Goal: Task Accomplishment & Management: Complete application form

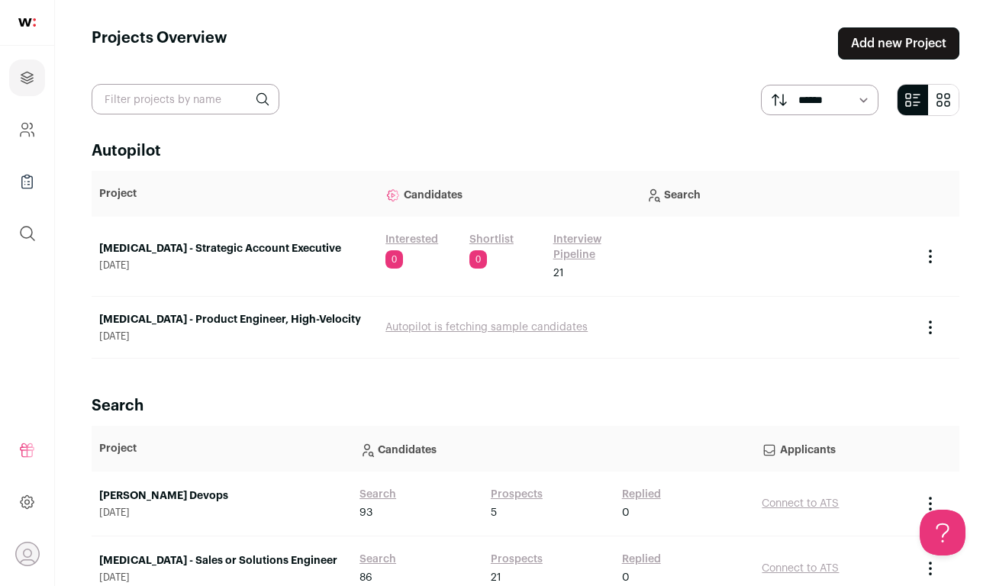
click at [867, 51] on link "Add new Project" at bounding box center [898, 43] width 121 height 32
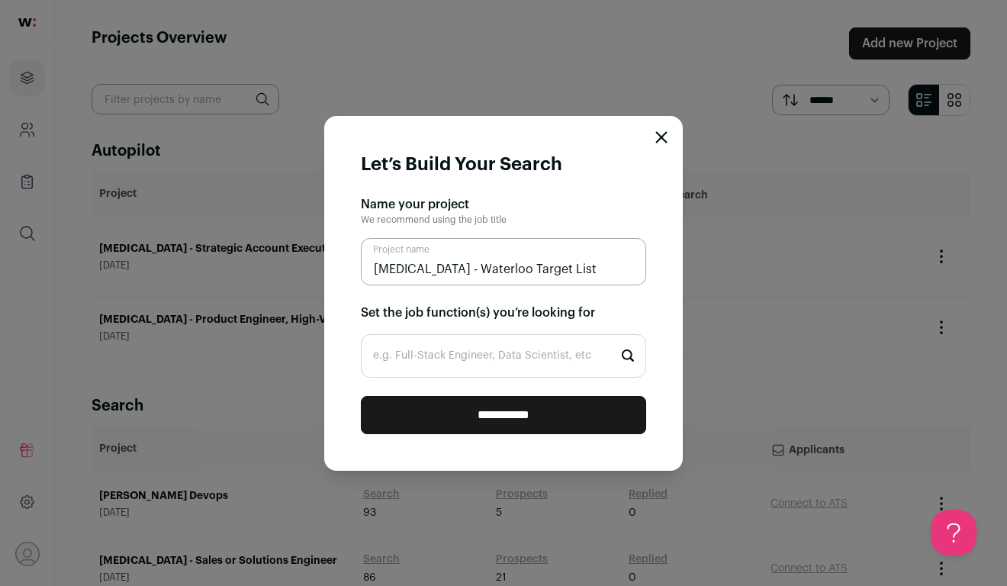
drag, startPoint x: 545, startPoint y: 270, endPoint x: 324, endPoint y: 270, distance: 220.5
click at [324, 270] on form "**********" at bounding box center [503, 293] width 359 height 355
click at [462, 269] on input "[MEDICAL_DATA] - Waterloo Target List" at bounding box center [503, 261] width 285 height 47
click at [421, 270] on input "[MEDICAL_DATA] - Waterloo Target List" at bounding box center [503, 261] width 285 height 47
click at [529, 270] on input "[MEDICAL_DATA] - SWE Waterloo Target List" at bounding box center [503, 261] width 285 height 47
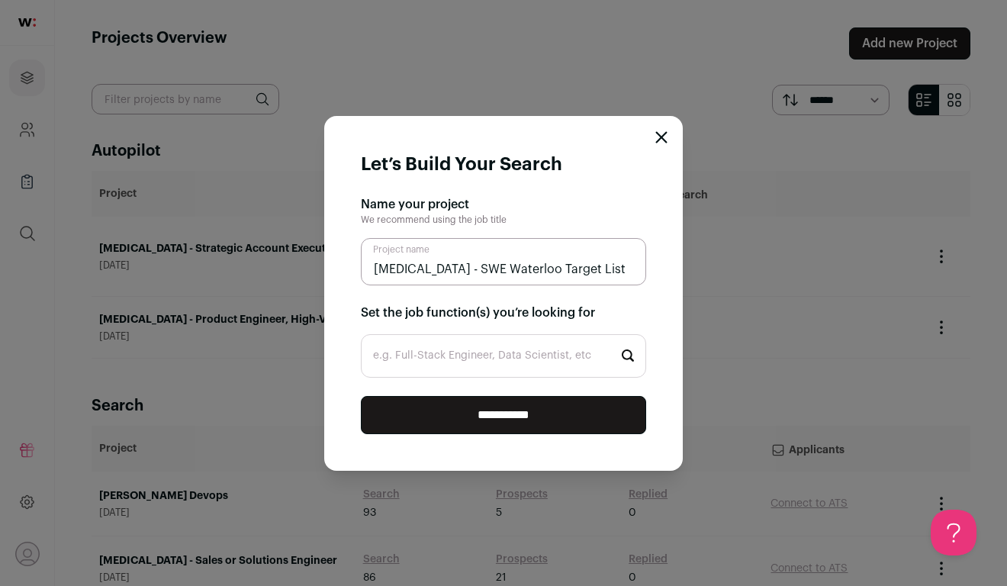
click at [529, 270] on input "[MEDICAL_DATA] - SWE Waterloo Target List" at bounding box center [503, 261] width 285 height 47
type input "[MEDICAL_DATA] - SWE Waterloo Target List"
click at [523, 373] on input "e.g. Full-Stack Engineer, Data Scientist, etc" at bounding box center [503, 355] width 285 height 43
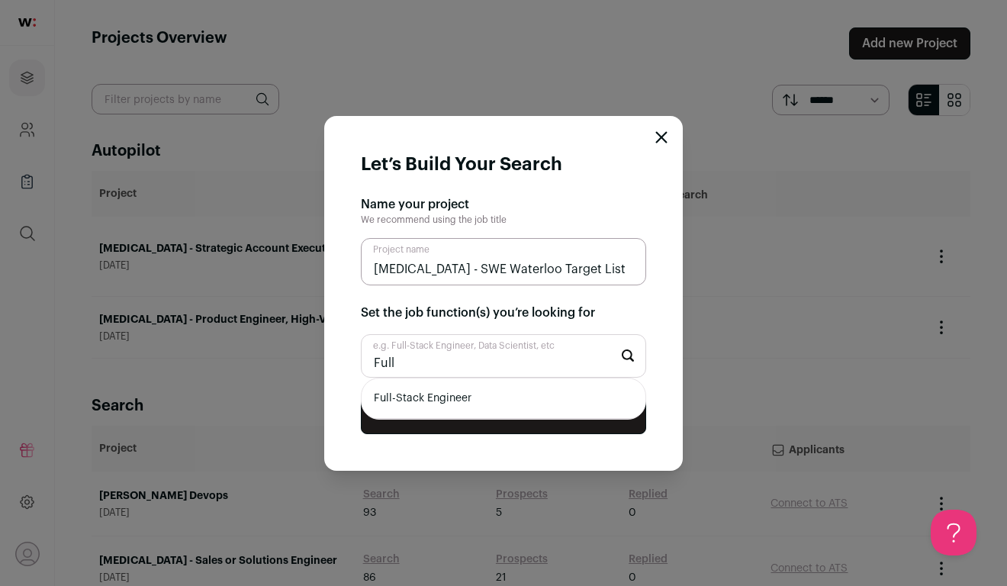
type input "Full"
click at [495, 398] on li "Full-Stack Engineer" at bounding box center [504, 398] width 284 height 40
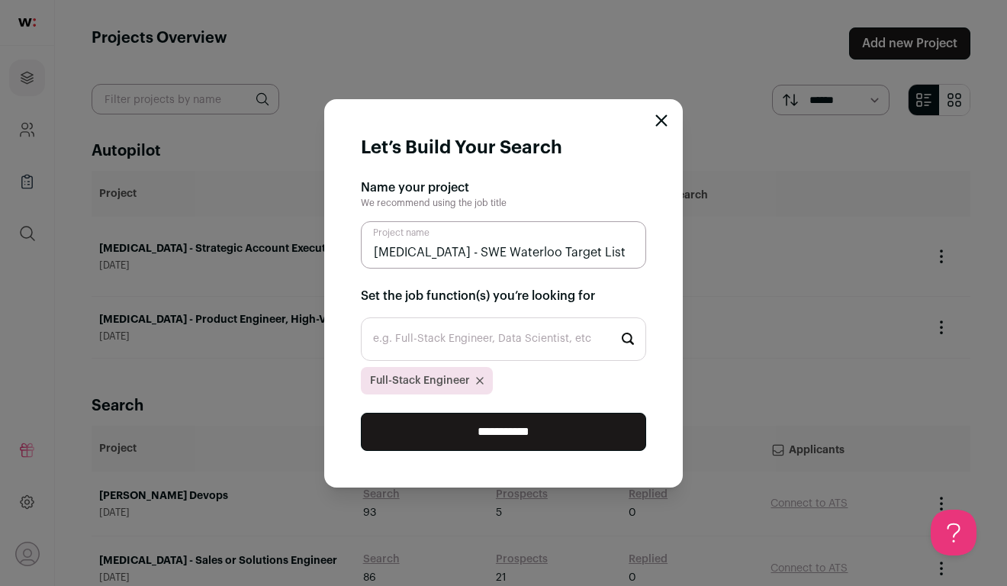
click at [495, 424] on input "**********" at bounding box center [503, 432] width 285 height 38
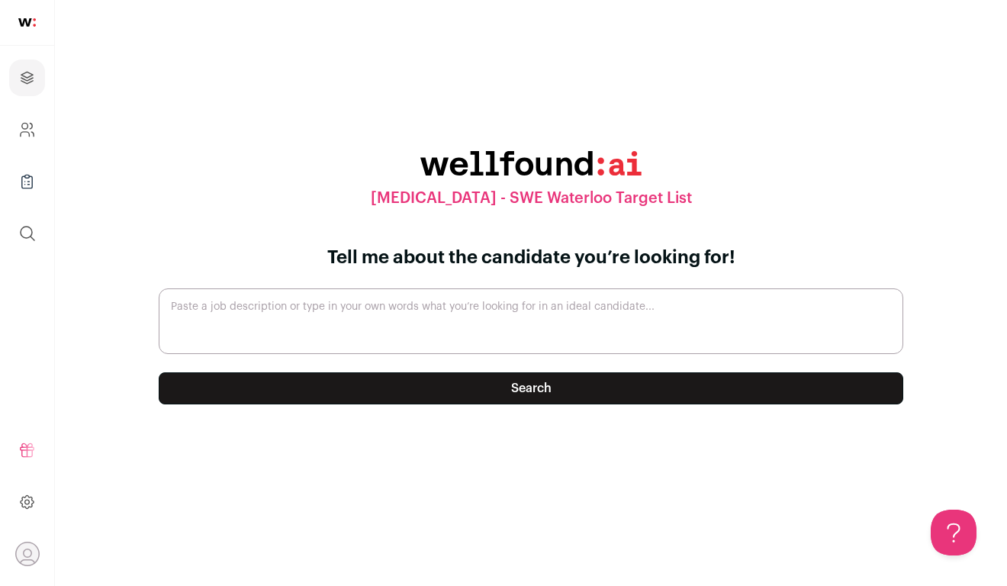
click at [536, 391] on button "Search" at bounding box center [531, 388] width 745 height 32
type textarea "Full Stack Engineer"
click at [636, 398] on button "Search" at bounding box center [531, 388] width 745 height 32
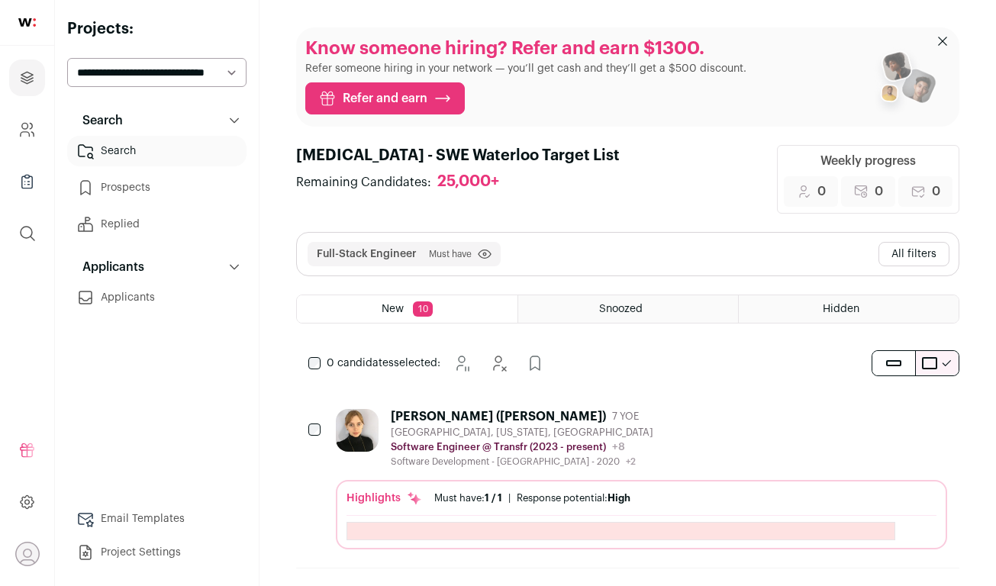
click at [913, 255] on button "All filters" at bounding box center [913, 254] width 71 height 24
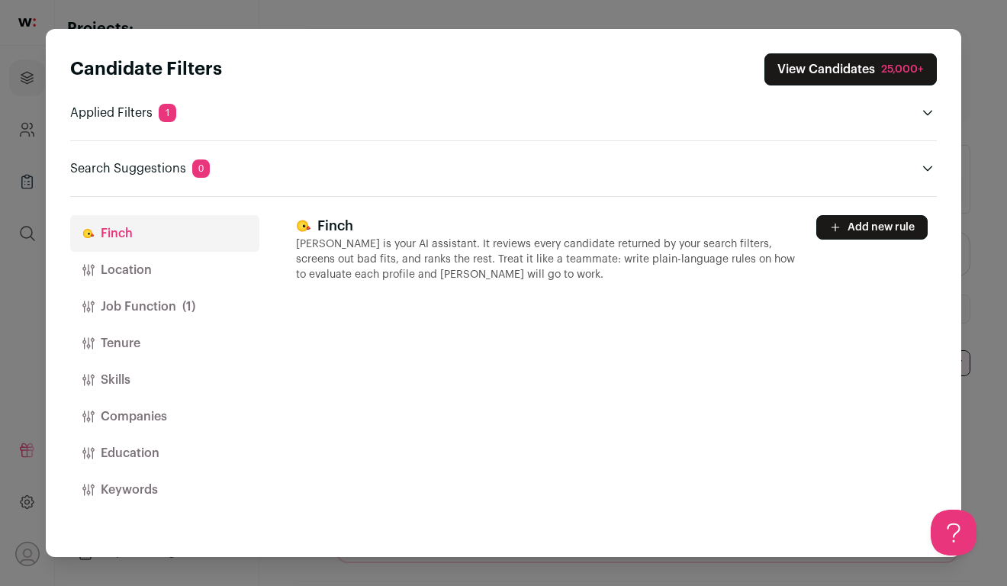
click at [147, 274] on button "Location" at bounding box center [164, 270] width 189 height 37
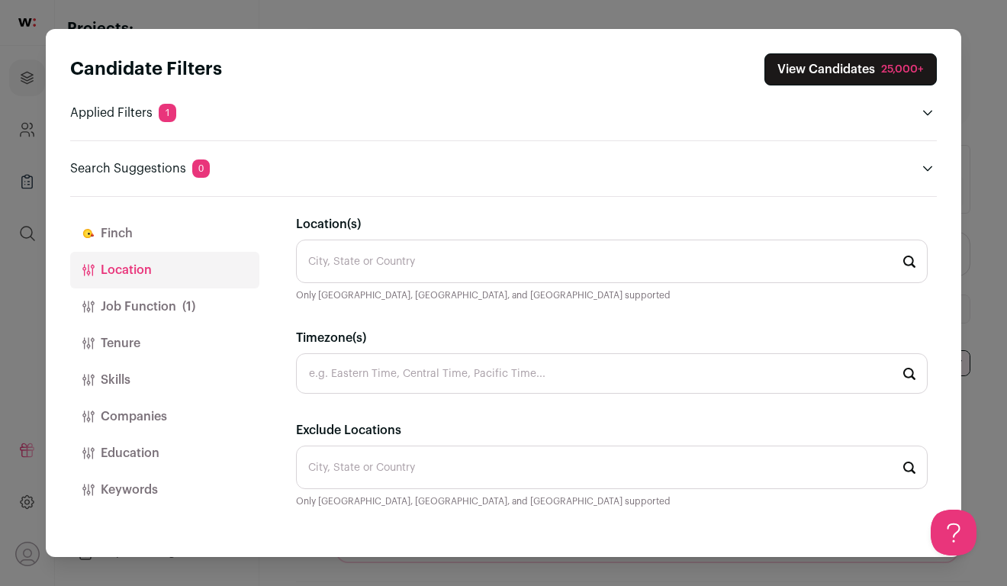
click at [404, 258] on input "Location(s)" at bounding box center [612, 261] width 632 height 43
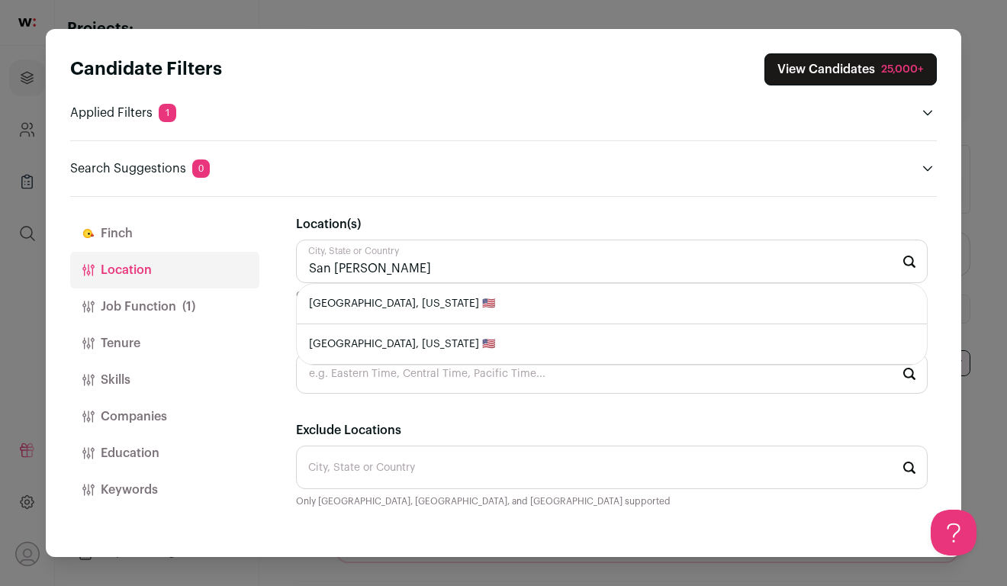
click at [405, 308] on li "[GEOGRAPHIC_DATA], [US_STATE] 🇺🇸" at bounding box center [612, 304] width 630 height 40
type input "[GEOGRAPHIC_DATA], [US_STATE] 🇺🇸"
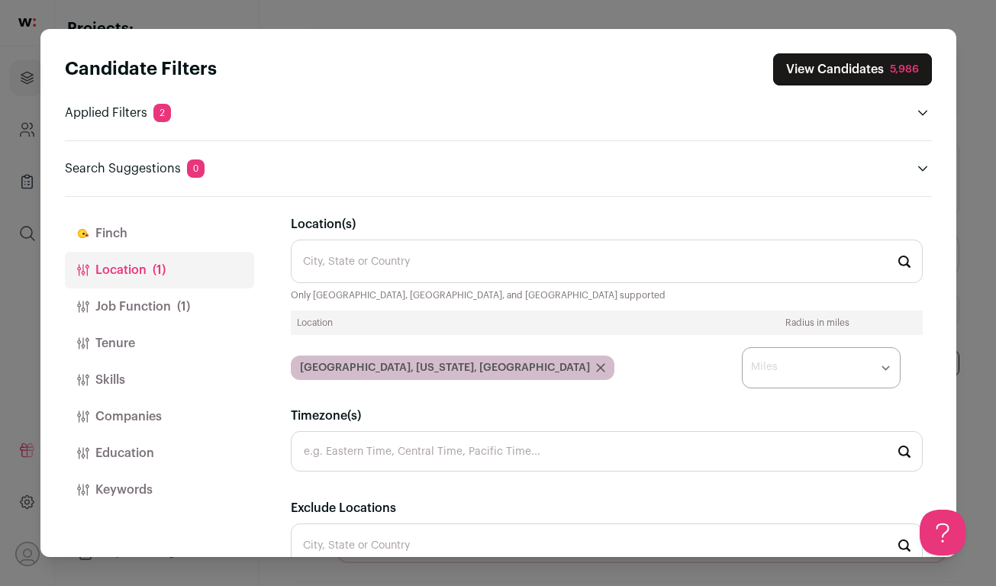
click at [193, 309] on button "Job Function (1)" at bounding box center [159, 306] width 189 height 37
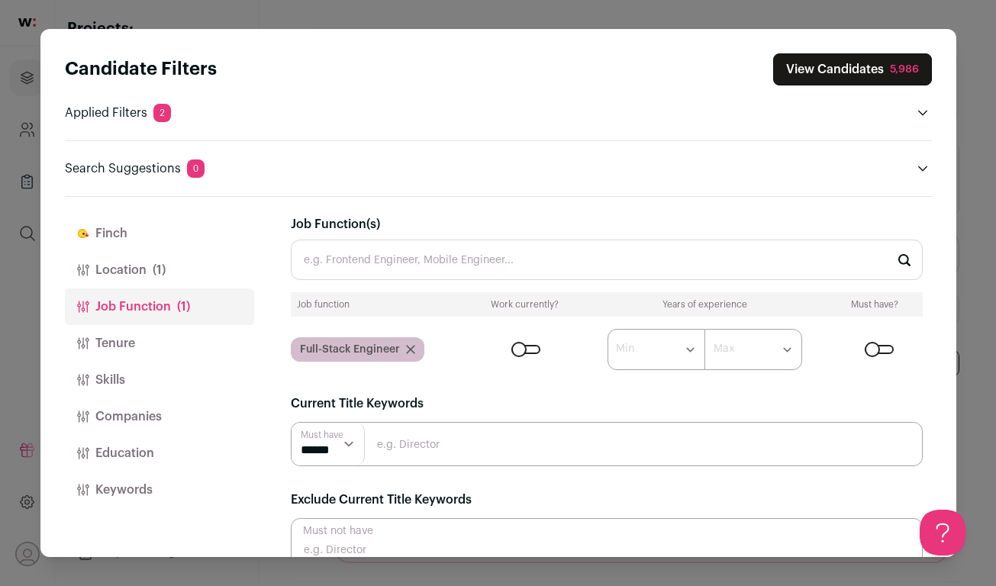
click at [166, 340] on button "Tenure" at bounding box center [159, 343] width 189 height 37
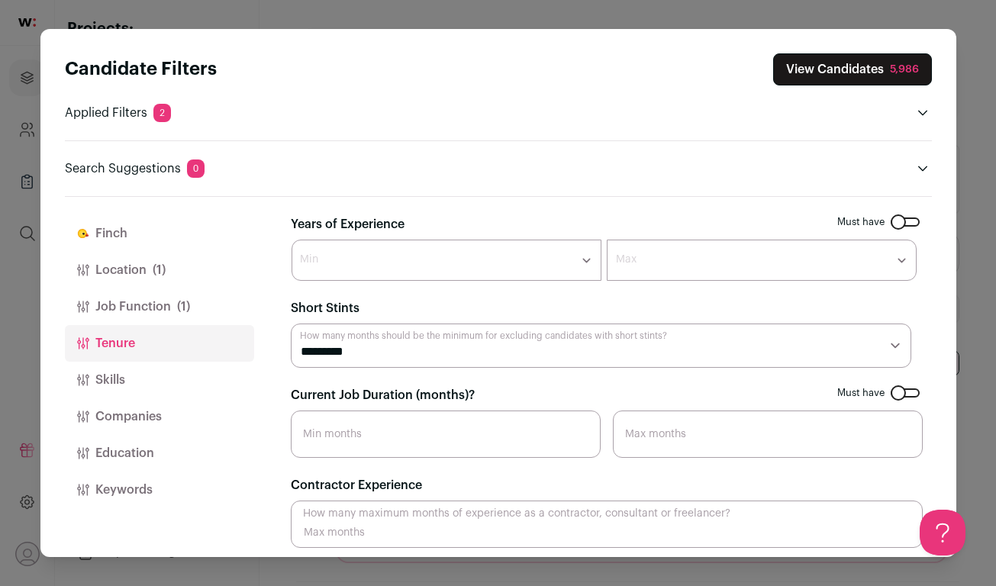
click at [170, 315] on button "Job Function (1)" at bounding box center [159, 306] width 189 height 37
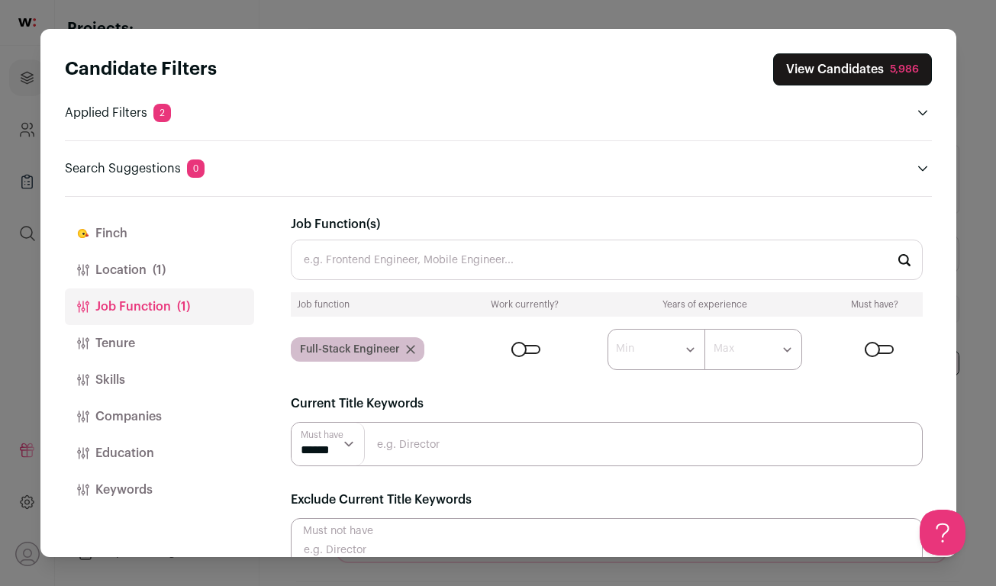
click at [623, 366] on select "****** ******* ******* ******* ******* ******* ******* ******* ******* ********…" at bounding box center [656, 349] width 98 height 41
select select "*"
click at [607, 329] on select "****** ******* ******* ******* ******* ******* ******* ******* ******* ********…" at bounding box center [656, 349] width 98 height 41
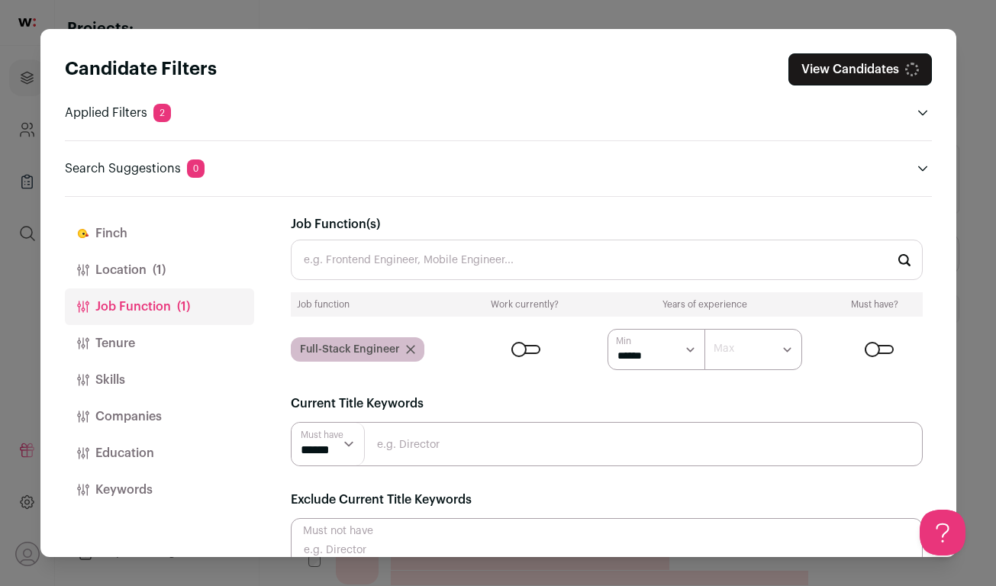
click at [529, 346] on div "Close modal via background" at bounding box center [525, 349] width 29 height 9
click at [175, 342] on button "Tenure" at bounding box center [159, 343] width 189 height 37
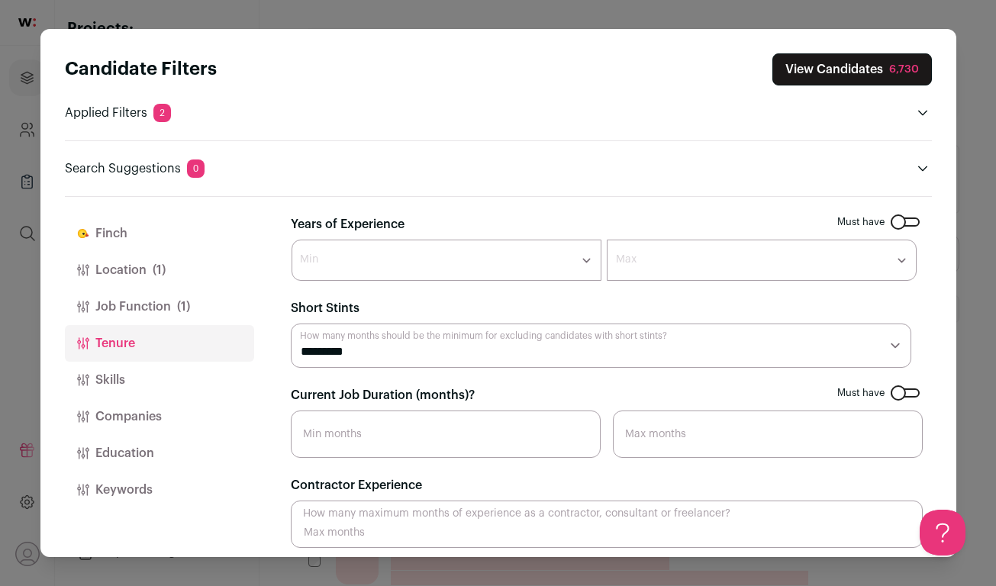
click at [169, 375] on button "Skills" at bounding box center [159, 380] width 189 height 37
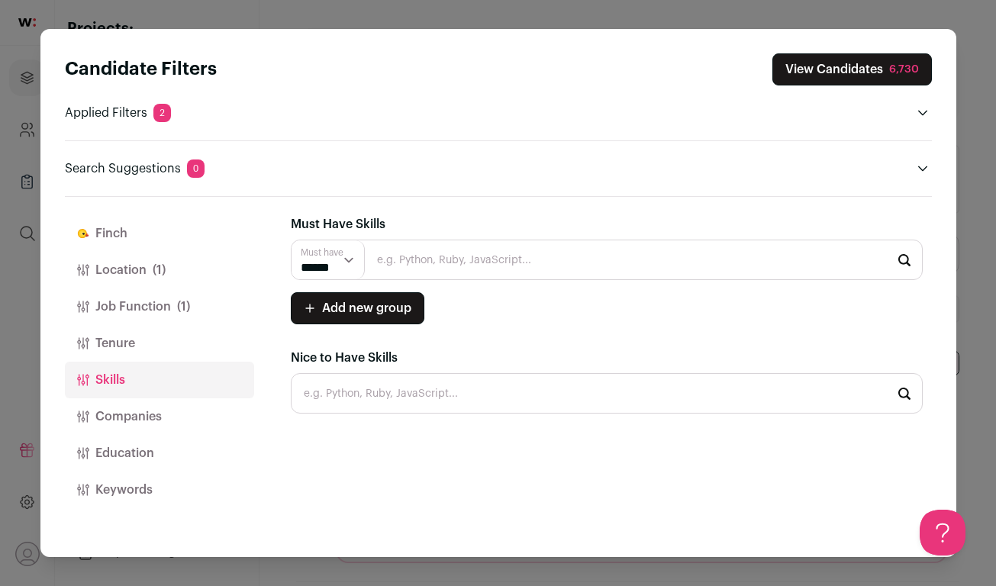
click at [162, 345] on button "Tenure" at bounding box center [159, 343] width 189 height 37
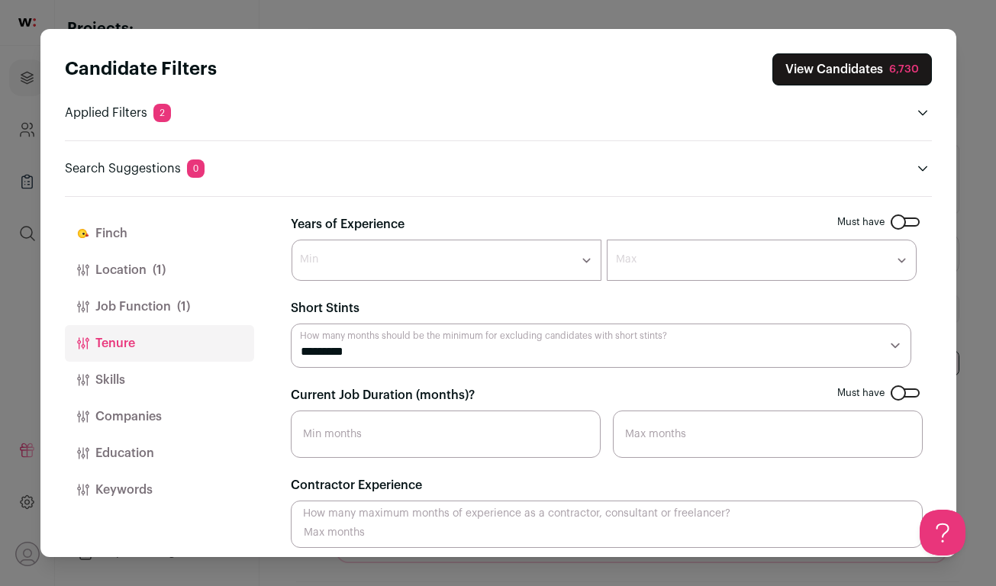
click at [455, 266] on select "******* ****** ******* ******* ******* ******* ******* ******* ******* ******* …" at bounding box center [447, 260] width 311 height 41
select select "*"
click at [292, 240] on select "******* ****** ******* ******* ******* ******* ******* ******* ******* ******* …" at bounding box center [447, 260] width 311 height 41
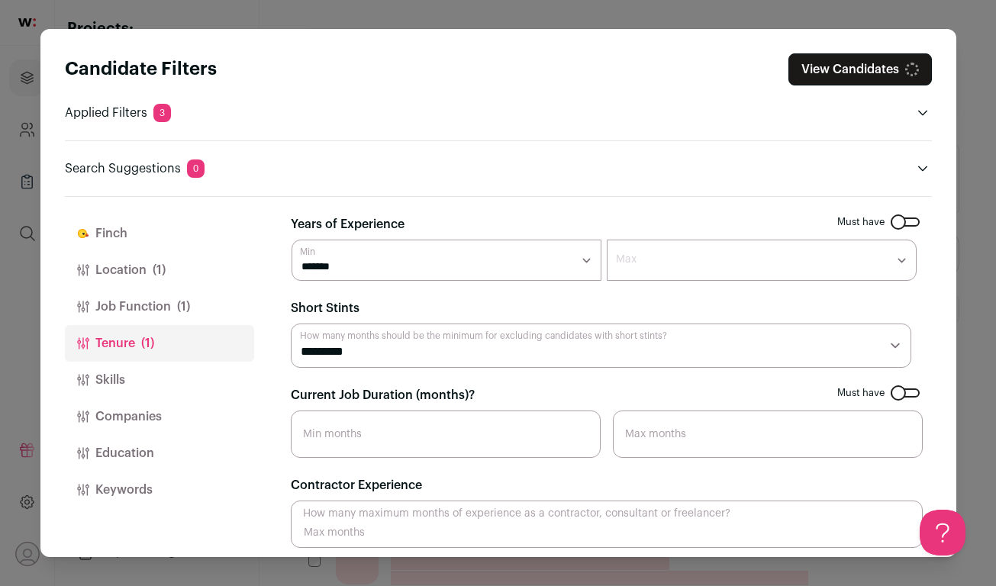
click at [753, 268] on select "******* ******* ******* ******* ******* ******* ******* ******** ******** *****…" at bounding box center [762, 260] width 311 height 41
select select "*"
click at [607, 240] on select "******* ******* ******* ******* ******* ******* ******* ******** ******** *****…" at bounding box center [762, 260] width 311 height 41
click at [152, 386] on button "Skills" at bounding box center [159, 380] width 189 height 37
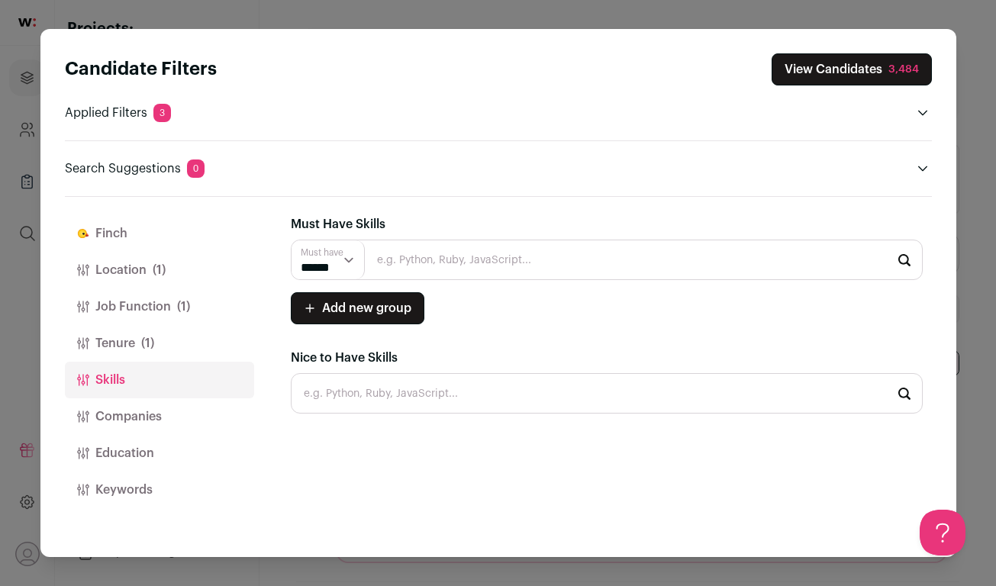
click at [161, 445] on button "Education" at bounding box center [159, 453] width 189 height 37
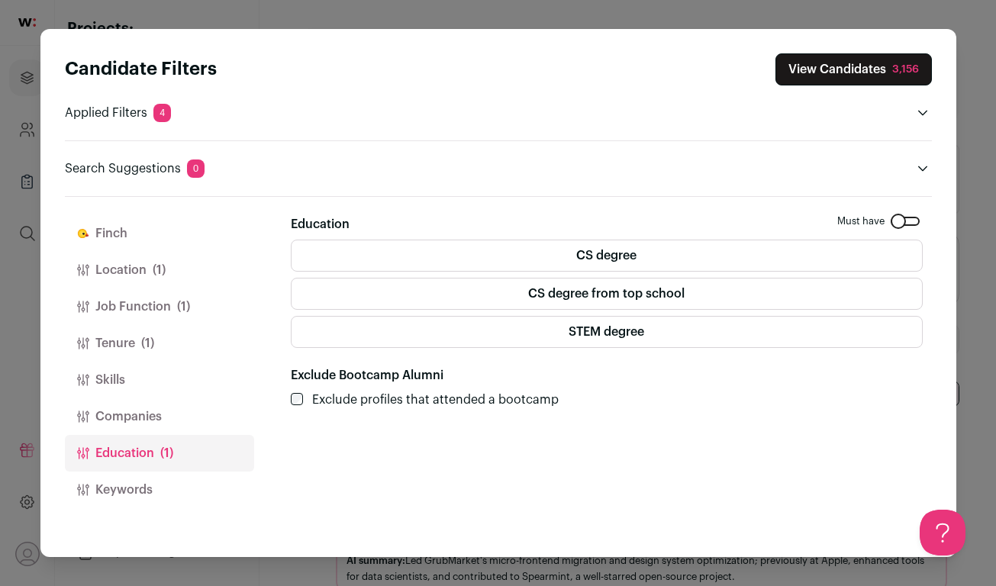
click at [111, 230] on button "Finch" at bounding box center [159, 233] width 189 height 37
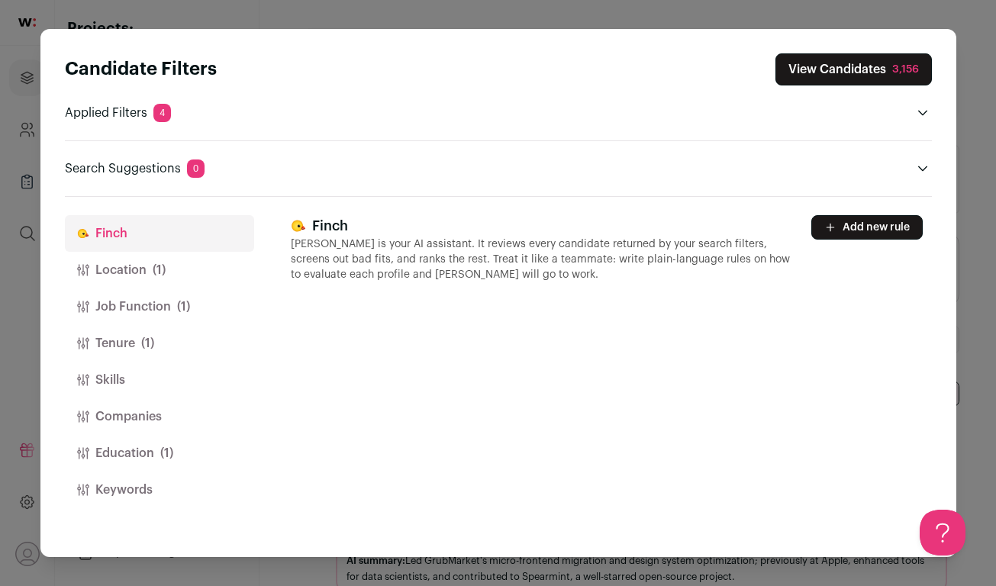
click at [863, 237] on button "Add new rule" at bounding box center [866, 227] width 111 height 24
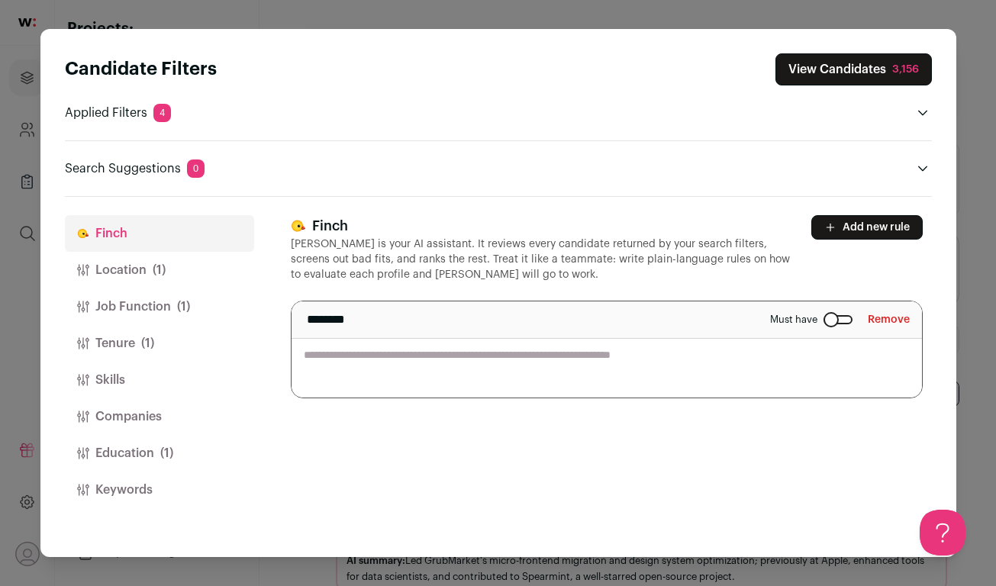
click at [395, 366] on textarea "Close modal via background" at bounding box center [607, 349] width 630 height 96
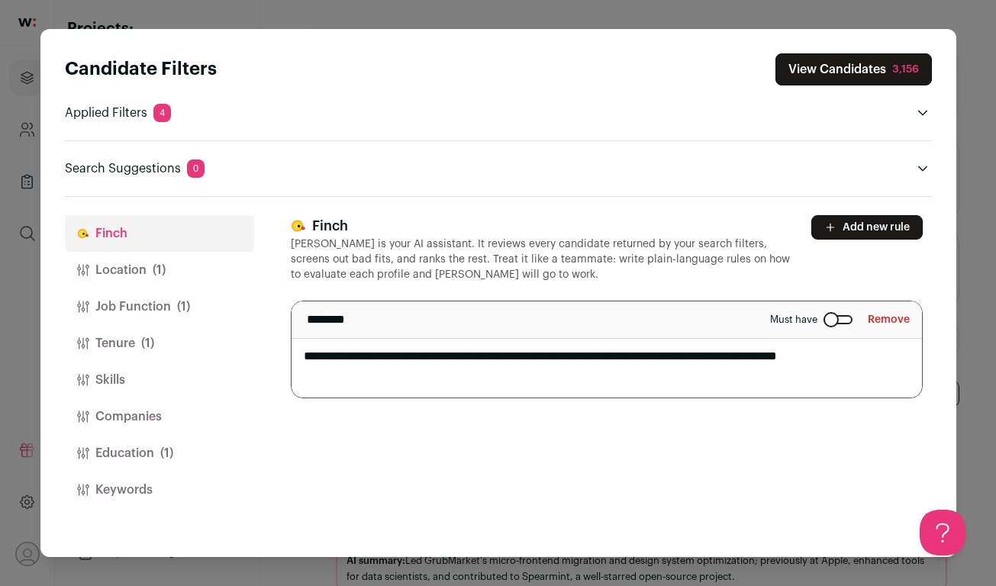
type textarea "**********"
click at [569, 118] on header "Applied Filters 4" at bounding box center [498, 113] width 867 height 18
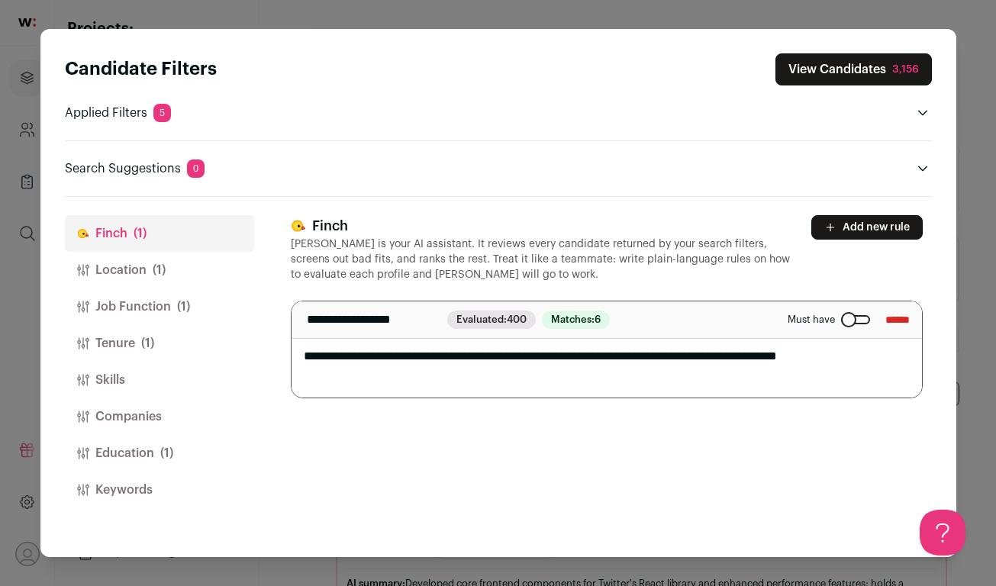
click at [146, 378] on button "Skills" at bounding box center [159, 380] width 189 height 37
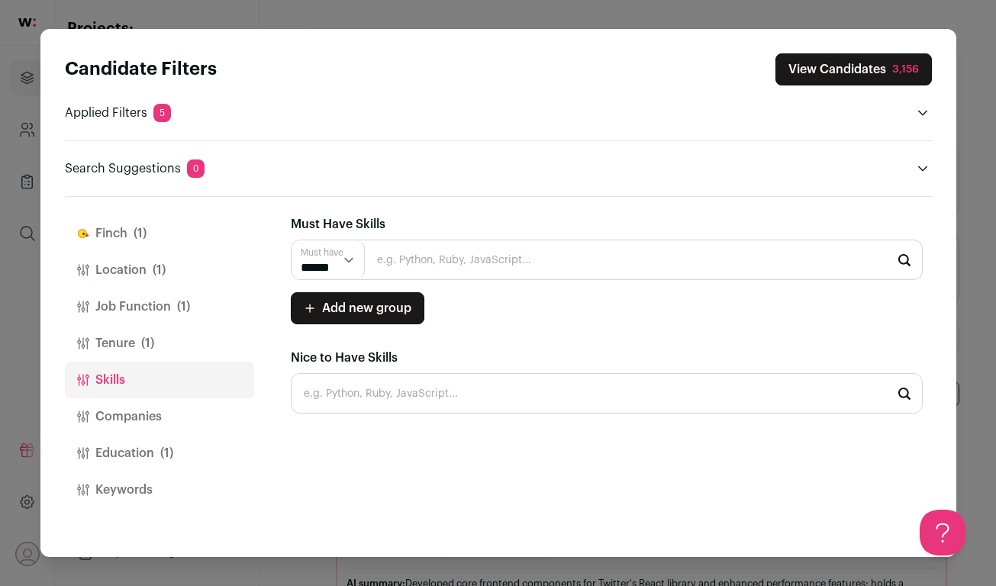
click at [529, 250] on input "Close modal via background" at bounding box center [607, 260] width 632 height 40
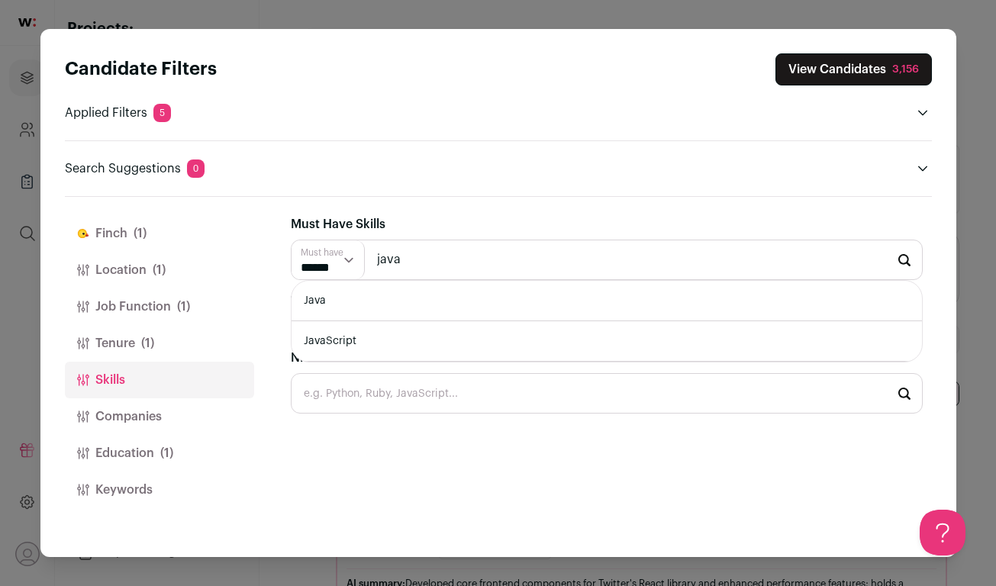
click at [452, 348] on li "JavaScript" at bounding box center [607, 341] width 630 height 40
type input "JavaScript"
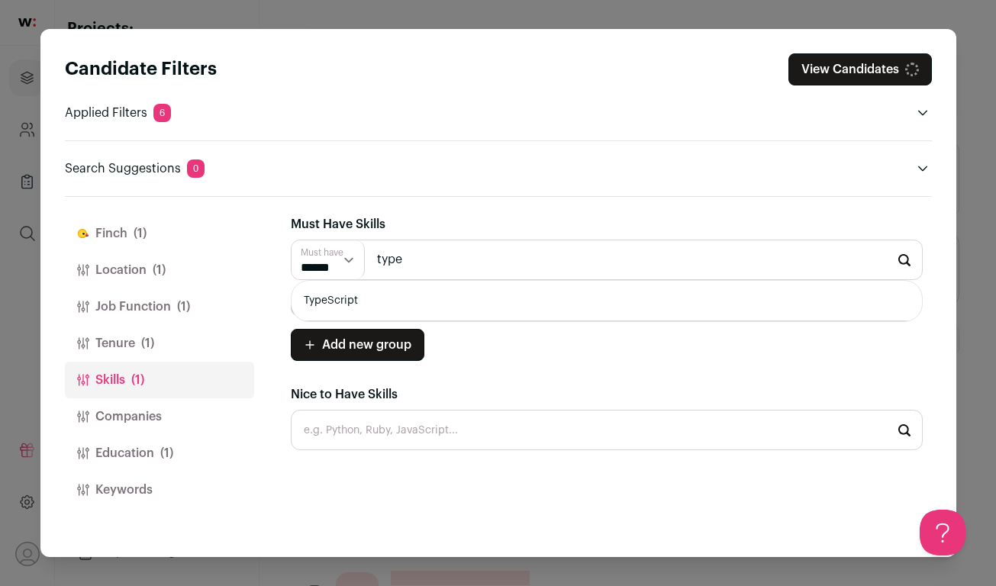
click at [477, 306] on li "TypeScript" at bounding box center [607, 301] width 630 height 40
type input "TypeScript"
click at [338, 275] on select "****** ******" at bounding box center [328, 259] width 73 height 39
select select "**"
click at [292, 240] on select "****** ******" at bounding box center [328, 259] width 73 height 39
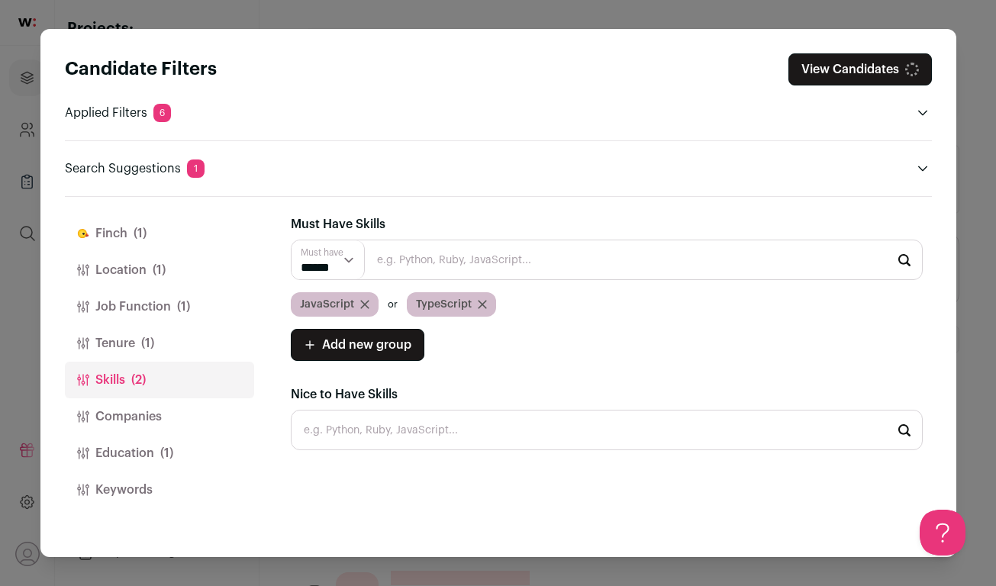
click at [376, 339] on span "Add new group" at bounding box center [366, 345] width 89 height 18
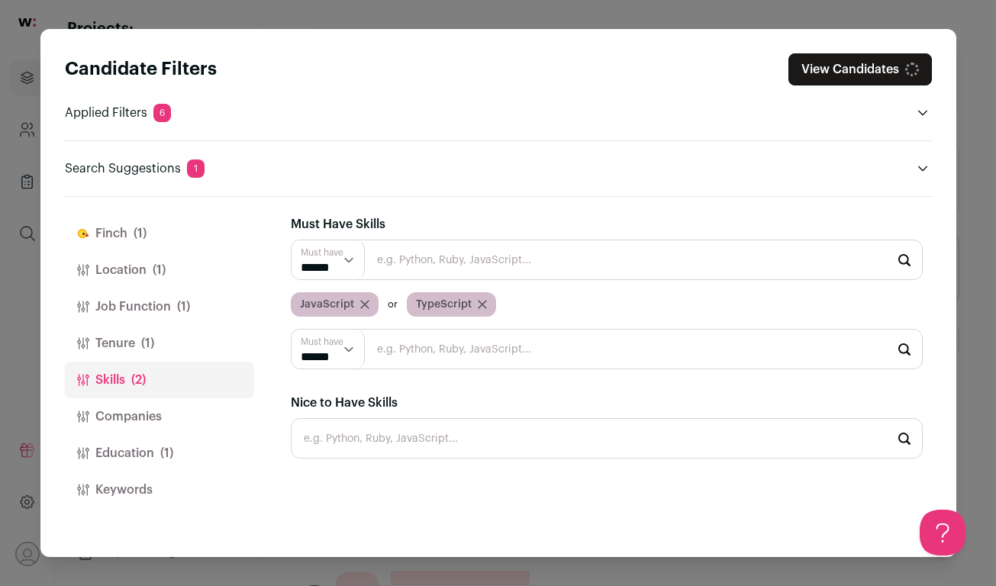
click at [433, 339] on input "Close modal via background" at bounding box center [607, 349] width 632 height 40
click at [407, 384] on li "React.js" at bounding box center [607, 390] width 630 height 40
type input "React.js"
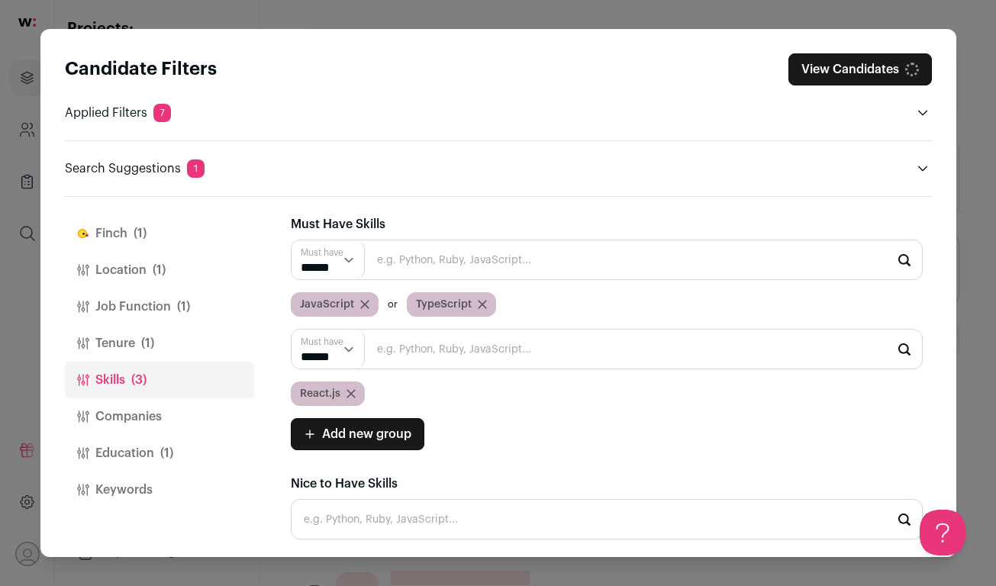
click at [341, 346] on select "****** ******" at bounding box center [328, 349] width 73 height 39
click at [341, 350] on select "****** ******" at bounding box center [328, 349] width 73 height 39
click at [324, 351] on select "****** ******" at bounding box center [328, 349] width 73 height 39
click at [404, 356] on input "Close modal via background" at bounding box center [607, 349] width 632 height 40
click at [386, 396] on li "Node.js" at bounding box center [607, 390] width 630 height 40
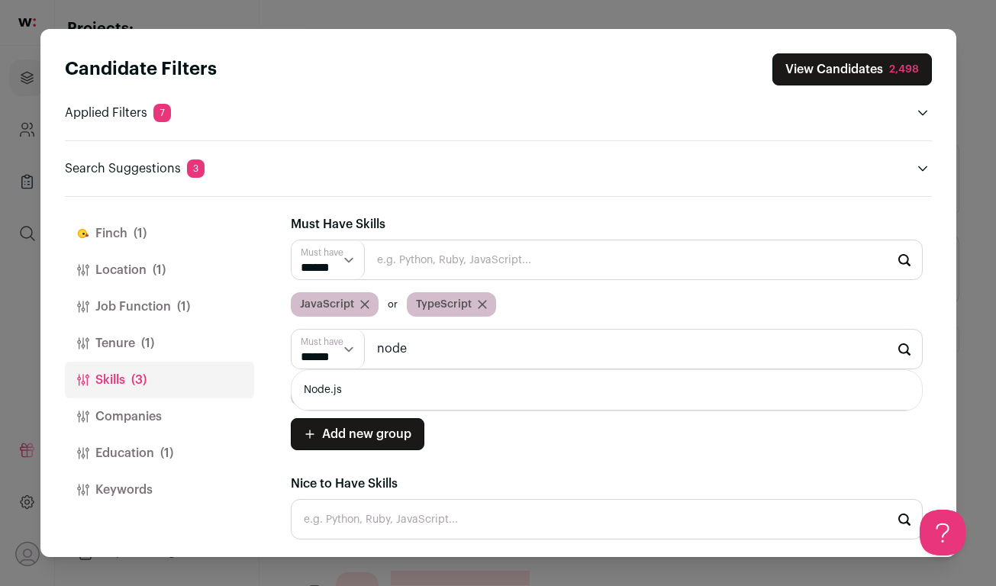
type input "Node.js"
click at [398, 391] on li "Next.js" at bounding box center [607, 390] width 630 height 40
type input "Next.js"
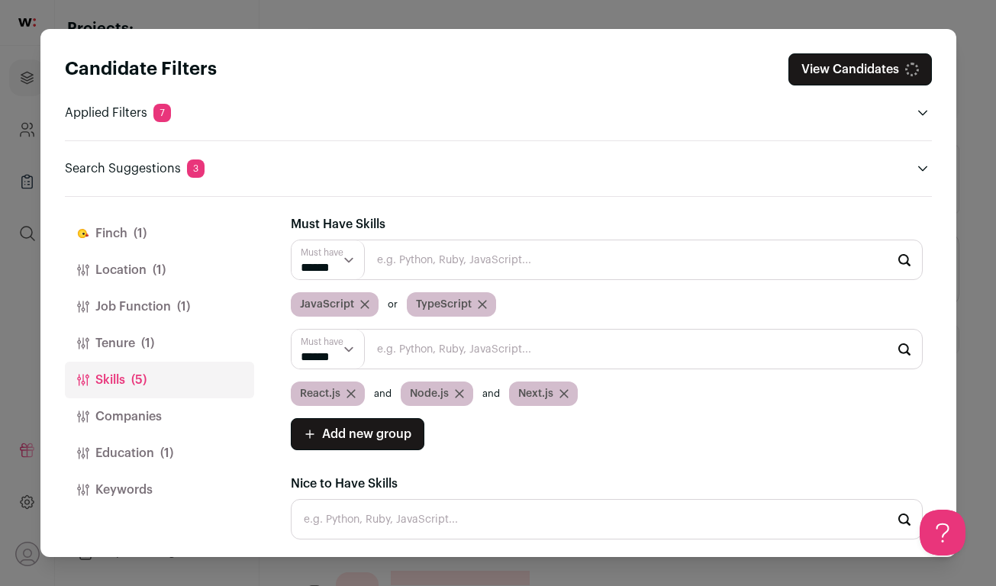
click at [337, 356] on select "****** ******" at bounding box center [328, 349] width 73 height 39
click at [334, 354] on select "****** ******" at bounding box center [328, 349] width 73 height 39
select select "**"
click at [292, 330] on select "****** ******" at bounding box center [328, 349] width 73 height 39
click at [150, 346] on span "(1)" at bounding box center [147, 343] width 13 height 18
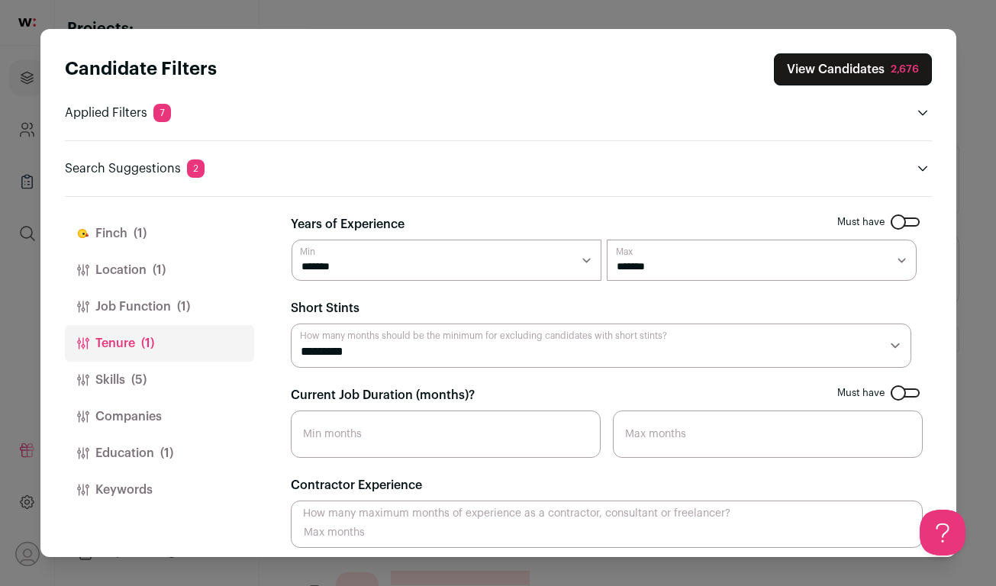
click at [697, 261] on select "******* ******* ******* ******* ******* ******* ******* ******** ******** *****…" at bounding box center [762, 260] width 311 height 41
select select "*"
click at [607, 240] on select "******* ******* ******* ******* ******* ******* ******* ******** ******** *****…" at bounding box center [762, 260] width 311 height 41
click at [707, 224] on div "Must have Years of Experience ******* ****** ******* ******* ******* ******* Mi…" at bounding box center [607, 248] width 632 height 66
click at [151, 233] on button "[PERSON_NAME] (1)" at bounding box center [159, 233] width 189 height 37
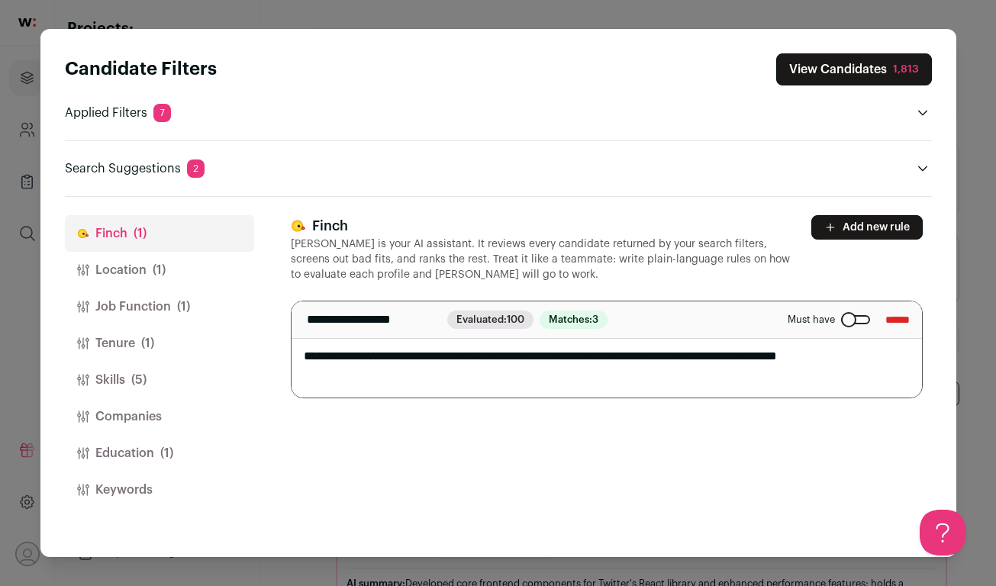
drag, startPoint x: 559, startPoint y: 359, endPoint x: 338, endPoint y: 362, distance: 221.3
click at [338, 362] on textarea "**********" at bounding box center [607, 349] width 630 height 96
click at [537, 378] on textarea "**********" at bounding box center [607, 349] width 630 height 96
type textarea "**********"
click at [781, 457] on div "**********" at bounding box center [611, 376] width 641 height 359
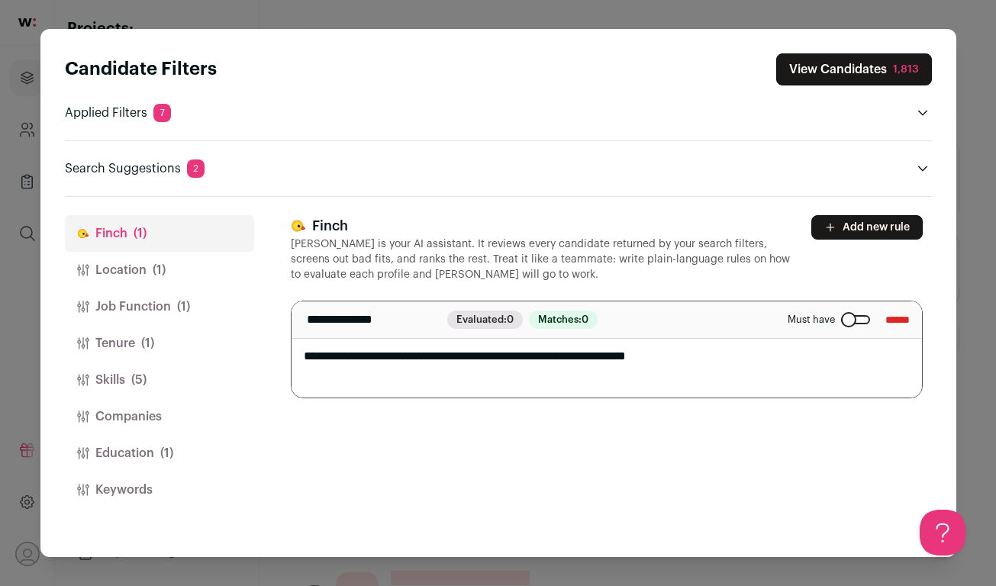
drag, startPoint x: 538, startPoint y: 362, endPoint x: 519, endPoint y: 362, distance: 19.1
click at [518, 362] on textarea "**********" at bounding box center [607, 349] width 630 height 96
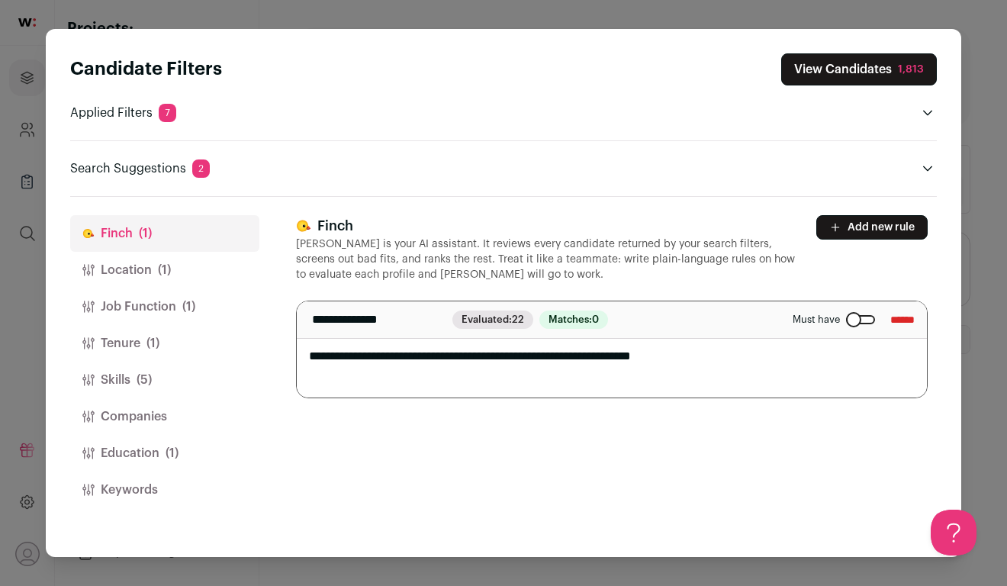
drag, startPoint x: 572, startPoint y: 359, endPoint x: 487, endPoint y: 362, distance: 84.8
click at [487, 362] on textarea "**********" at bounding box center [612, 349] width 630 height 96
type textarea "**********"
click at [712, 494] on div "**********" at bounding box center [616, 376] width 641 height 359
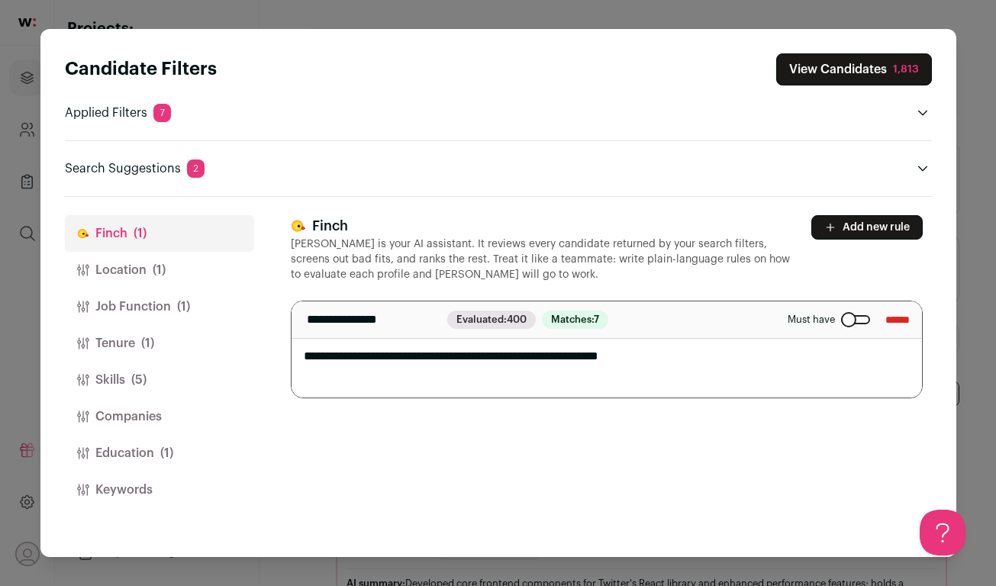
click at [160, 446] on span "(1)" at bounding box center [166, 453] width 13 height 18
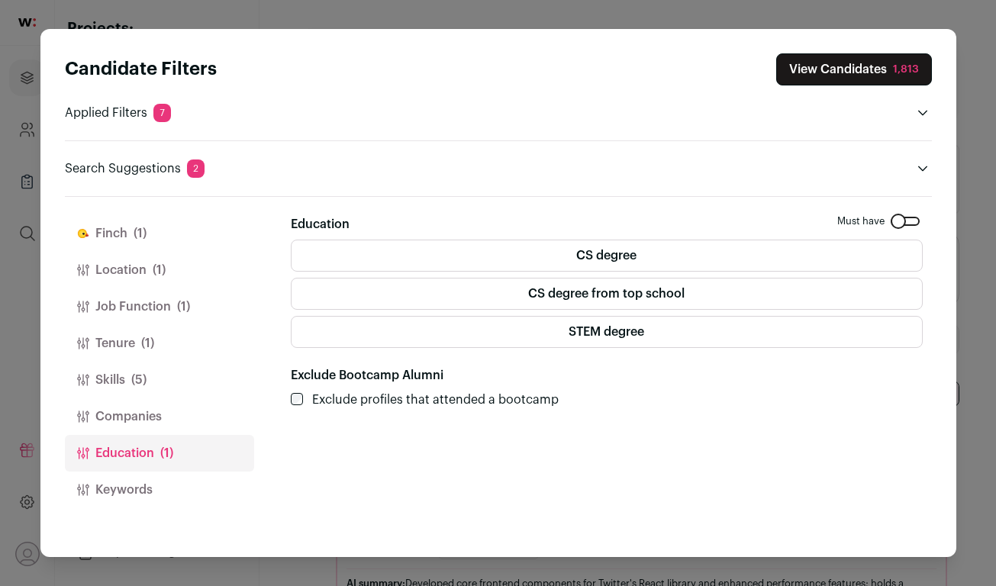
click at [459, 292] on label "CS degree from top school" at bounding box center [607, 294] width 632 height 32
click at [489, 293] on label "CS degree from top school" at bounding box center [607, 294] width 632 height 32
click at [549, 262] on label "CS degree" at bounding box center [607, 256] width 632 height 32
click at [153, 243] on button "[PERSON_NAME] (1)" at bounding box center [159, 233] width 189 height 37
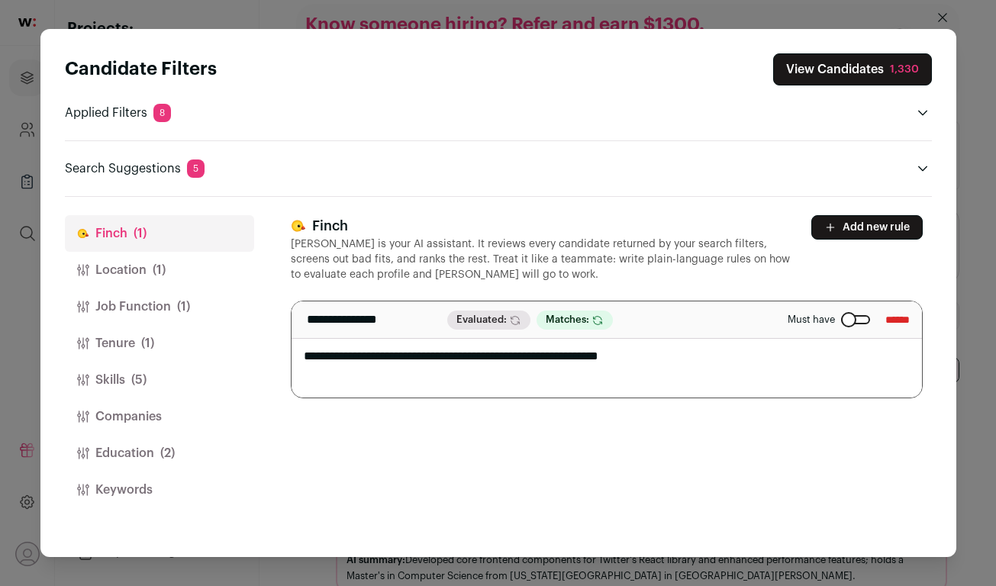
scroll to position [24, 0]
click at [172, 268] on button "Location (1)" at bounding box center [159, 270] width 189 height 37
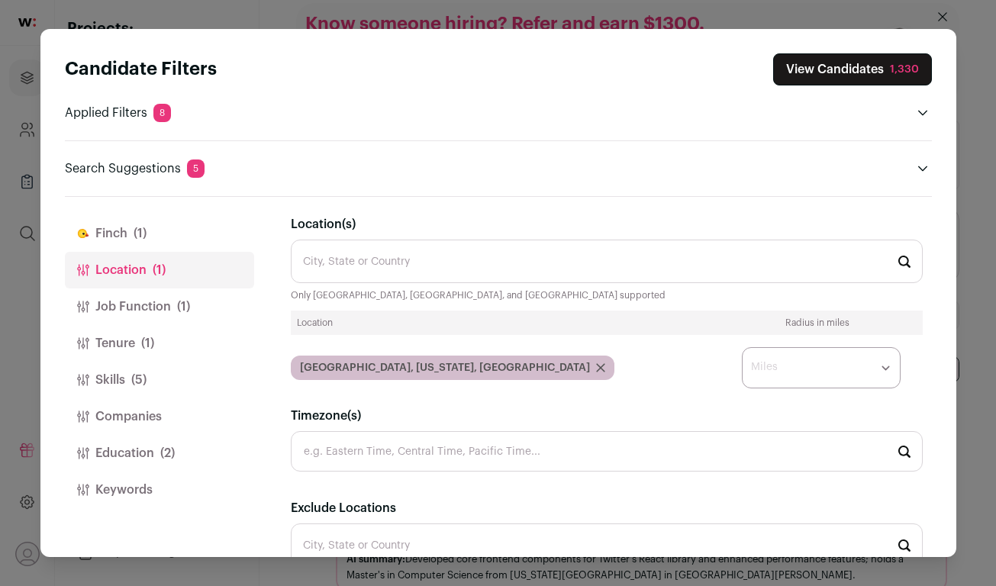
click at [767, 375] on select "* ** ** **" at bounding box center [821, 367] width 159 height 41
select select "***"
click at [742, 347] on select "* ** ** **" at bounding box center [821, 367] width 159 height 41
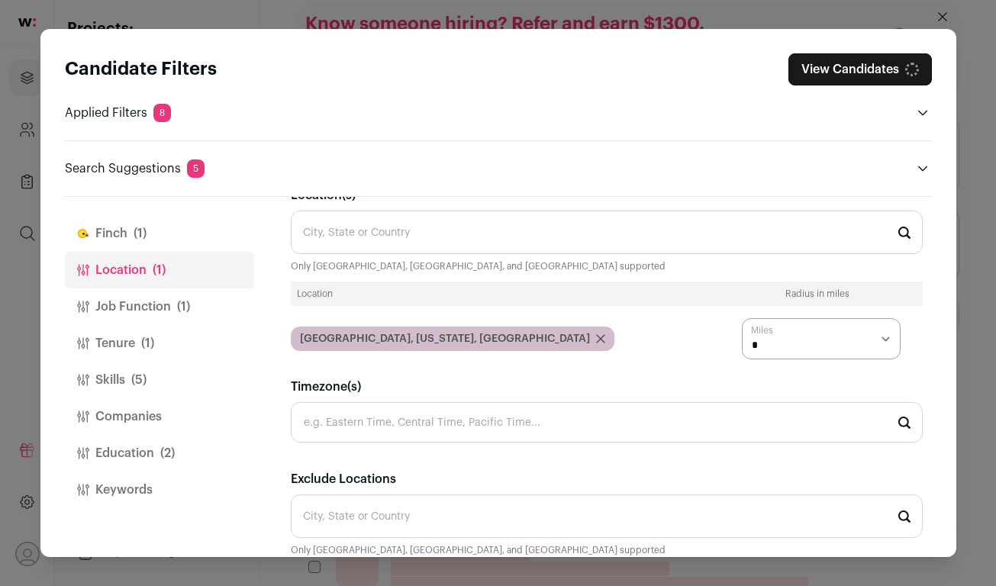
scroll to position [75, 0]
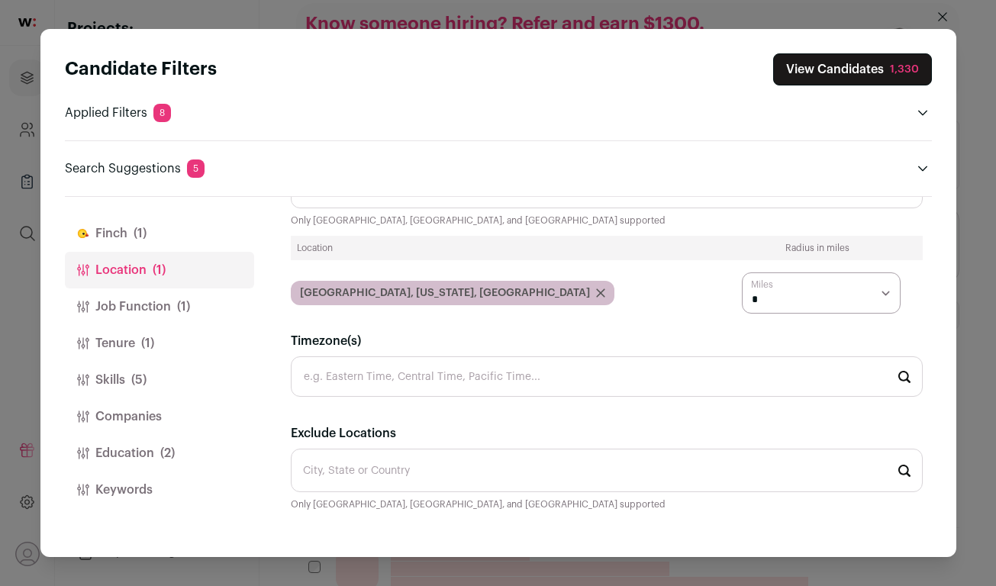
click at [159, 314] on button "Job Function (1)" at bounding box center [159, 306] width 189 height 37
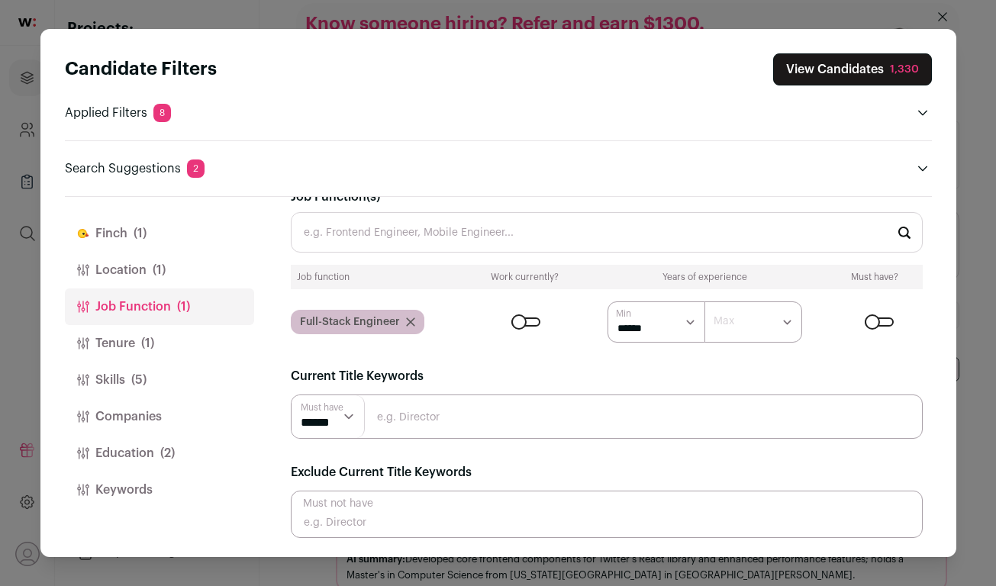
click at [159, 335] on button "Tenure (1)" at bounding box center [159, 343] width 189 height 37
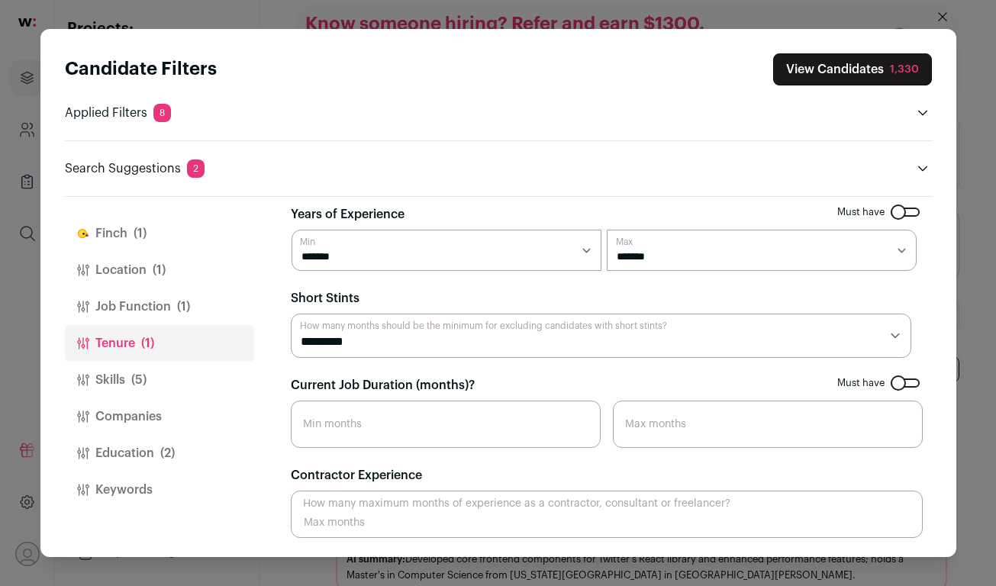
click at [389, 342] on select "********* ******** ******* ******** ******** ******** ******** ******** *******…" at bounding box center [601, 336] width 620 height 44
select select "**"
click at [291, 314] on select "********* ******** ******* ******** ******** ******** ******** ******** *******…" at bounding box center [601, 336] width 620 height 44
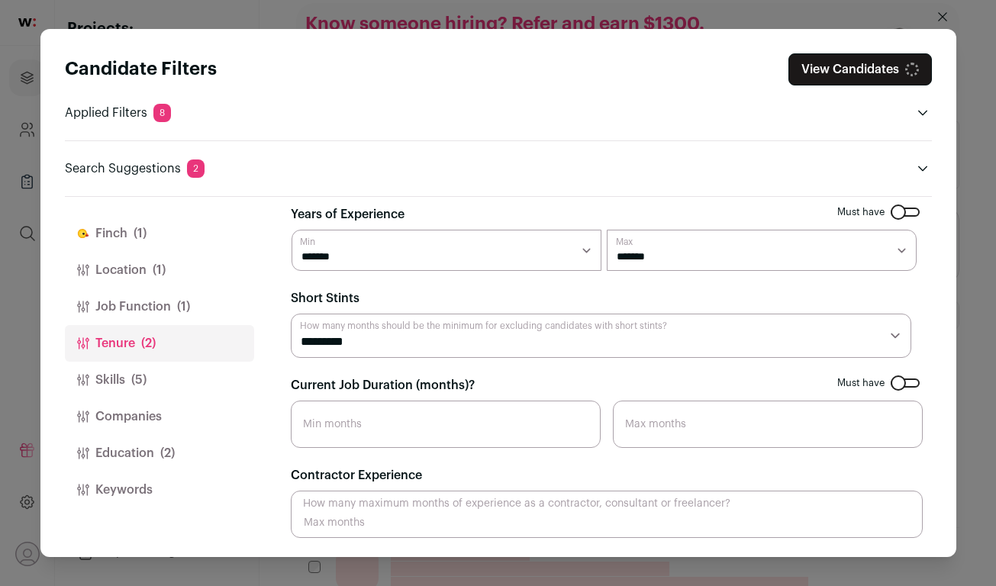
click at [470, 415] on input "Current Job Duration (months)?" at bounding box center [446, 424] width 310 height 47
type input "12"
click at [254, 462] on div "[PERSON_NAME] (1) Location (1) Job Function (1) Tenure (2) Skills (5) Companies…" at bounding box center [498, 376] width 867 height 359
click at [154, 382] on button "Skills (5)" at bounding box center [159, 380] width 189 height 37
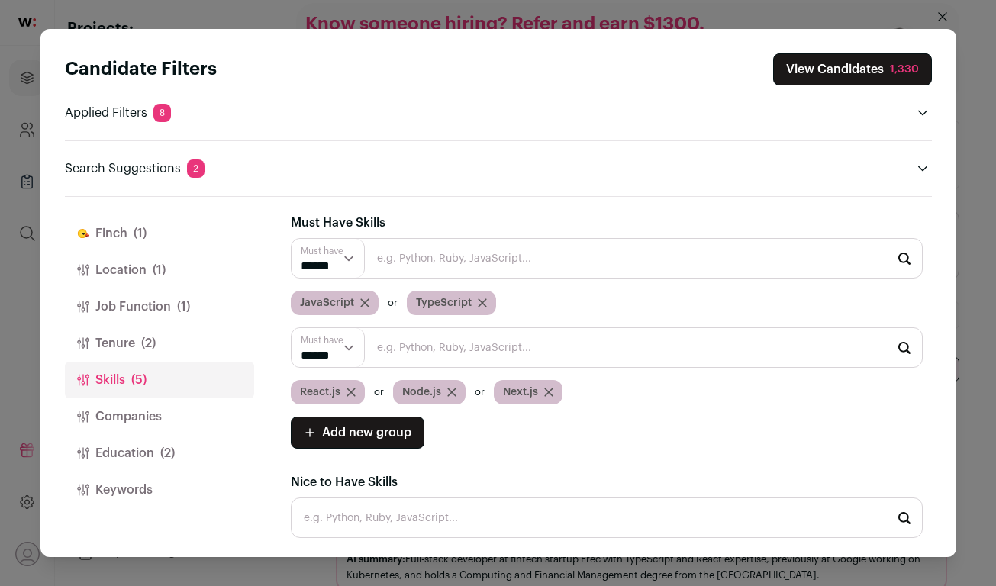
click at [155, 407] on button "Companies" at bounding box center [159, 416] width 189 height 37
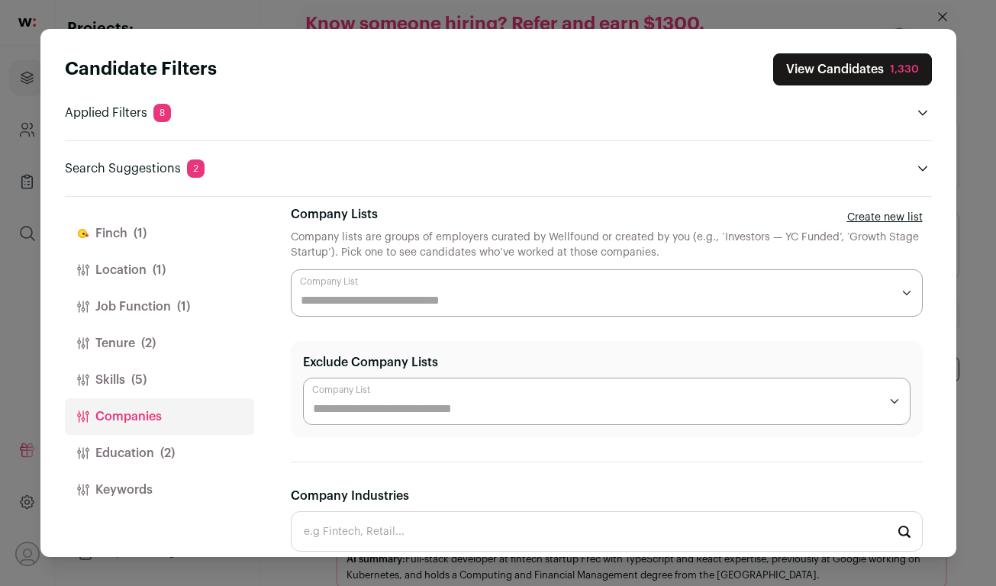
click at [176, 460] on button "Education (2)" at bounding box center [159, 453] width 189 height 37
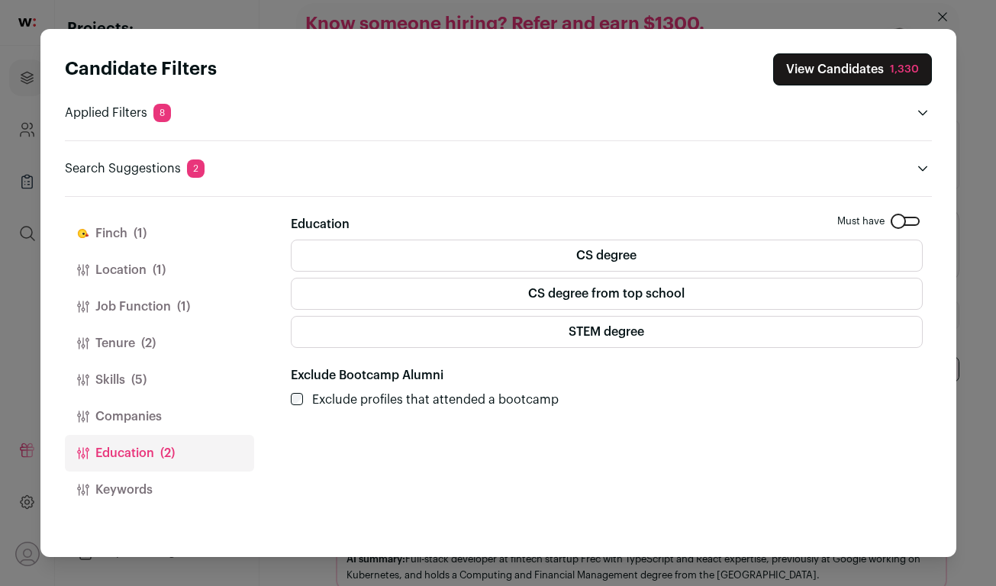
click at [169, 489] on button "Keywords" at bounding box center [159, 490] width 189 height 37
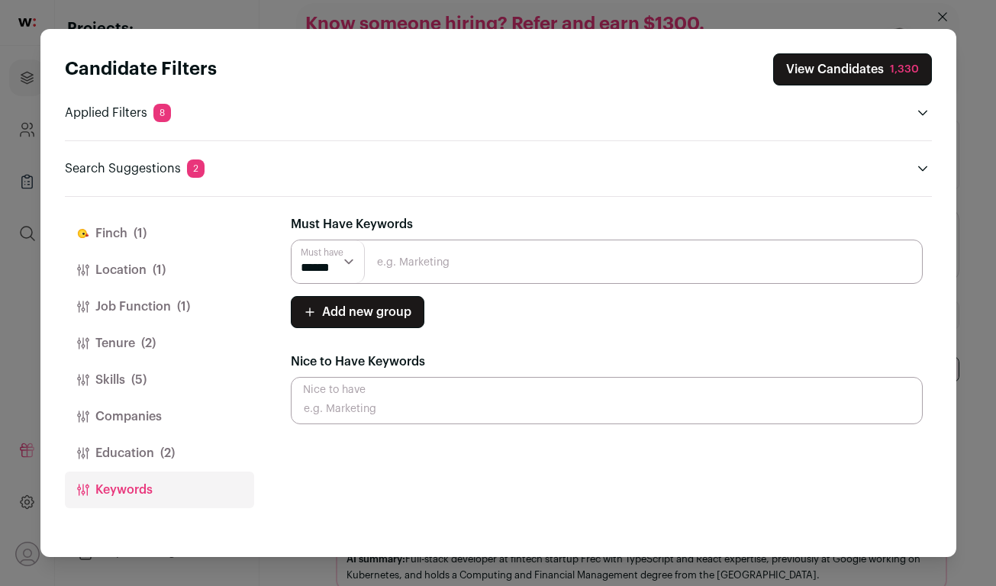
click at [454, 253] on input "Close modal via background" at bounding box center [607, 262] width 632 height 44
type input "[GEOGRAPHIC_DATA]"
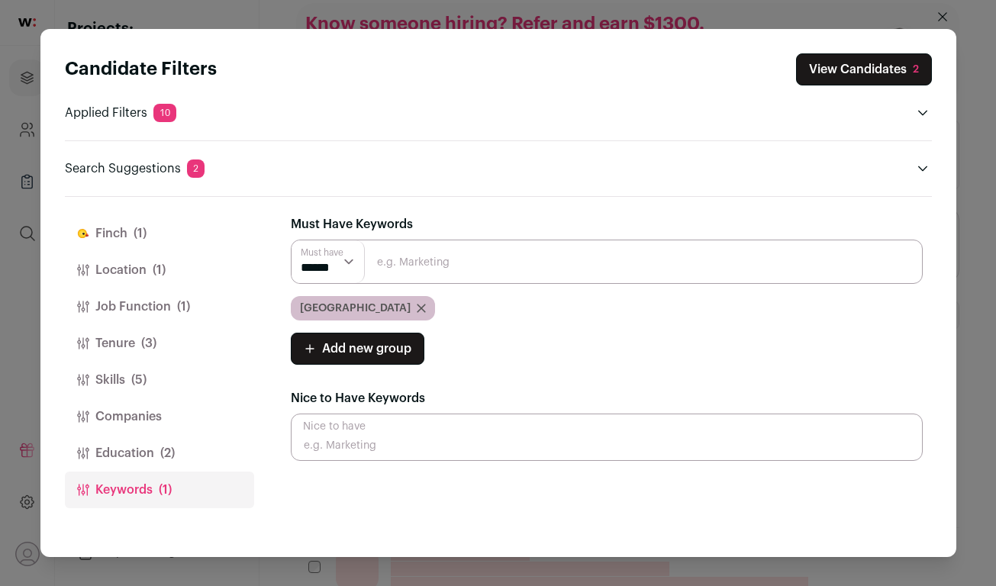
click at [349, 271] on select "****** ******" at bounding box center [328, 261] width 73 height 43
select select "**"
click at [292, 240] on select "****** ******" at bounding box center [328, 261] width 73 height 43
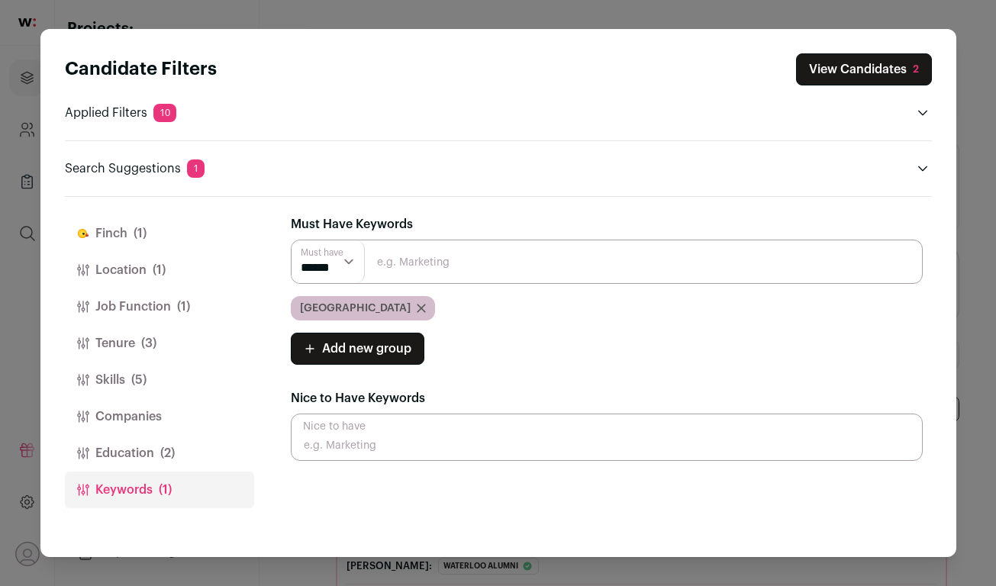
click at [501, 282] on input "Close modal via background" at bounding box center [607, 262] width 632 height 44
type input "UWaterloo"
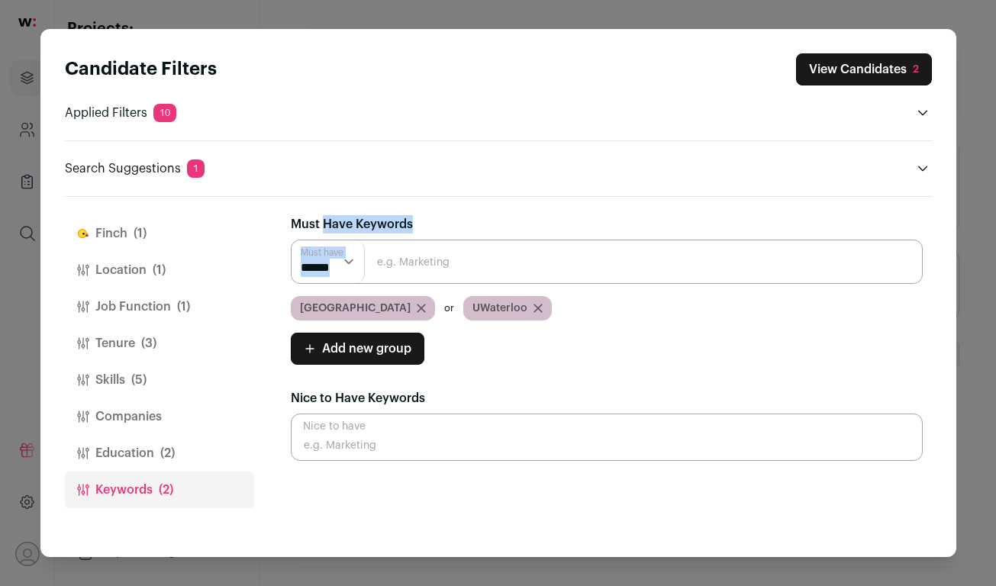
click at [497, 282] on input "Close modal via background" at bounding box center [607, 262] width 632 height 44
click at [497, 261] on input "Close modal via background" at bounding box center [607, 262] width 632 height 44
type input "UW"
click at [158, 459] on button "Education (2)" at bounding box center [159, 453] width 189 height 37
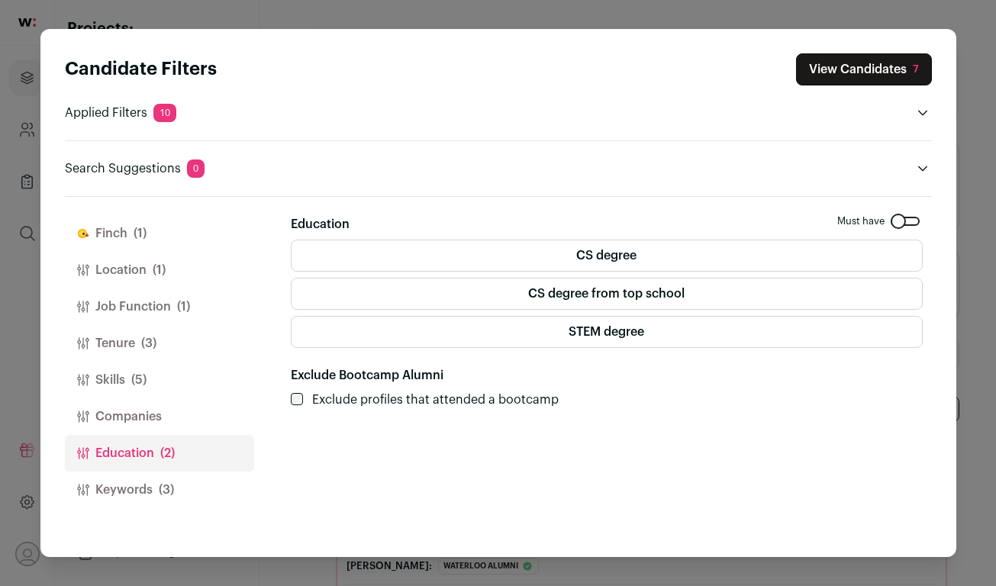
click at [169, 415] on button "Companies" at bounding box center [159, 416] width 189 height 37
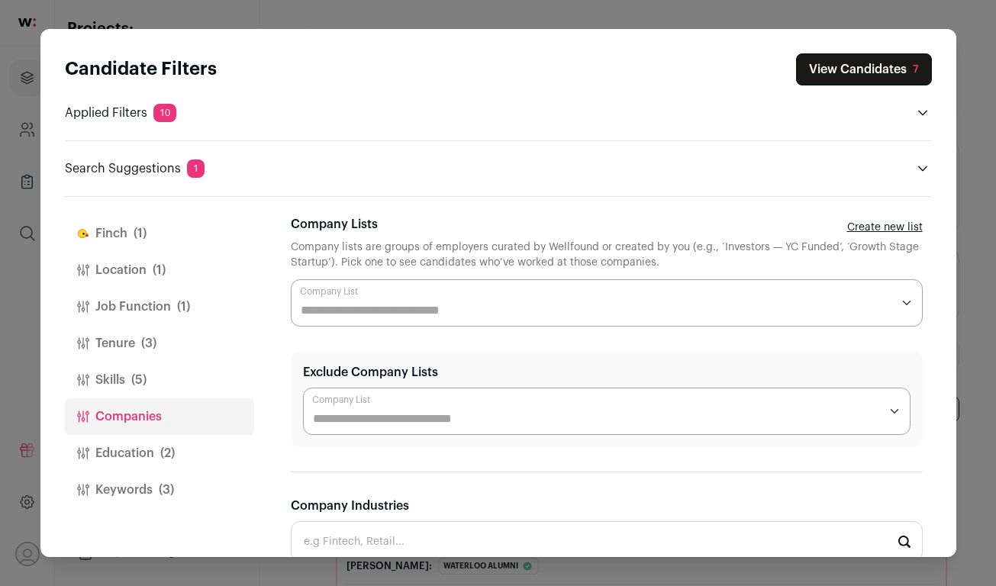
click at [169, 415] on button "Companies" at bounding box center [159, 416] width 189 height 37
click at [167, 452] on span "(2)" at bounding box center [167, 453] width 14 height 18
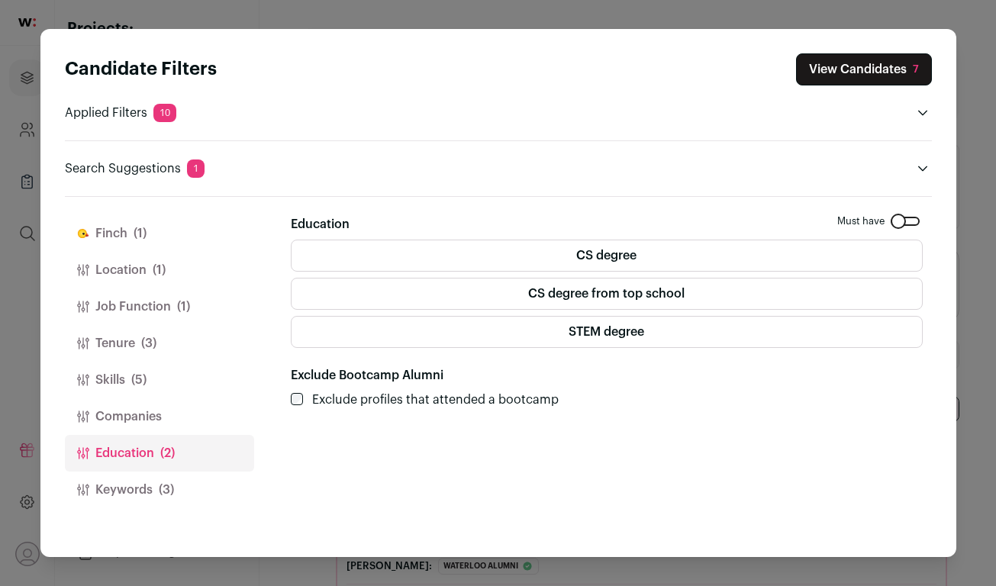
click at [289, 398] on div "[PERSON_NAME] (1) Location (1) Job Function (1) Tenure (3) Skills (5) Companies…" at bounding box center [498, 376] width 867 height 359
click at [146, 417] on button "Companies" at bounding box center [159, 416] width 189 height 37
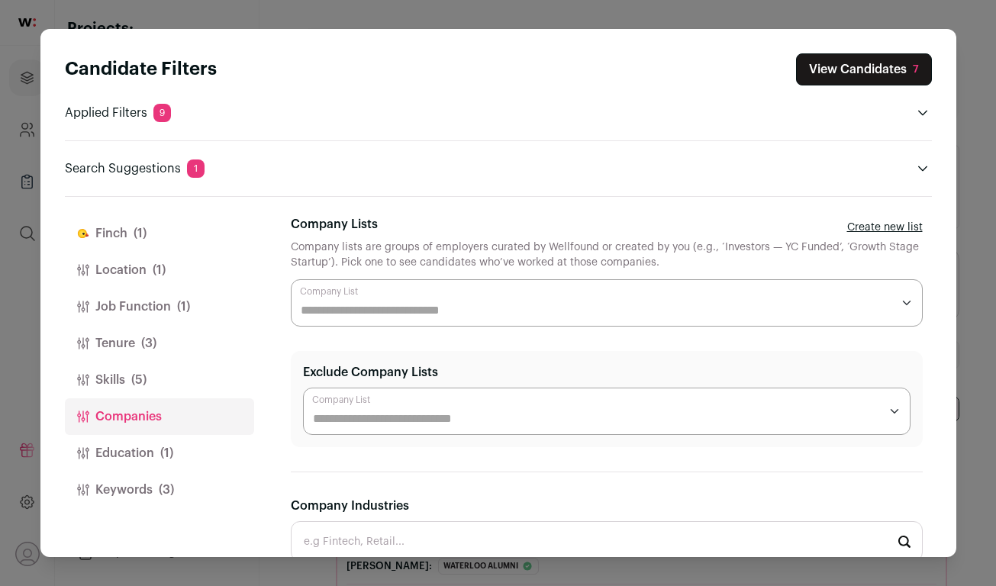
click at [157, 381] on button "Skills (5)" at bounding box center [159, 380] width 189 height 37
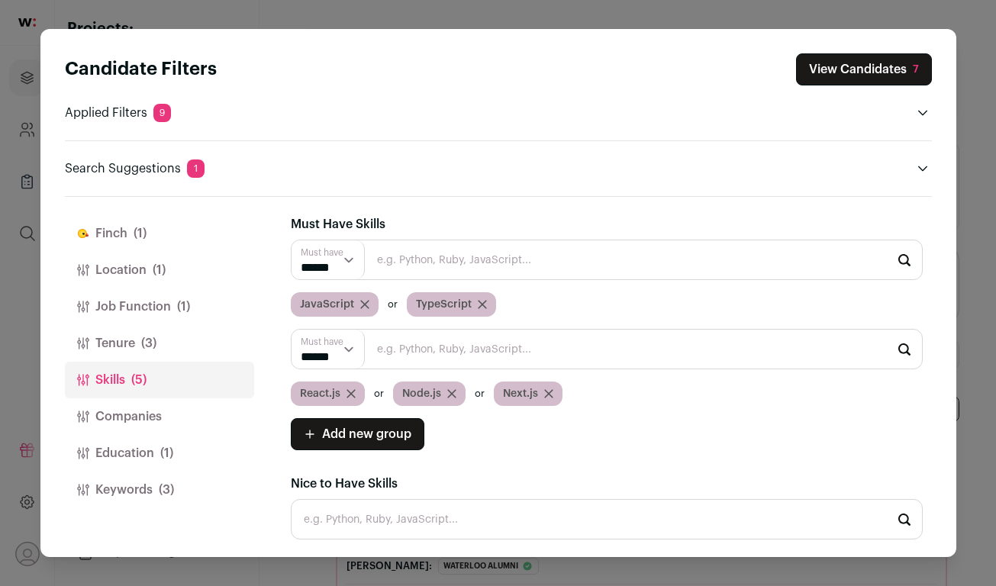
click at [354, 388] on div "React.js" at bounding box center [328, 394] width 74 height 24
click at [353, 391] on icon "Close modal via background" at bounding box center [351, 395] width 8 height 8
click at [353, 392] on icon "Close modal via background" at bounding box center [349, 393] width 9 height 9
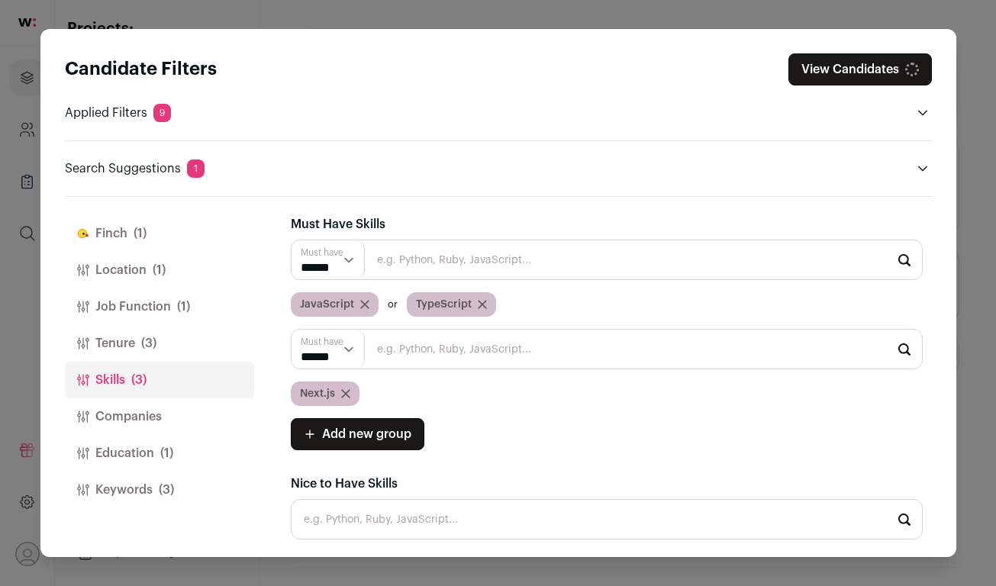
click at [352, 392] on div "Next.js" at bounding box center [325, 394] width 69 height 24
click at [348, 394] on icon "Close modal via background" at bounding box center [345, 393] width 9 height 9
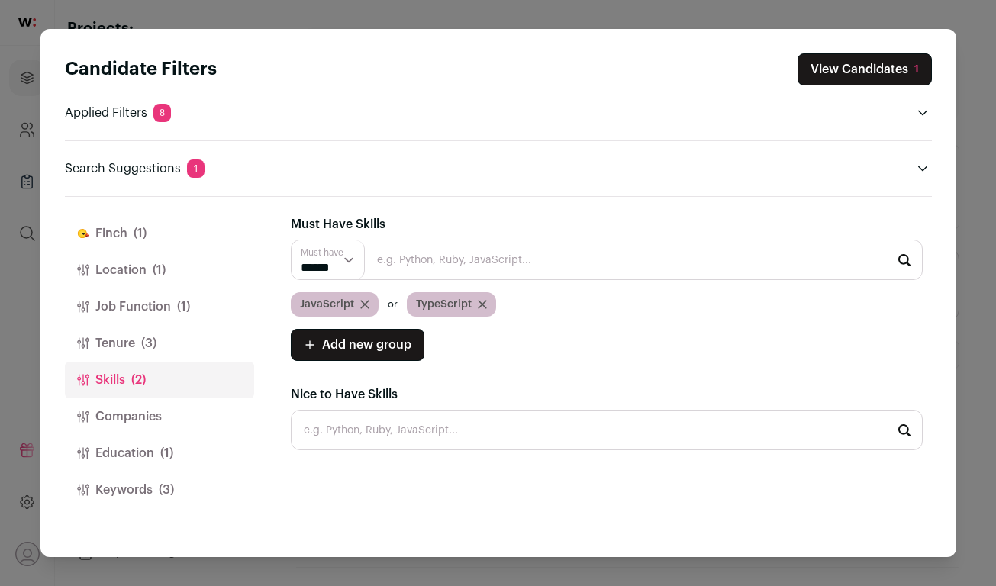
click at [508, 264] on input "Close modal via background" at bounding box center [607, 260] width 632 height 40
click at [453, 298] on li "Next.js" at bounding box center [607, 301] width 630 height 40
click at [530, 301] on div "JavaScript TypeScript" at bounding box center [607, 304] width 632 height 24
click at [441, 255] on input "Next.js" at bounding box center [607, 260] width 632 height 40
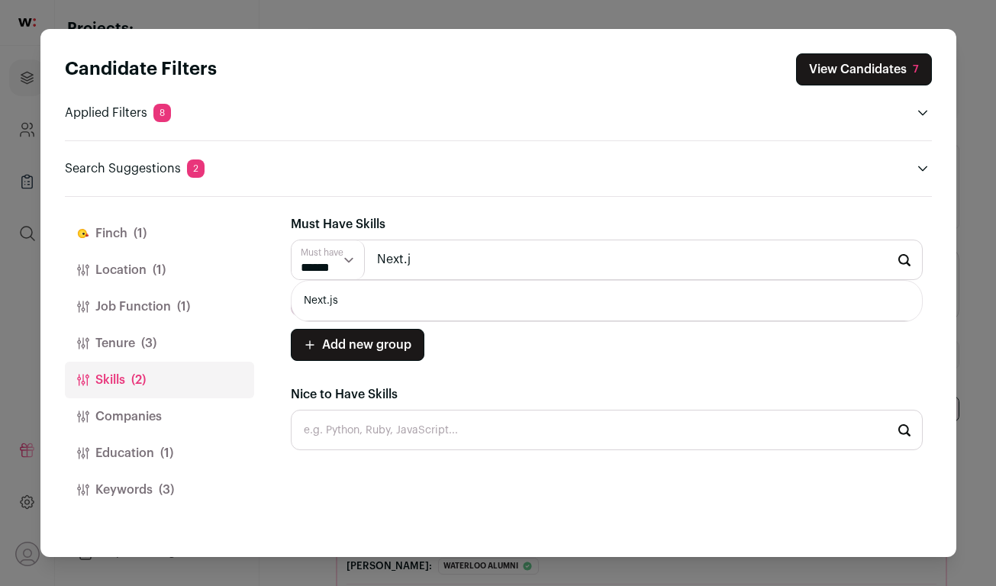
type input "Next.js"
click at [404, 296] on li "Next.js" at bounding box center [607, 301] width 630 height 40
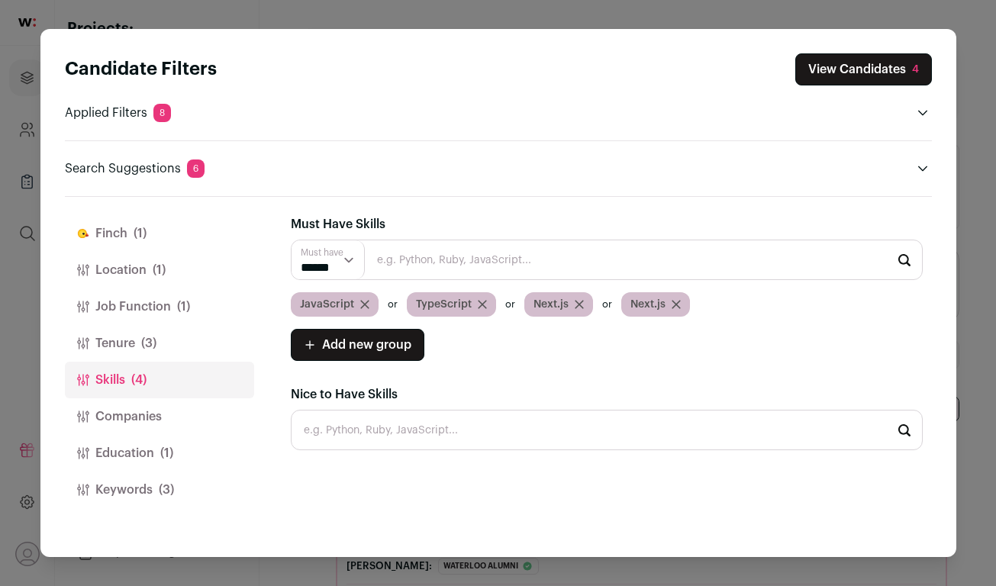
click at [676, 308] on icon "Close modal via background" at bounding box center [676, 304] width 9 height 9
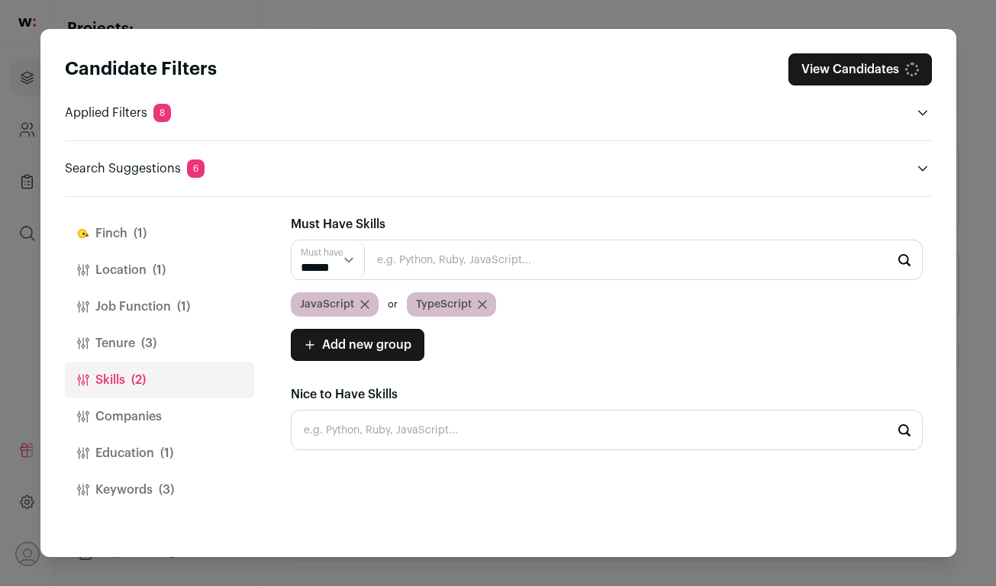
click at [577, 263] on input "Close modal via background" at bounding box center [607, 260] width 632 height 40
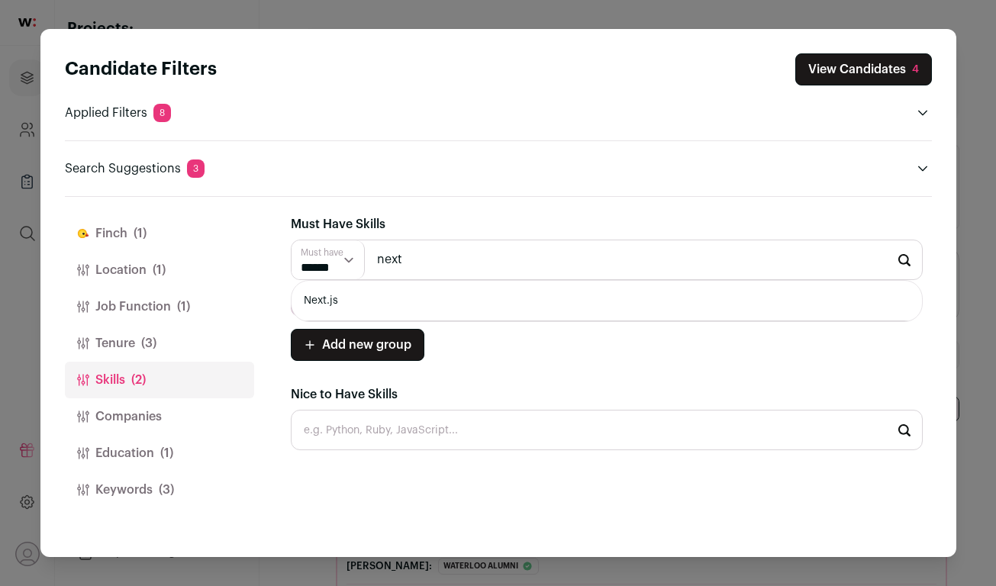
click at [534, 293] on li "Next.js" at bounding box center [607, 301] width 630 height 40
type input "Next.js"
click at [407, 297] on li "Node.js" at bounding box center [607, 301] width 630 height 40
type input "Node.js"
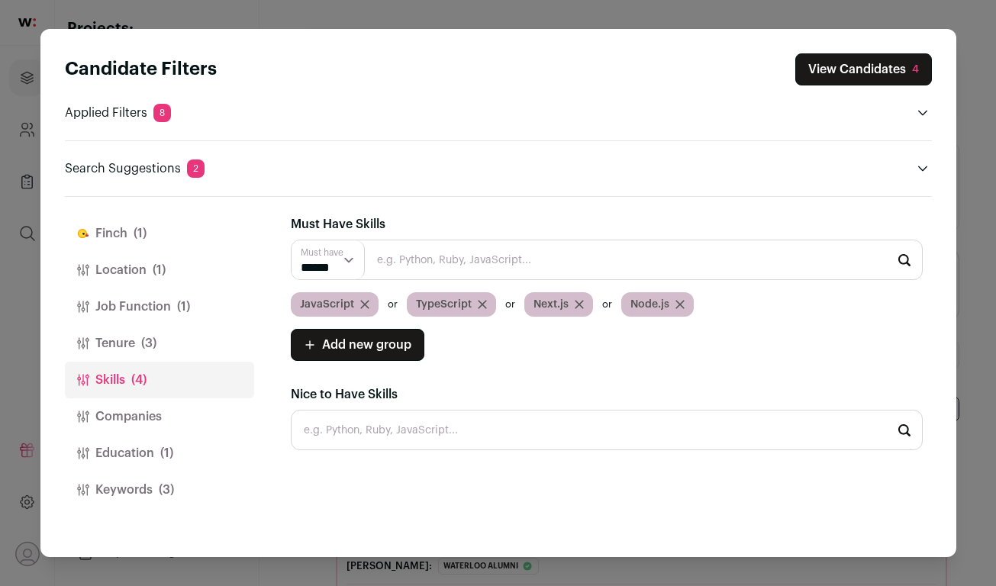
click at [138, 330] on button "Tenure (3)" at bounding box center [159, 343] width 189 height 37
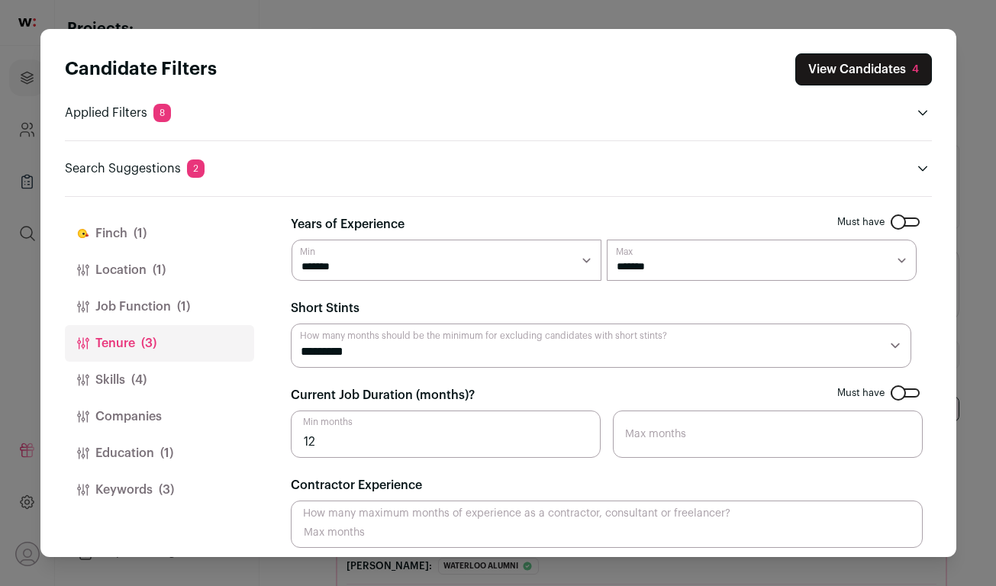
click at [163, 312] on button "Job Function (1)" at bounding box center [159, 306] width 189 height 37
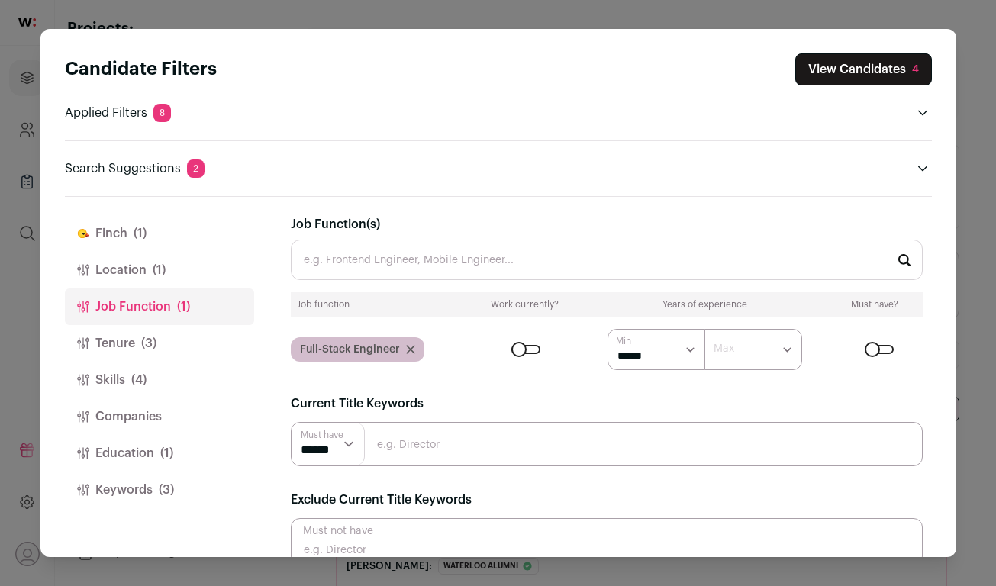
click at [153, 345] on span "(3)" at bounding box center [148, 343] width 15 height 18
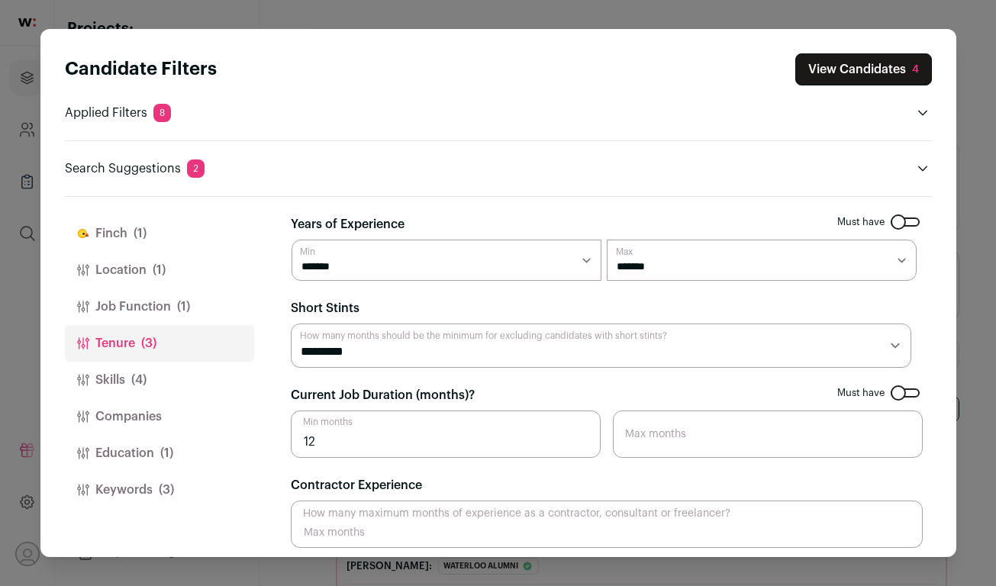
click at [151, 374] on button "Skills (4)" at bounding box center [159, 380] width 189 height 37
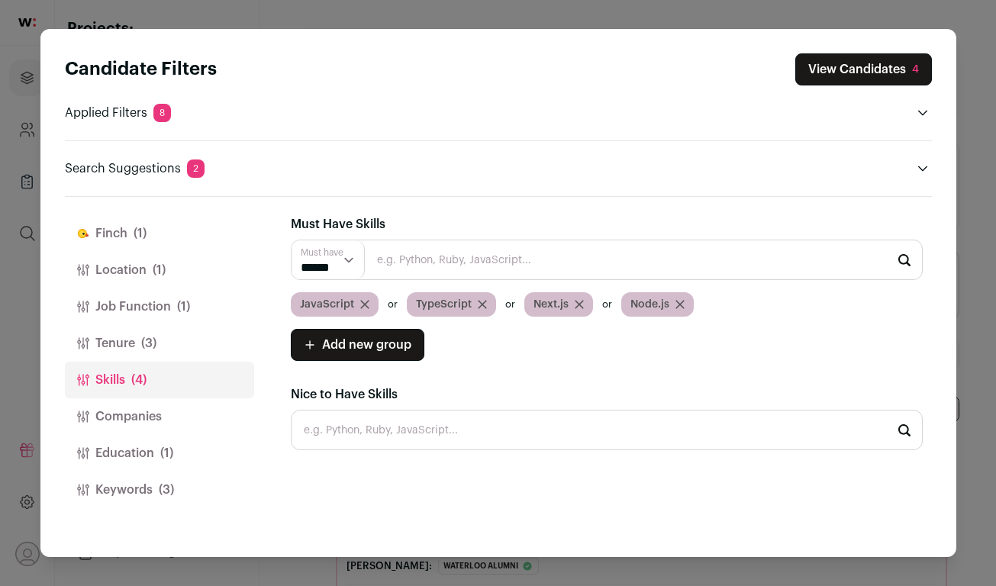
click at [152, 351] on span "(3)" at bounding box center [148, 343] width 15 height 18
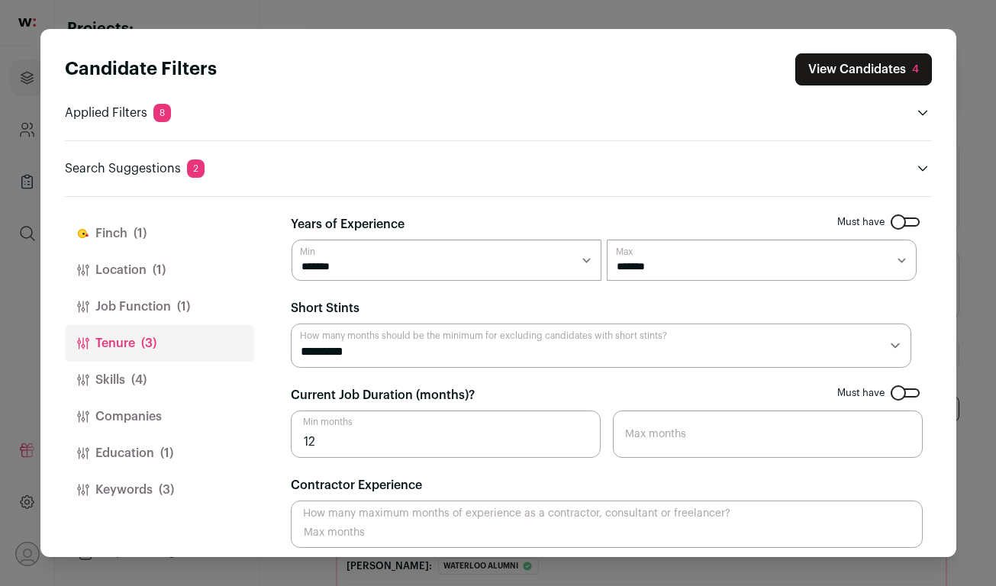
click at [162, 317] on button "Job Function (1)" at bounding box center [159, 306] width 189 height 37
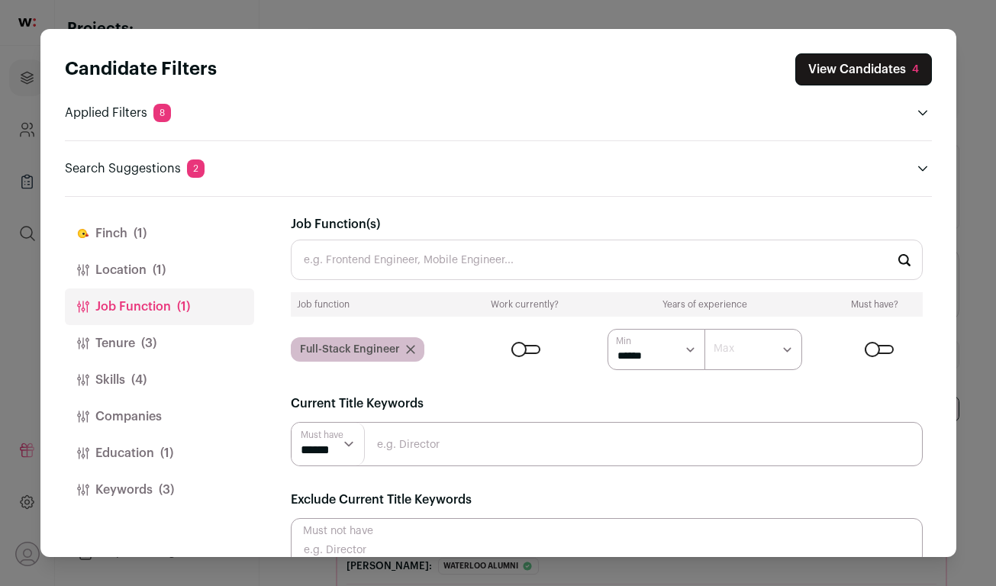
click at [170, 271] on button "Location (1)" at bounding box center [159, 270] width 189 height 37
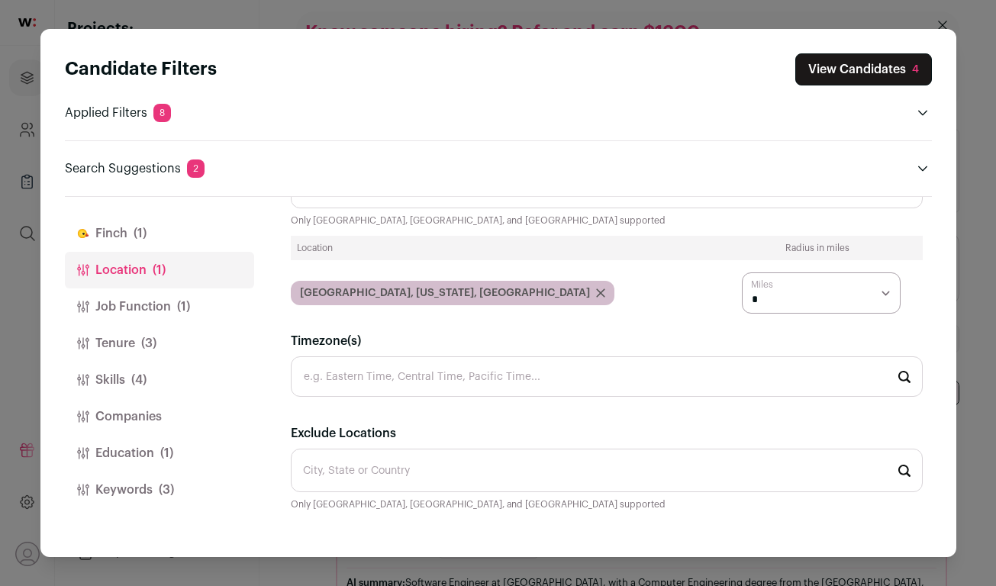
scroll to position [18, 0]
click at [172, 234] on button "[PERSON_NAME] (1)" at bounding box center [159, 233] width 189 height 37
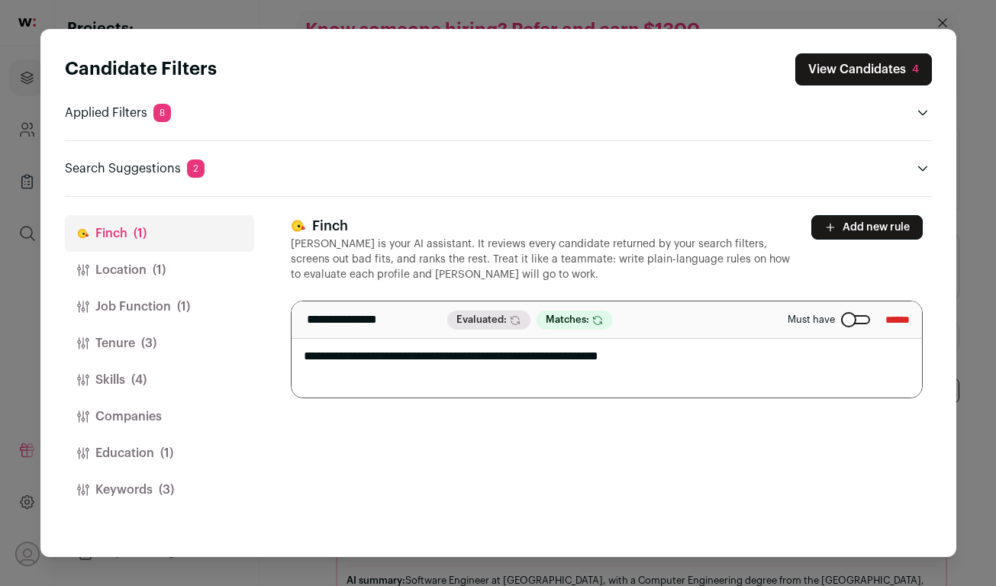
scroll to position [0, 0]
click at [854, 80] on button "View Candidates 4" at bounding box center [863, 69] width 137 height 32
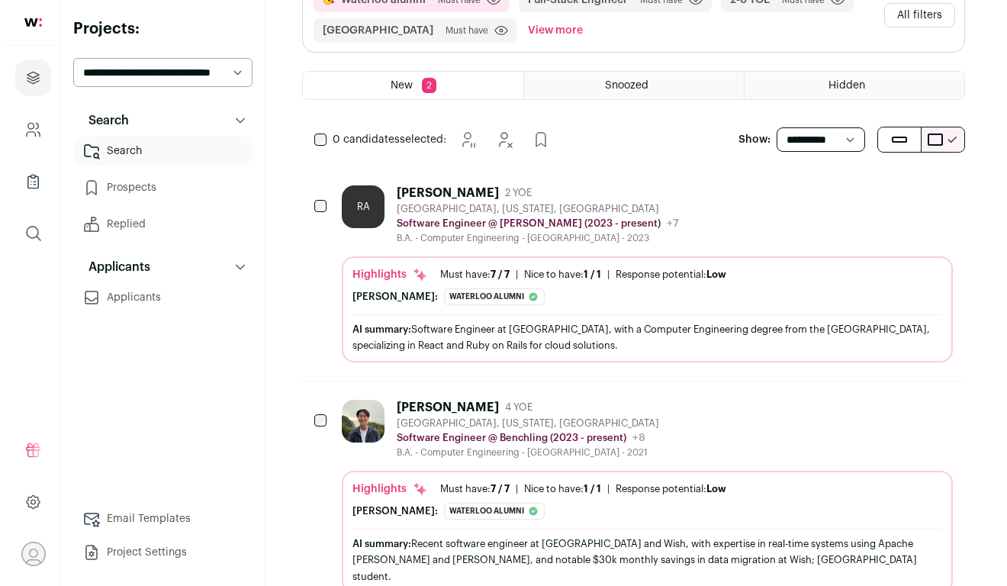
scroll to position [306, 0]
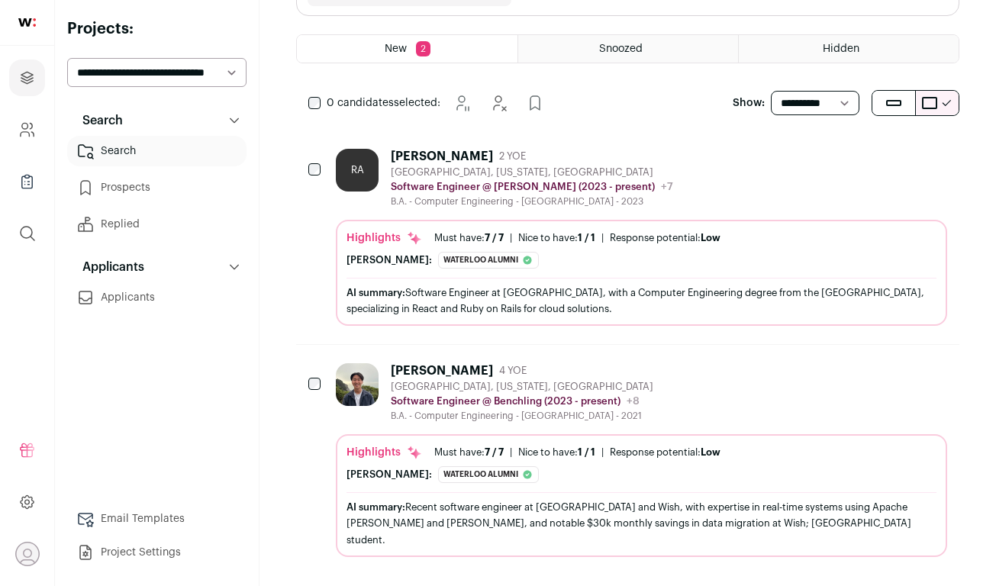
click at [691, 373] on div "[PERSON_NAME] 4 YOE [GEOGRAPHIC_DATA], [US_STATE], [GEOGRAPHIC_DATA] Software E…" at bounding box center [641, 392] width 611 height 59
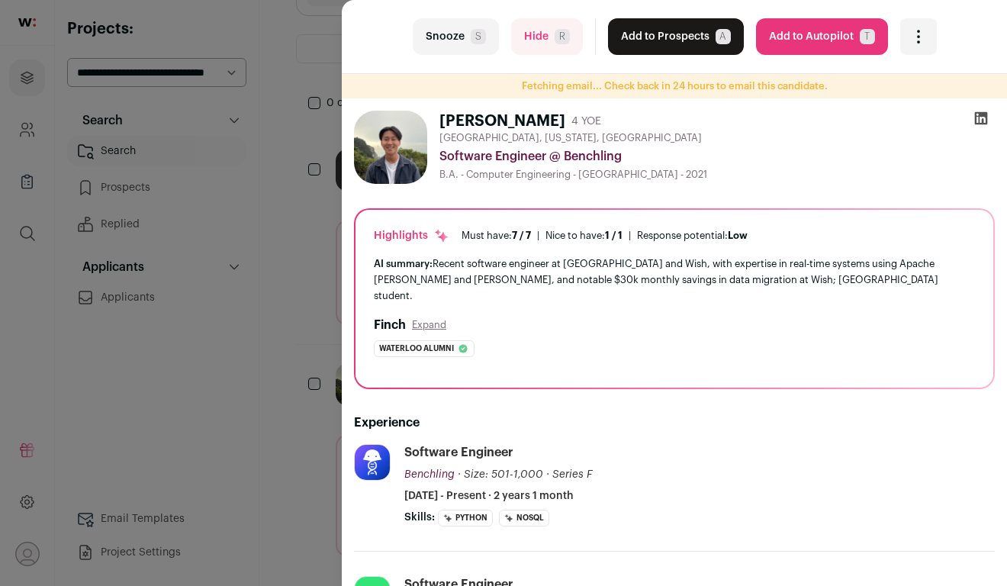
click at [665, 41] on button "Add to Prospects A" at bounding box center [676, 36] width 136 height 37
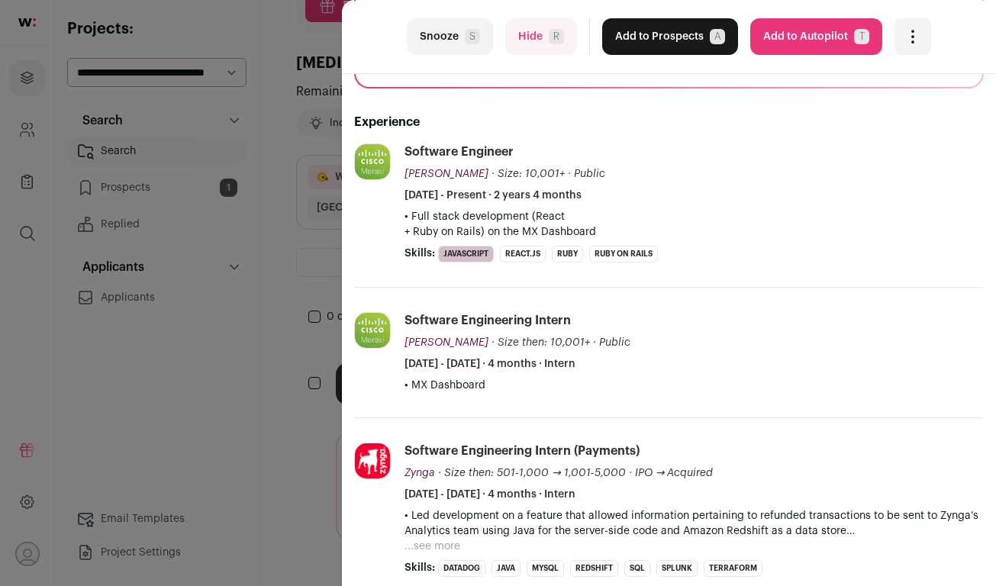
scroll to position [264, 0]
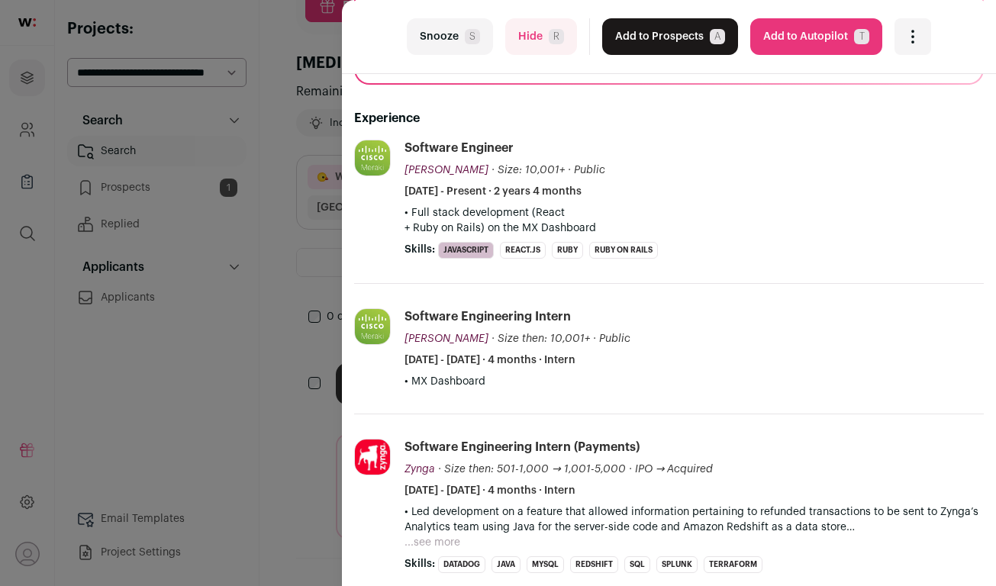
click at [673, 52] on button "Add to Prospects A" at bounding box center [670, 36] width 136 height 37
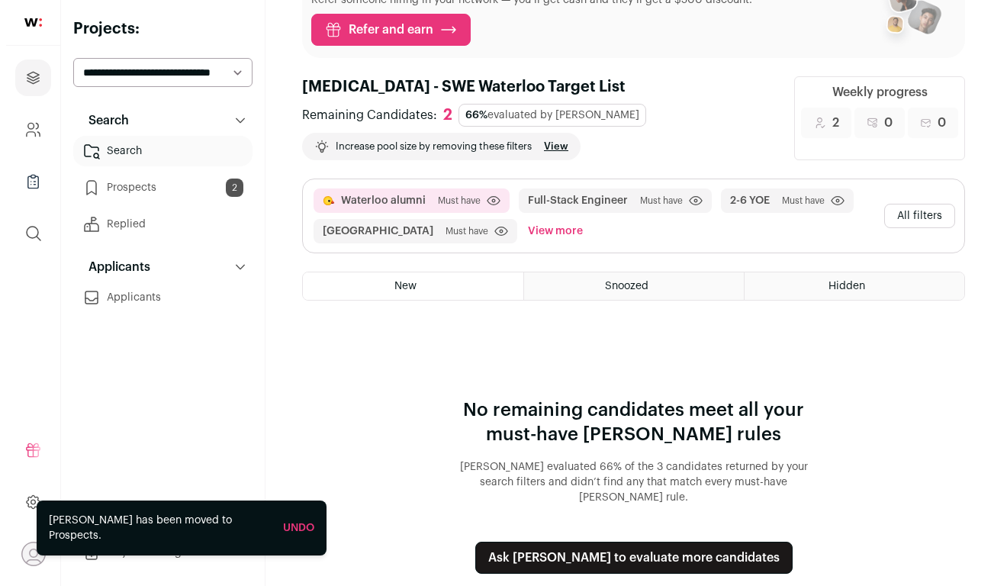
scroll to position [27, 0]
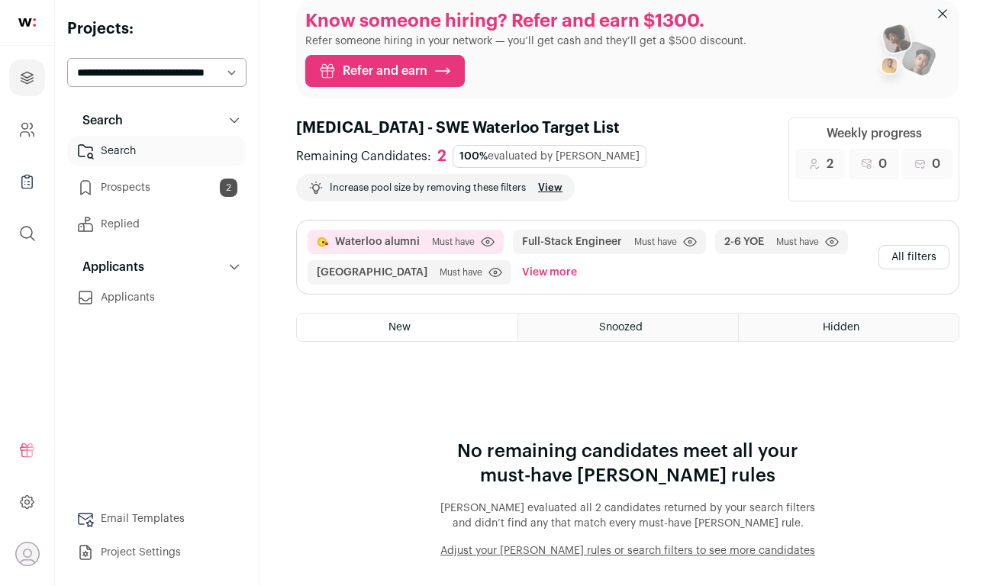
click at [916, 263] on button "All filters" at bounding box center [913, 257] width 71 height 24
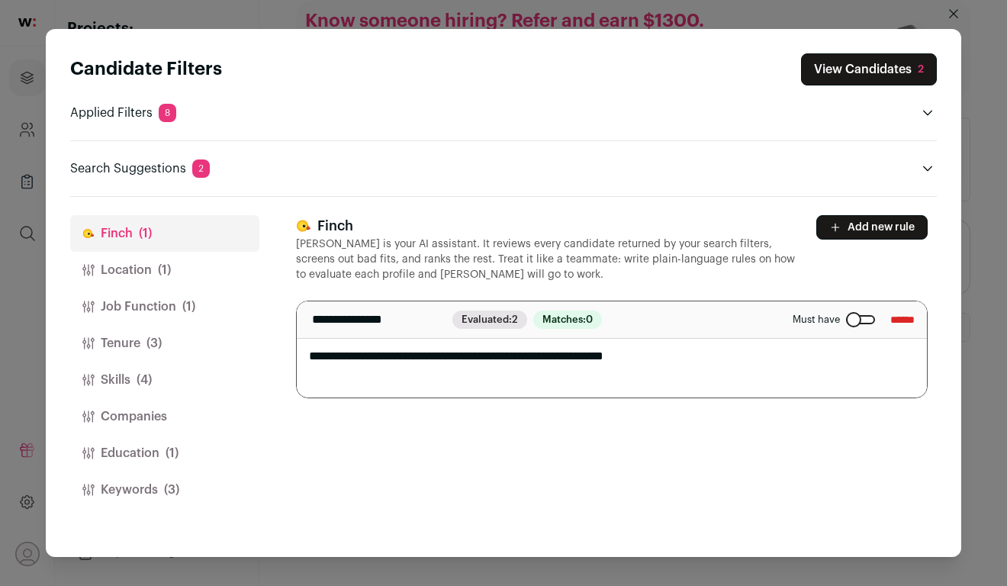
click at [517, 359] on textarea "**********" at bounding box center [612, 349] width 630 height 96
click at [752, 375] on textarea "**********" at bounding box center [612, 349] width 630 height 96
type textarea "**********"
click at [715, 250] on p "[PERSON_NAME] is your AI assistant. It reviews every candidate returned by your…" at bounding box center [547, 260] width 502 height 46
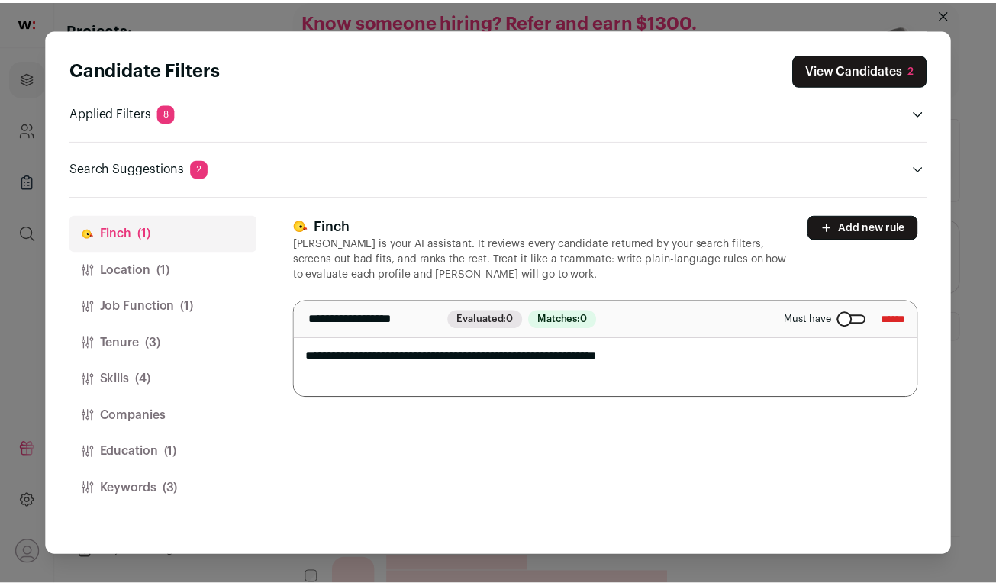
scroll to position [0, 0]
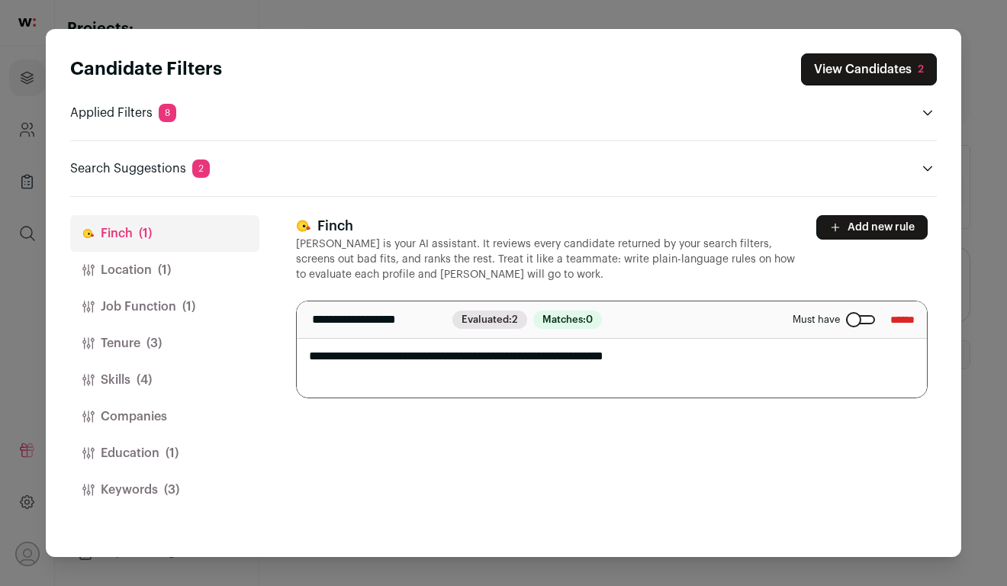
click at [685, 361] on textarea "**********" at bounding box center [612, 349] width 630 height 96
drag, startPoint x: 732, startPoint y: 364, endPoint x: 246, endPoint y: 353, distance: 485.4
click at [246, 353] on div "[PERSON_NAME] (1) Location (1) Job Function (1) Tenure (3) Skills (4) Companies…" at bounding box center [503, 376] width 867 height 359
type textarea "**********"
click at [493, 172] on header "Search Suggestions 2" at bounding box center [503, 168] width 867 height 18
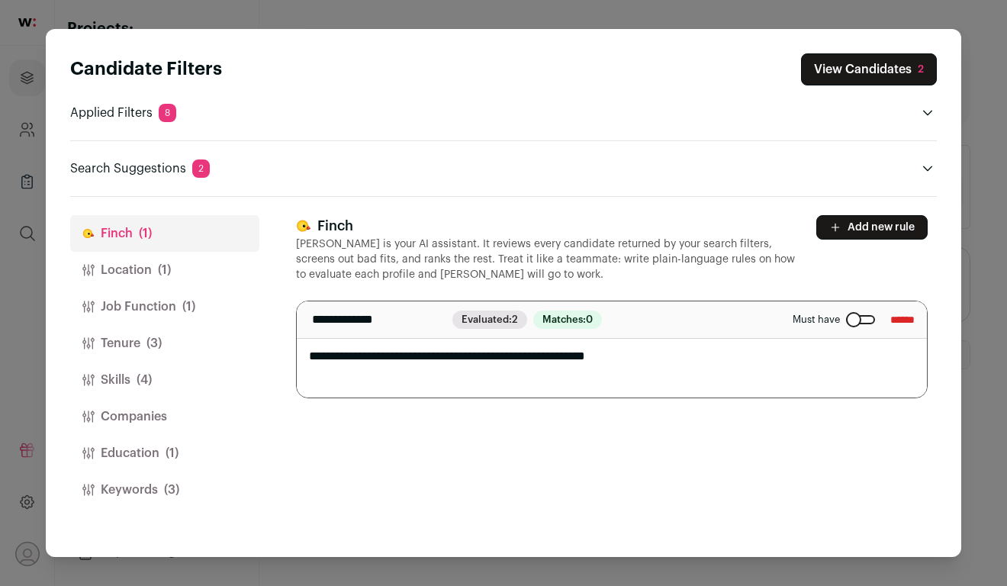
click at [148, 267] on button "Location (1)" at bounding box center [164, 270] width 189 height 37
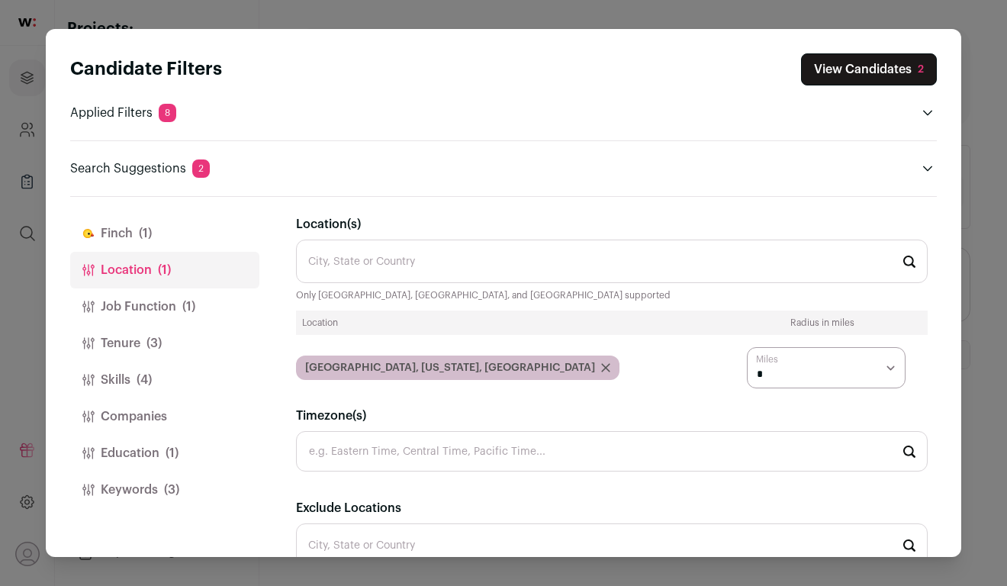
click at [813, 377] on select "* ** ** **" at bounding box center [826, 367] width 159 height 41
select select "****"
click at [747, 347] on select "* ** ** **" at bounding box center [826, 367] width 159 height 41
click at [221, 303] on button "Job Function (1)" at bounding box center [164, 306] width 189 height 37
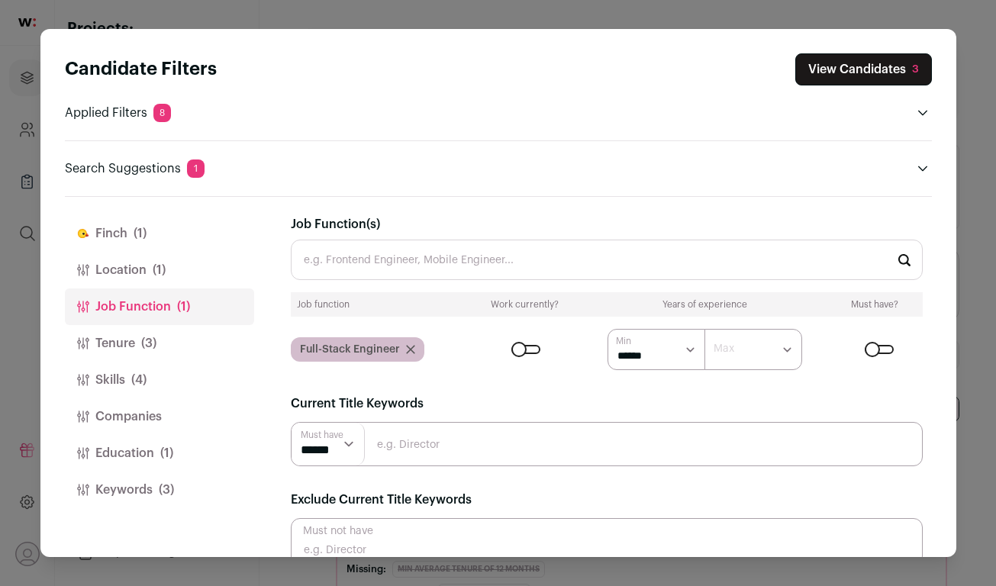
click at [627, 356] on select "****** ******* ******* ******* ******* ******* ******* ******* ******* ********…" at bounding box center [656, 349] width 98 height 41
select select "Close modal via background"
click at [607, 329] on select "****** ******* ******* ******* ******* ******* ******* ******* ******* ********…" at bounding box center [656, 349] width 98 height 41
click at [197, 333] on button "Tenure (3)" at bounding box center [159, 343] width 189 height 37
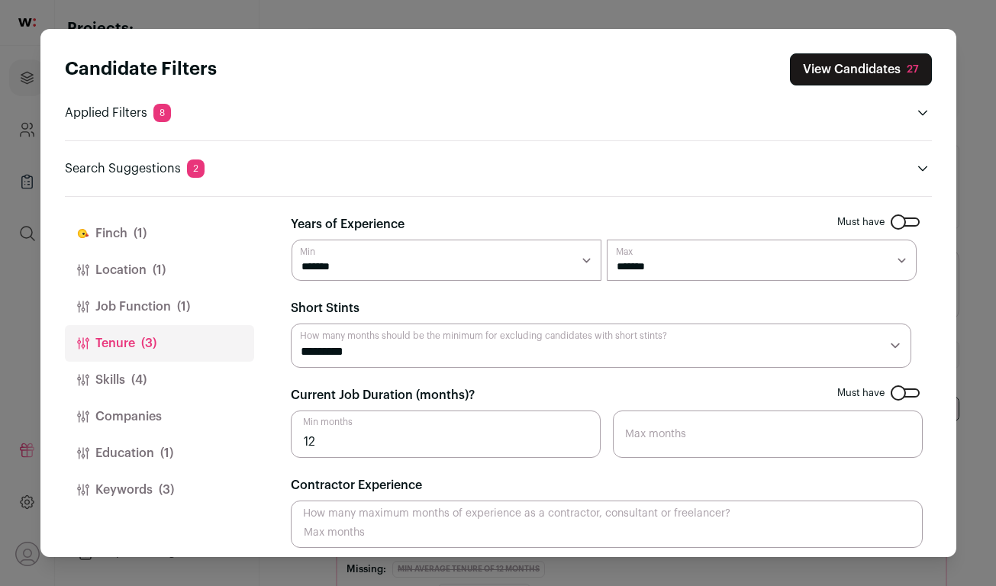
click at [188, 375] on button "Skills (4)" at bounding box center [159, 380] width 189 height 37
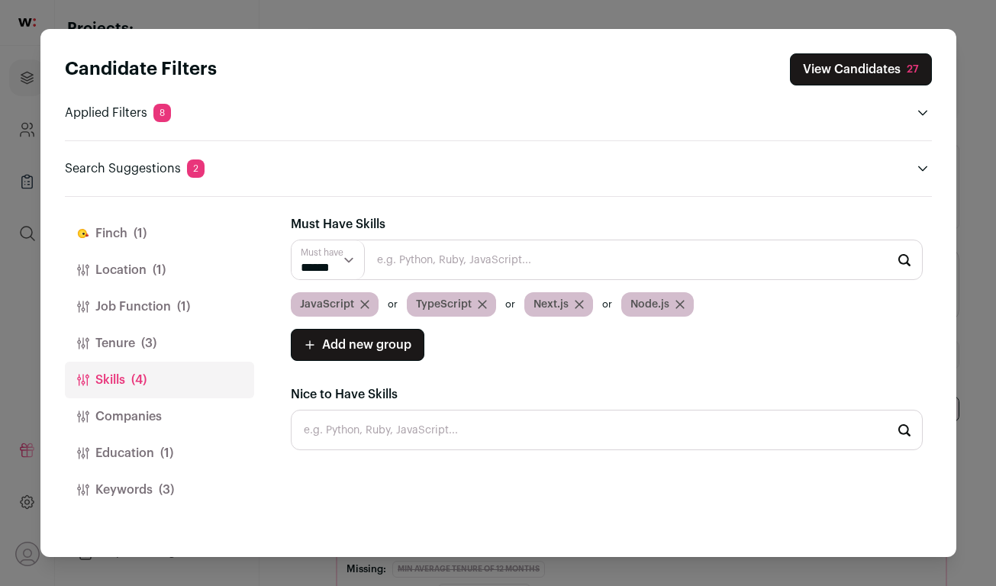
click at [442, 253] on input "Close modal via background" at bounding box center [607, 260] width 632 height 40
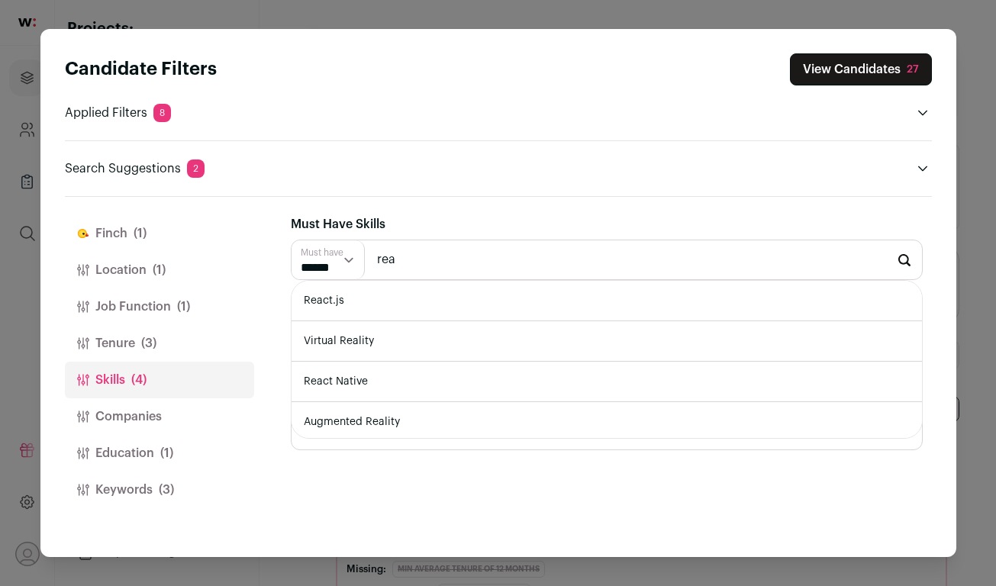
click at [381, 301] on li "React.js" at bounding box center [607, 301] width 630 height 40
type input "React.js"
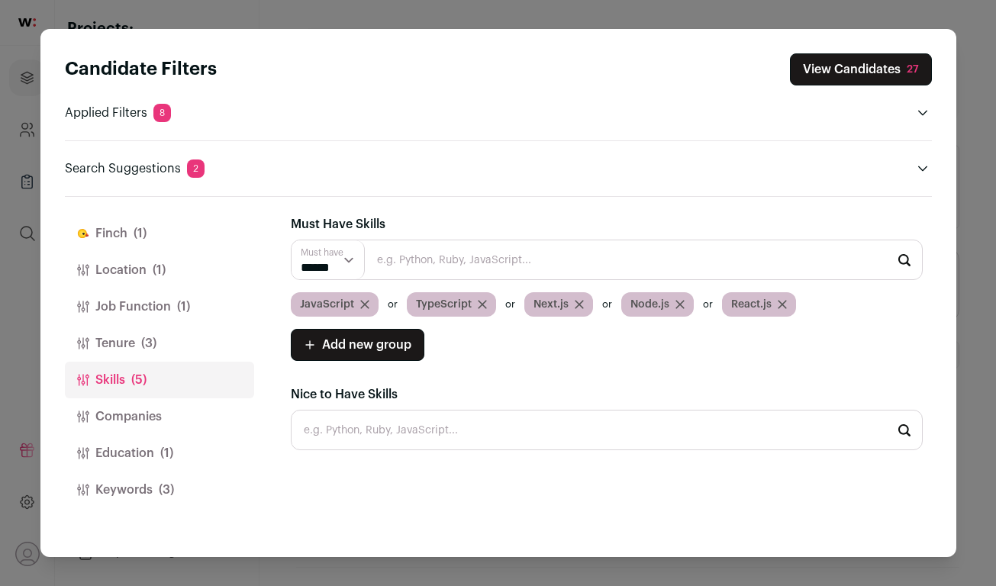
click at [142, 407] on button "Companies" at bounding box center [159, 416] width 189 height 37
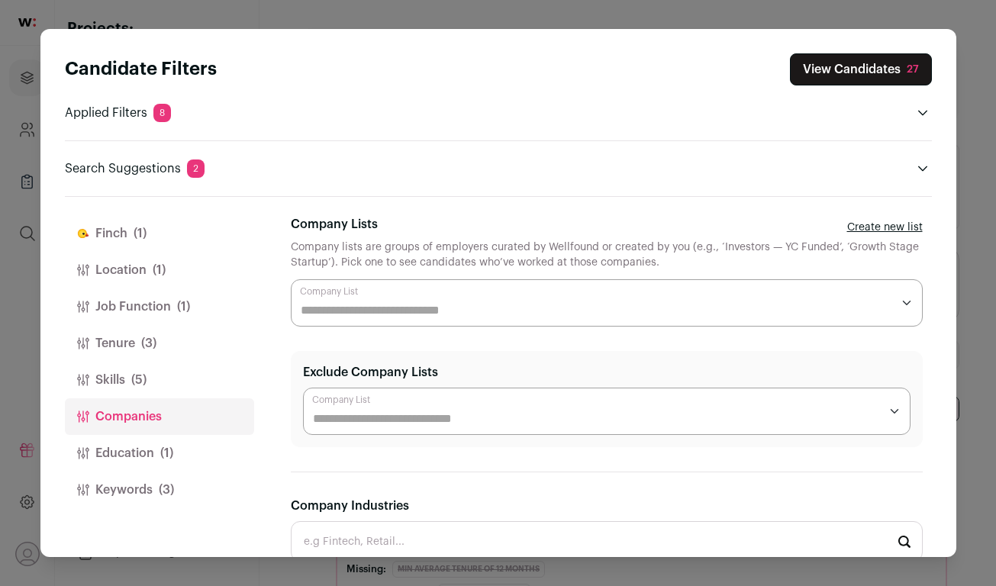
click at [147, 448] on button "Education (1)" at bounding box center [159, 453] width 189 height 37
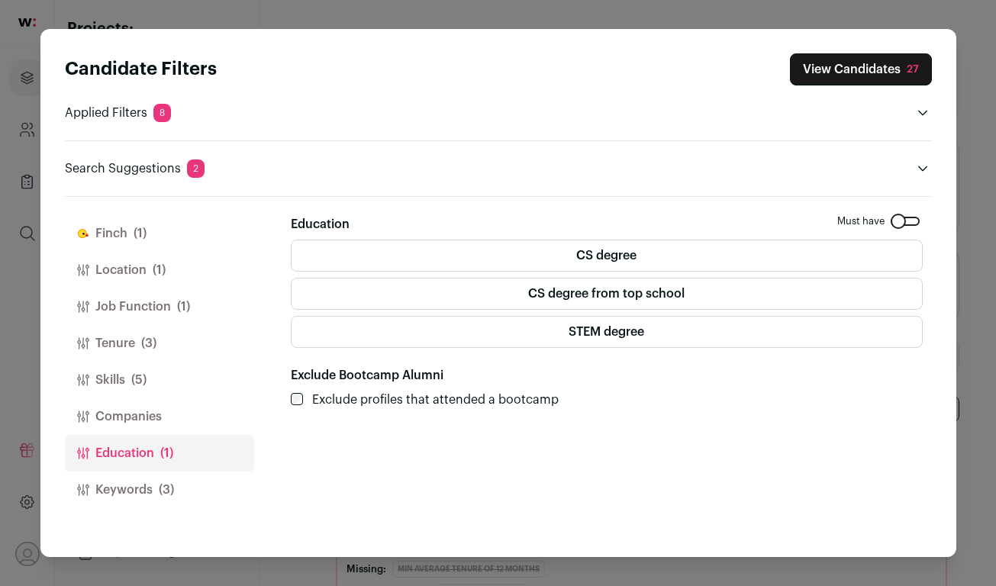
click at [145, 484] on button "Keywords (3)" at bounding box center [159, 490] width 189 height 37
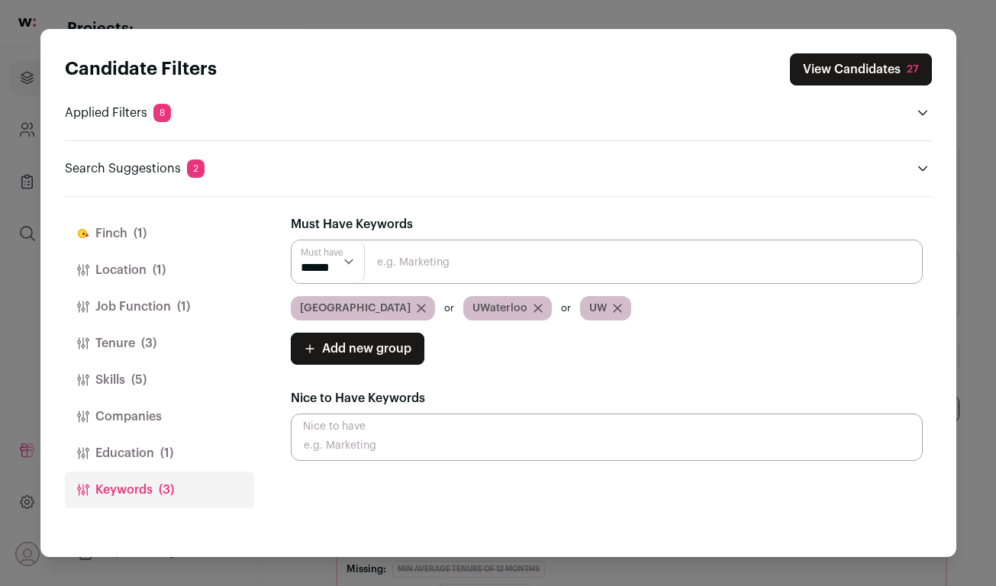
click at [143, 239] on span "(1)" at bounding box center [140, 233] width 13 height 18
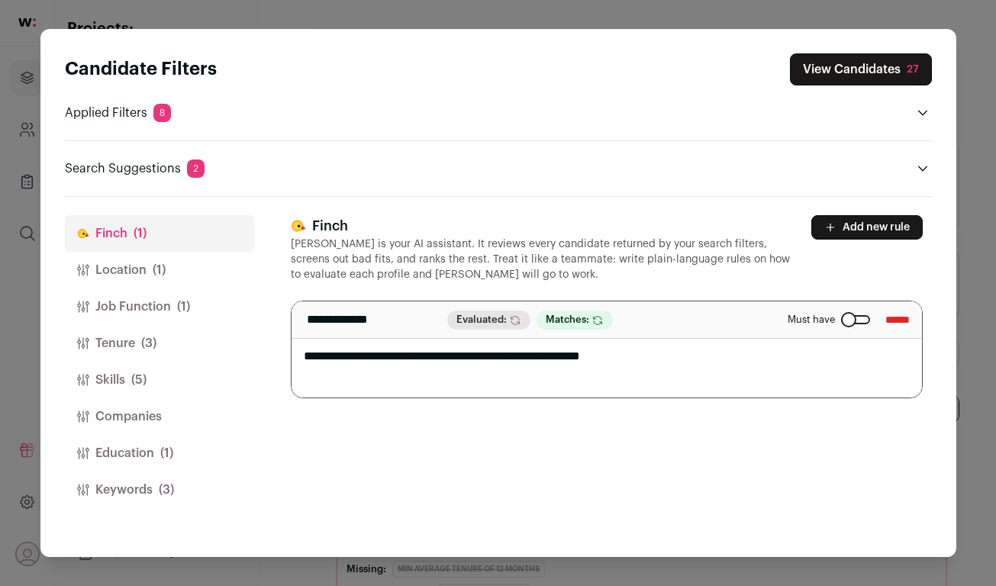
click at [836, 76] on button "View Candidates 27" at bounding box center [861, 69] width 142 height 32
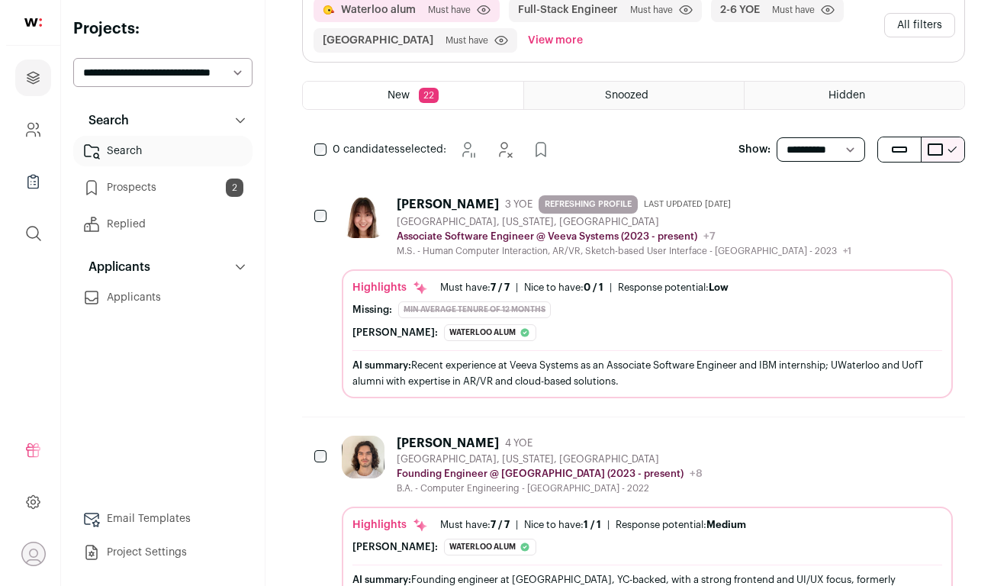
scroll to position [261, 0]
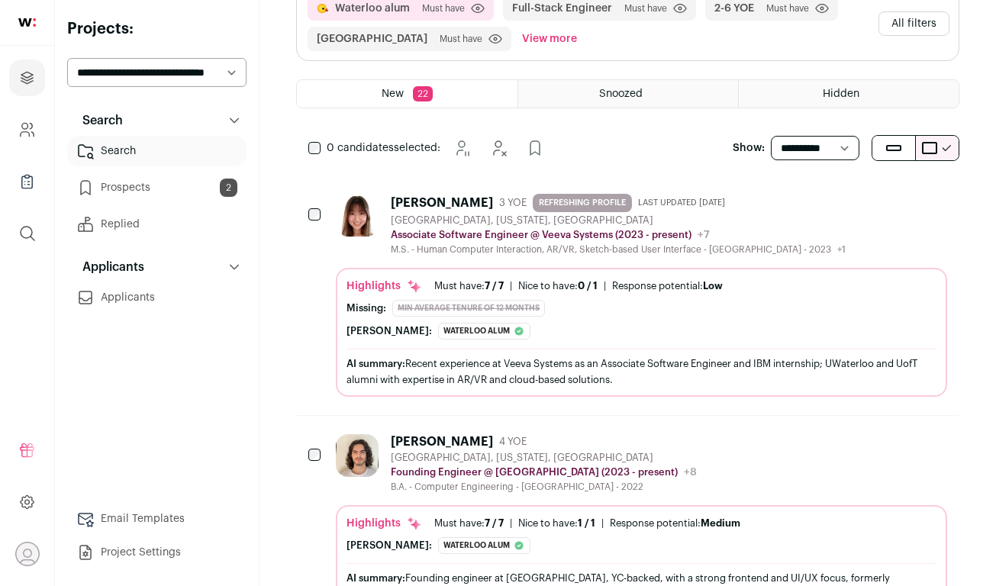
click at [578, 303] on div "Missing: min average tenure of 12 months" at bounding box center [641, 308] width 590 height 17
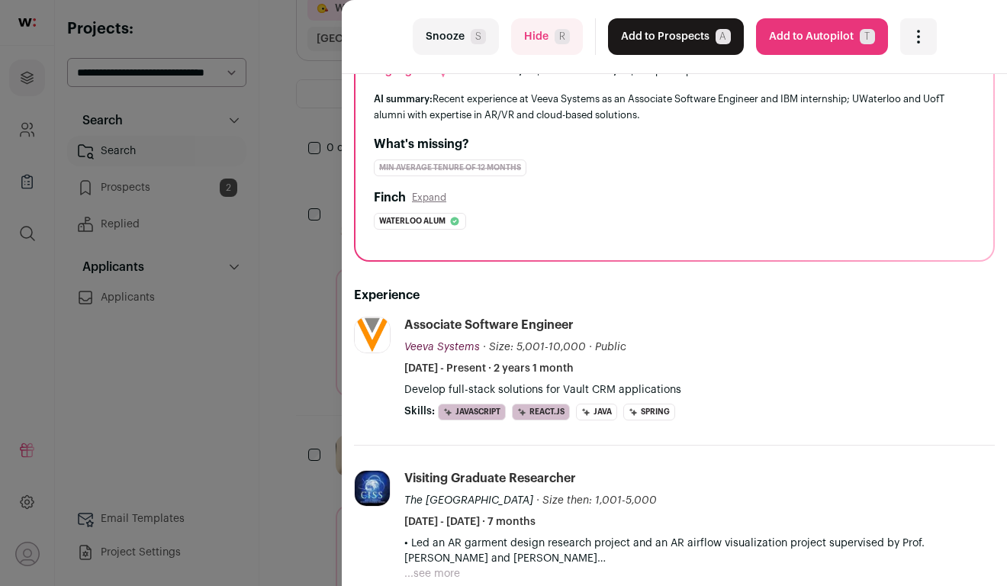
scroll to position [0, 0]
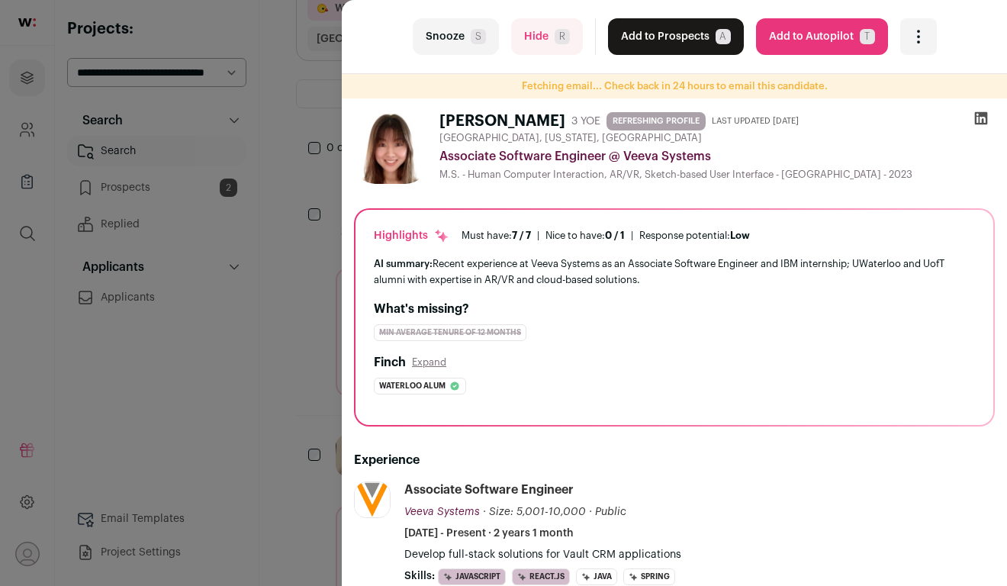
click at [704, 40] on button "Add to Prospects A" at bounding box center [676, 36] width 136 height 37
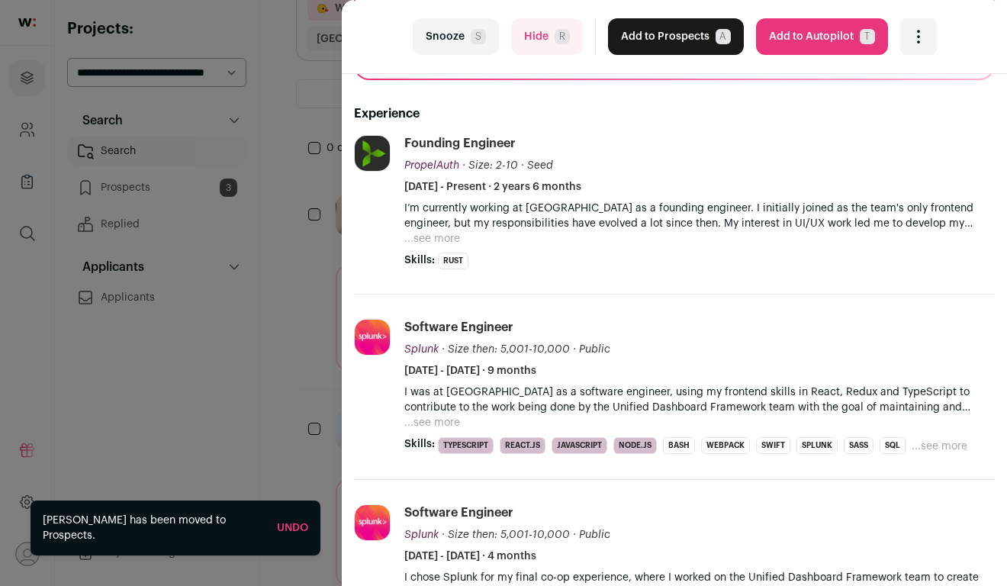
scroll to position [269, 0]
click at [444, 240] on button "...see more" at bounding box center [432, 237] width 56 height 15
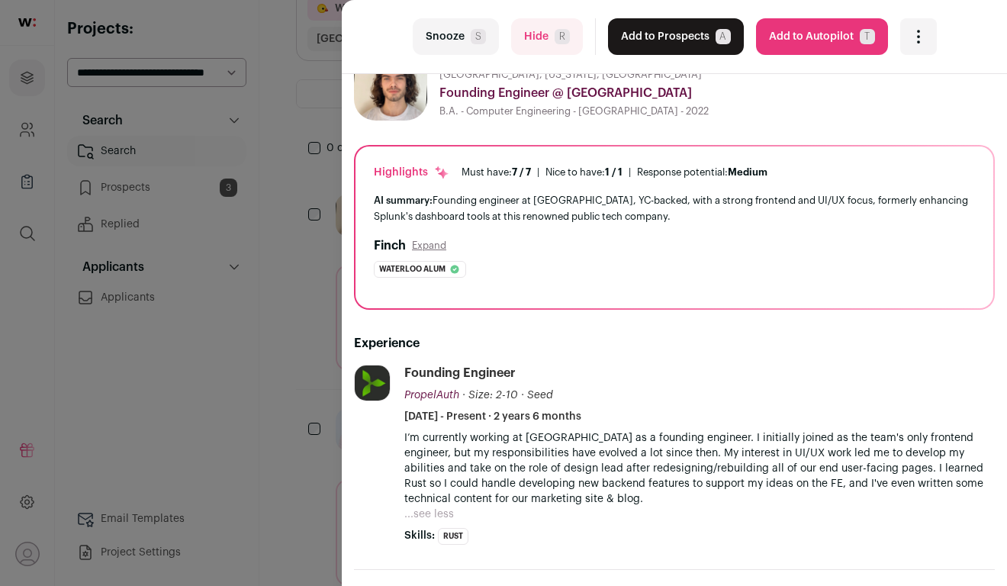
scroll to position [0, 0]
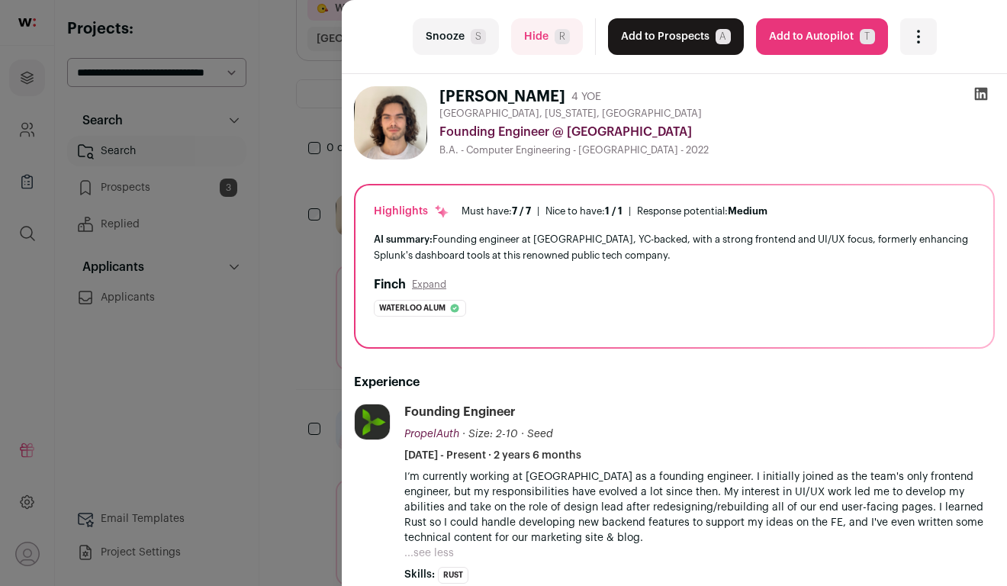
click at [974, 95] on icon at bounding box center [981, 93] width 15 height 15
click at [675, 38] on button "Add to Prospects A" at bounding box center [676, 36] width 136 height 37
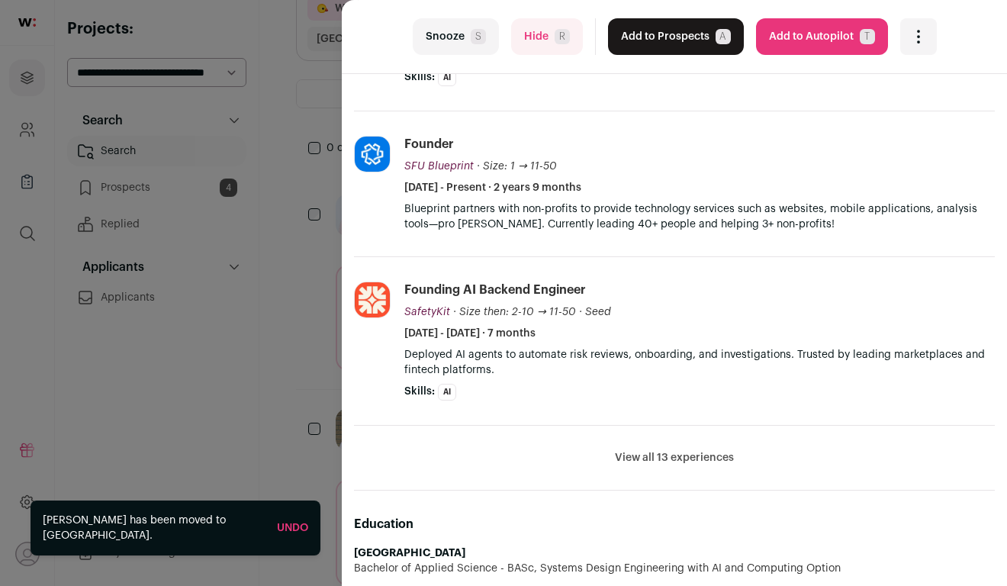
scroll to position [511, 0]
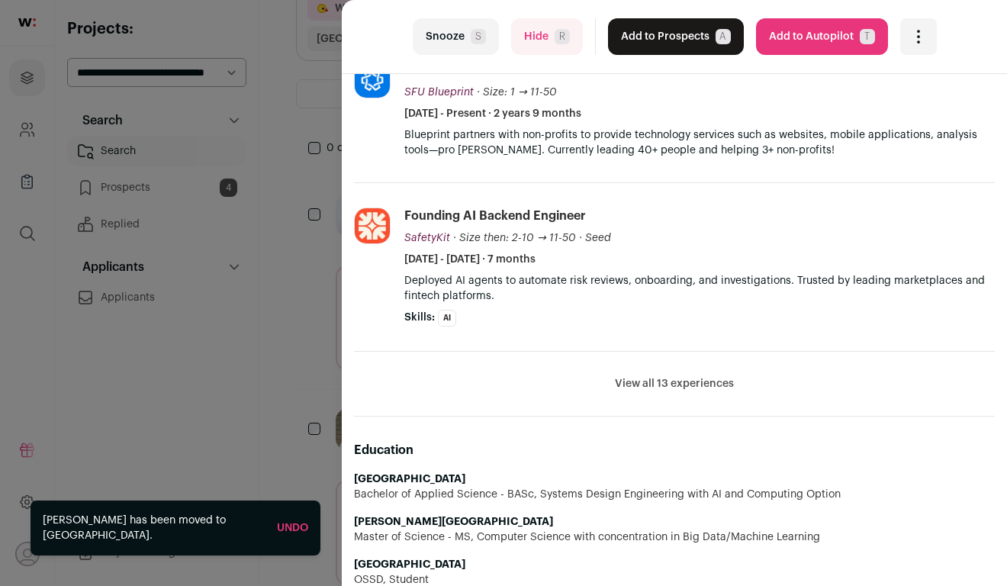
click at [664, 378] on button "View all 13 experiences" at bounding box center [674, 383] width 119 height 15
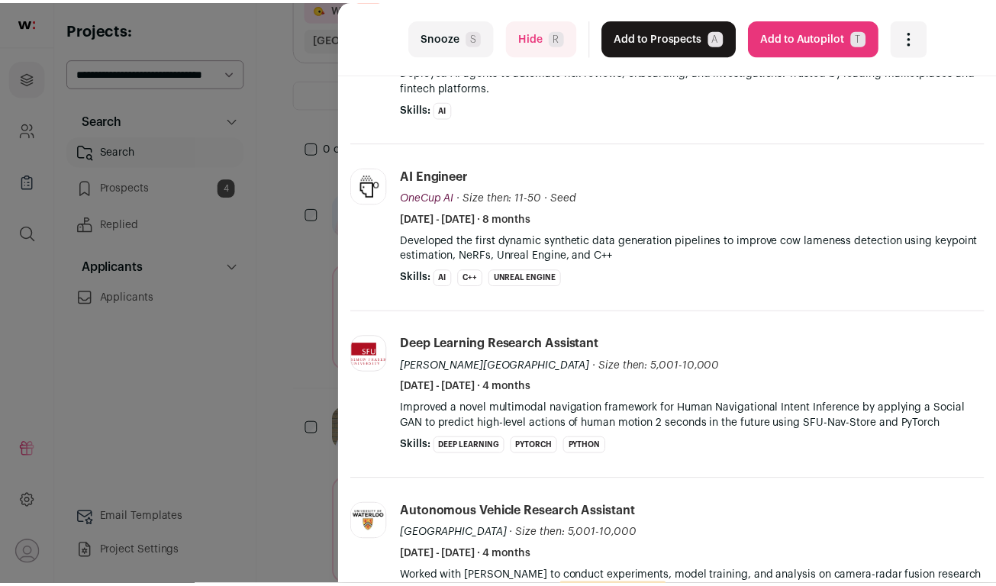
scroll to position [720, 0]
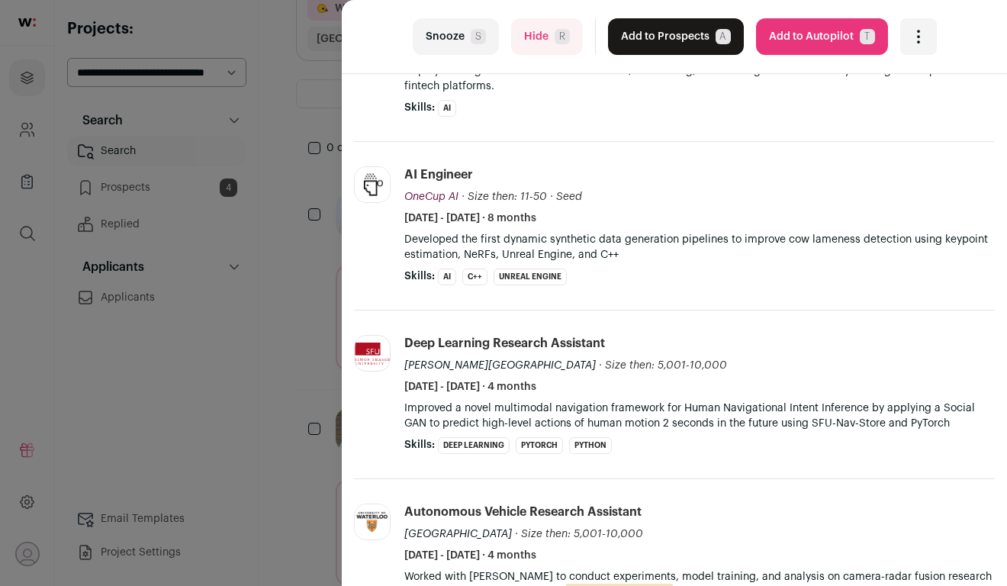
click at [301, 290] on div "last Snooze S Hide R Add to Prospects A Are you sure? [PERSON_NAME] is already …" at bounding box center [503, 293] width 1007 height 586
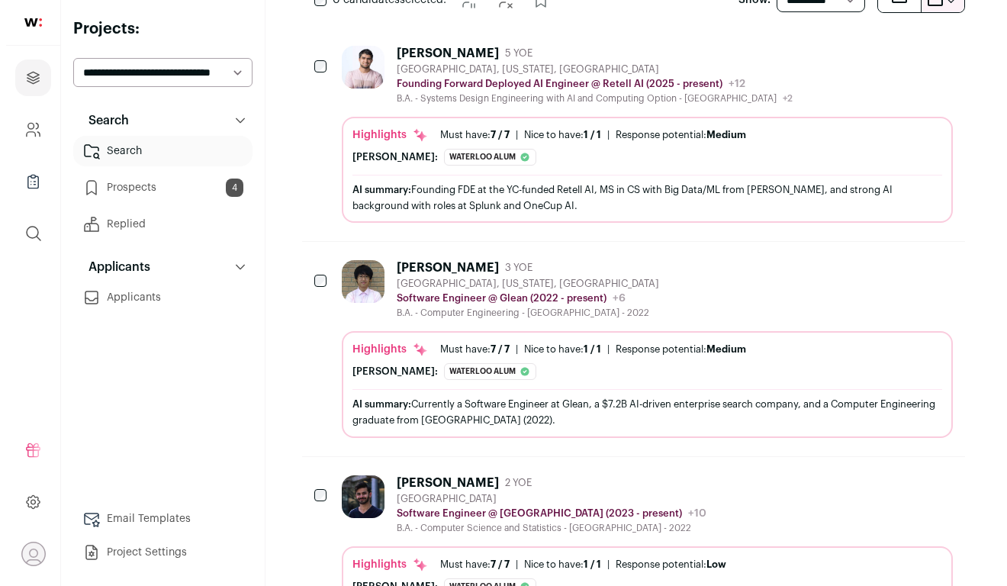
scroll to position [420, 0]
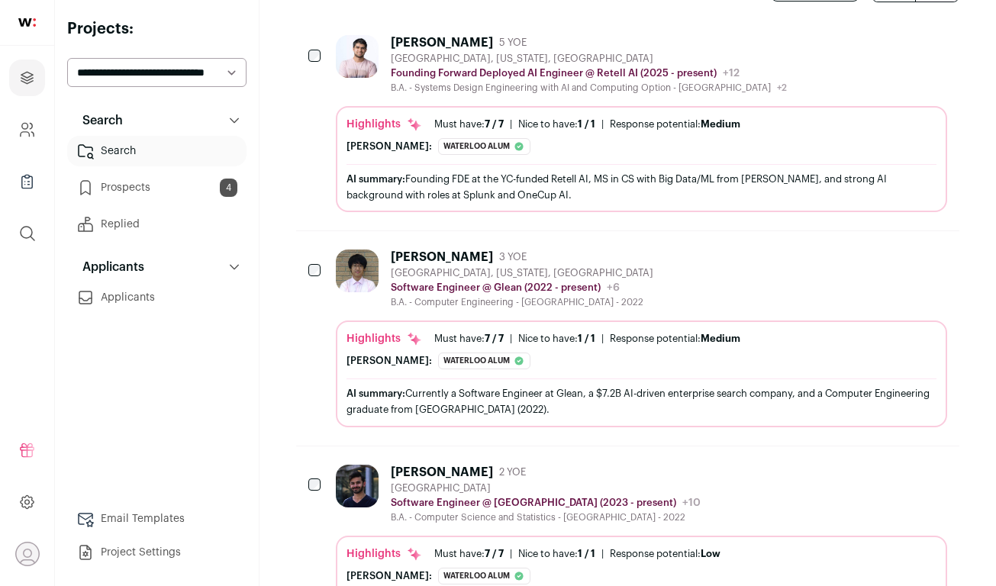
click at [449, 269] on div "[GEOGRAPHIC_DATA], [US_STATE], [GEOGRAPHIC_DATA]" at bounding box center [522, 273] width 263 height 12
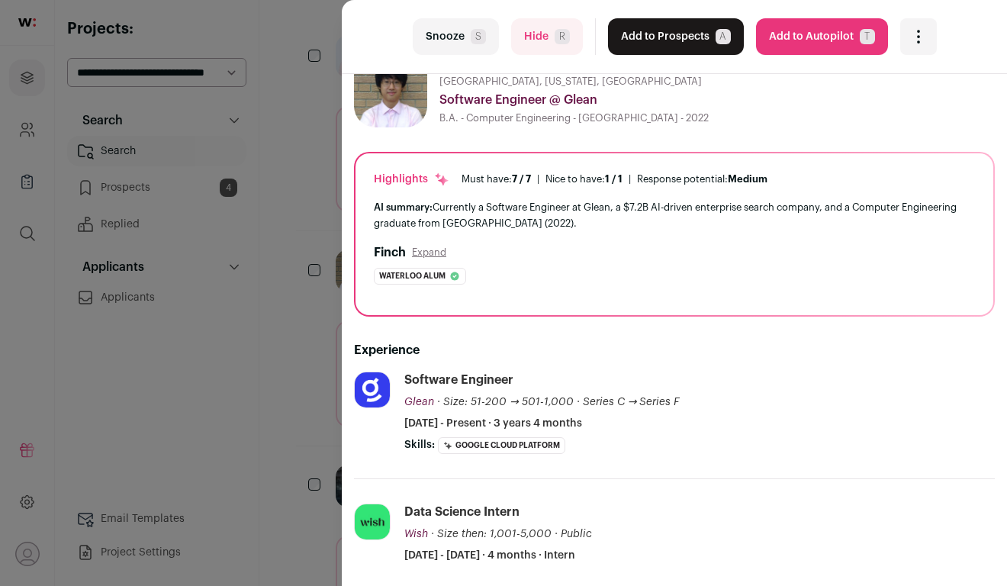
scroll to position [37, 0]
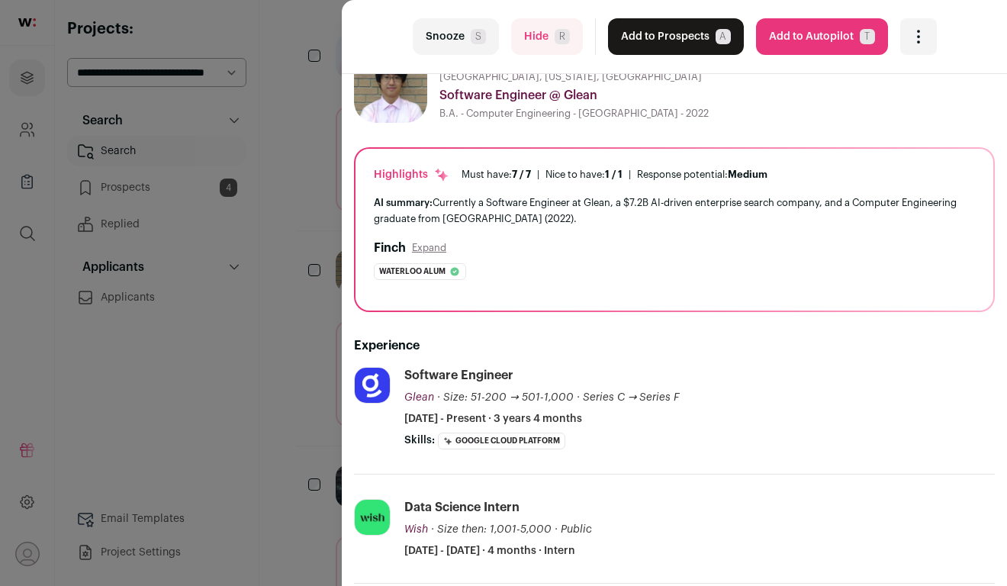
click at [655, 45] on button "Add to Prospects A" at bounding box center [676, 36] width 136 height 37
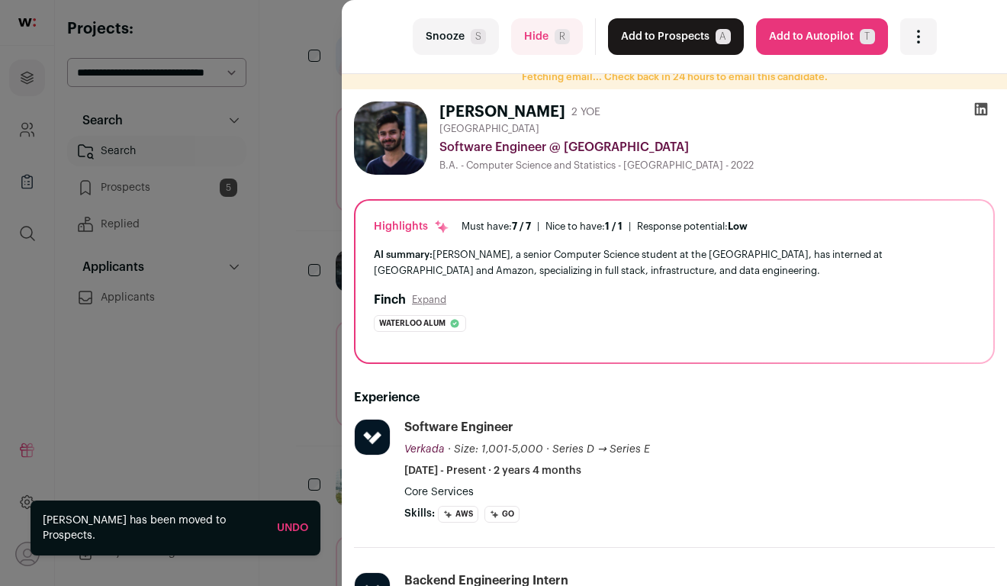
scroll to position [0, 0]
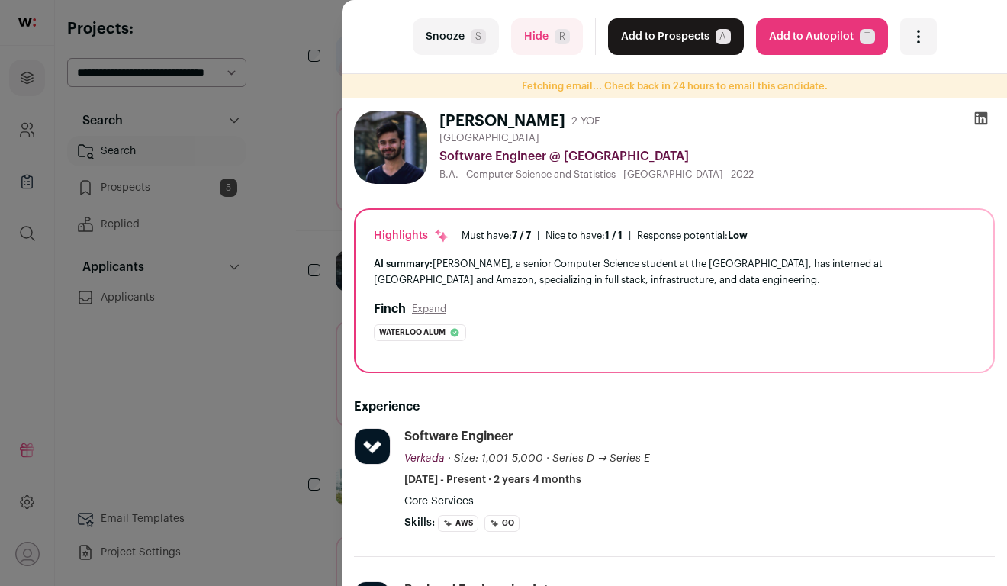
click at [975, 123] on icon at bounding box center [981, 118] width 13 height 13
click at [676, 42] on button "Add to Prospects A" at bounding box center [676, 36] width 136 height 37
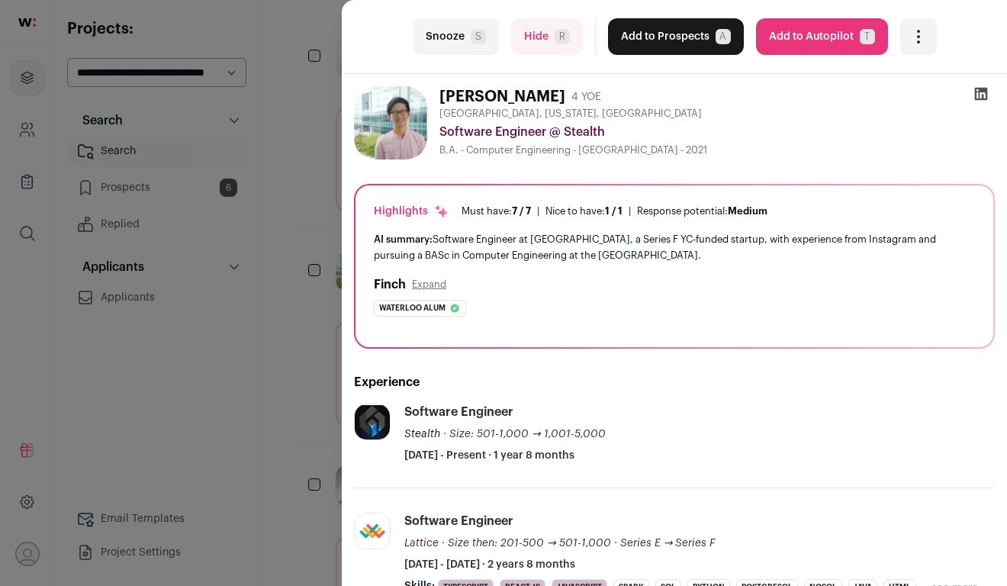
click at [975, 96] on icon at bounding box center [981, 94] width 13 height 13
click at [701, 29] on button "Add to Prospects A" at bounding box center [676, 36] width 136 height 37
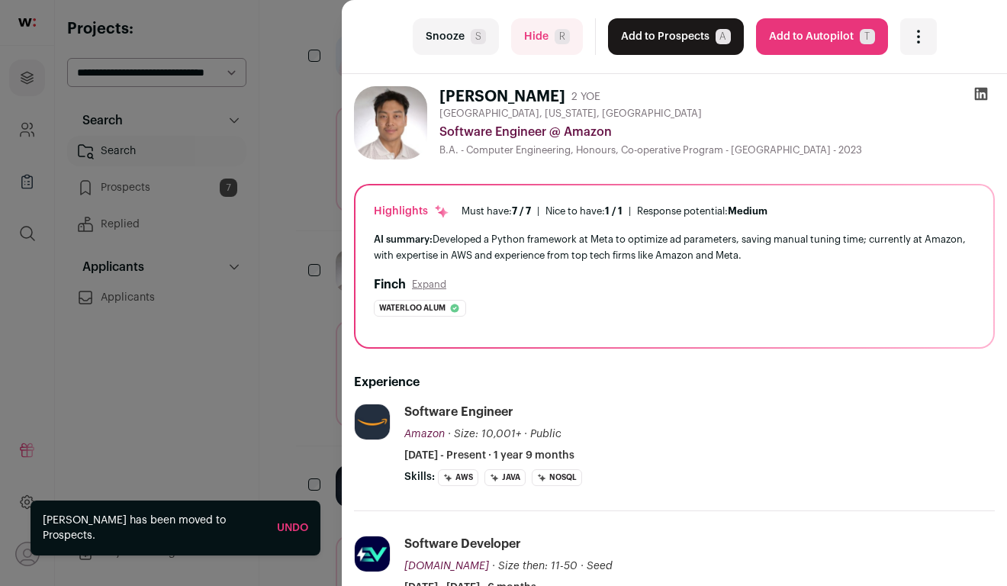
click at [446, 27] on button "Snooze S" at bounding box center [456, 36] width 86 height 37
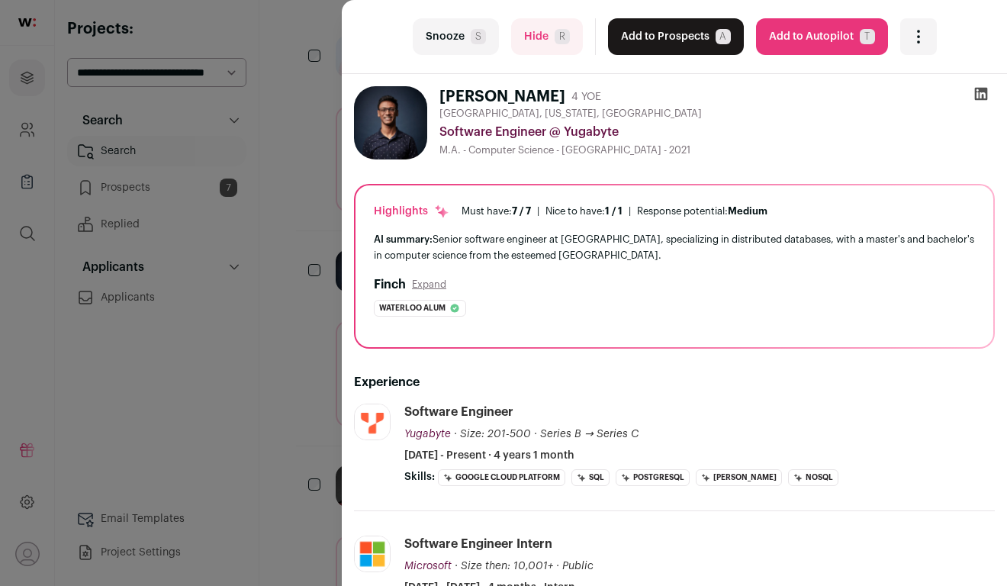
click at [974, 90] on icon at bounding box center [981, 93] width 15 height 15
click at [672, 44] on button "Add to Prospects A" at bounding box center [676, 36] width 136 height 37
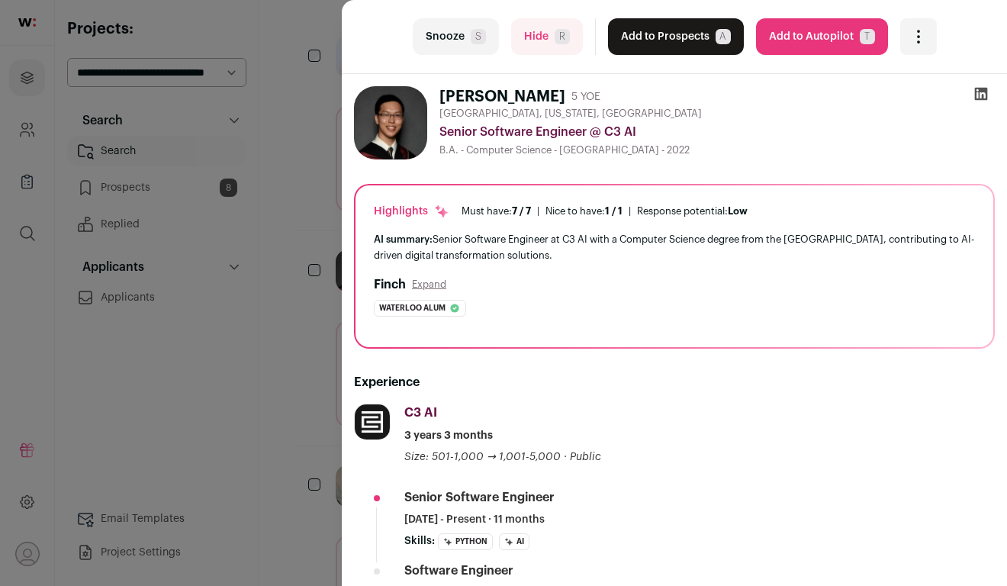
click at [975, 92] on icon at bounding box center [981, 94] width 13 height 13
click at [707, 30] on button "Add to Prospects A" at bounding box center [676, 36] width 136 height 37
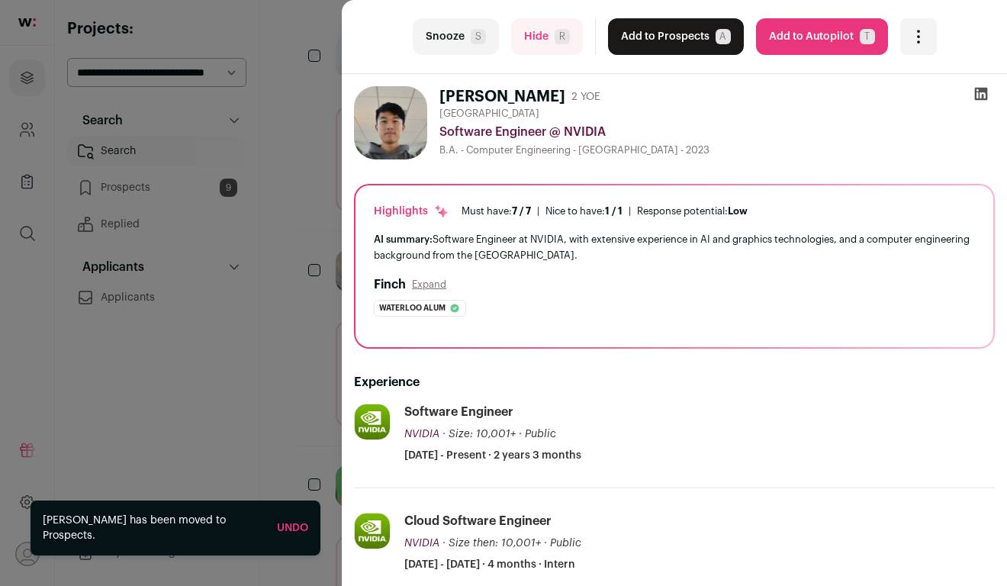
click at [456, 34] on button "Snooze S" at bounding box center [456, 36] width 86 height 37
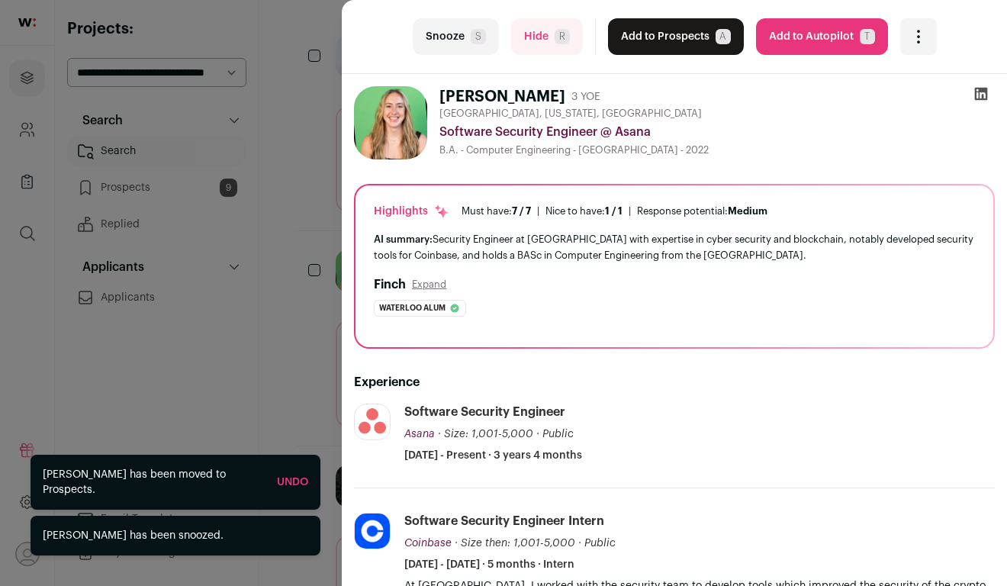
click at [974, 97] on icon at bounding box center [981, 93] width 15 height 15
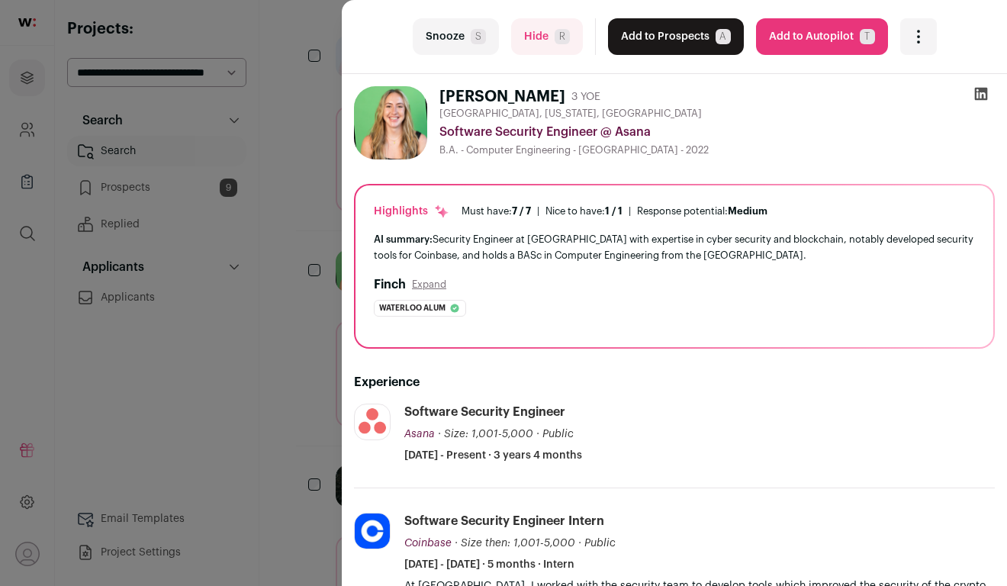
click at [546, 38] on button "Hide R" at bounding box center [547, 36] width 72 height 37
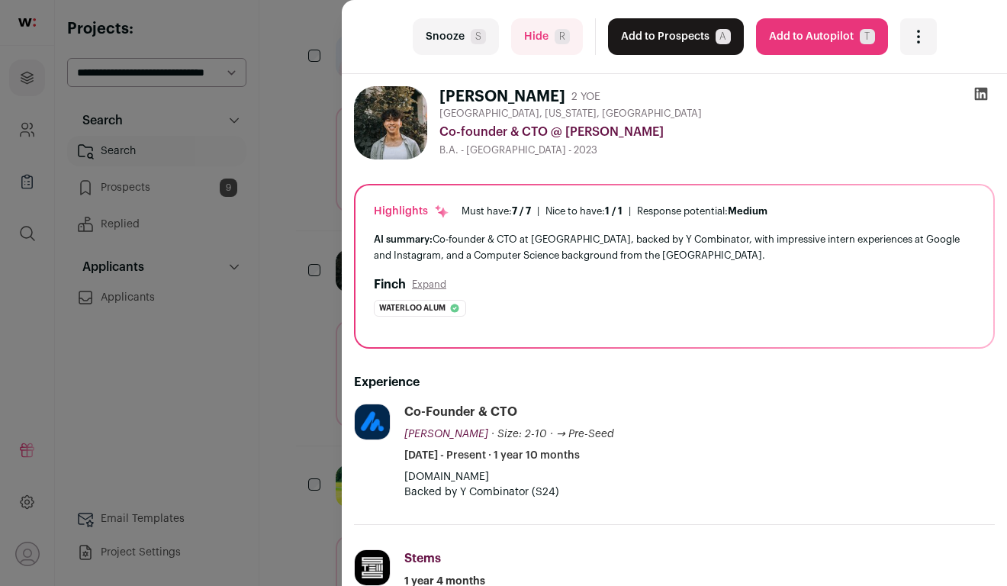
click at [974, 94] on icon at bounding box center [981, 93] width 15 height 15
click at [301, 199] on div "last Snooze S Hide R Add to Prospects A Are you sure? [PERSON_NAME] is already …" at bounding box center [503, 293] width 1007 height 586
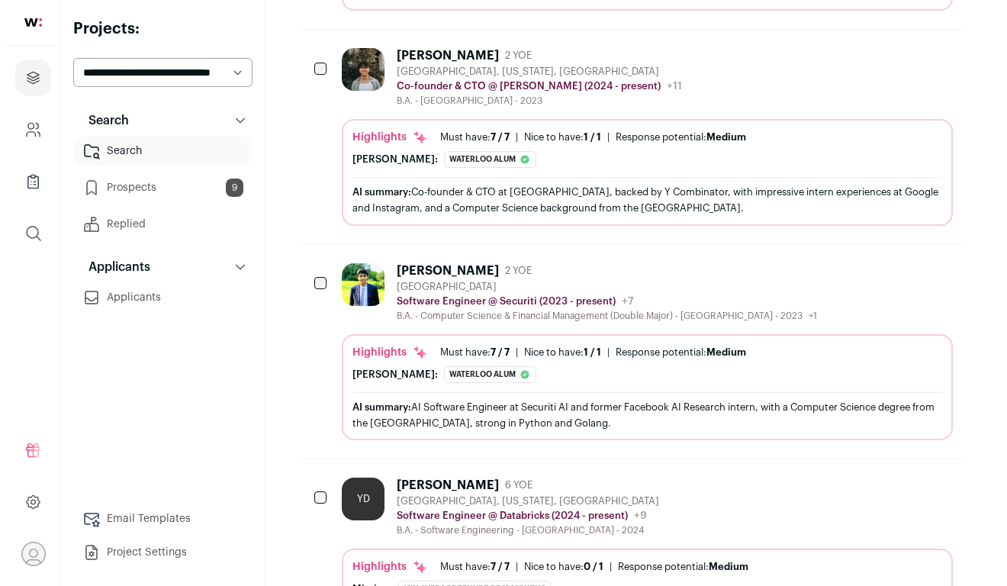
scroll to position [628, 0]
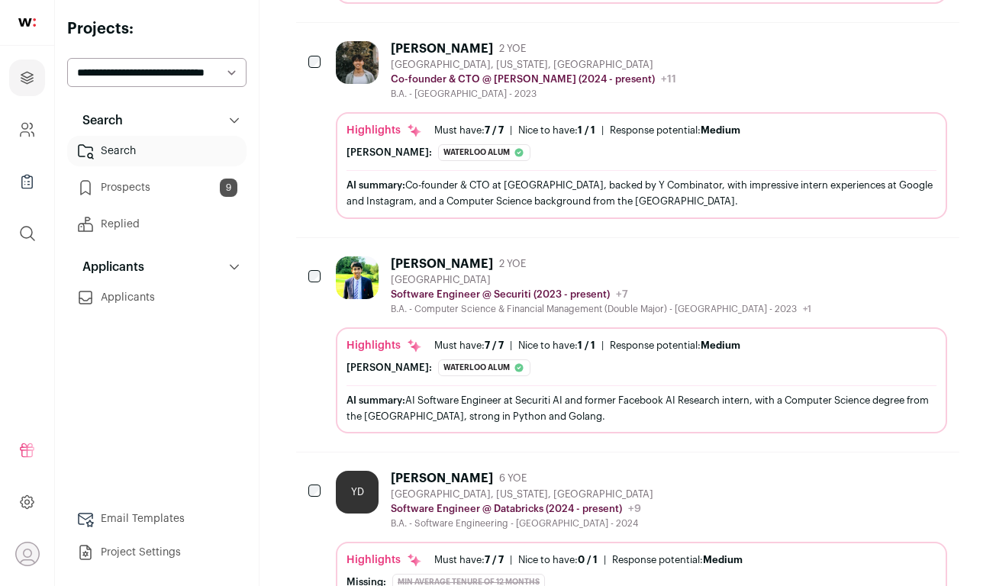
click at [324, 264] on div "[PERSON_NAME] 2 YOE [GEOGRAPHIC_DATA] Software Engineer @ Securiti (2023 - pres…" at bounding box center [627, 345] width 663 height 214
click at [392, 271] on div "[PERSON_NAME] 2 YOE [GEOGRAPHIC_DATA] Software Engineer @ Securiti (2023 - pres…" at bounding box center [601, 285] width 420 height 59
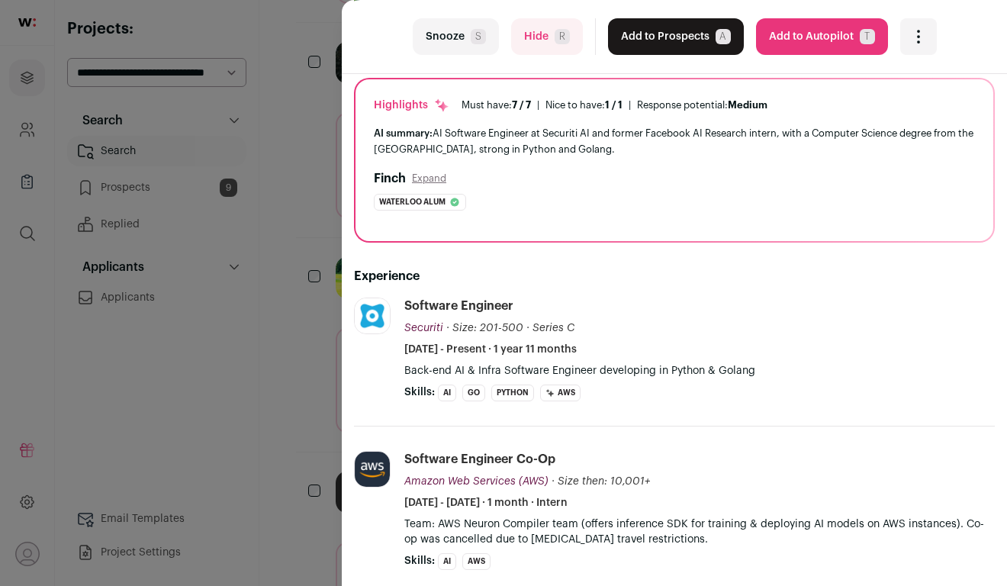
scroll to position [0, 0]
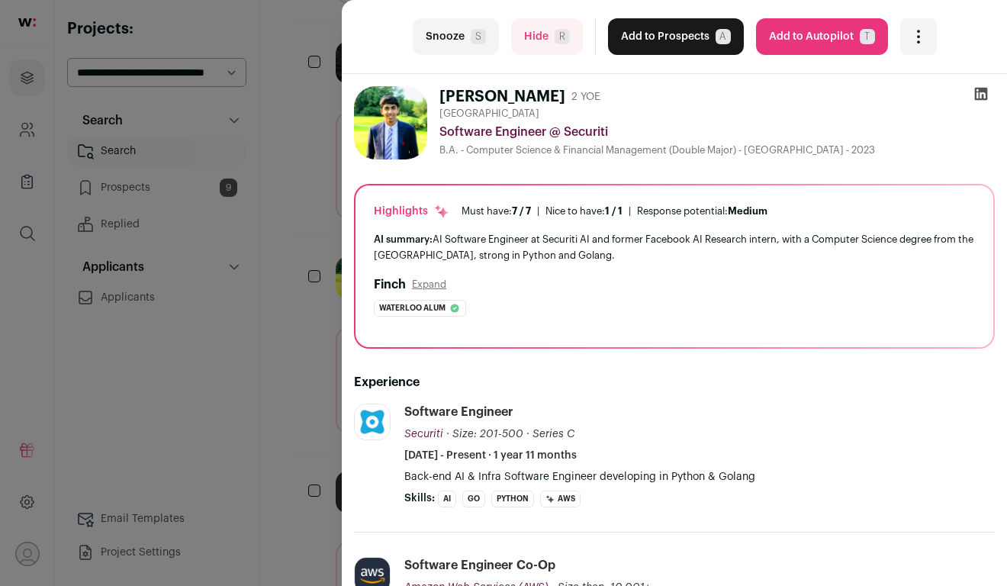
click at [443, 40] on button "Snooze S" at bounding box center [456, 36] width 86 height 37
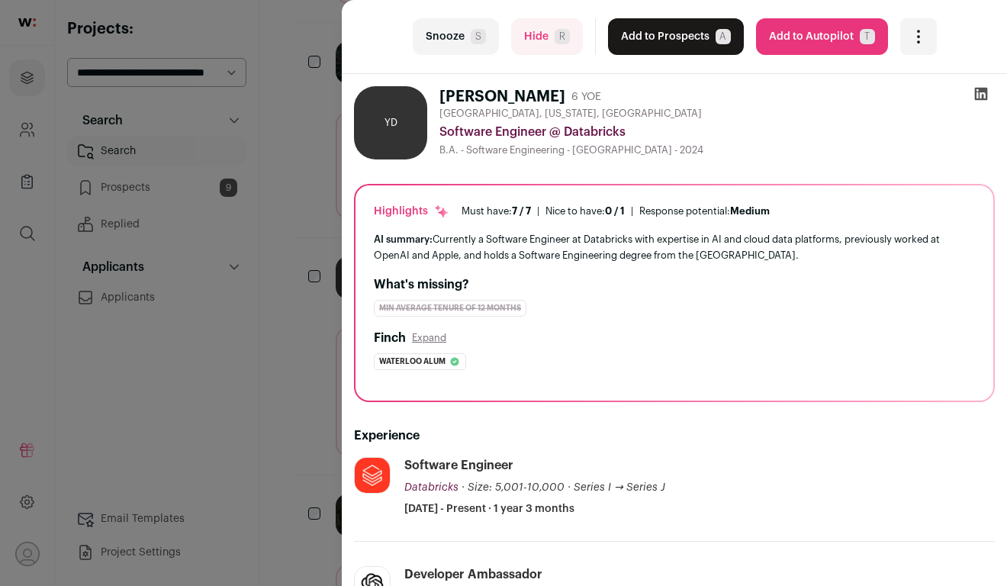
click at [975, 95] on icon at bounding box center [981, 94] width 13 height 13
click at [464, 40] on button "Snooze S" at bounding box center [456, 36] width 86 height 37
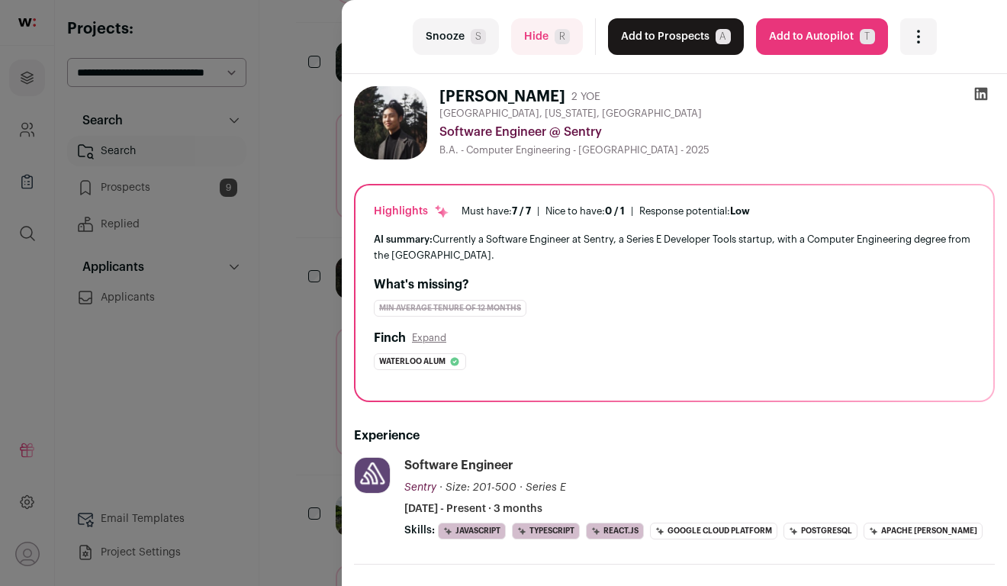
click at [451, 35] on button "Snooze S" at bounding box center [456, 36] width 86 height 37
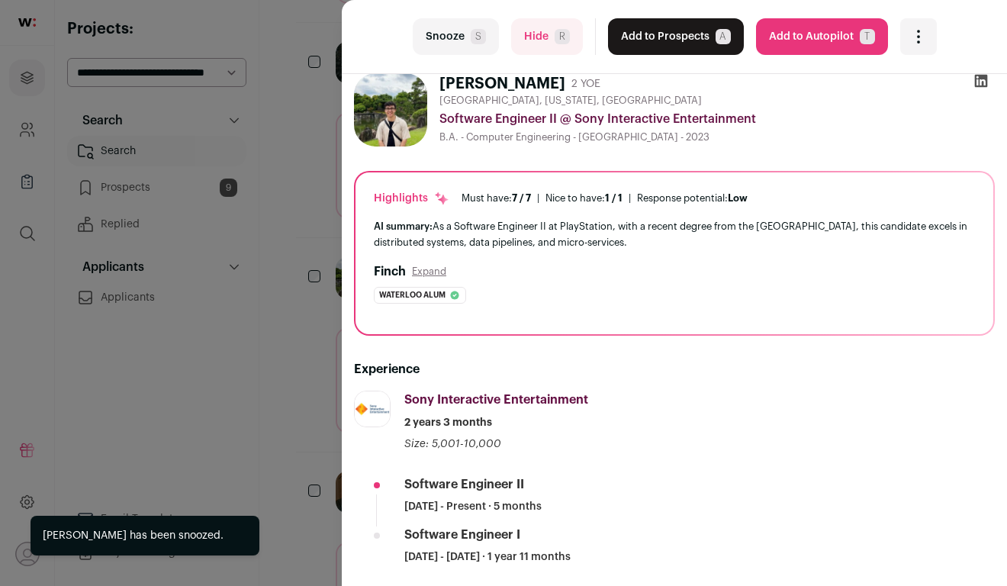
scroll to position [43, 0]
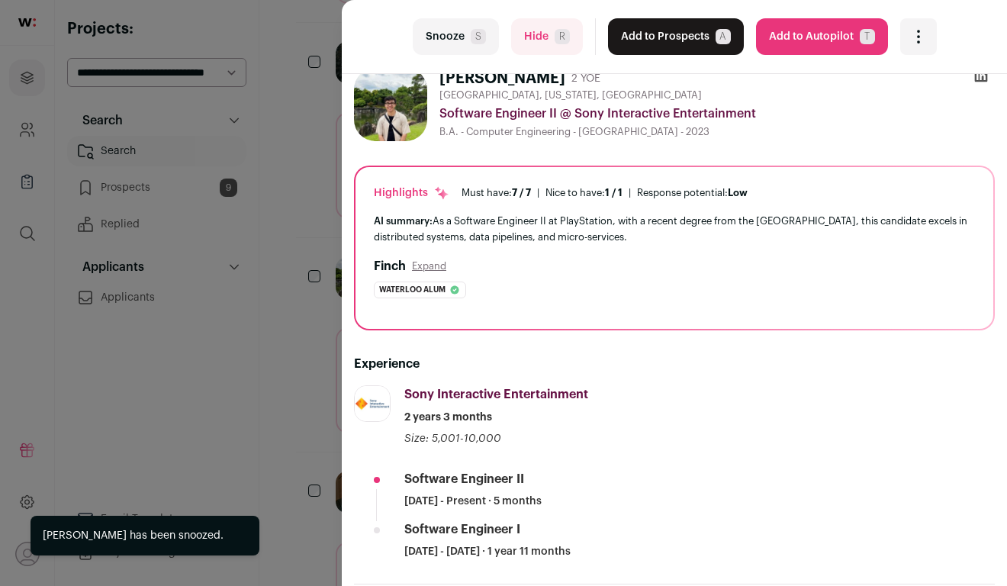
click at [520, 40] on button "Hide R" at bounding box center [547, 36] width 72 height 37
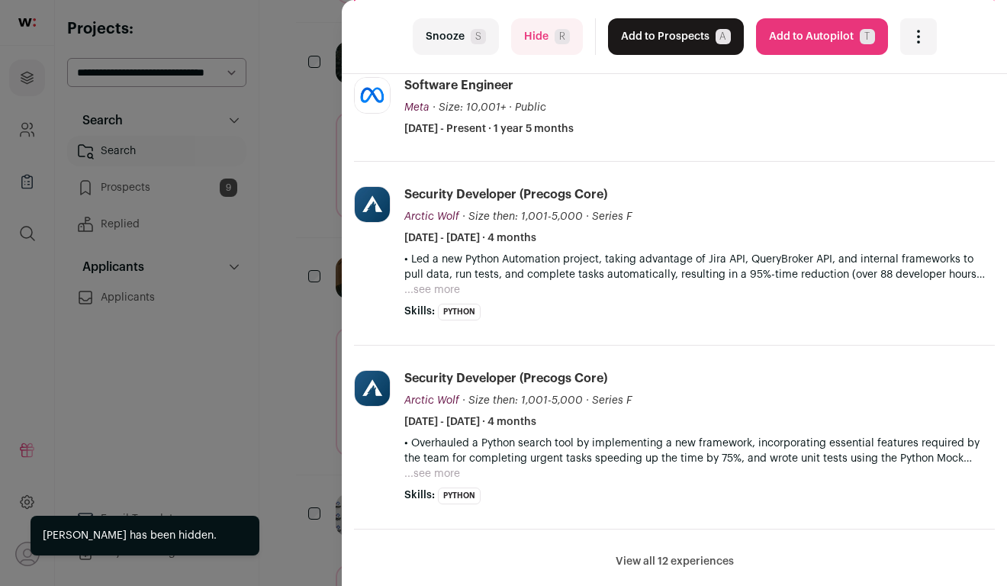
scroll to position [382, 0]
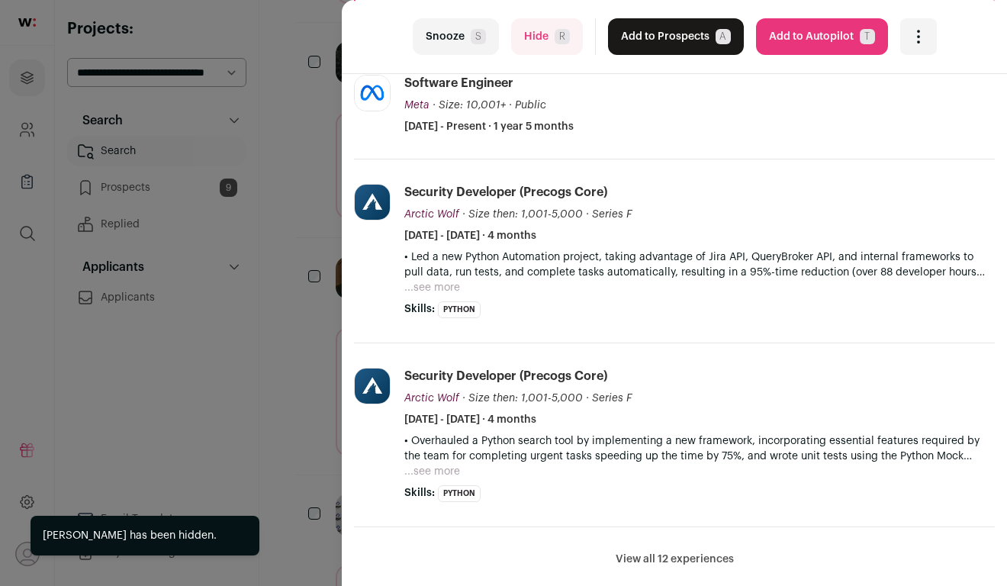
click at [469, 47] on button "Snooze S" at bounding box center [456, 36] width 86 height 37
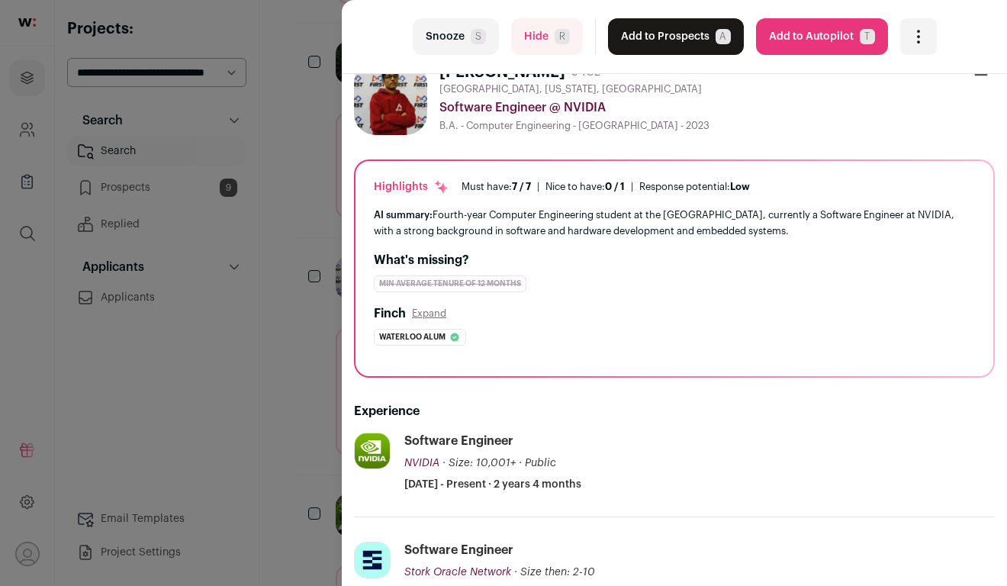
scroll to position [39, 0]
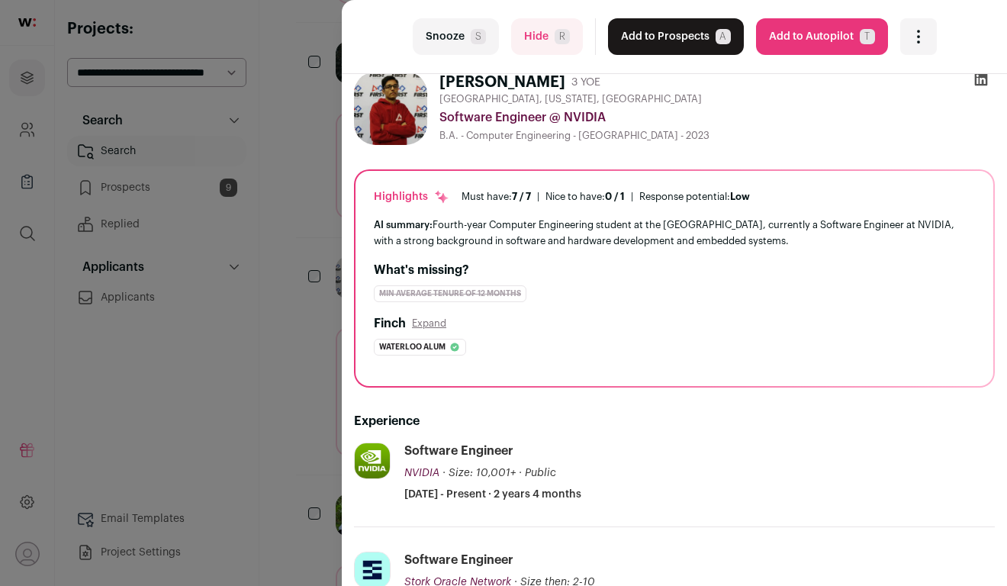
click at [458, 40] on button "Snooze S" at bounding box center [456, 36] width 86 height 37
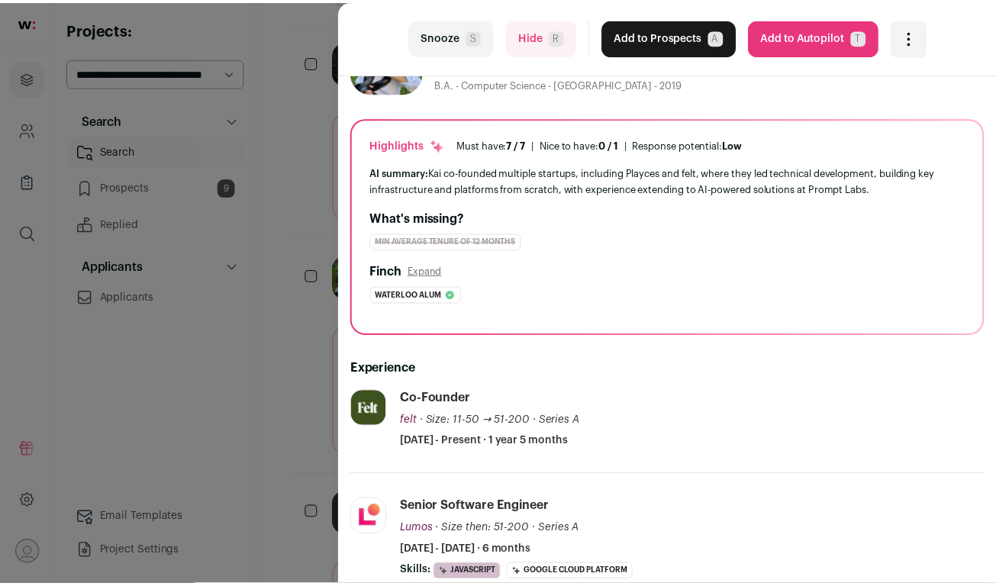
scroll to position [0, 0]
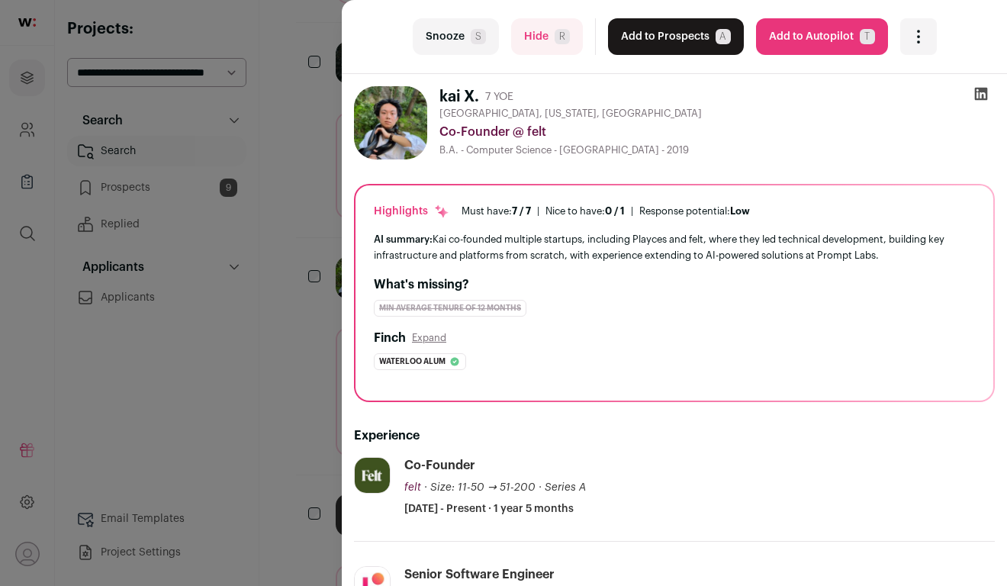
click at [289, 184] on div "last Snooze S Hide R Add to Prospects A Are you sure? kai X. is already in your…" at bounding box center [503, 293] width 1007 height 586
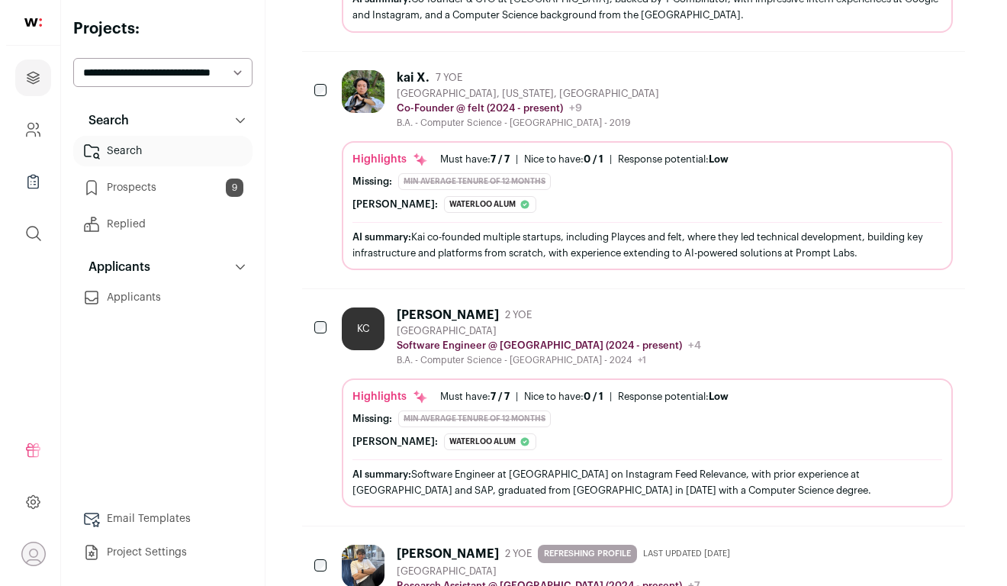
scroll to position [817, 0]
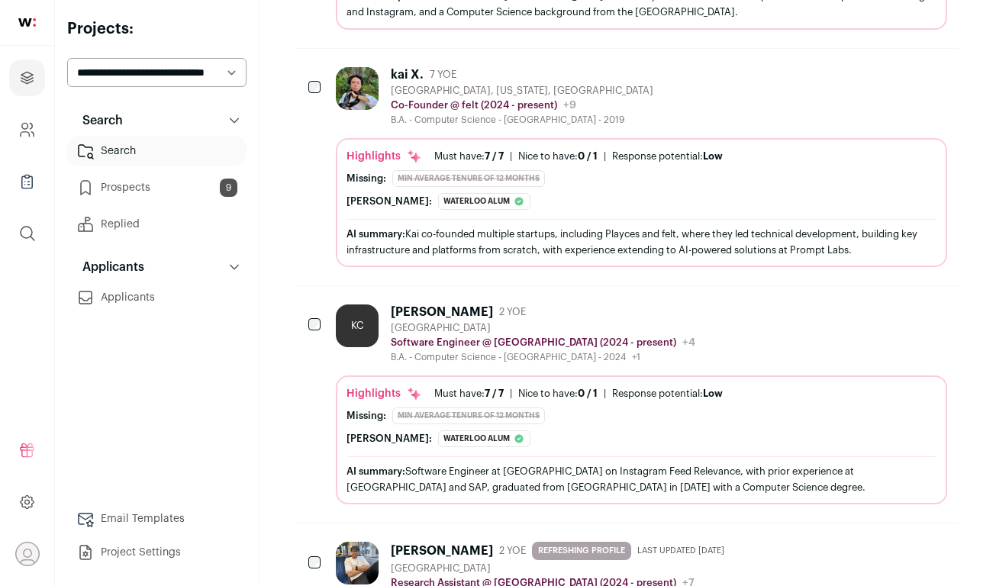
click at [447, 329] on div "[GEOGRAPHIC_DATA]" at bounding box center [543, 328] width 304 height 12
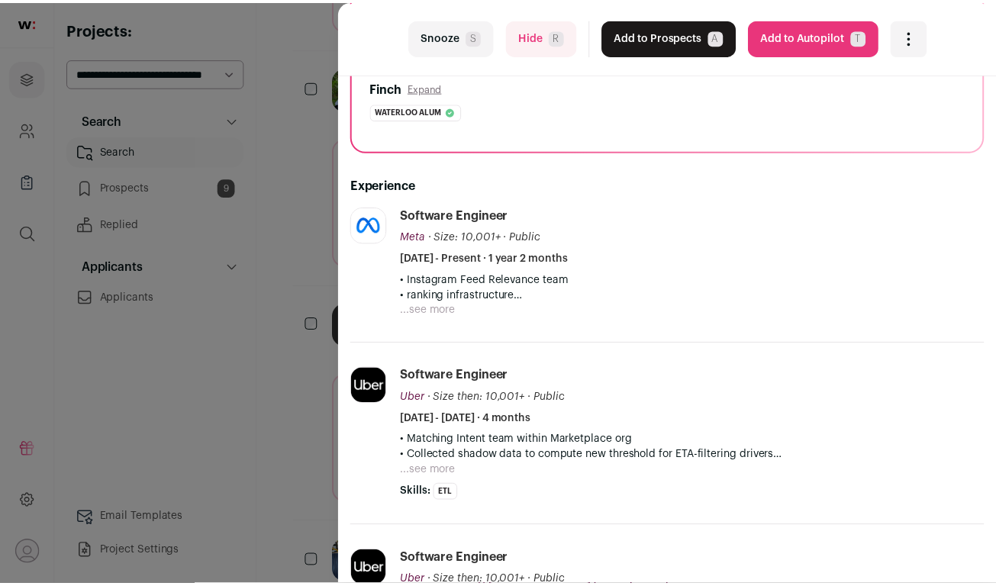
scroll to position [276, 0]
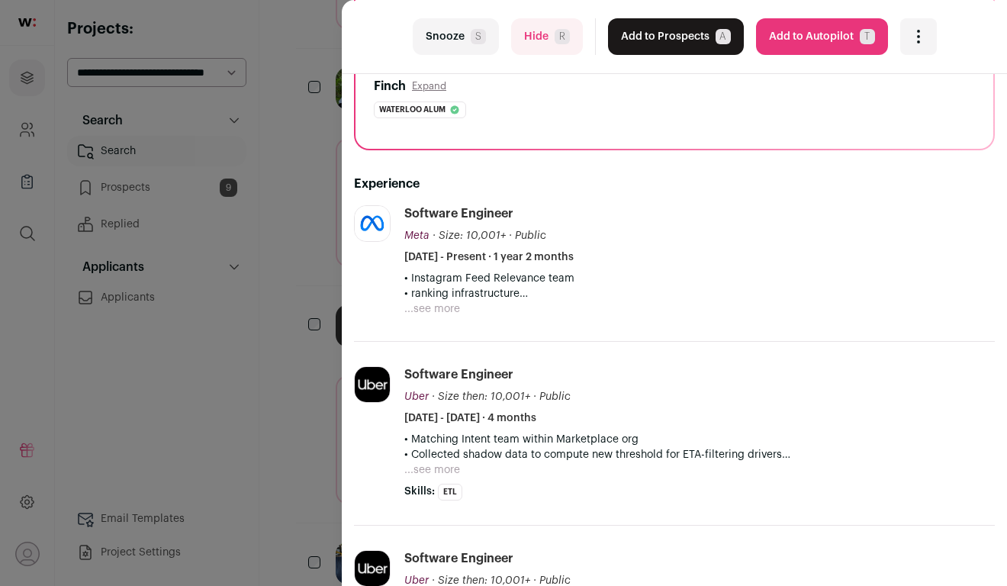
click at [281, 352] on div "last Snooze S Hide R Add to Prospects A Are you sure? [PERSON_NAME] is already …" at bounding box center [503, 293] width 1007 height 586
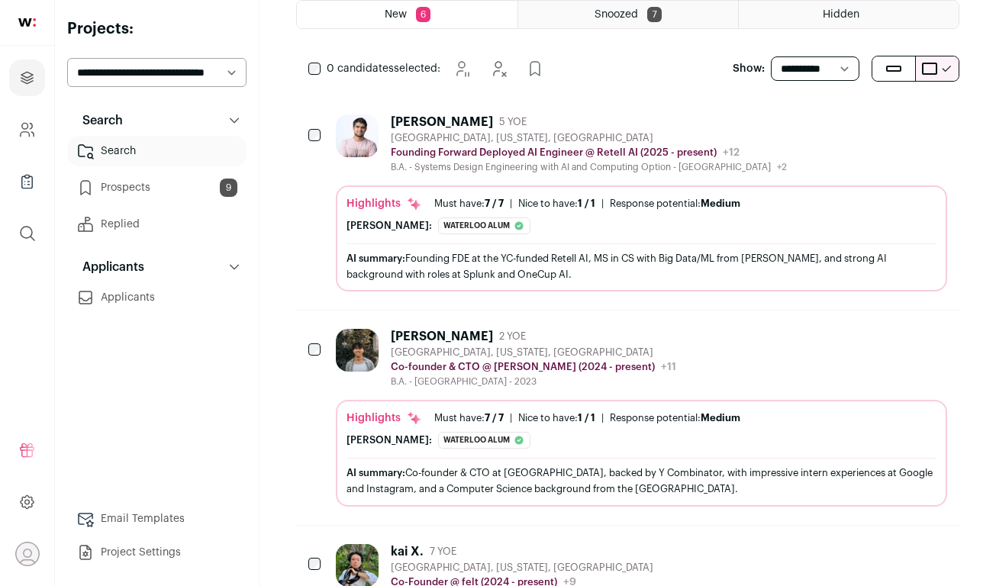
scroll to position [0, 0]
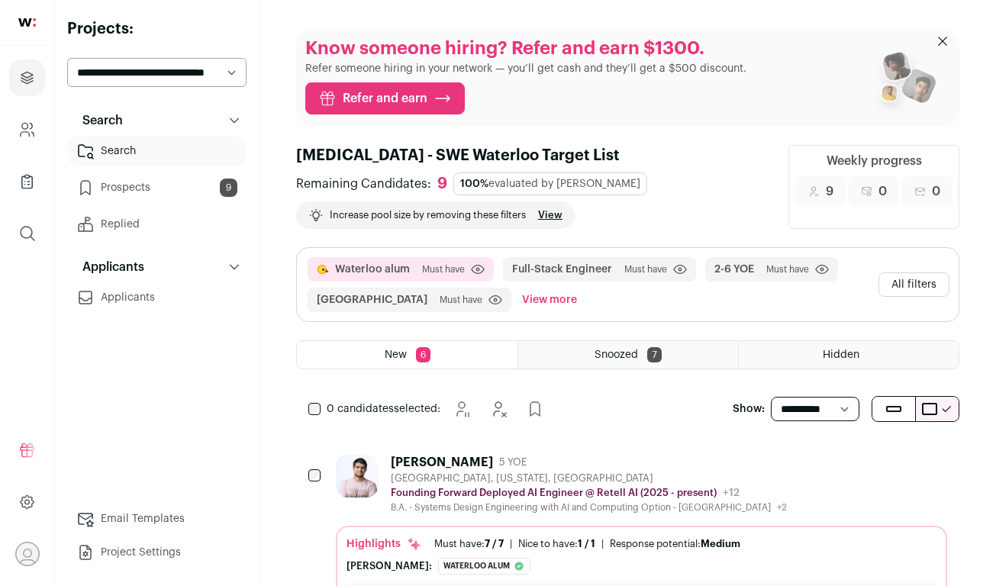
click at [781, 414] on select "**********" at bounding box center [815, 409] width 89 height 24
select select "**"
click at [771, 397] on select "**********" at bounding box center [815, 409] width 89 height 24
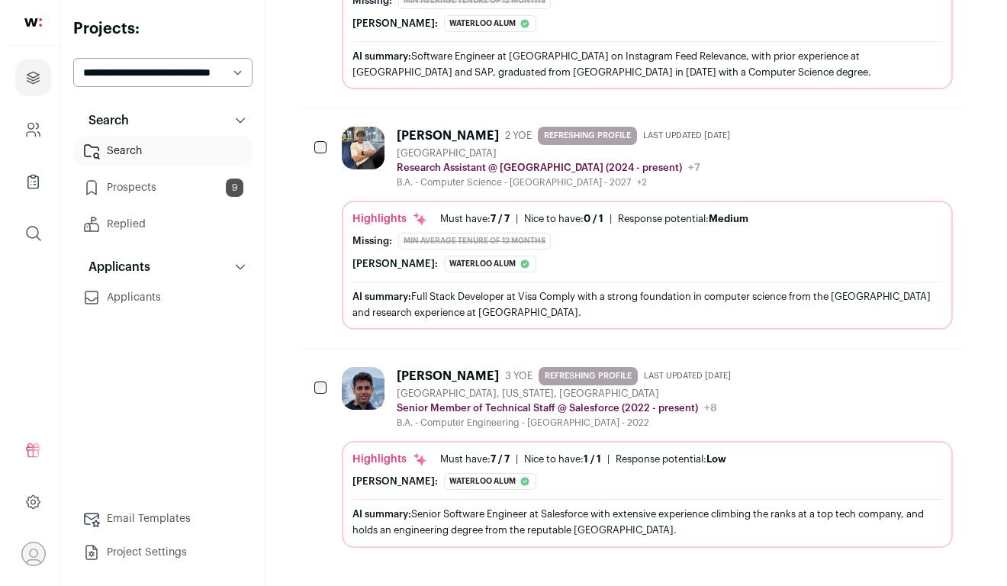
scroll to position [1239, 0]
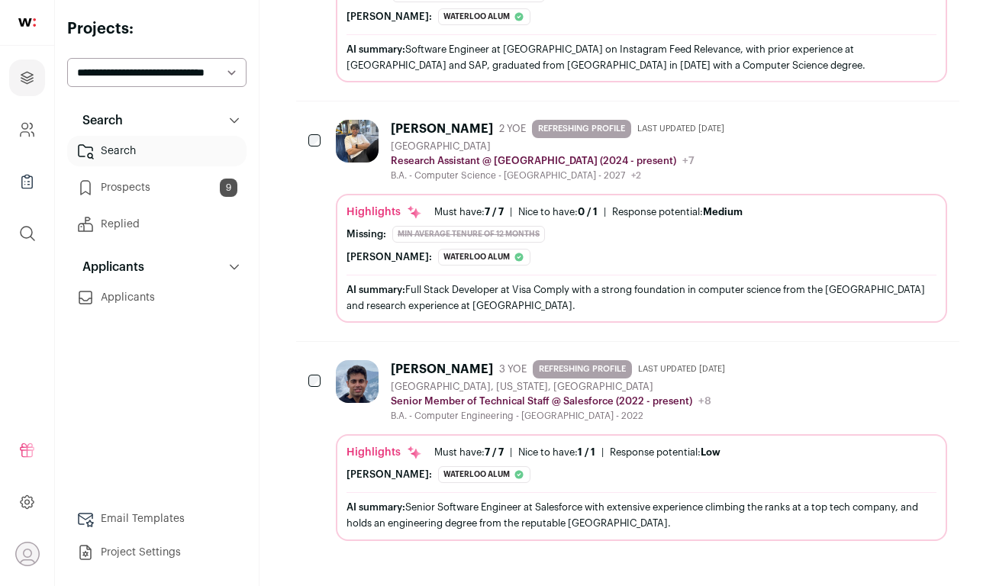
click at [716, 253] on div "[PERSON_NAME]: Waterloo alum The profile clearly states the candidate attended …" at bounding box center [641, 257] width 590 height 17
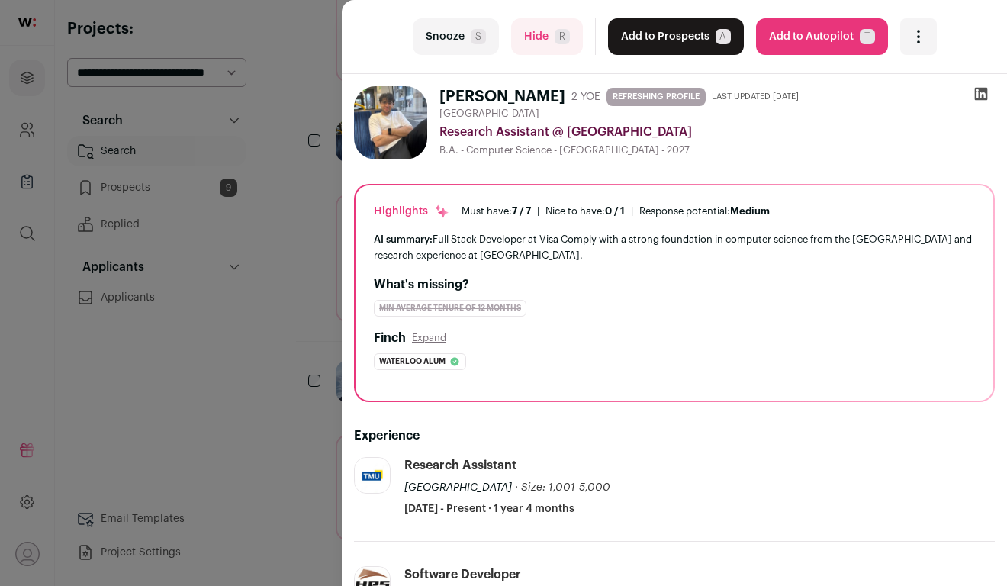
click at [466, 45] on button "Snooze S" at bounding box center [456, 36] width 86 height 37
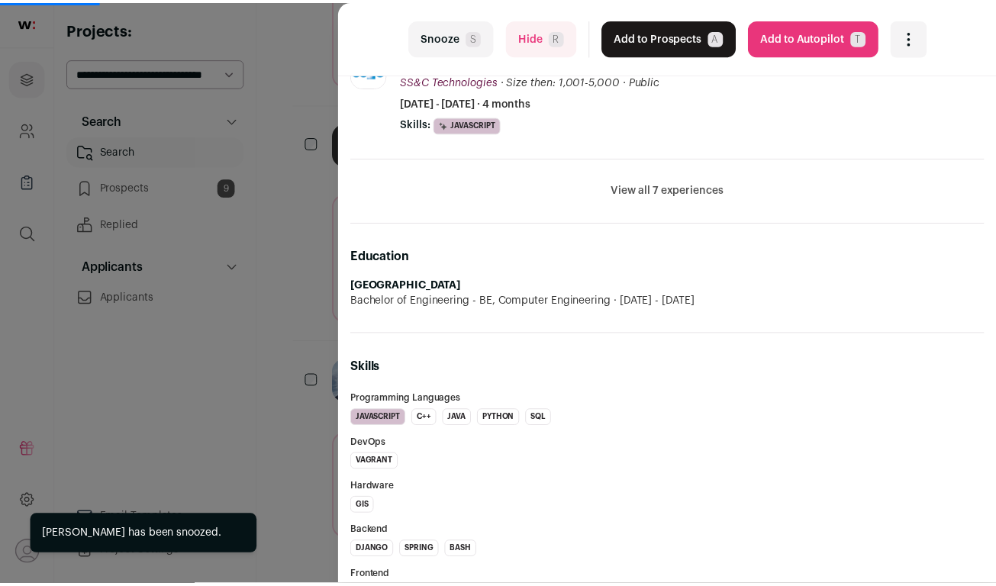
scroll to position [790, 0]
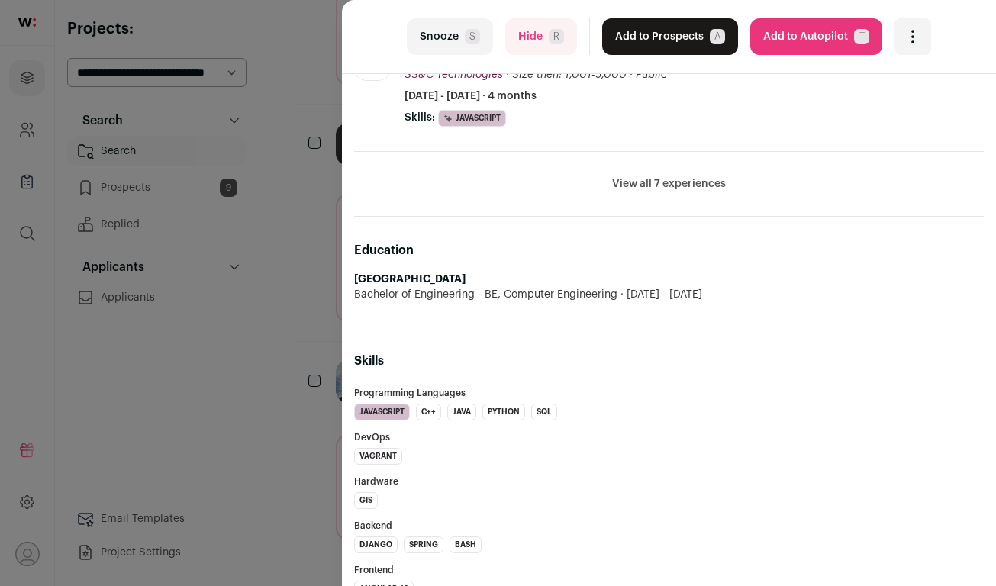
click at [304, 333] on div "last Snooze S Hide R Add to Prospects A Are you sure? [PERSON_NAME] is already …" at bounding box center [498, 293] width 996 height 586
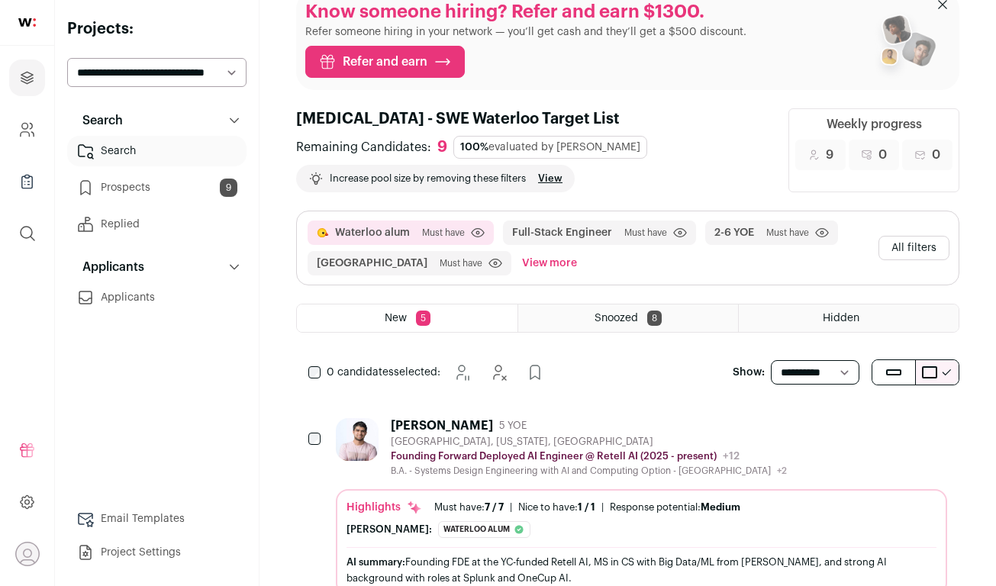
scroll to position [0, 0]
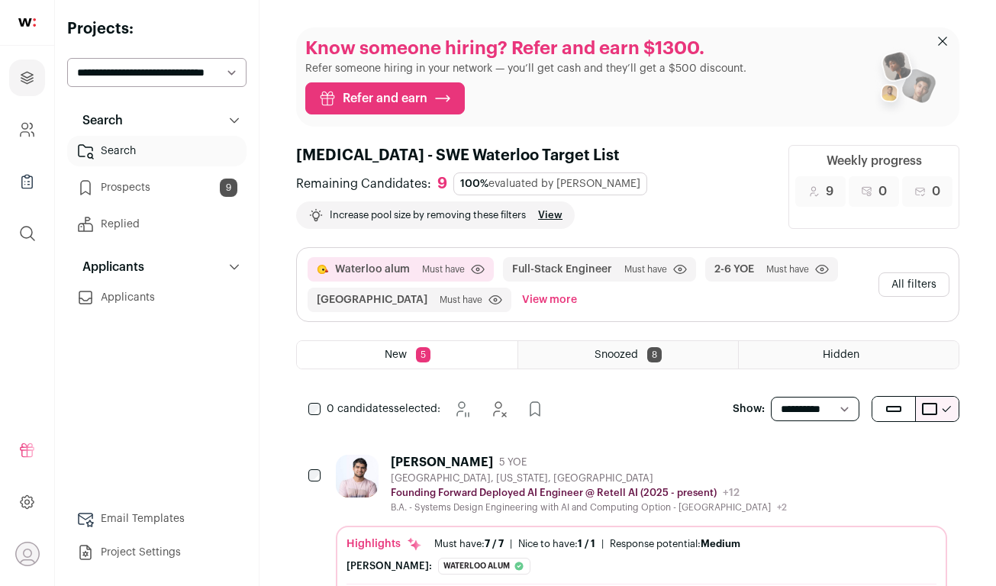
click at [897, 290] on button "All filters" at bounding box center [913, 284] width 71 height 24
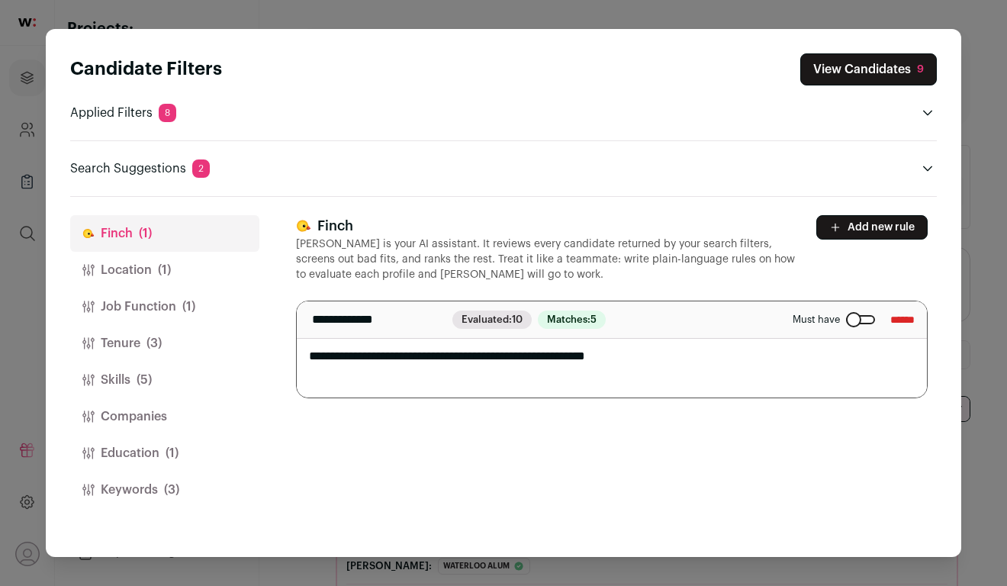
click at [636, 358] on textarea "**********" at bounding box center [612, 349] width 630 height 96
type textarea "**********"
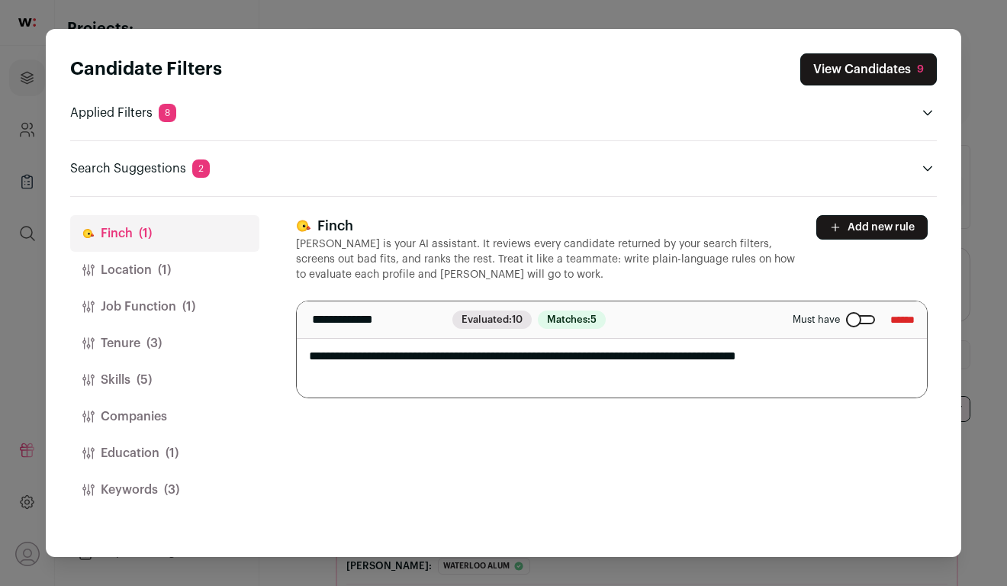
click at [661, 172] on header "Search Suggestions 2" at bounding box center [503, 168] width 867 height 18
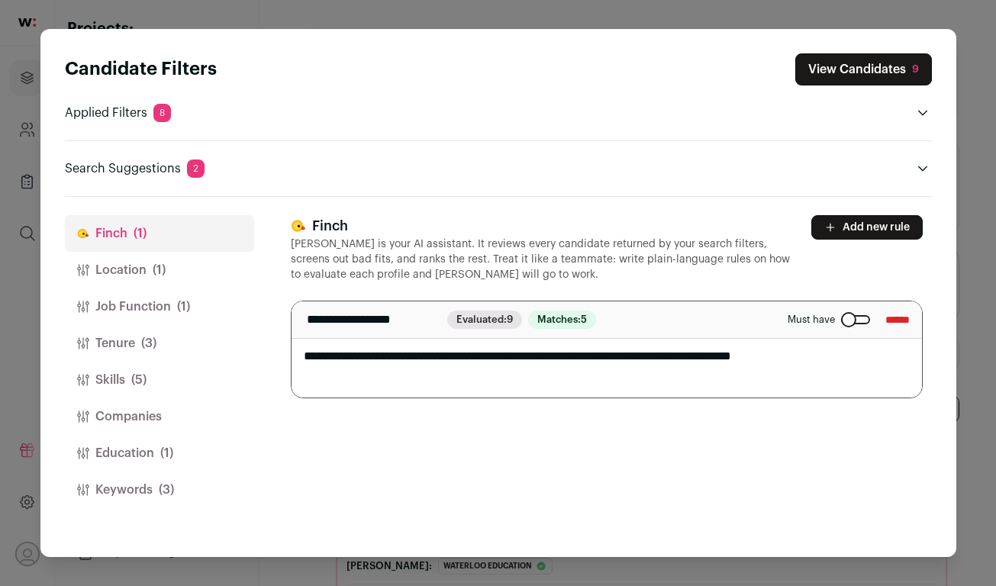
click at [154, 304] on button "Job Function (1)" at bounding box center [159, 306] width 189 height 37
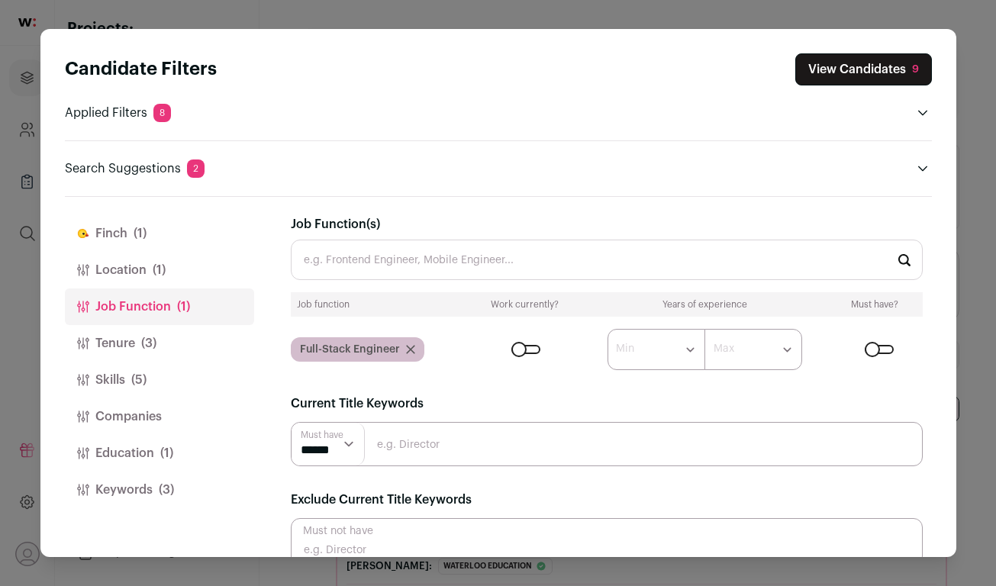
click at [519, 349] on div "Close modal via background" at bounding box center [525, 349] width 29 height 9
click at [153, 373] on button "Skills (5)" at bounding box center [159, 380] width 189 height 37
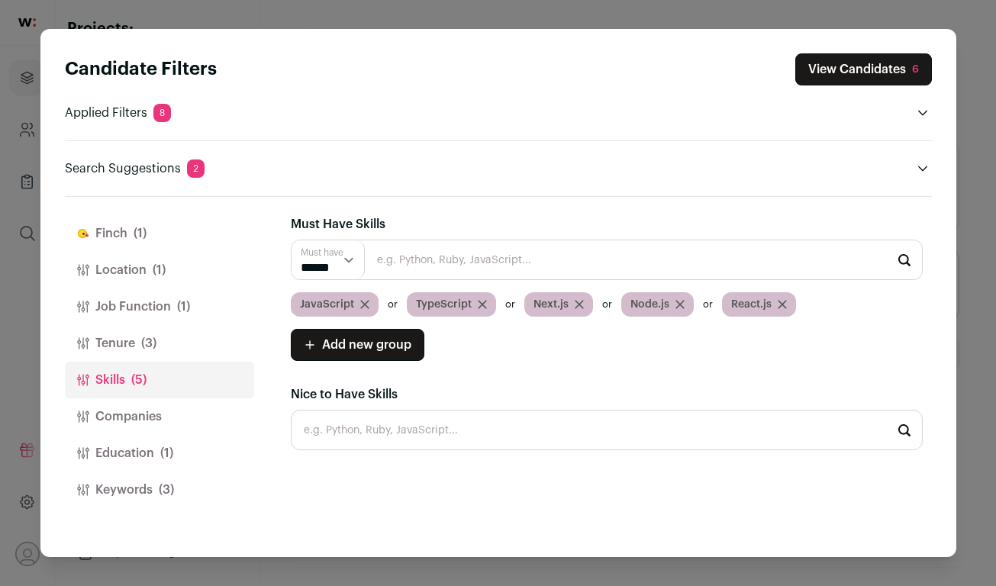
click at [363, 308] on icon "Close modal via background" at bounding box center [364, 304] width 9 height 9
click at [363, 307] on icon "Close modal via background" at bounding box center [366, 304] width 9 height 9
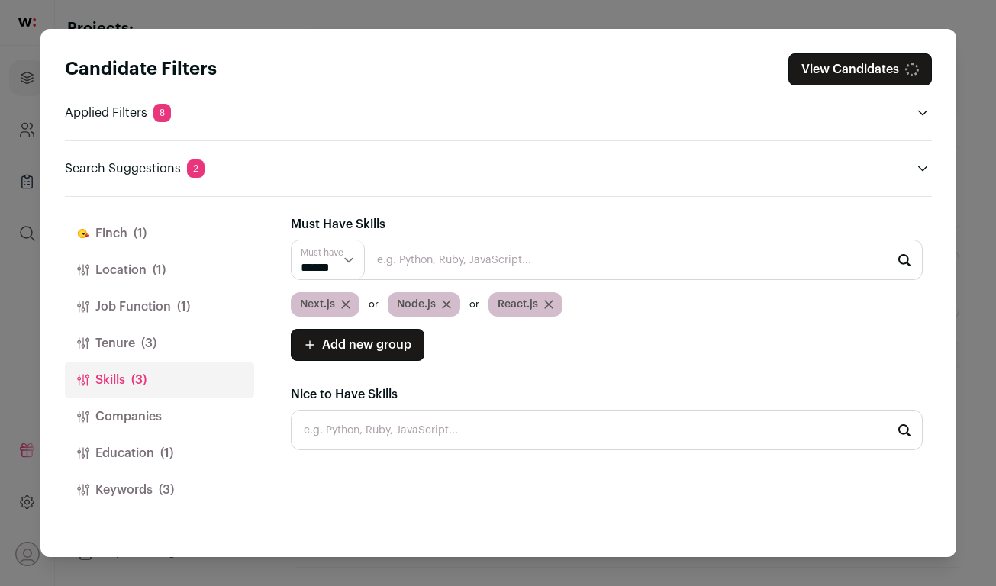
click at [351, 306] on div "Next.js" at bounding box center [325, 304] width 69 height 24
click at [346, 306] on icon "Close modal via background" at bounding box center [346, 305] width 8 height 8
click at [346, 306] on icon "Close modal via background" at bounding box center [350, 305] width 8 height 8
click at [346, 306] on icon "Close modal via background" at bounding box center [350, 304] width 9 height 9
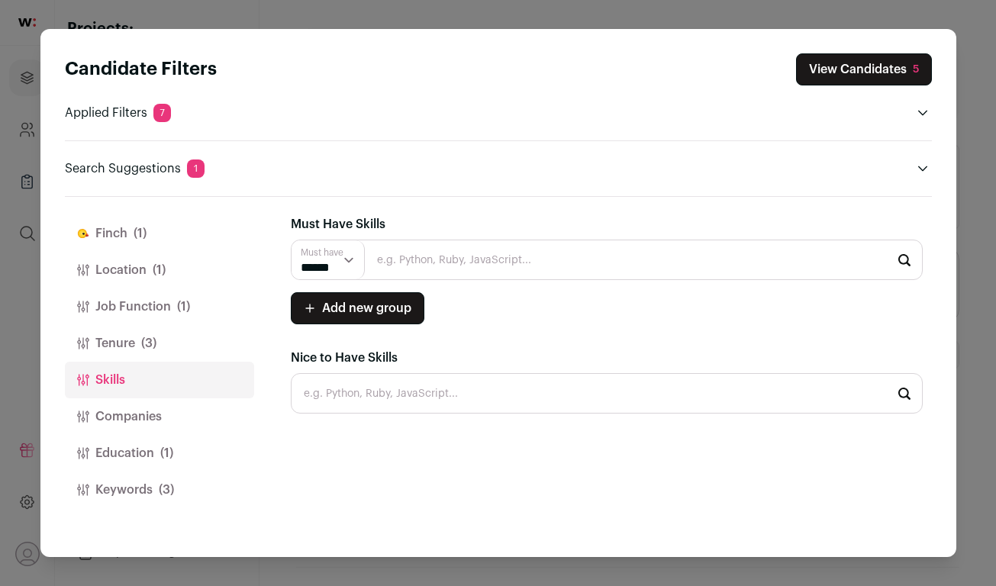
click at [153, 462] on button "Education (1)" at bounding box center [159, 453] width 189 height 37
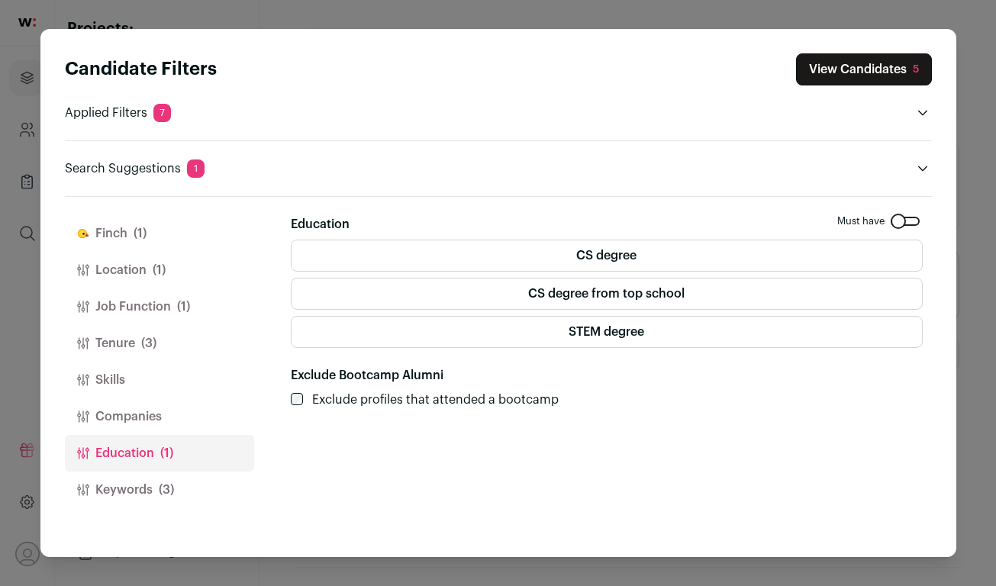
click at [153, 492] on button "Keywords (3)" at bounding box center [159, 490] width 189 height 37
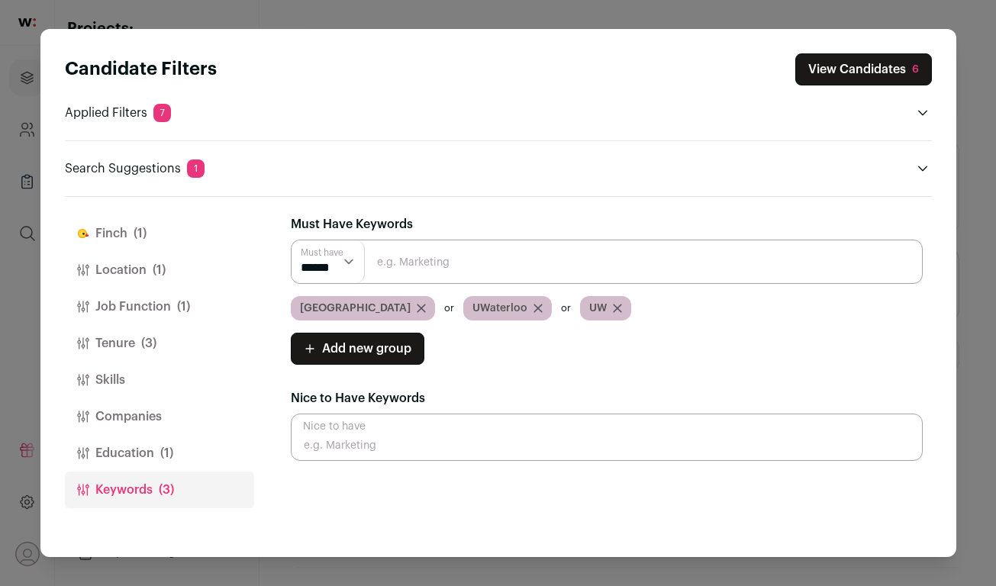
click at [417, 310] on icon "Close modal via background" at bounding box center [421, 309] width 8 height 8
click at [417, 308] on icon "Close modal via background" at bounding box center [421, 308] width 9 height 9
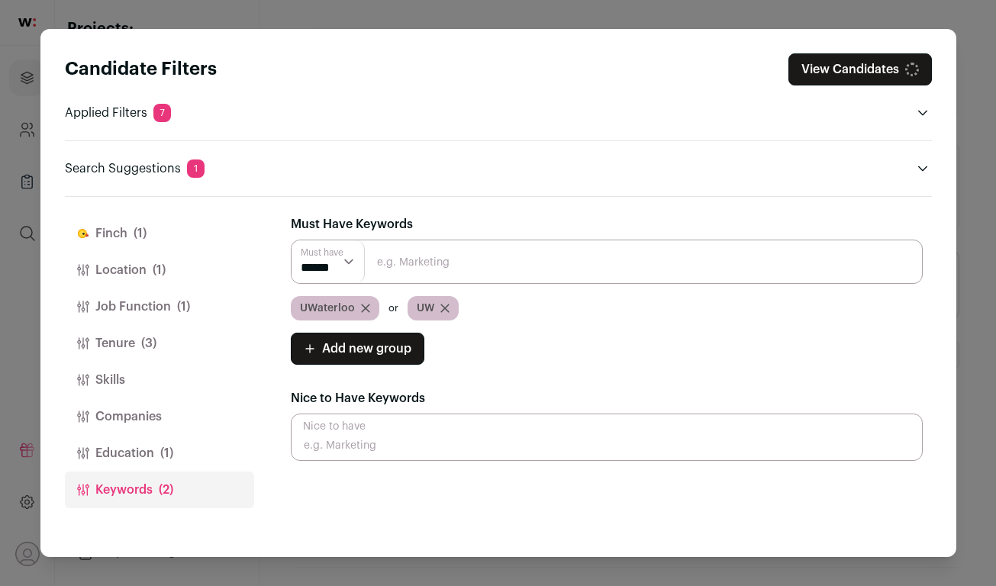
click at [357, 309] on div "UWaterloo" at bounding box center [335, 308] width 89 height 24
click at [363, 309] on icon "Close modal via background" at bounding box center [366, 309] width 8 height 8
click at [332, 308] on icon "Close modal via background" at bounding box center [328, 308] width 9 height 9
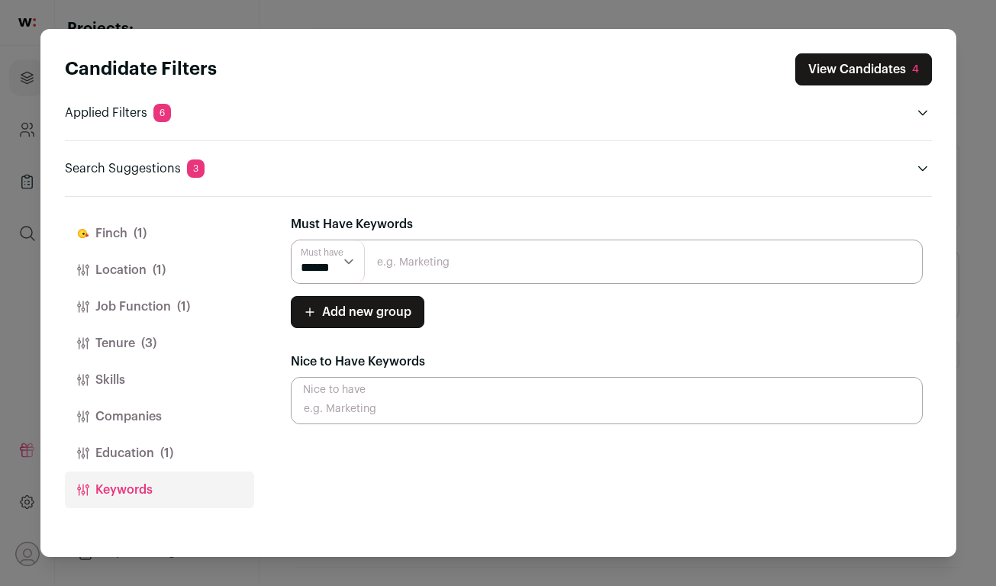
click at [175, 269] on button "Location (1)" at bounding box center [159, 270] width 189 height 37
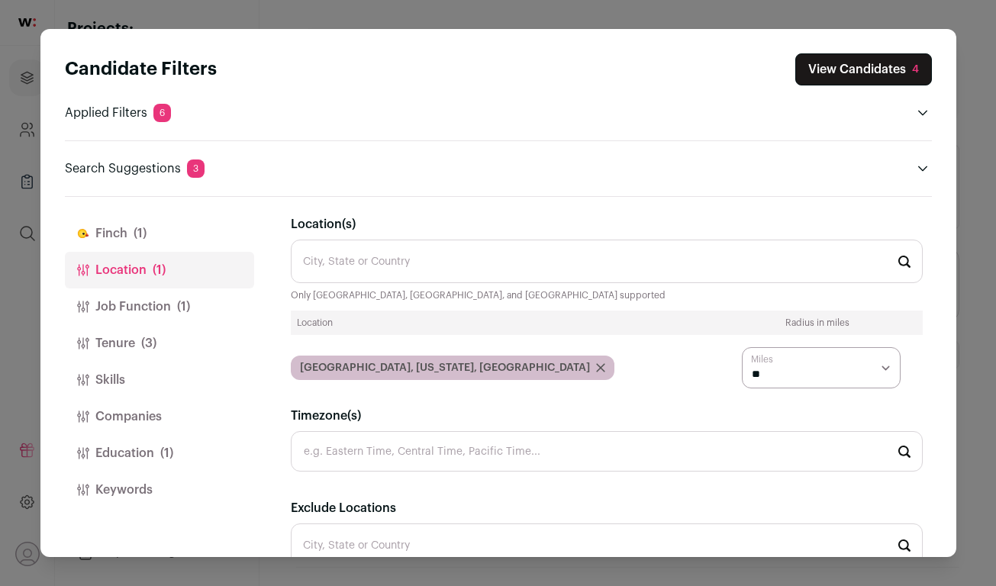
click at [176, 290] on button "Job Function (1)" at bounding box center [159, 306] width 189 height 37
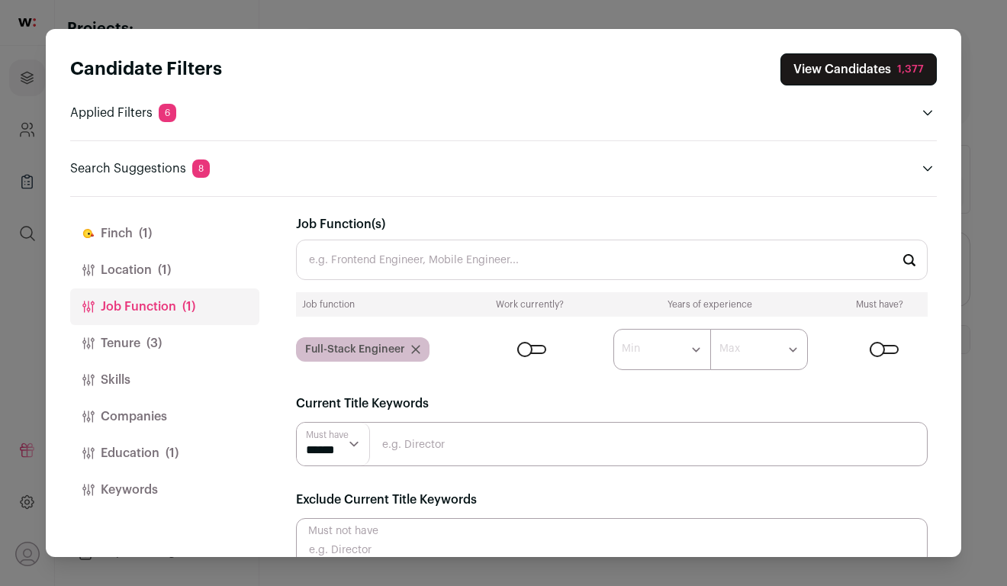
click at [176, 457] on span "(1)" at bounding box center [172, 453] width 13 height 18
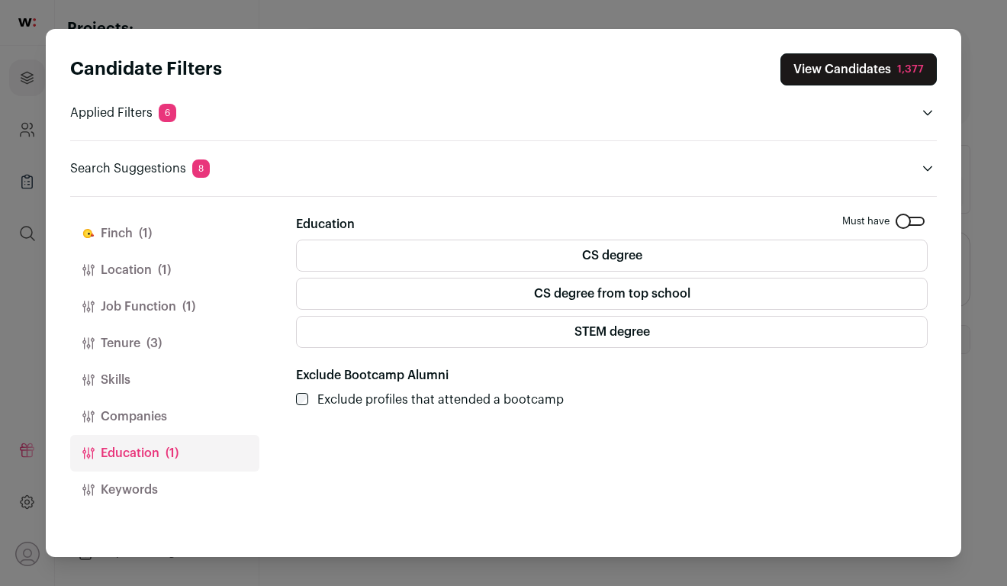
click at [181, 475] on button "Keywords" at bounding box center [164, 490] width 189 height 37
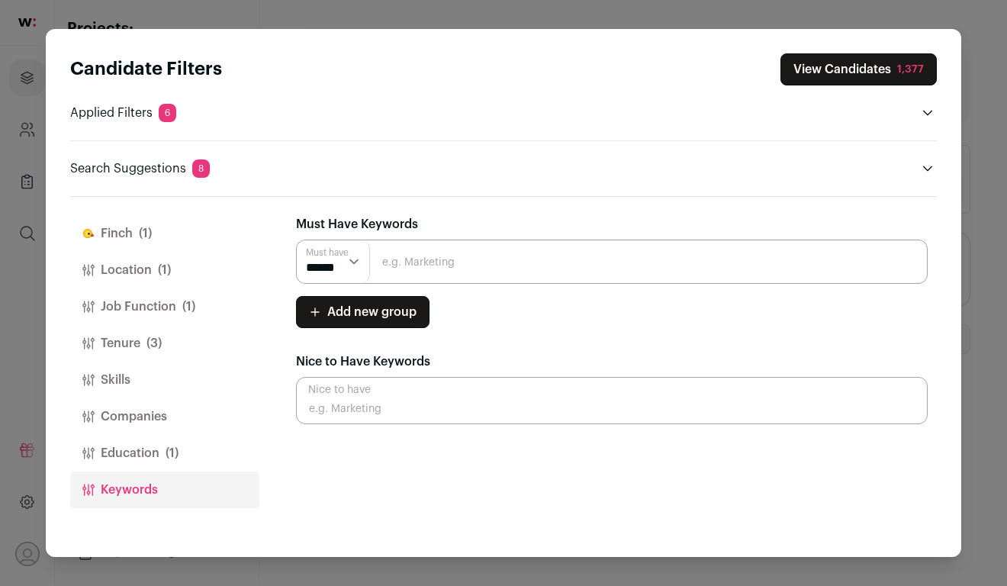
click at [442, 260] on input "Close modal via background" at bounding box center [612, 262] width 632 height 44
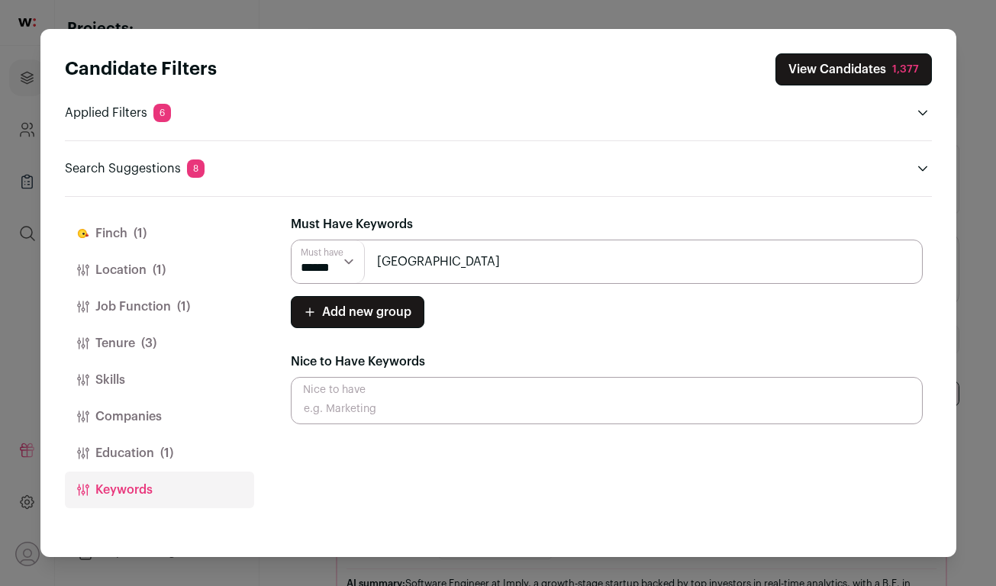
type input "[GEOGRAPHIC_DATA]"
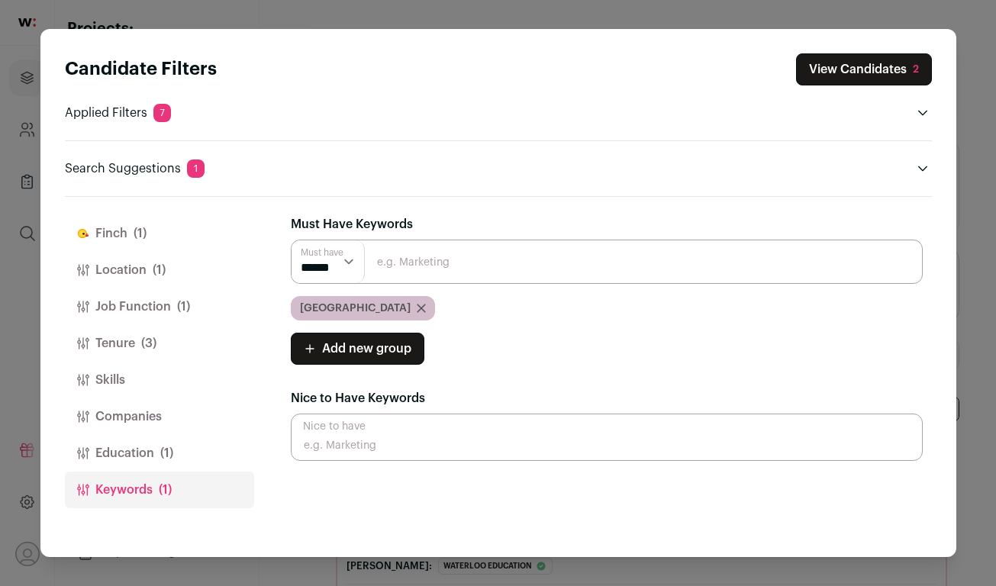
click at [166, 276] on button "Location (1)" at bounding box center [159, 270] width 189 height 37
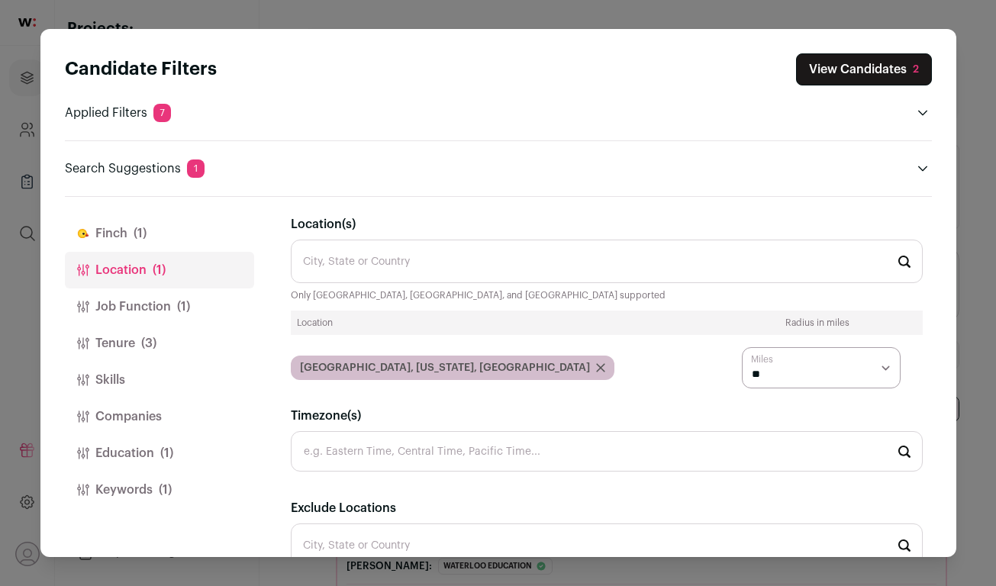
click at [163, 305] on button "Job Function (1)" at bounding box center [159, 306] width 189 height 37
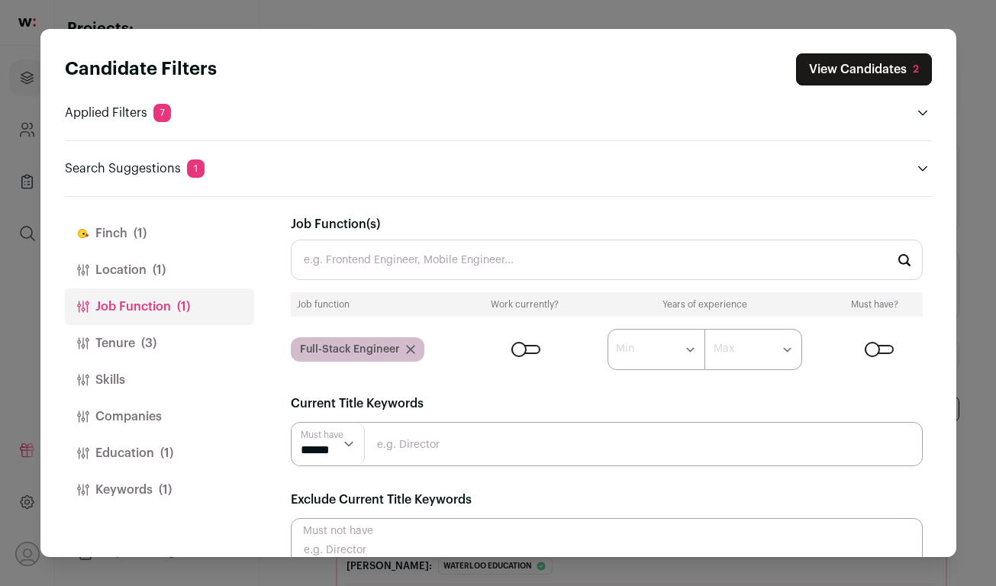
click at [536, 353] on div "Close modal via background" at bounding box center [524, 349] width 38 height 9
click at [530, 353] on div "Close modal via background" at bounding box center [525, 349] width 29 height 9
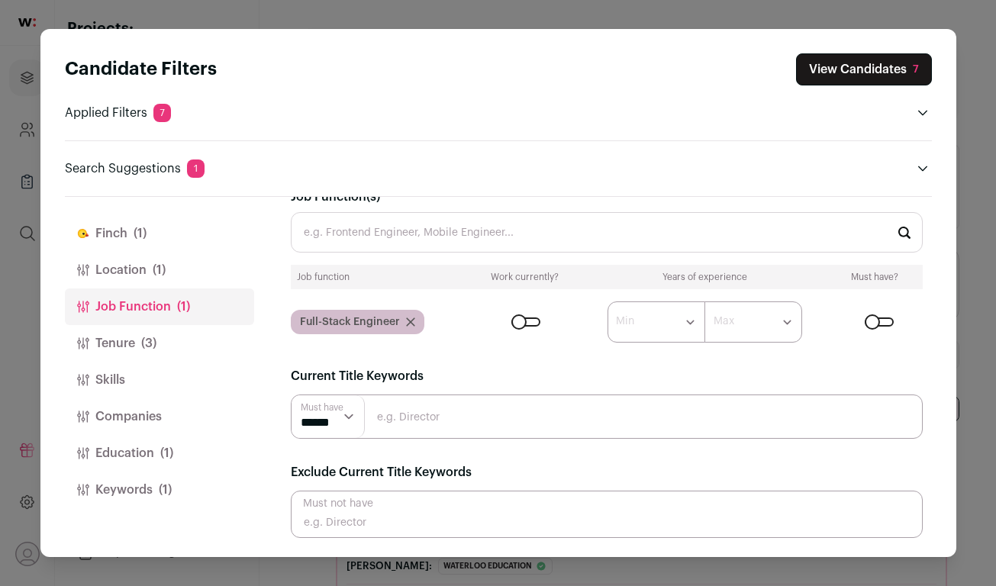
click at [182, 353] on button "Tenure (3)" at bounding box center [159, 343] width 189 height 37
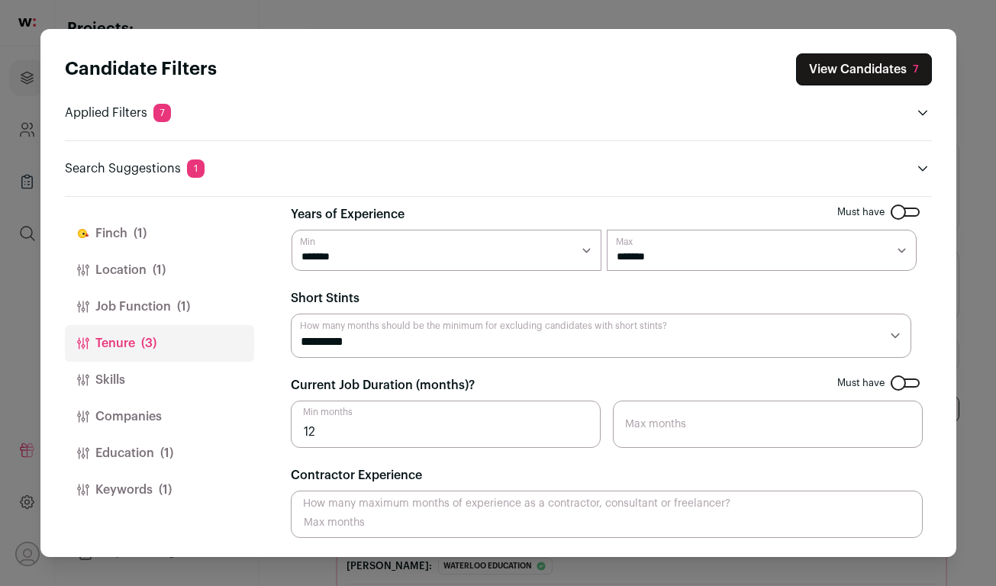
click at [363, 326] on select "********* ******** ******* ******** ******** ******** ******** ******** *******…" at bounding box center [601, 336] width 620 height 44
select select "Close modal via background"
click at [291, 314] on select "********* ******** ******* ******** ******** ******** ******** ******** *******…" at bounding box center [601, 336] width 620 height 44
click at [185, 273] on button "Location (1)" at bounding box center [159, 270] width 189 height 37
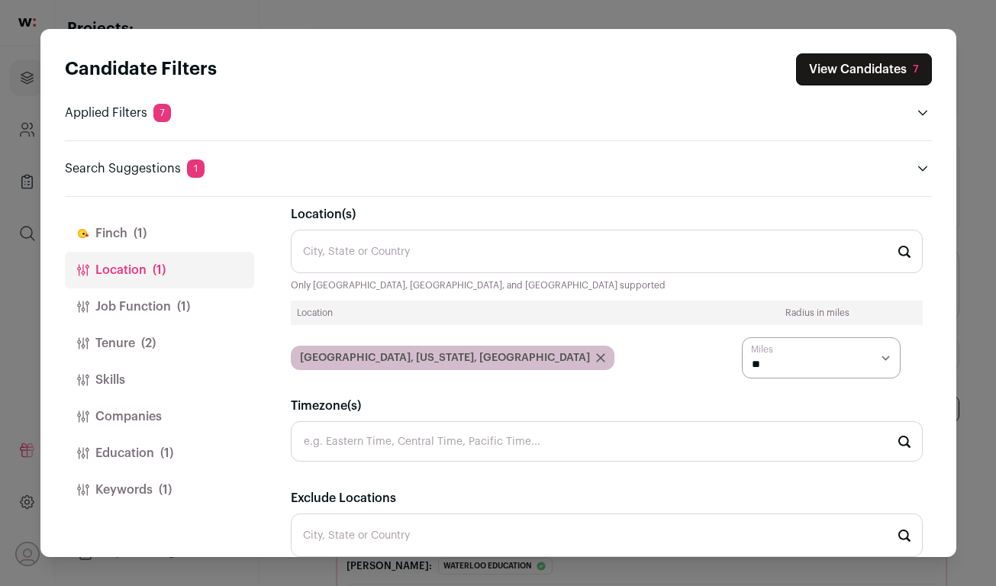
click at [418, 243] on input "Location(s)" at bounding box center [607, 251] width 632 height 43
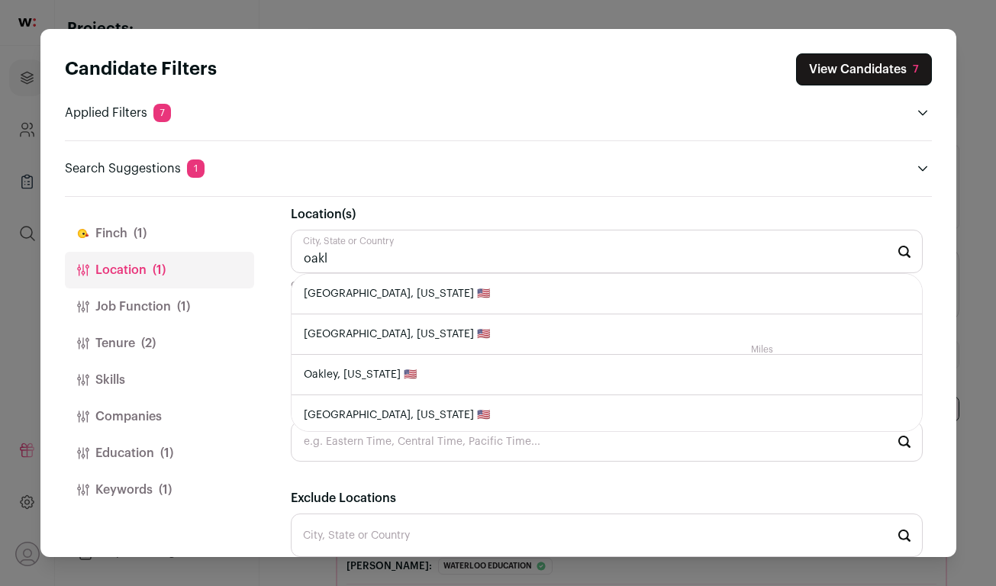
click at [401, 301] on li "[GEOGRAPHIC_DATA], [US_STATE] 🇺🇸" at bounding box center [607, 294] width 630 height 40
type input "[GEOGRAPHIC_DATA], [US_STATE] 🇺🇸"
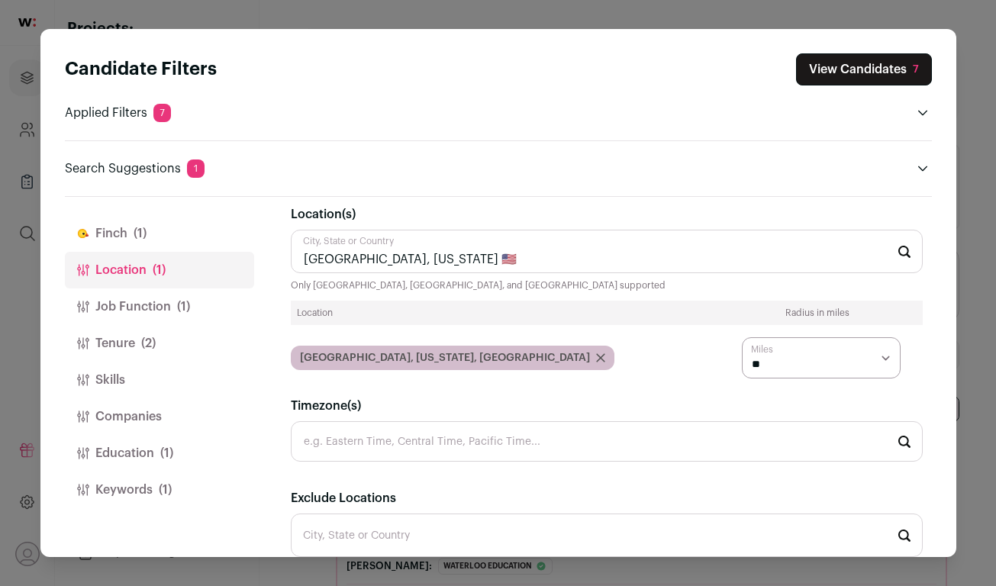
scroll to position [43, 0]
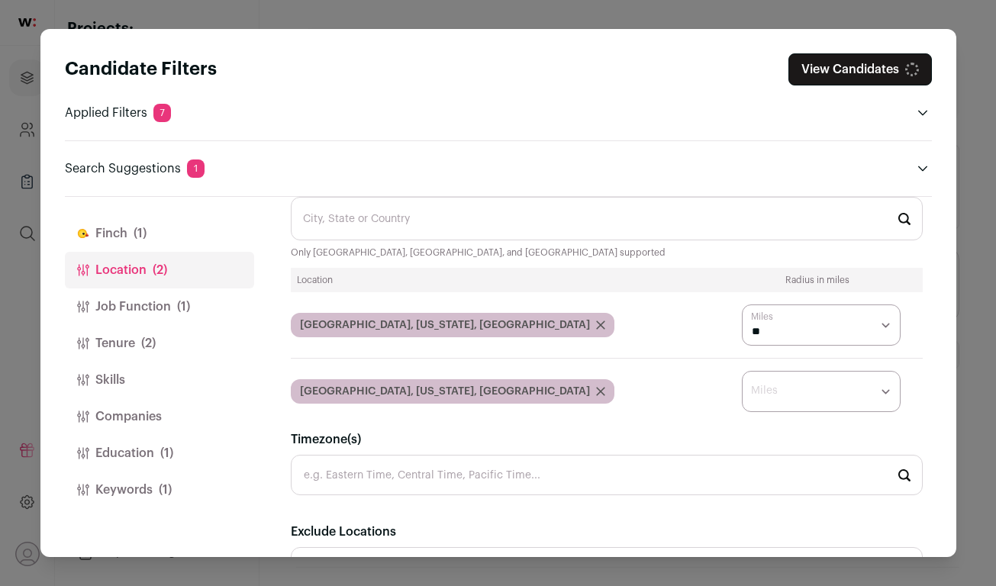
click at [802, 406] on select "* ** ** **" at bounding box center [821, 391] width 159 height 41
select select "***"
click at [742, 371] on select "* ** ** **" at bounding box center [821, 391] width 159 height 41
click at [821, 395] on select "* ** ** **" at bounding box center [821, 391] width 159 height 41
select select "****"
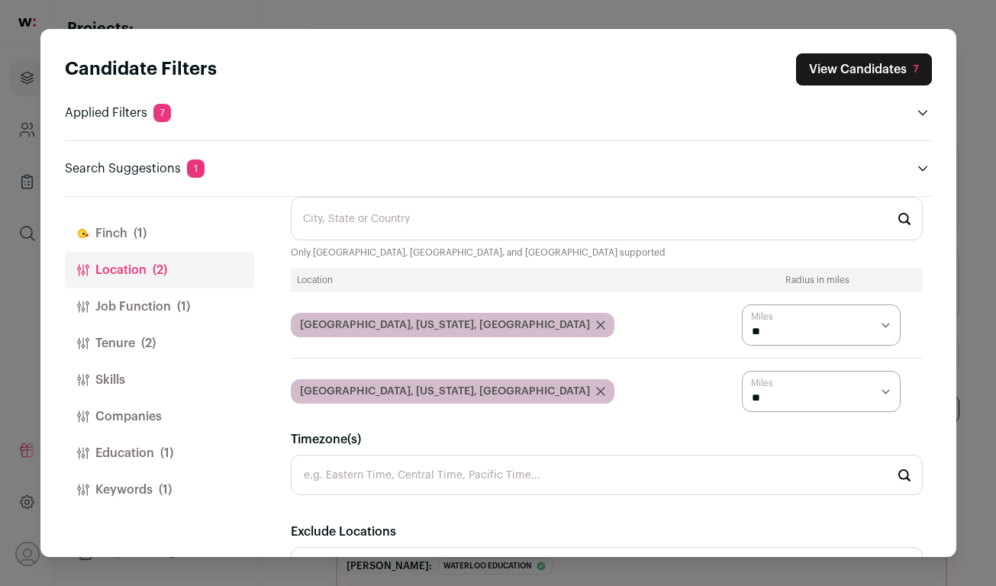
click at [742, 371] on select "* ** ** **" at bounding box center [821, 391] width 159 height 41
click at [149, 311] on button "Job Function (1)" at bounding box center [159, 306] width 189 height 37
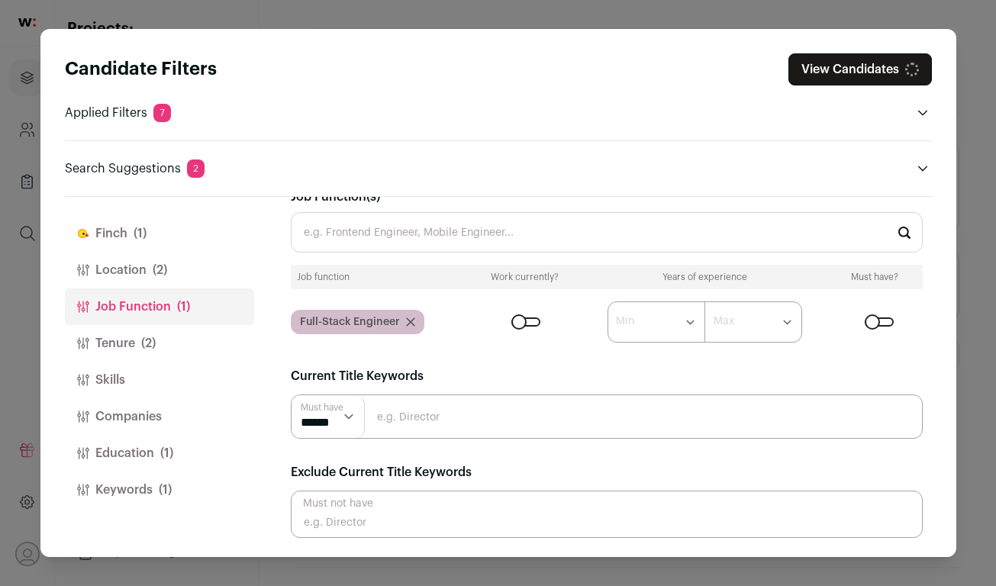
scroll to position [27, 0]
click at [134, 338] on button "Tenure (2)" at bounding box center [159, 343] width 189 height 37
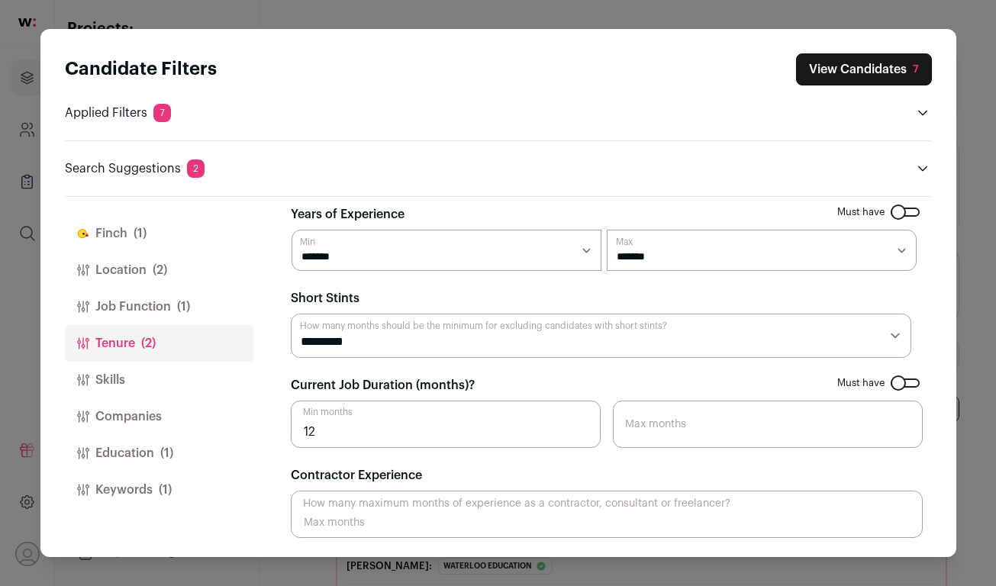
scroll to position [10, 0]
click at [134, 378] on button "Skills" at bounding box center [159, 380] width 189 height 37
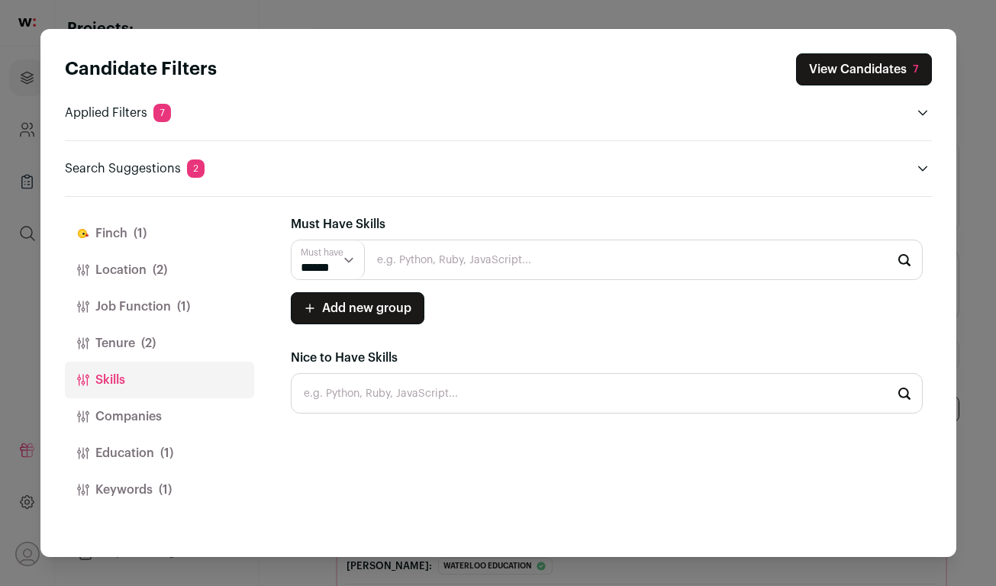
click at [142, 412] on button "Companies" at bounding box center [159, 416] width 189 height 37
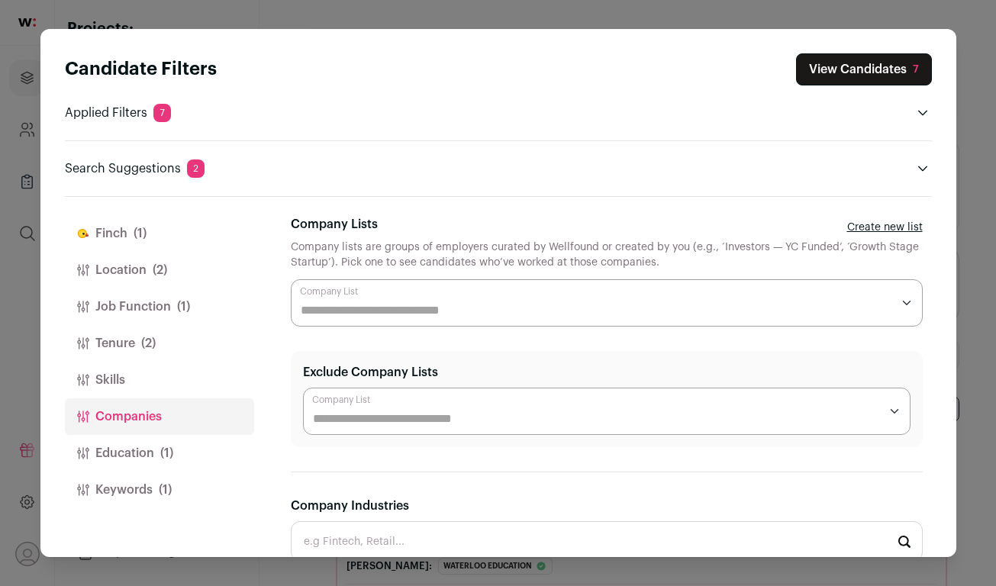
click at [166, 444] on span "(1)" at bounding box center [166, 453] width 13 height 18
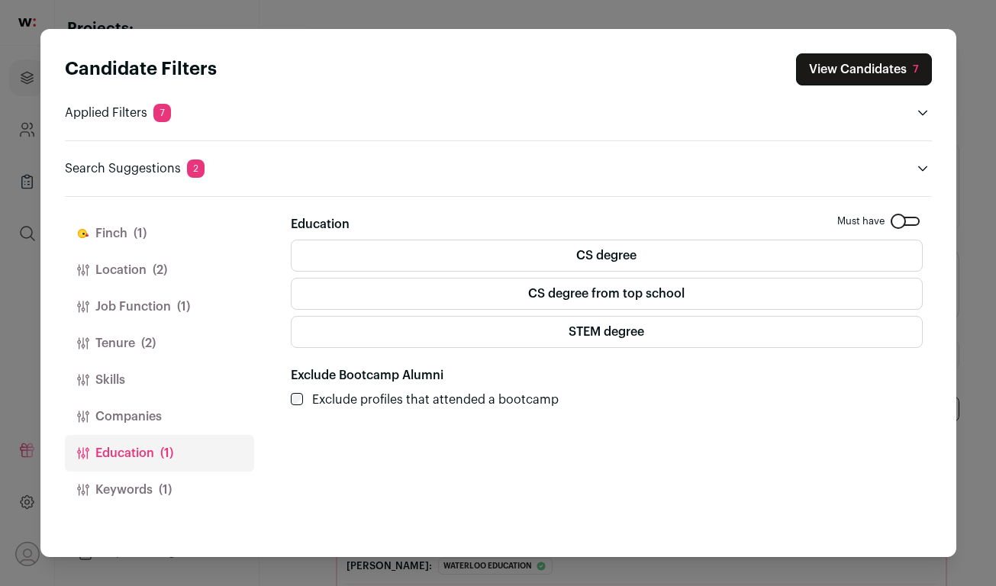
click at [178, 482] on button "Keywords (1)" at bounding box center [159, 490] width 189 height 37
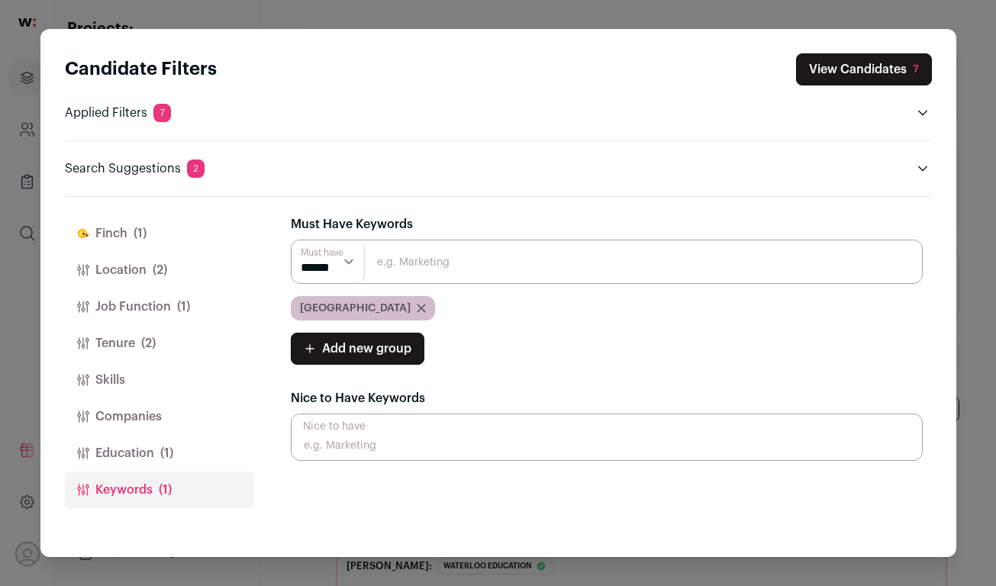
click at [459, 264] on input "Close modal via background" at bounding box center [607, 262] width 632 height 44
type input "UWaterloo"
click at [464, 267] on input "UWaterloo" at bounding box center [607, 262] width 632 height 44
click at [332, 259] on select "****** ******" at bounding box center [328, 261] width 73 height 43
select select "**"
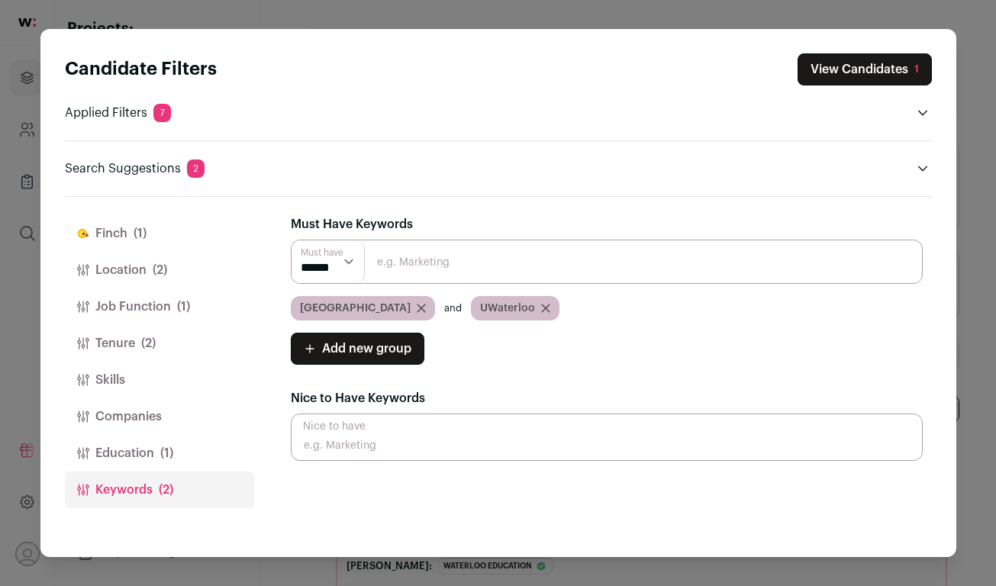
click at [292, 240] on select "****** ******" at bounding box center [328, 261] width 73 height 43
click at [848, 72] on button "View Candidates 7" at bounding box center [864, 69] width 136 height 32
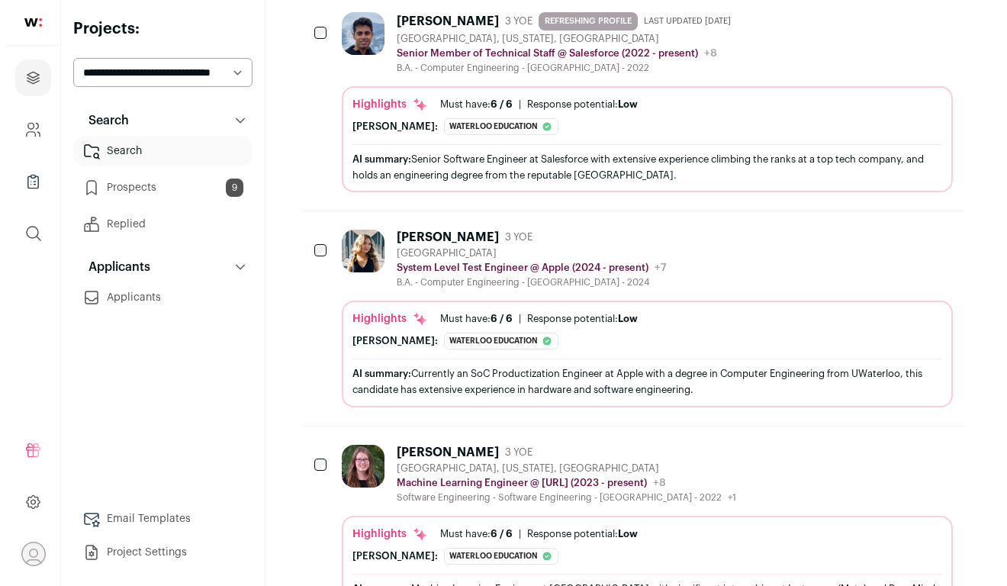
scroll to position [1307, 0]
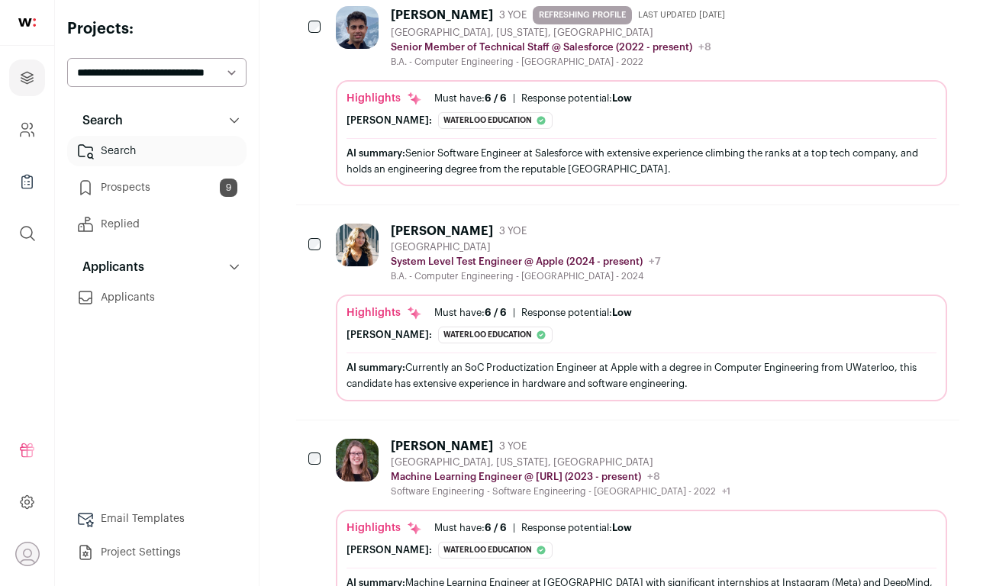
click at [715, 263] on div "[PERSON_NAME] 3 YOE [GEOGRAPHIC_DATA] System Level Test Engineer @ Apple (2024 …" at bounding box center [641, 253] width 611 height 59
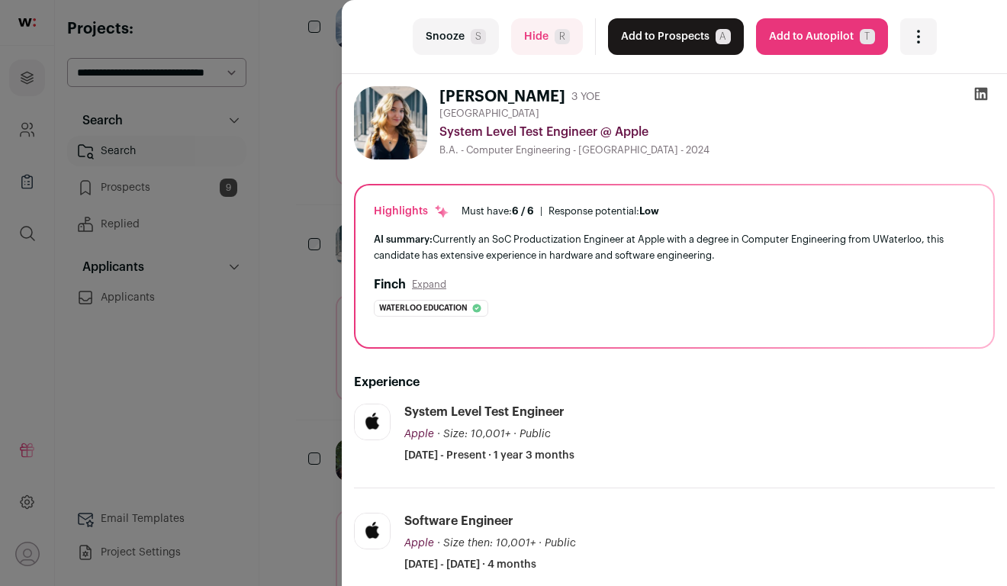
click at [520, 42] on button "Hide R" at bounding box center [547, 36] width 72 height 37
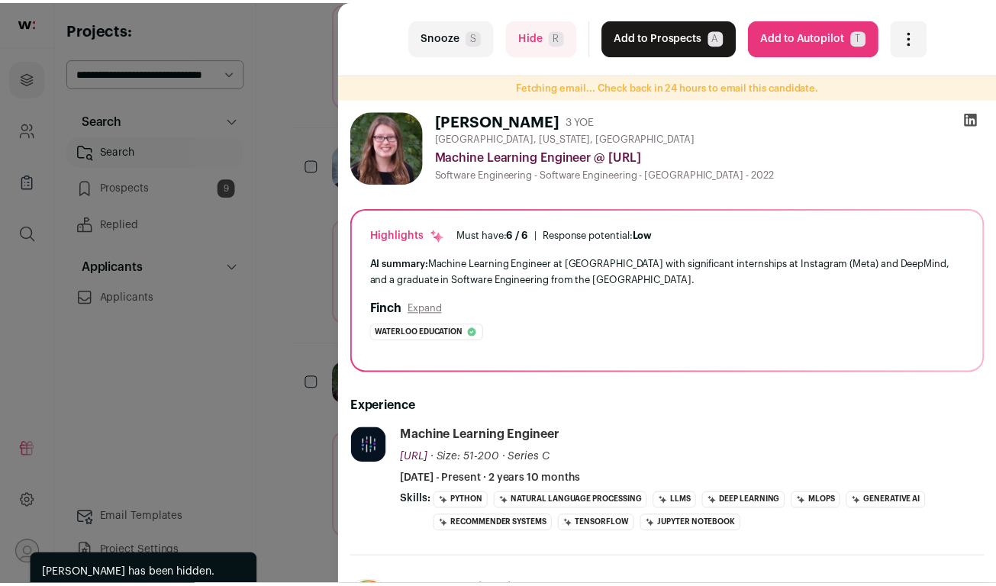
scroll to position [1168, 0]
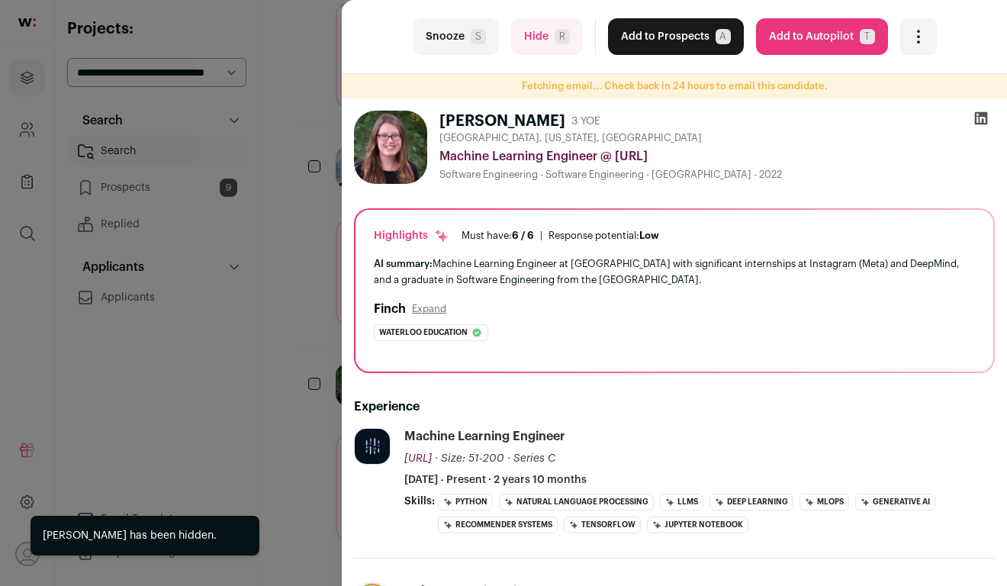
click at [298, 320] on div "last Snooze S Hide R Add to Prospects A Are you sure? [PERSON_NAME] is already …" at bounding box center [503, 293] width 1007 height 586
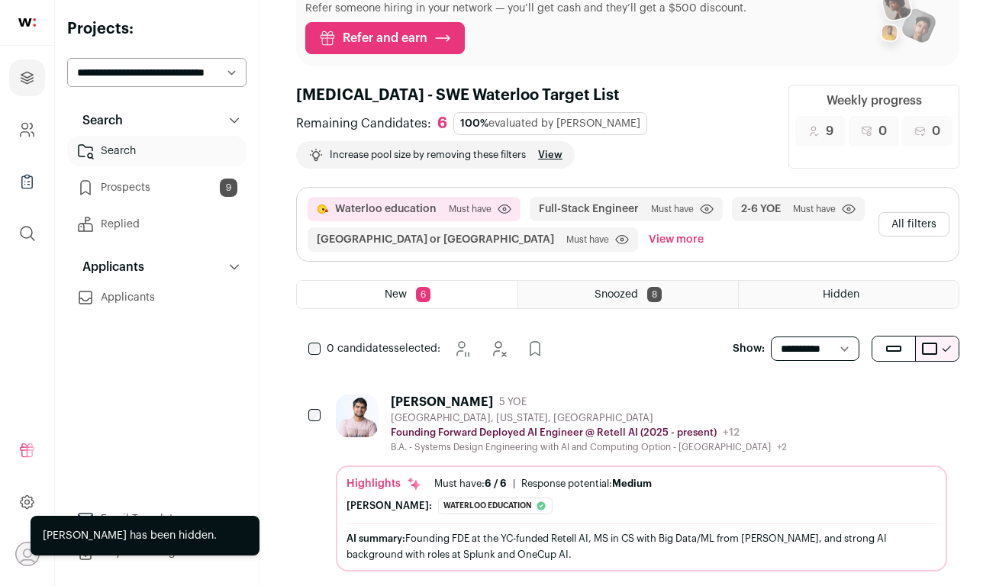
scroll to position [0, 0]
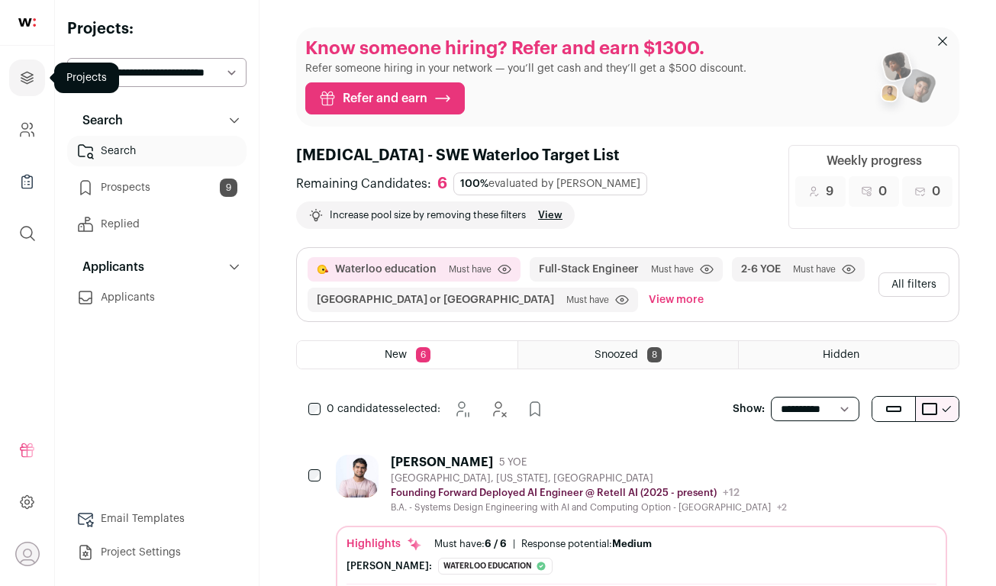
click at [32, 72] on icon "Projects" at bounding box center [27, 78] width 18 height 18
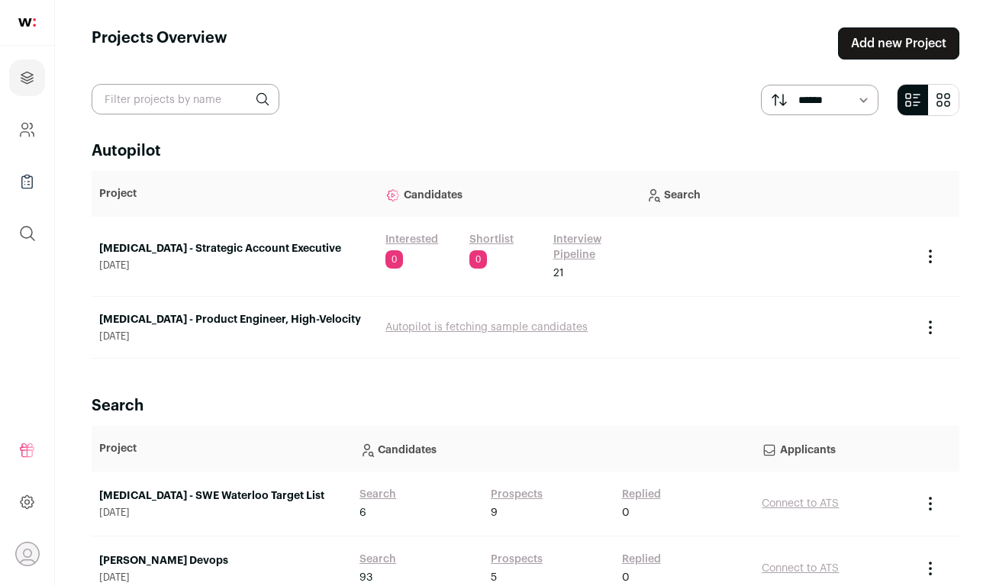
click at [891, 52] on link "Add new Project" at bounding box center [898, 43] width 121 height 32
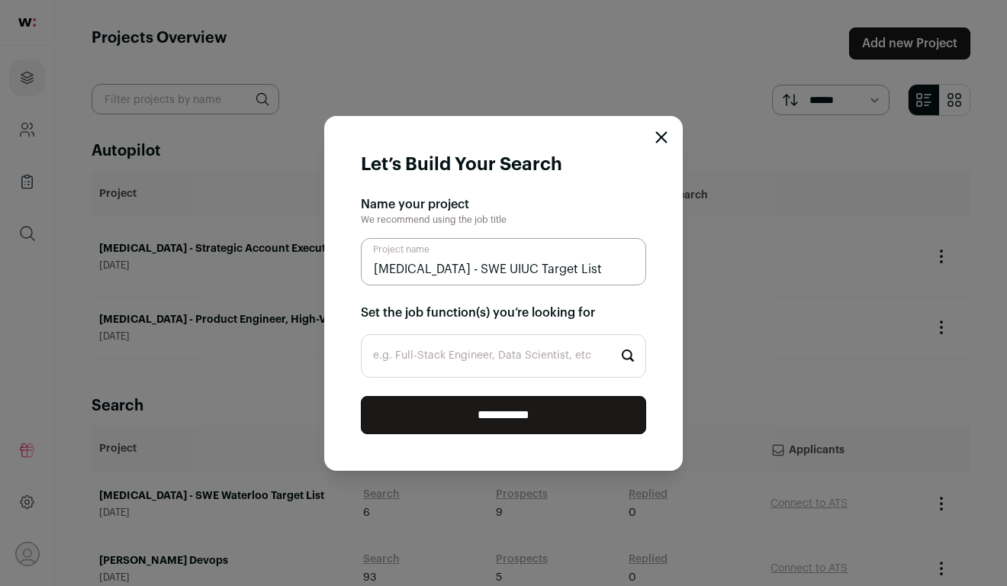
type input "[MEDICAL_DATA] - SWE UIUC Target List"
click at [516, 360] on input "e.g. Full-Stack Engineer, Data Scientist, etc" at bounding box center [503, 355] width 285 height 43
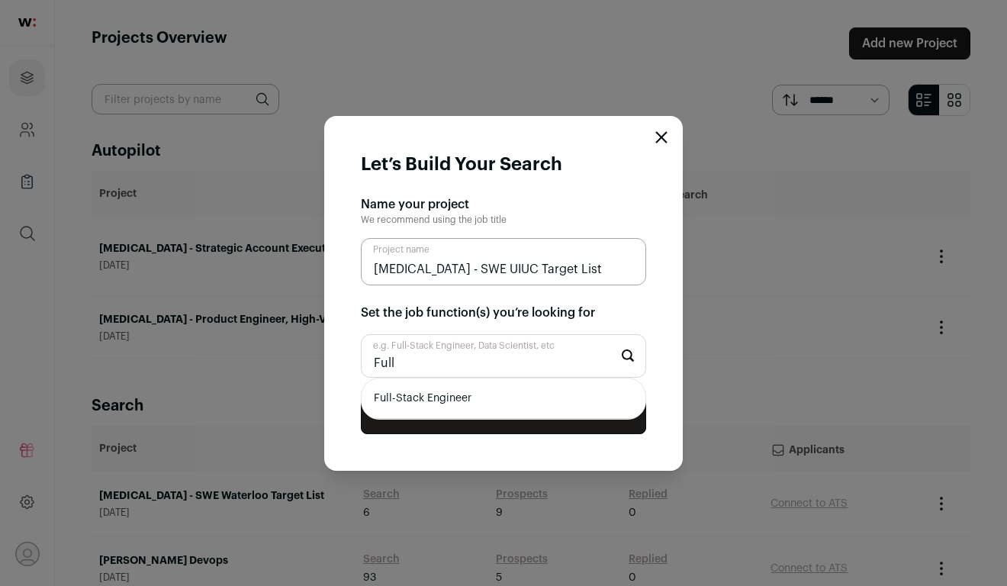
type input "Full"
click at [480, 391] on li "Full-Stack Engineer" at bounding box center [504, 398] width 284 height 40
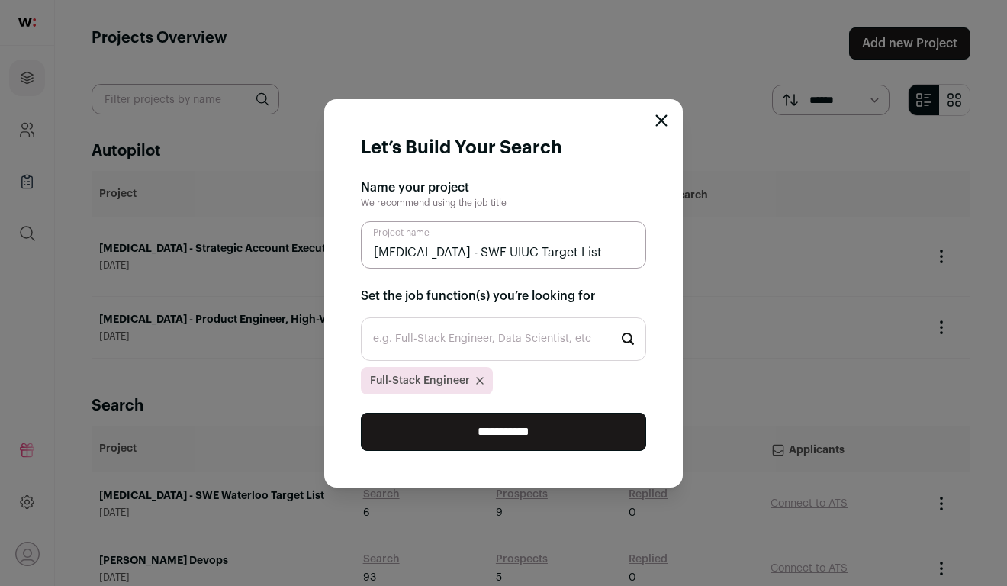
click at [526, 424] on input "**********" at bounding box center [503, 432] width 285 height 38
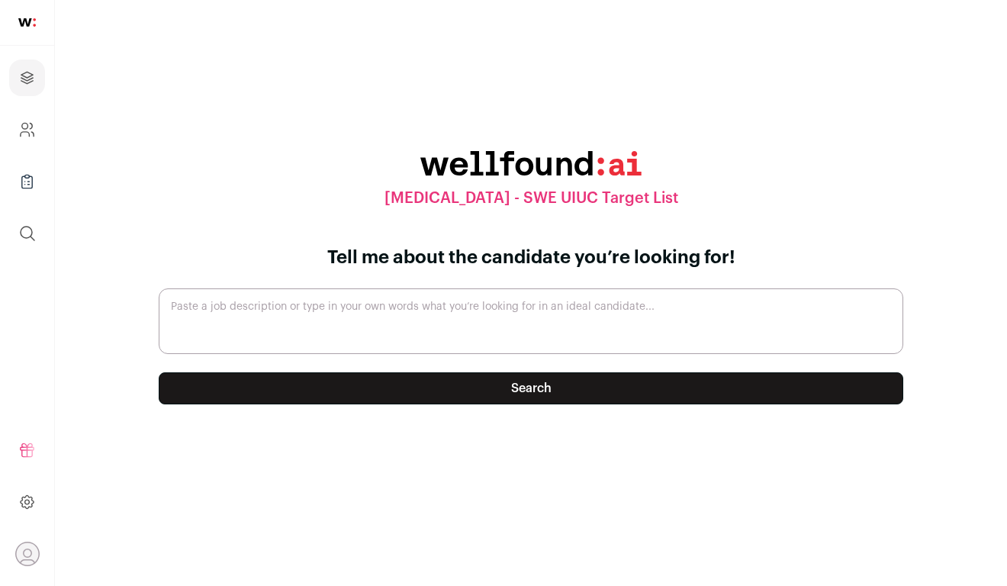
click at [555, 384] on button "Search" at bounding box center [531, 388] width 745 height 32
click at [559, 328] on textarea "Paste a job description or type in your own words what you’re looking for in an…" at bounding box center [531, 321] width 745 height 66
click at [249, 320] on textarea "Full Stack ENgineers" at bounding box center [531, 321] width 745 height 66
click at [298, 317] on textarea "Full Stack Engineers" at bounding box center [531, 321] width 745 height 66
type textarea "Full Stack Engineers in [GEOGRAPHIC_DATA], [GEOGRAPHIC_DATA]"
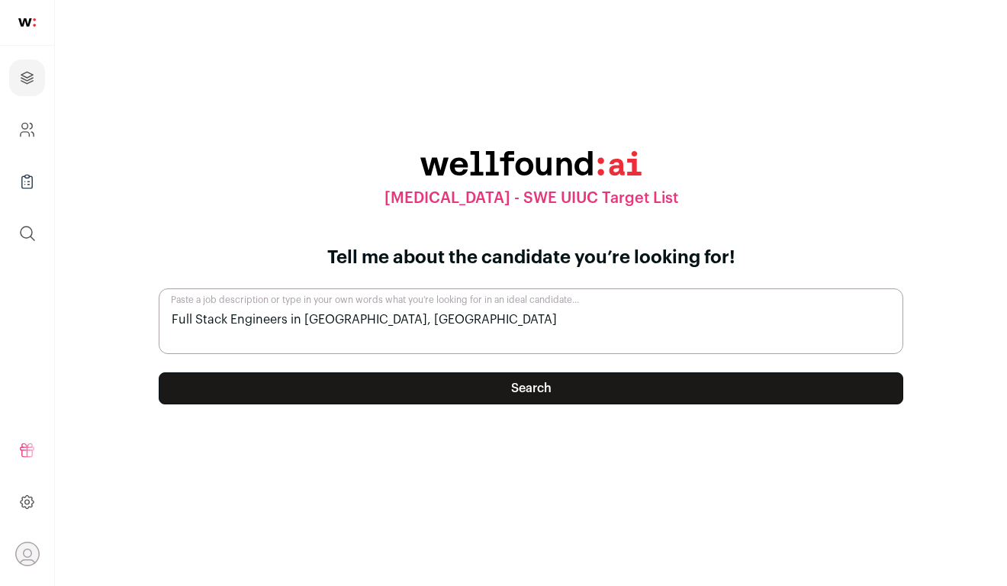
click at [424, 385] on button "Search" at bounding box center [531, 388] width 745 height 32
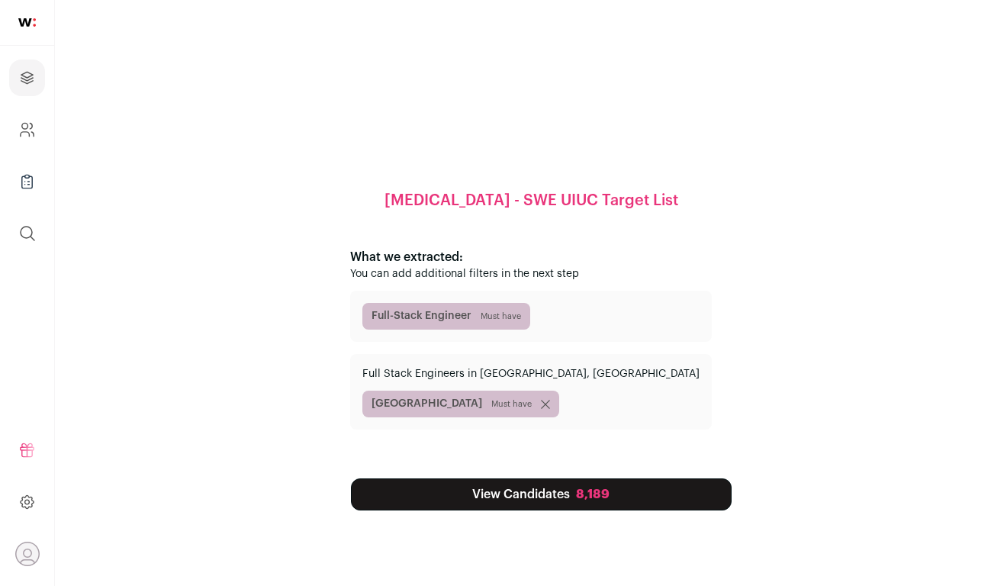
click at [538, 495] on link "View Candidates 8,189" at bounding box center [541, 494] width 381 height 32
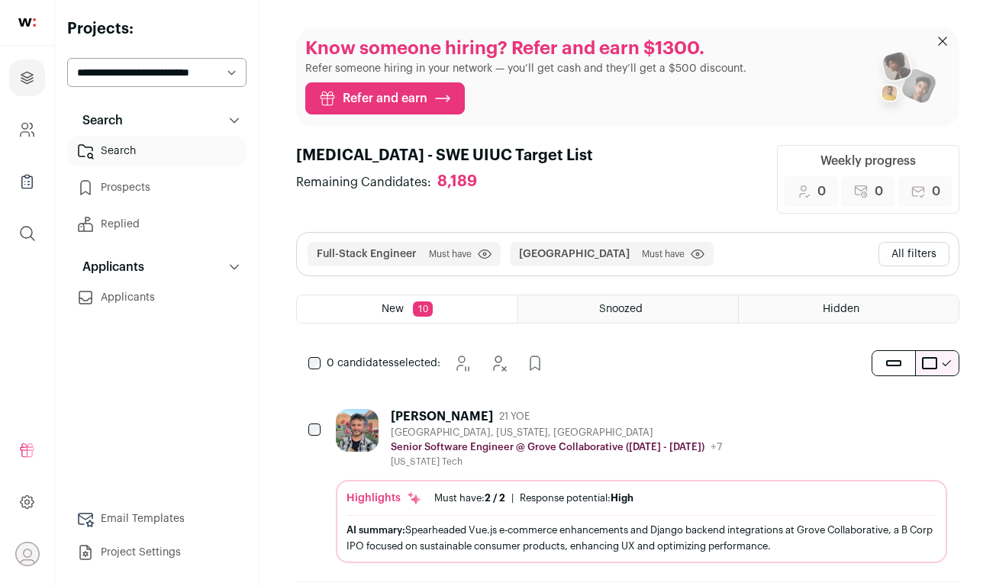
click at [145, 184] on link "Prospects" at bounding box center [156, 187] width 179 height 31
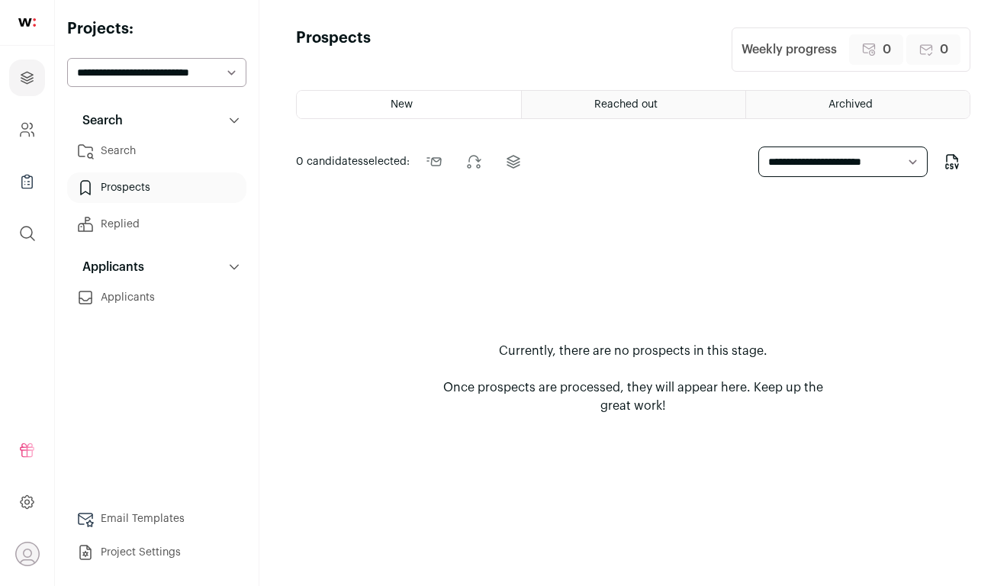
click at [192, 146] on link "Search" at bounding box center [156, 151] width 179 height 31
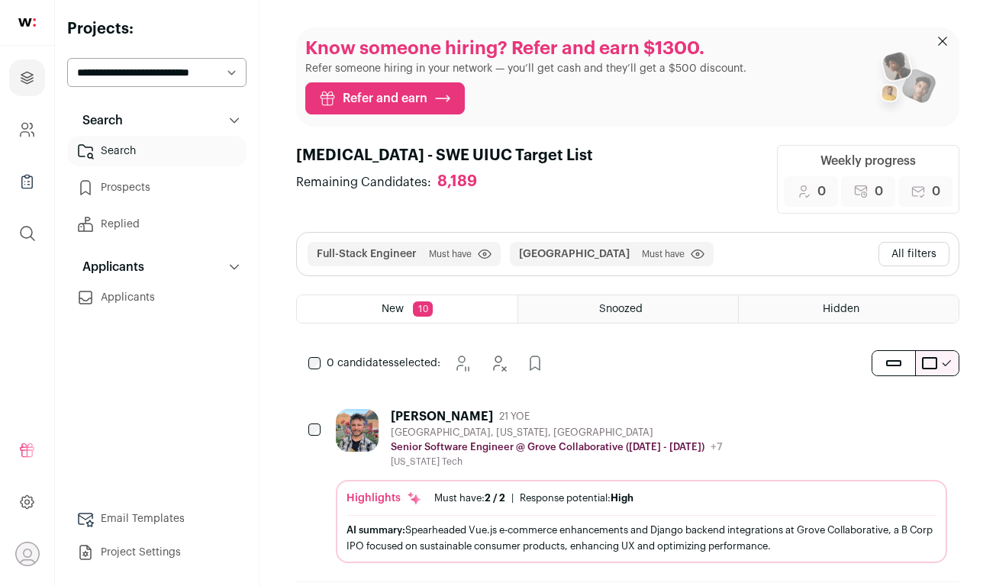
click at [916, 257] on button "All filters" at bounding box center [913, 254] width 71 height 24
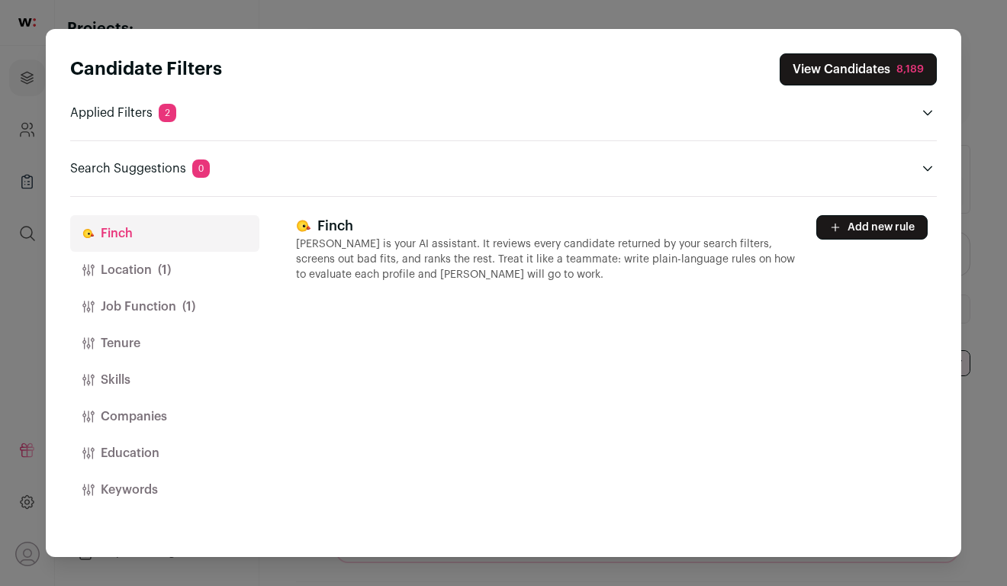
click at [169, 480] on button "Keywords" at bounding box center [164, 490] width 189 height 37
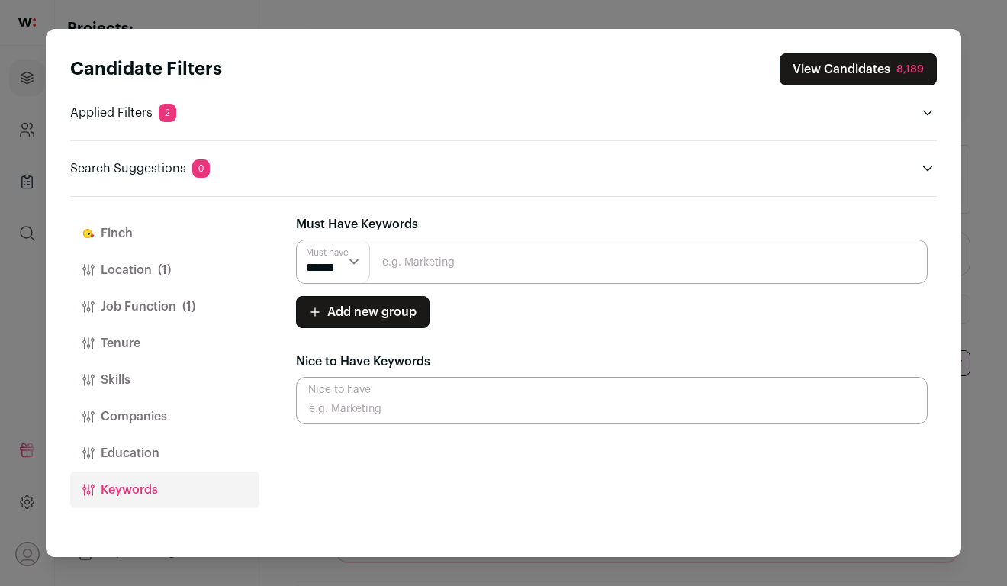
click at [442, 269] on input "Close modal via background" at bounding box center [612, 262] width 632 height 44
paste input "urbana champaign"
type input "urbana champaign"
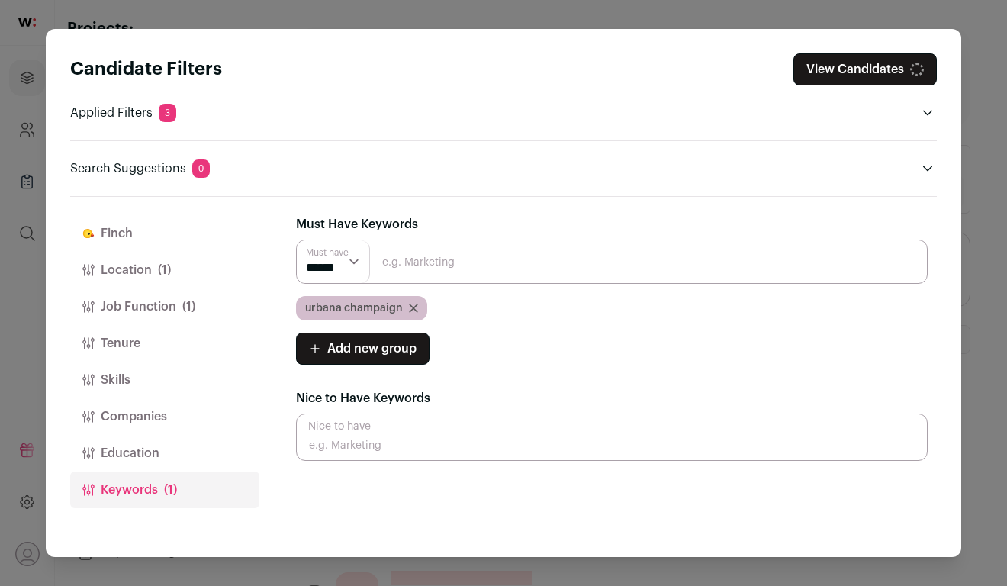
click at [445, 275] on input "Close modal via background" at bounding box center [612, 262] width 632 height 44
paste input "urbana champaign"
click at [424, 267] on input "urbana champaign" at bounding box center [612, 262] width 632 height 44
type input "urbana-champaign"
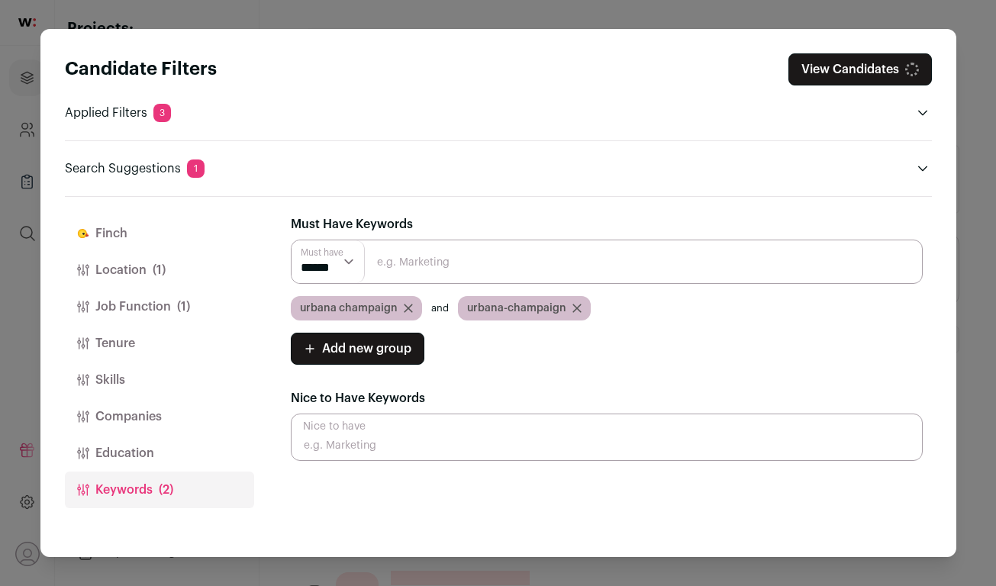
click at [491, 267] on input "Close modal via background" at bounding box center [607, 262] width 632 height 44
type input "UIUC"
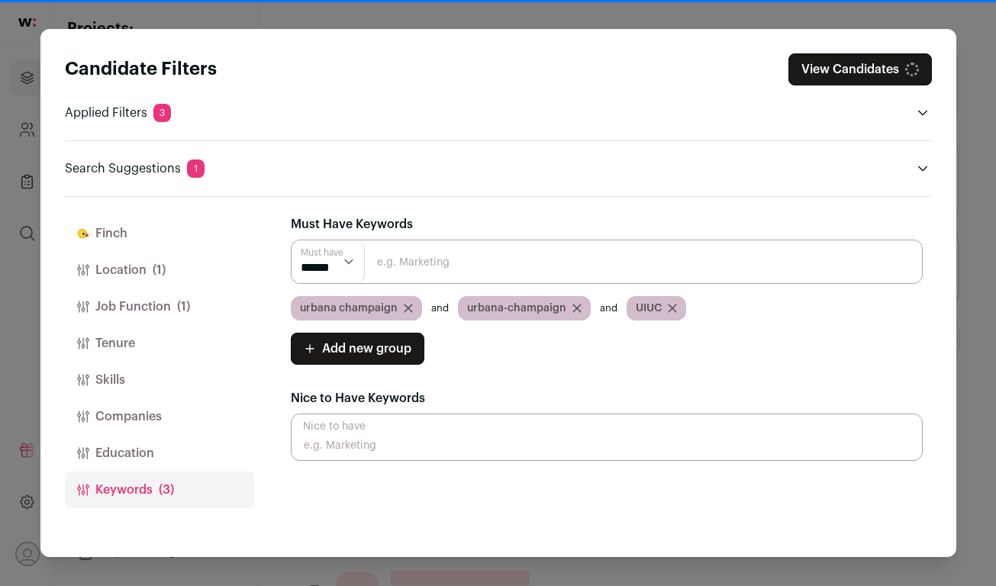
click at [329, 269] on select "****** ******" at bounding box center [328, 261] width 73 height 43
select select "**"
click at [292, 240] on select "****** ******" at bounding box center [328, 261] width 73 height 43
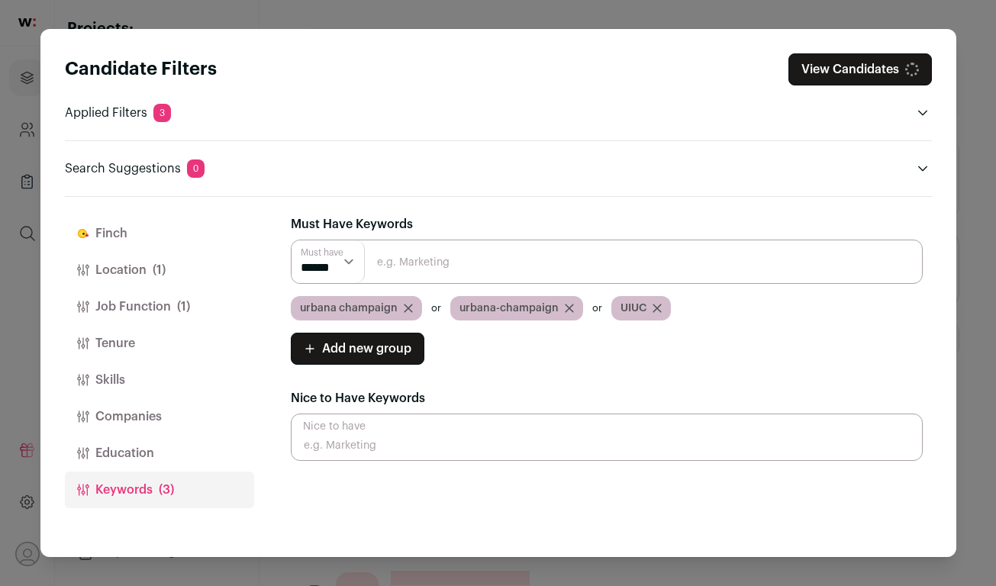
click at [452, 271] on input "Close modal via background" at bounding box center [607, 262] width 632 height 44
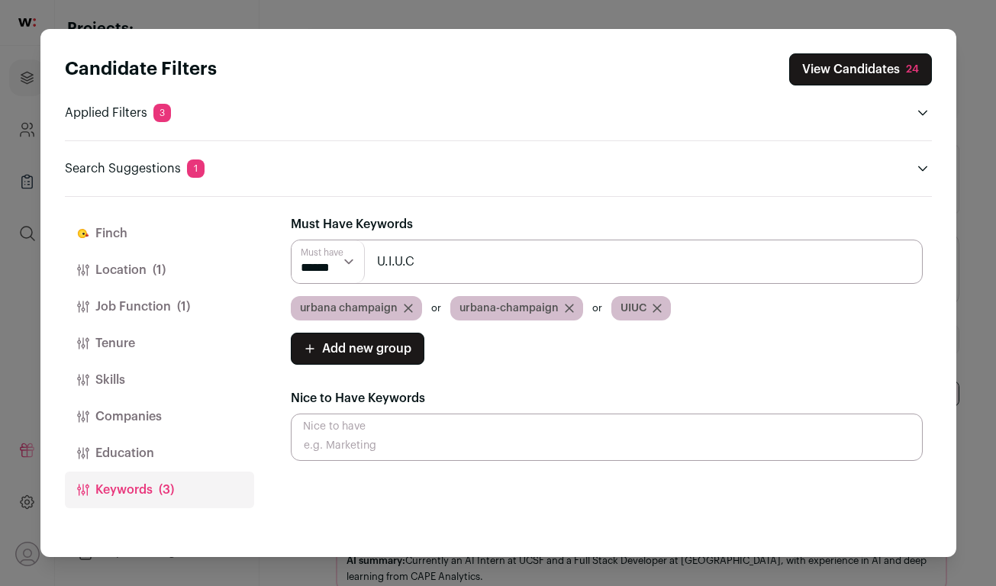
type input "U.I.U.C"
click at [137, 449] on button "Education" at bounding box center [159, 453] width 189 height 37
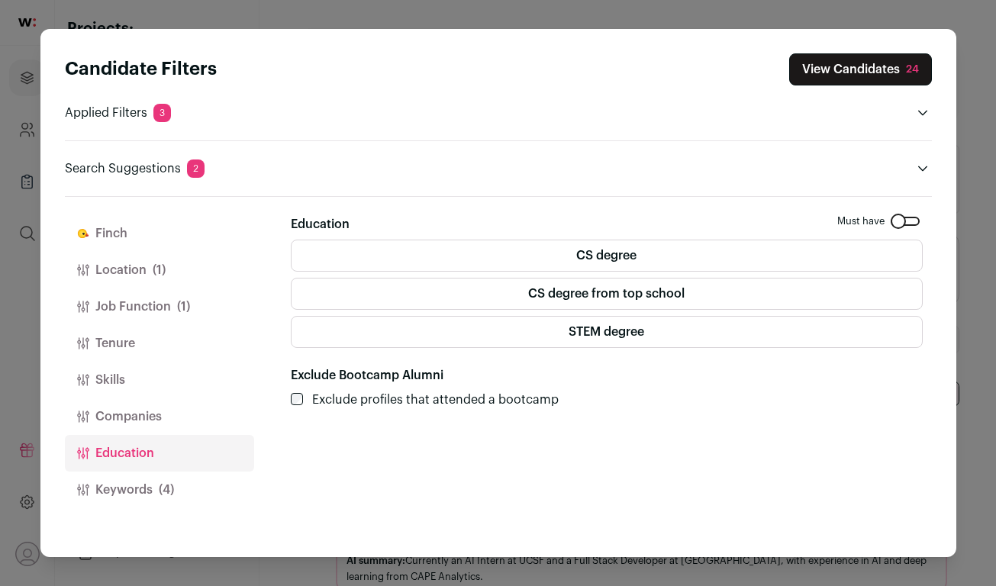
click at [477, 275] on div "CS degree CS degree from top school STEM degree" at bounding box center [607, 294] width 632 height 108
click at [483, 265] on label "CS degree" at bounding box center [607, 256] width 632 height 32
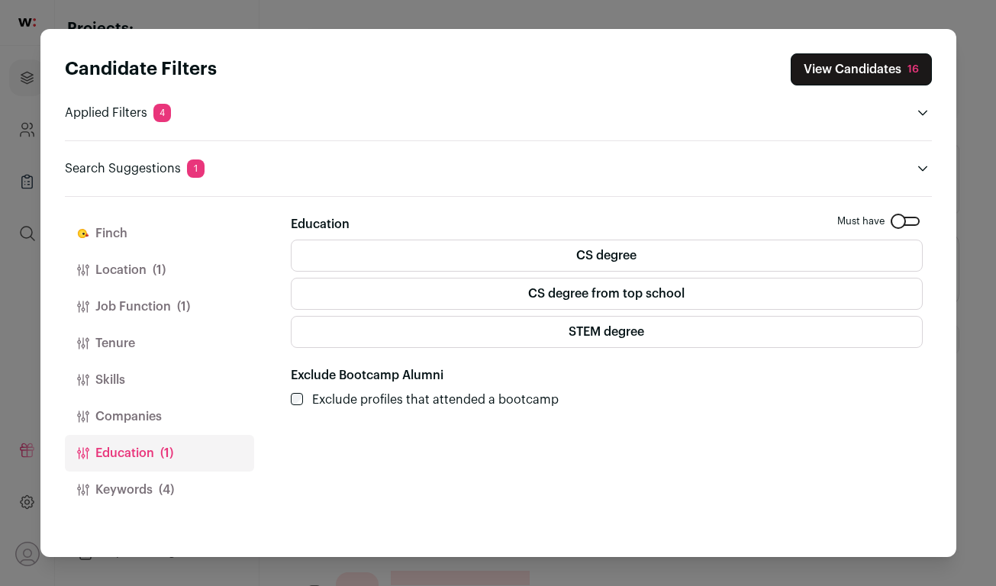
click at [485, 262] on label "CS degree" at bounding box center [607, 256] width 632 height 32
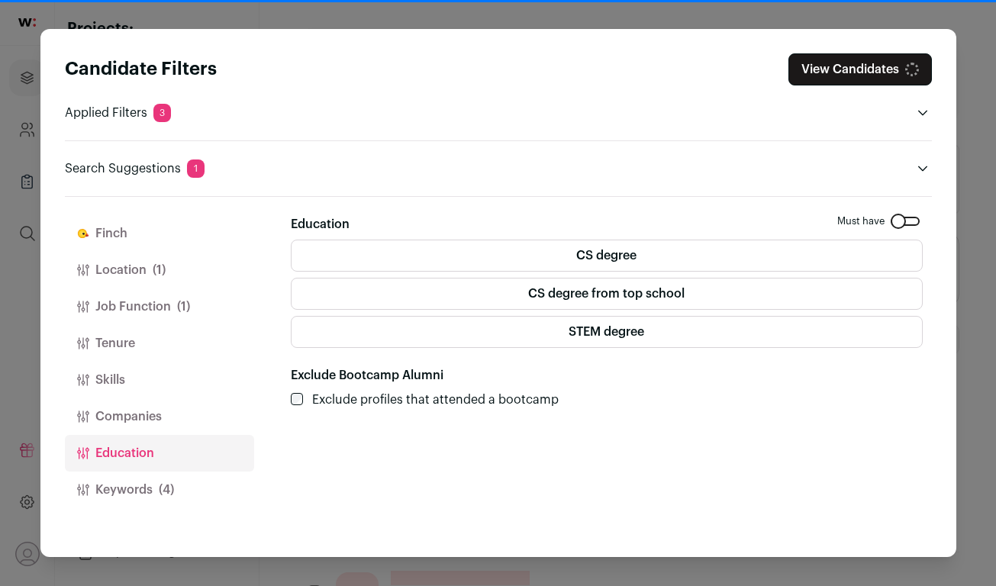
click at [155, 425] on button "Companies" at bounding box center [159, 416] width 189 height 37
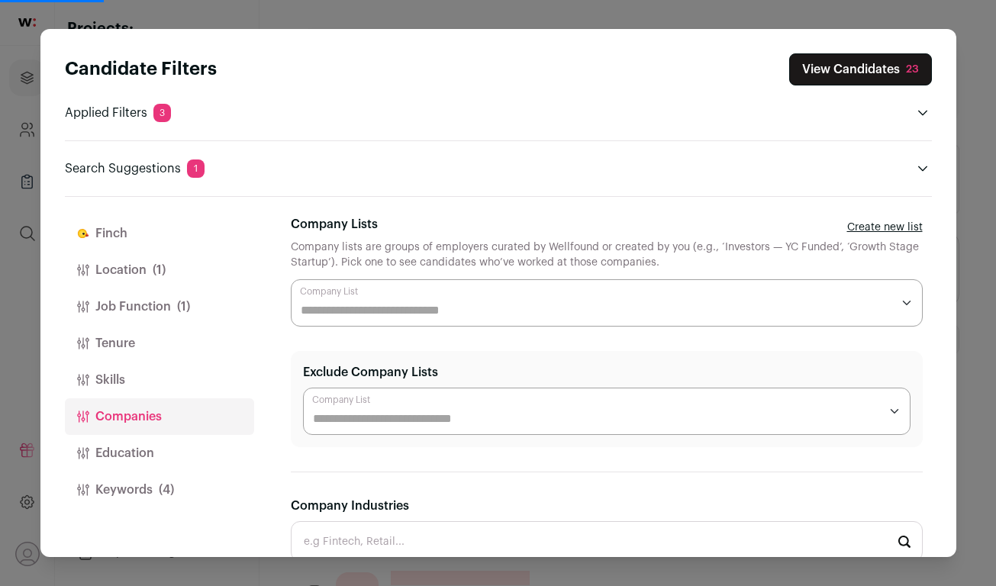
click at [221, 385] on button "Skills" at bounding box center [159, 380] width 189 height 37
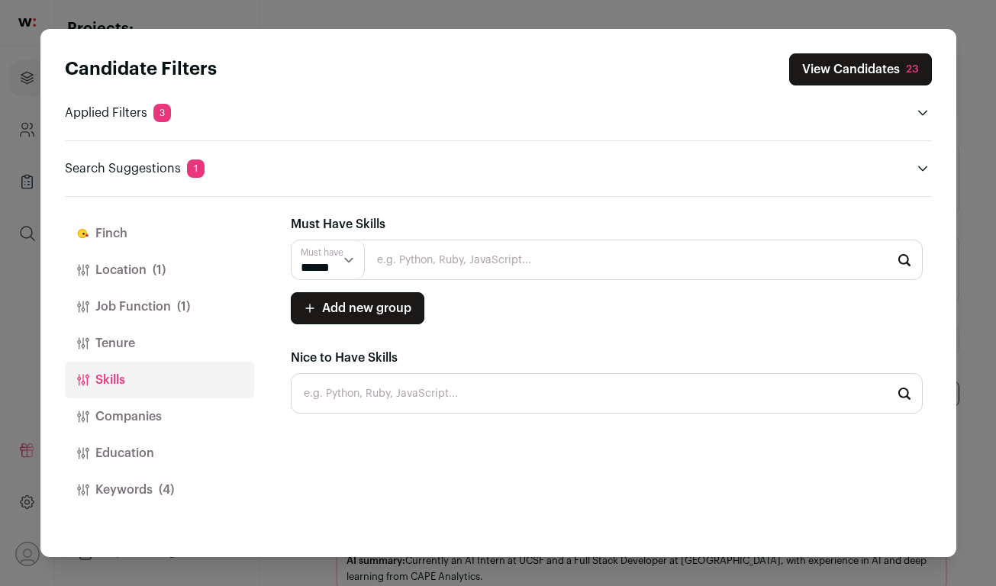
click at [163, 348] on button "Tenure" at bounding box center [159, 343] width 189 height 37
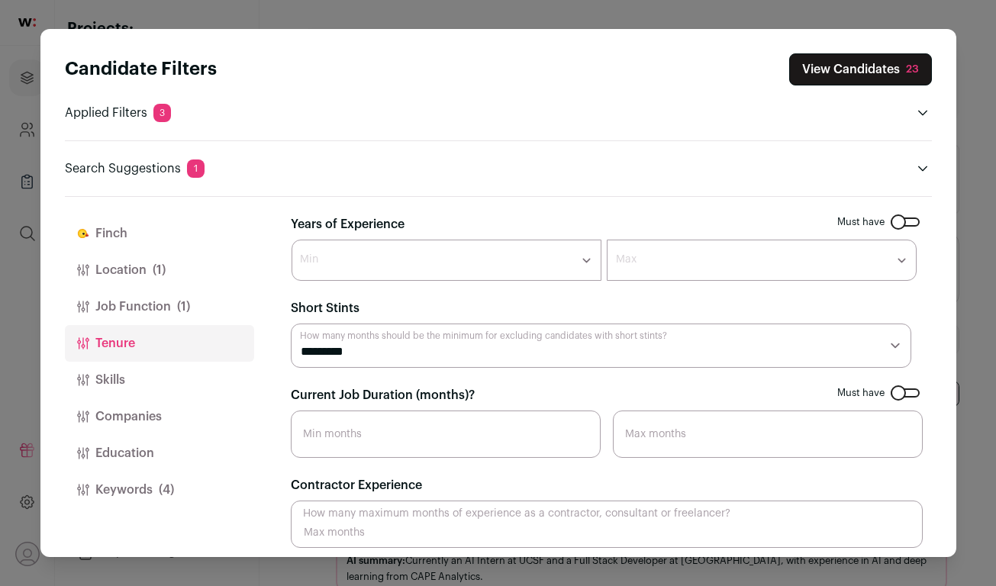
click at [432, 263] on select "******* ****** ******* ******* ******* ******* ******* ******* ******* ******* …" at bounding box center [447, 260] width 311 height 41
select select "*"
click at [292, 240] on select "******* ****** ******* ******* ******* ******* ******* ******* ******* ******* …" at bounding box center [447, 260] width 311 height 41
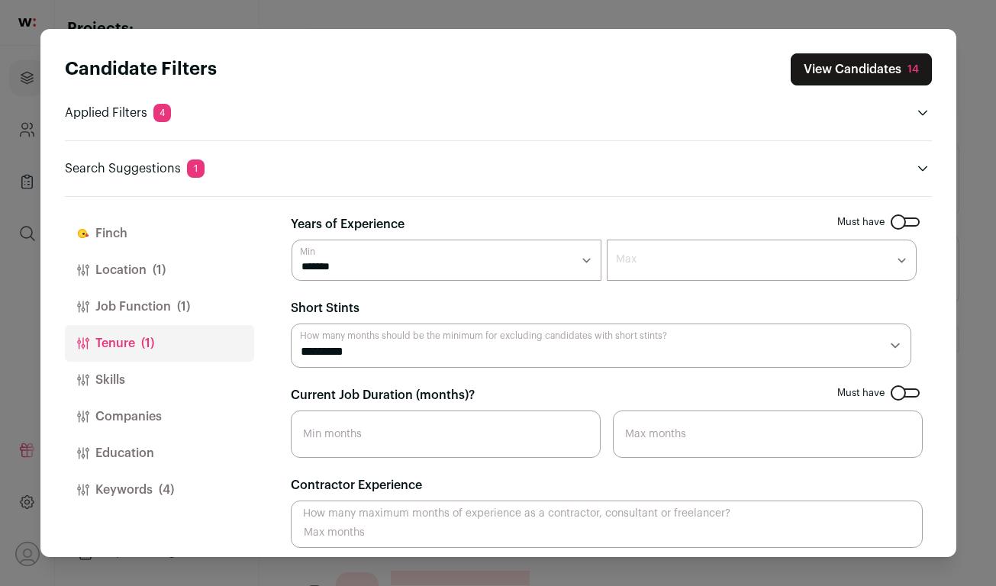
click at [746, 263] on select "******* ******* ******* ******* ******* ******* ******* ******** ******** *****…" at bounding box center [762, 260] width 311 height 41
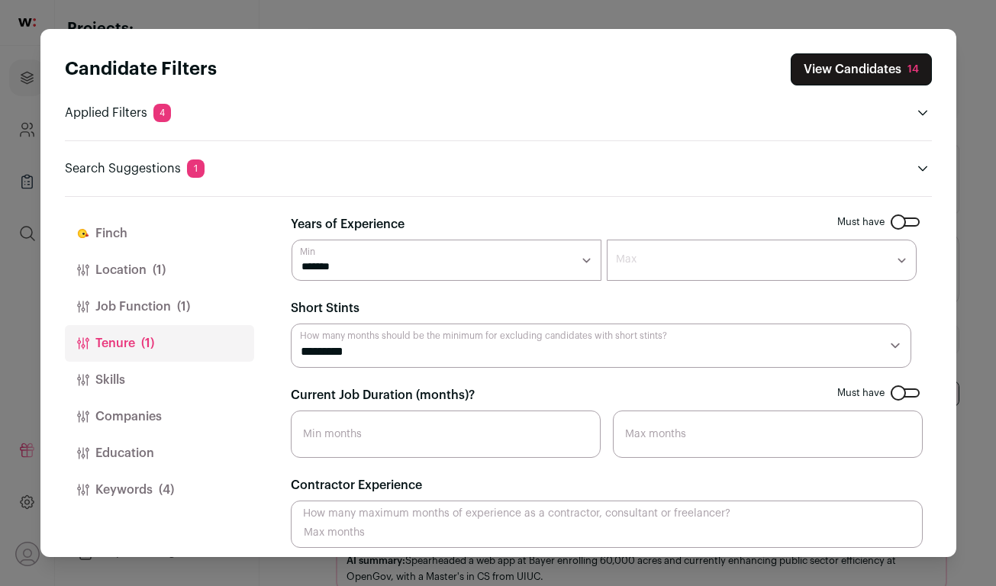
select select "*"
click at [607, 240] on select "******* ******* ******* ******* ******* ******* ******* ******** ******** *****…" at bounding box center [762, 260] width 311 height 41
click at [479, 441] on input "Current Job Duration (months)?" at bounding box center [446, 434] width 310 height 47
type input "12"
click at [646, 260] on select "******* ******* ******* ******* ******* ******* ******* ******** ******** *****…" at bounding box center [762, 260] width 311 height 41
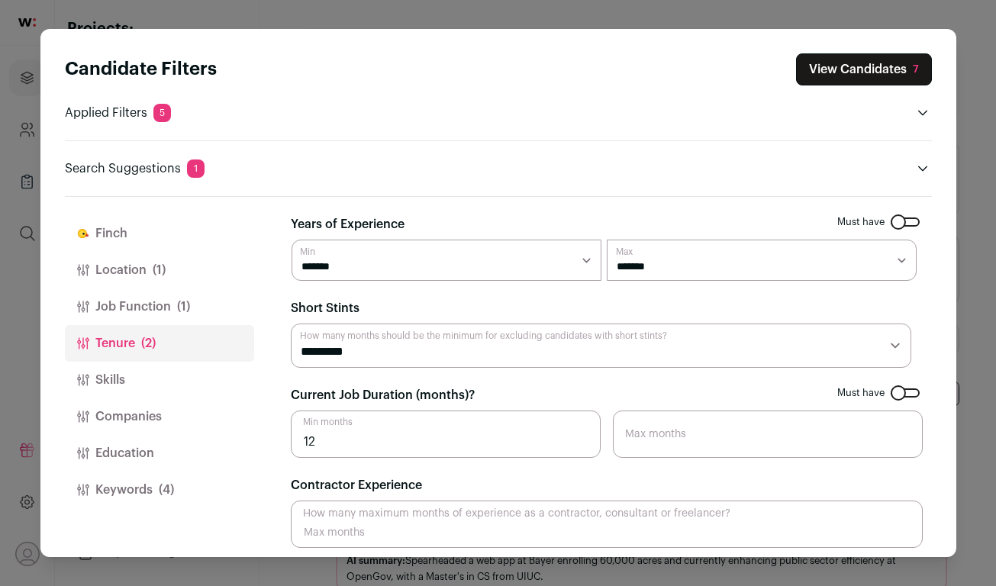
select select "*"
click at [607, 240] on select "******* ******* ******* ******* ******* ******* ******* ******** ******** *****…" at bounding box center [762, 260] width 311 height 41
click at [699, 240] on select "******* ******* ******* ******* ******* ******* ******* ******** ******** *****…" at bounding box center [762, 260] width 311 height 41
select select "**"
click at [607, 240] on select "******* ******* ******* ******* ******* ******* ******* ******** ******** *****…" at bounding box center [762, 260] width 311 height 41
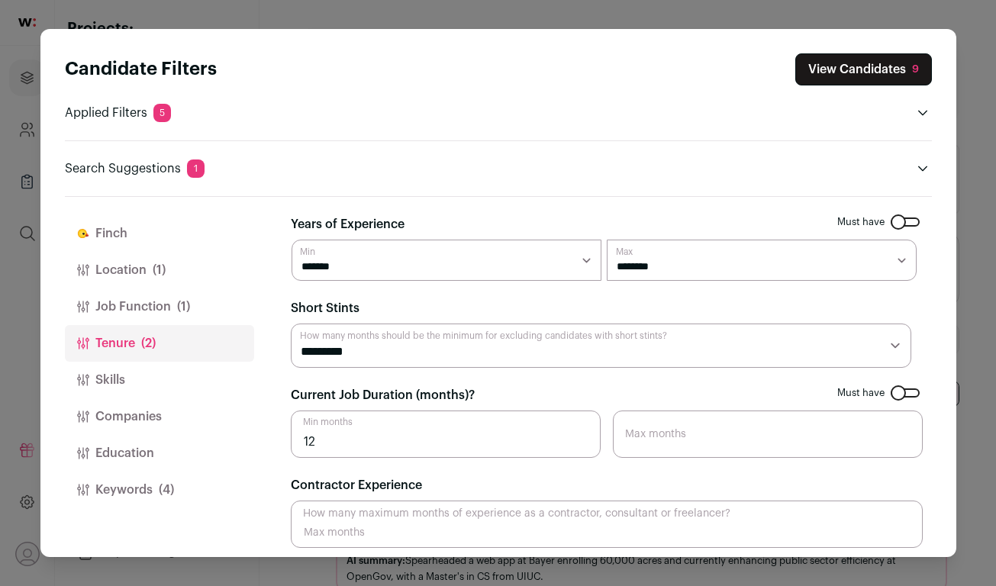
click at [151, 311] on button "Job Function (1)" at bounding box center [159, 306] width 189 height 37
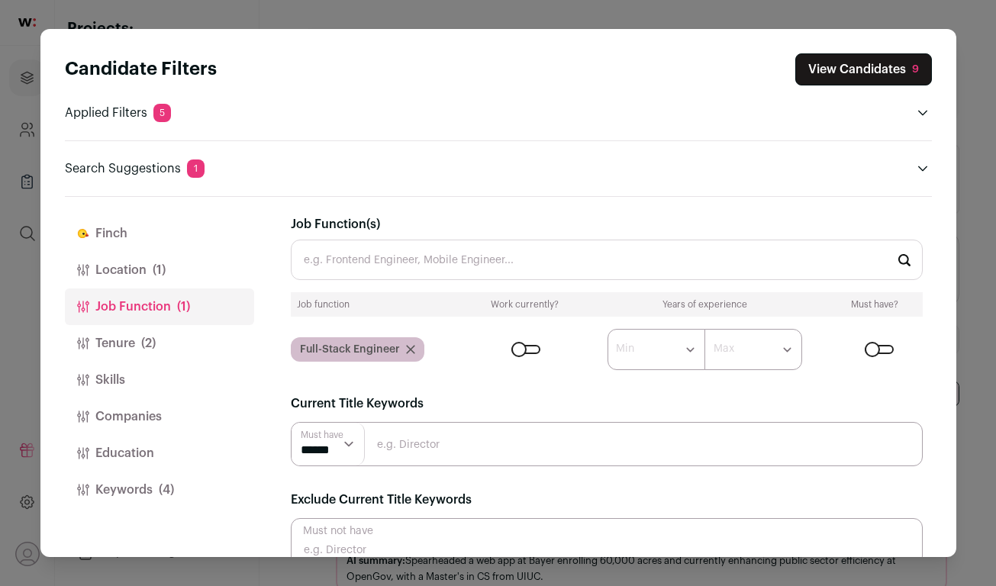
click at [518, 347] on div "Close modal via background" at bounding box center [525, 349] width 29 height 9
click at [158, 266] on span "(1)" at bounding box center [159, 270] width 13 height 18
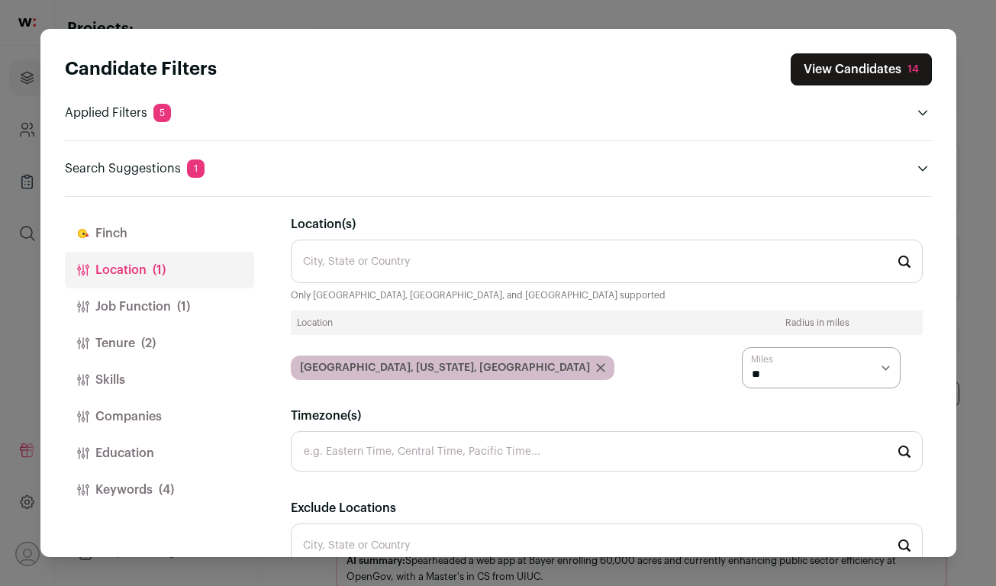
click at [156, 311] on button "Job Function (1)" at bounding box center [159, 306] width 189 height 37
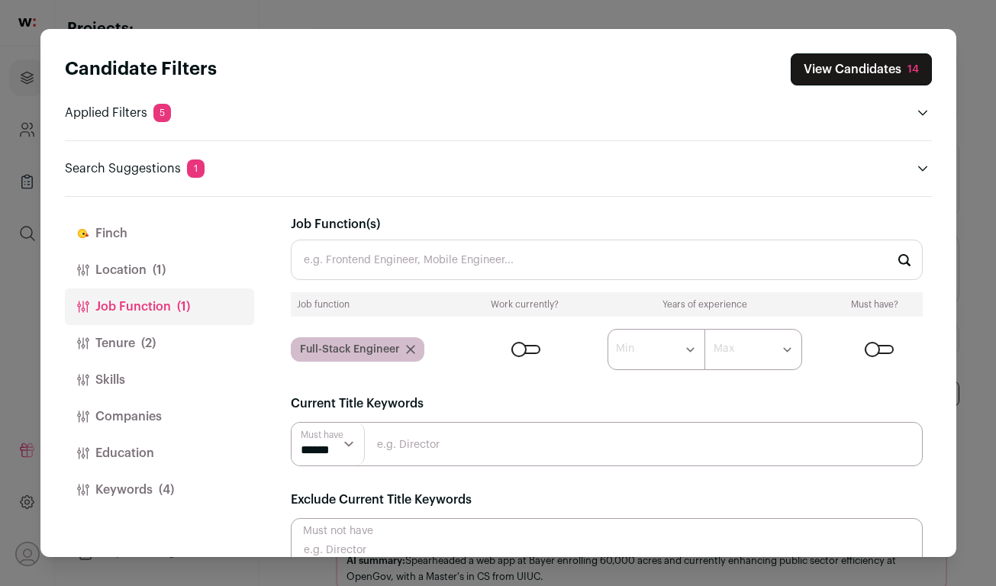
click at [156, 336] on button "Tenure (2)" at bounding box center [159, 343] width 189 height 37
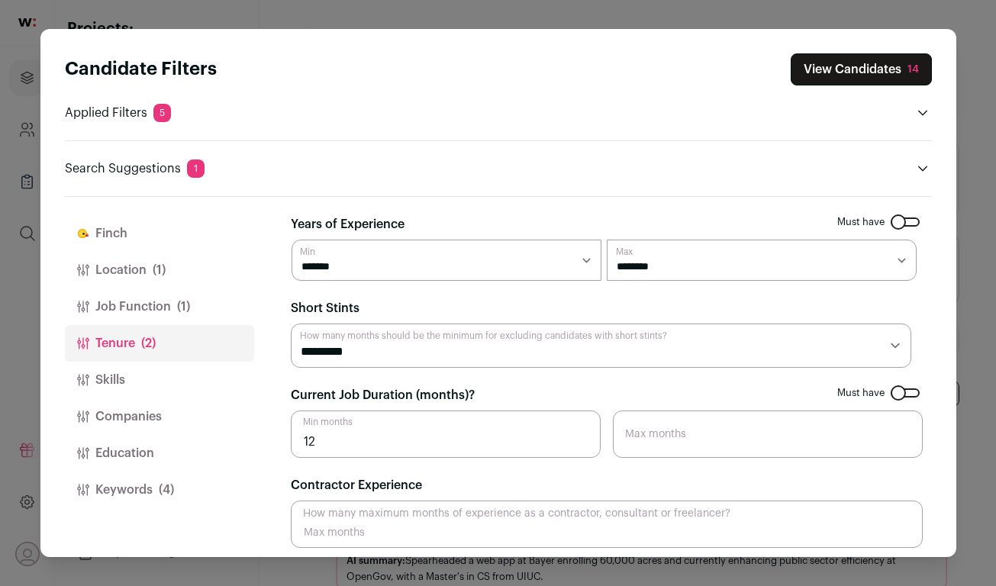
click at [158, 368] on button "Skills" at bounding box center [159, 380] width 189 height 37
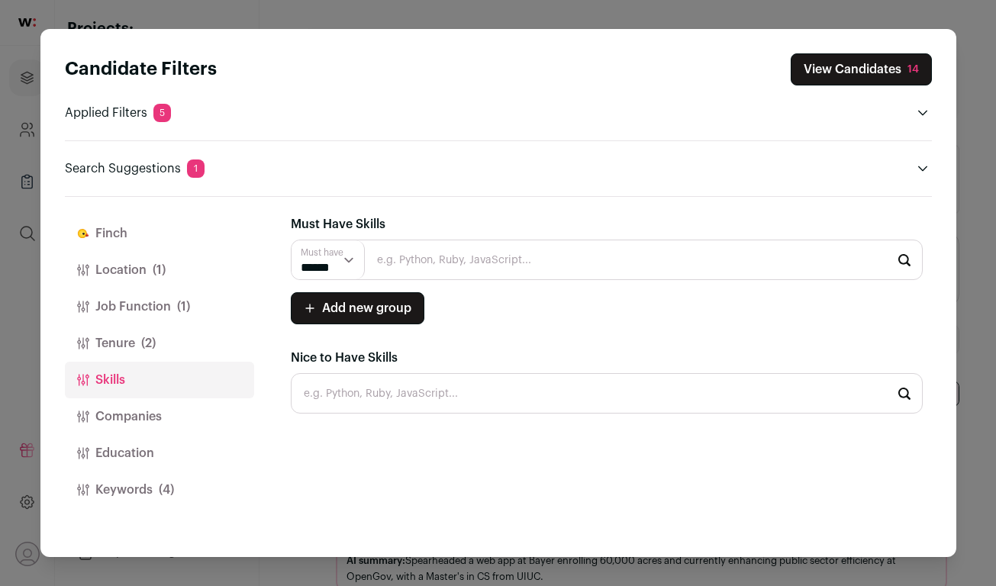
click at [163, 401] on button "Companies" at bounding box center [159, 416] width 189 height 37
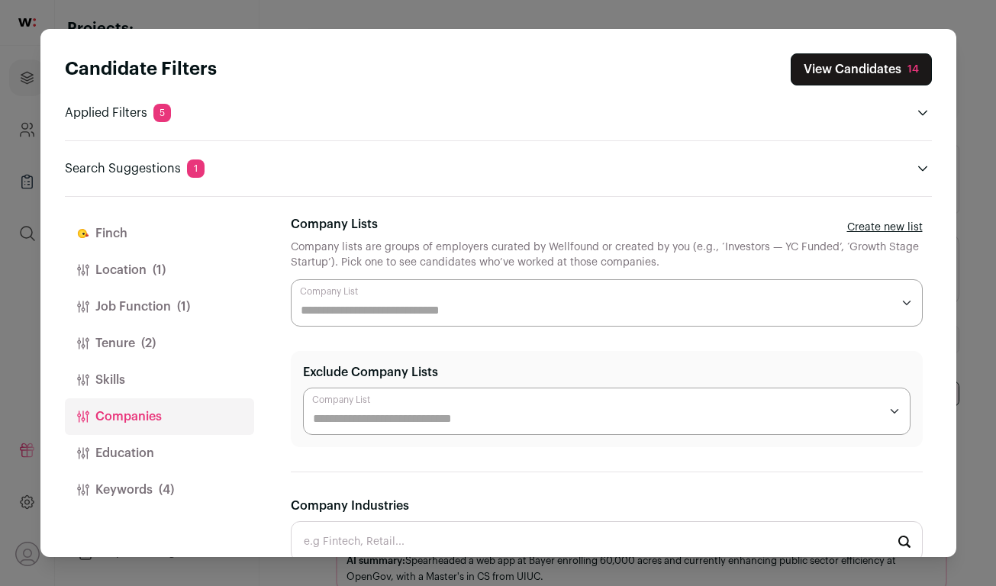
click at [172, 447] on button "Education" at bounding box center [159, 453] width 189 height 37
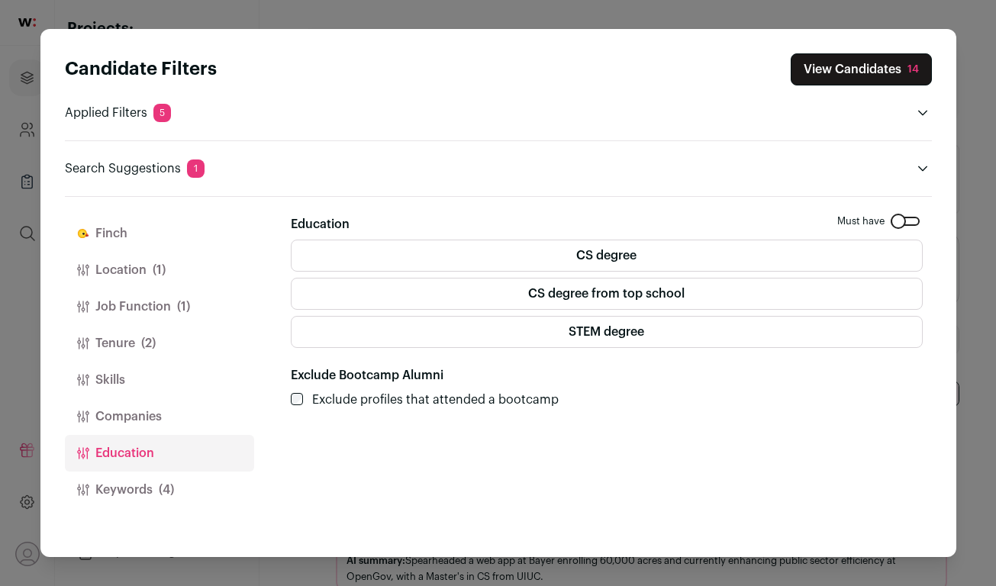
scroll to position [31, 0]
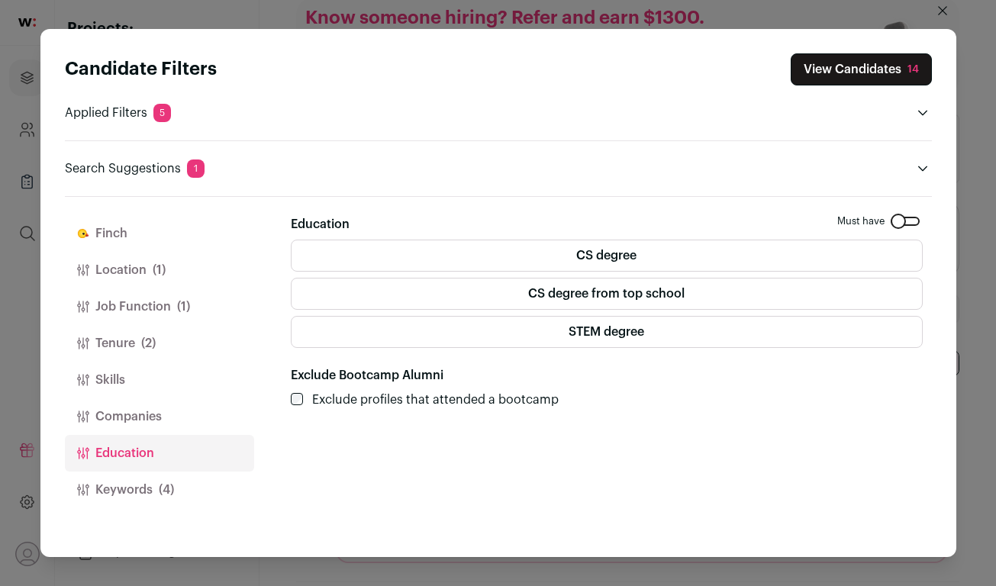
click at [171, 486] on span "(4)" at bounding box center [166, 490] width 15 height 18
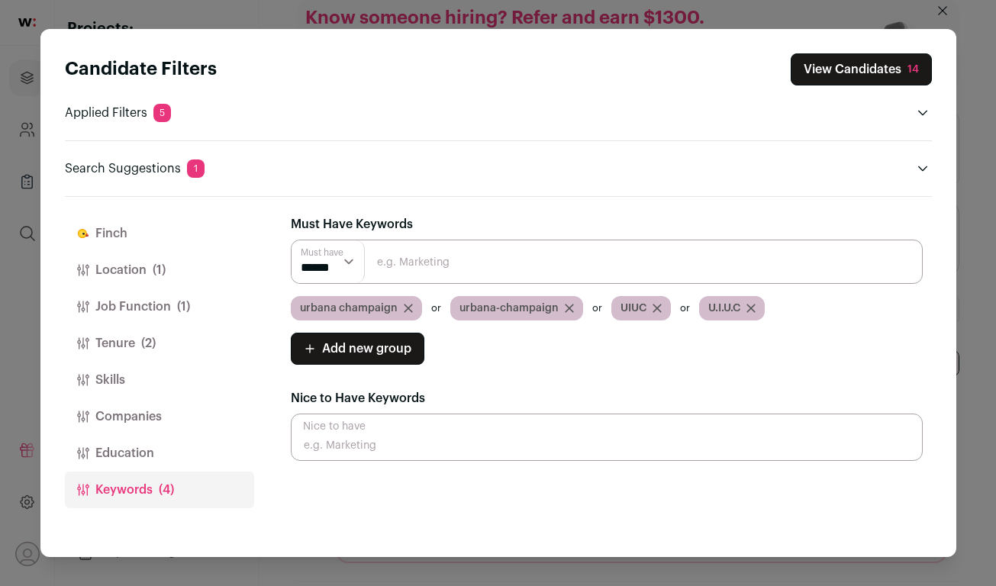
click at [864, 75] on button "View Candidates 14" at bounding box center [861, 69] width 141 height 32
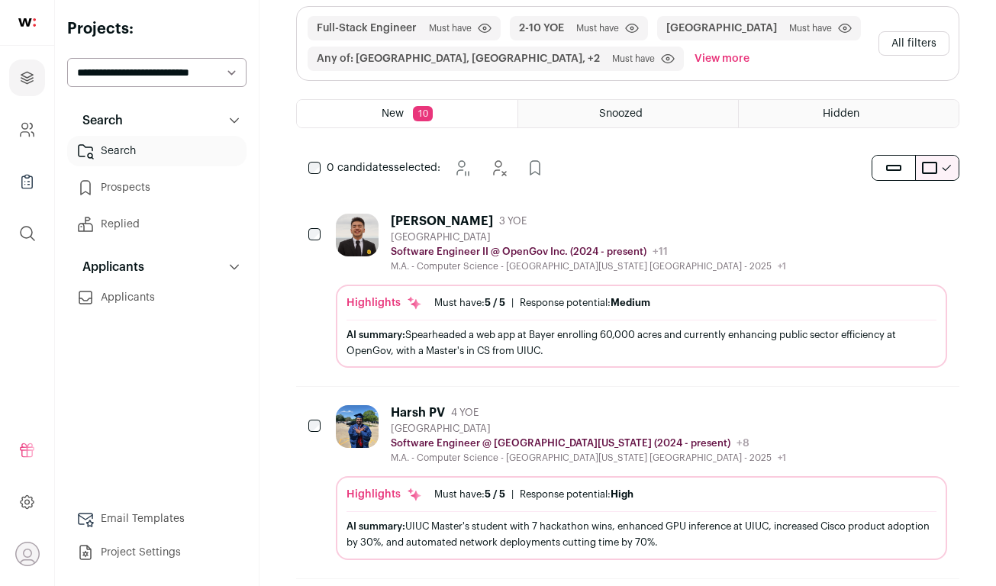
scroll to position [0, 0]
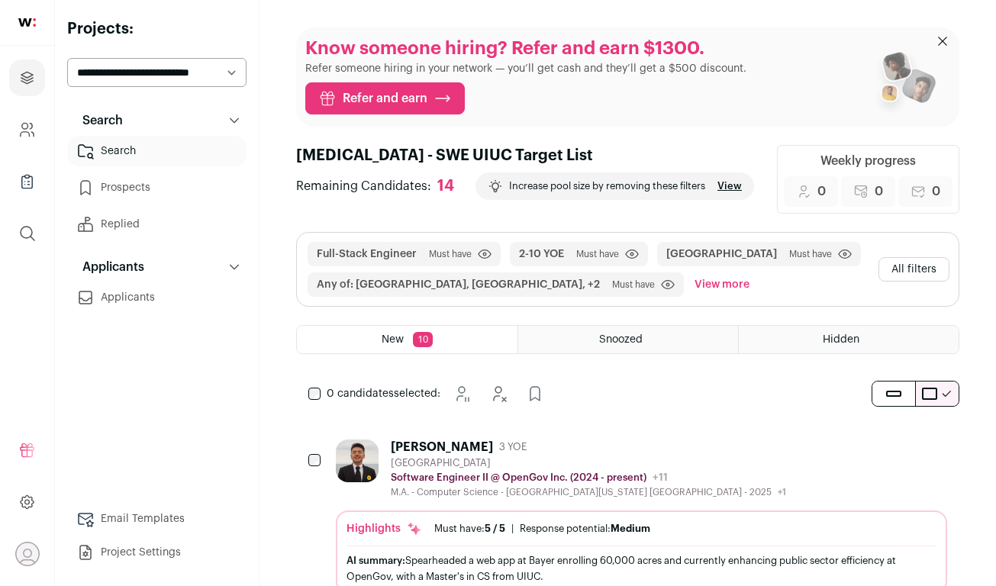
click at [194, 150] on link "Search" at bounding box center [156, 151] width 179 height 31
click at [209, 50] on div "**********" at bounding box center [156, 292] width 179 height 549
click at [204, 77] on select "**********" at bounding box center [156, 72] width 179 height 29
select select "*****"
click at [67, 58] on select "**********" at bounding box center [156, 72] width 179 height 29
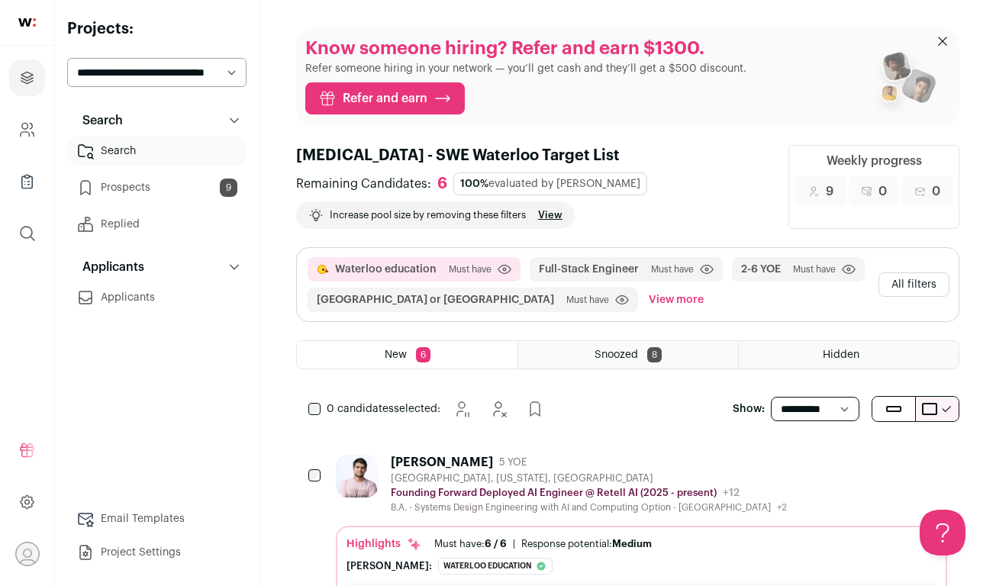
click at [205, 150] on link "Search" at bounding box center [156, 151] width 179 height 31
click at [200, 153] on link "Search" at bounding box center [156, 151] width 179 height 31
click at [905, 289] on button "All filters" at bounding box center [913, 284] width 71 height 24
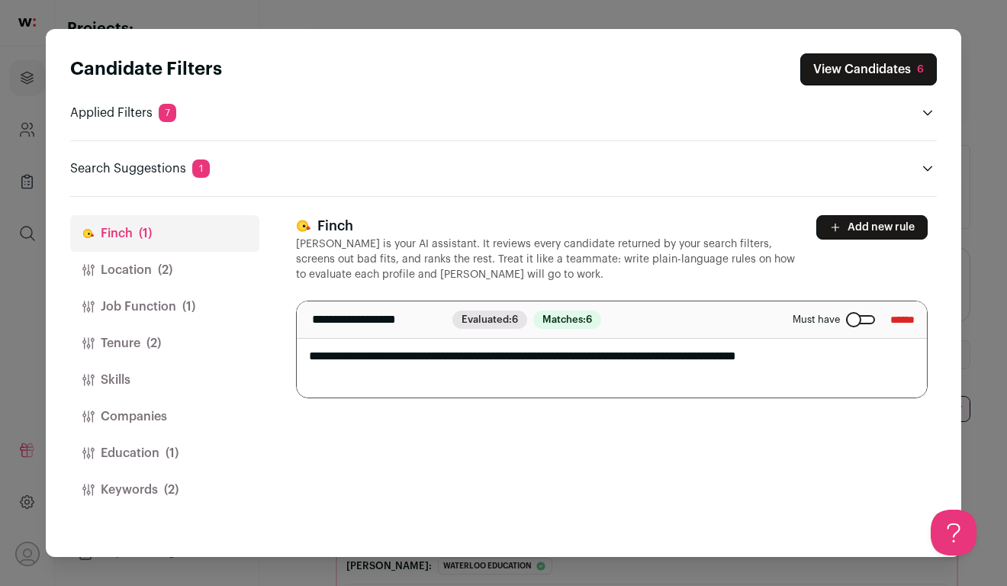
click at [111, 452] on button "Education (1)" at bounding box center [164, 453] width 189 height 37
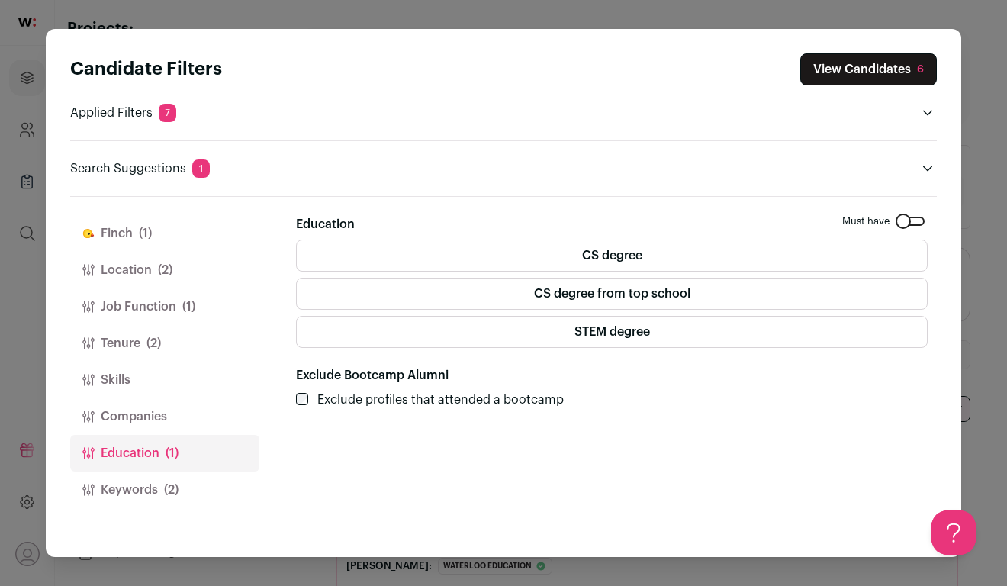
click at [493, 250] on label "CS degree" at bounding box center [612, 256] width 632 height 32
click at [143, 481] on button "Keywords (2)" at bounding box center [164, 490] width 189 height 37
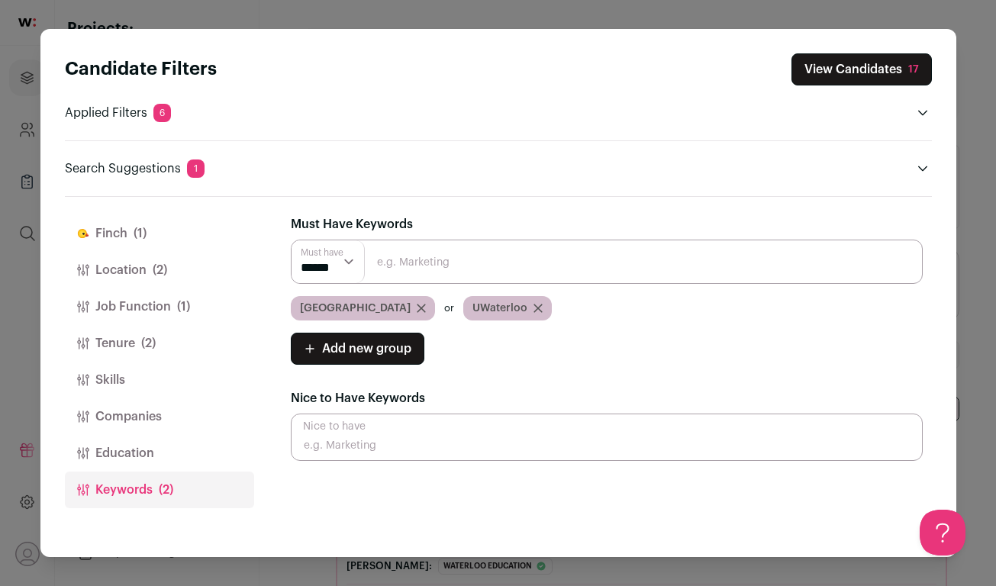
click at [819, 63] on button "View Candidates 17" at bounding box center [861, 69] width 140 height 32
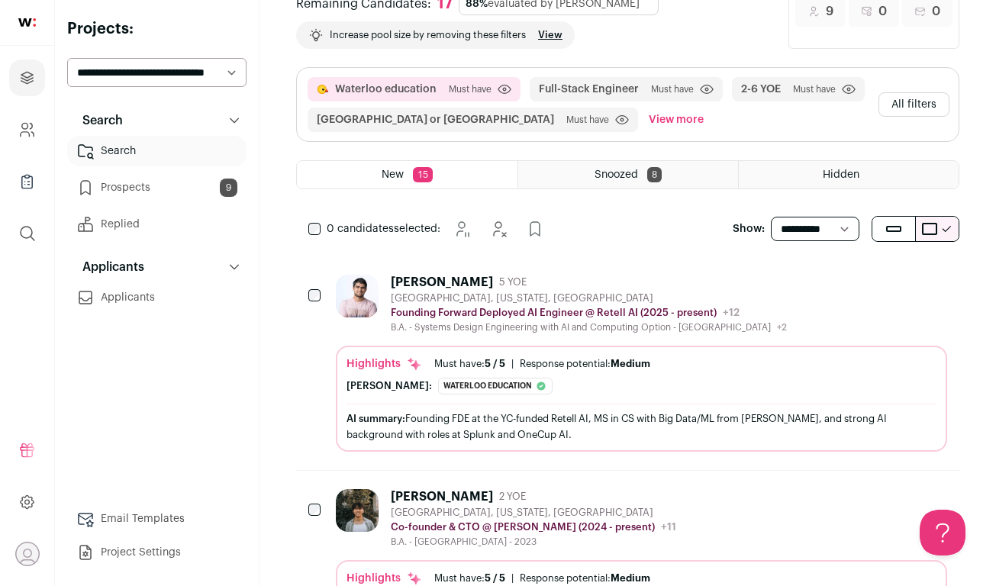
scroll to position [96, 0]
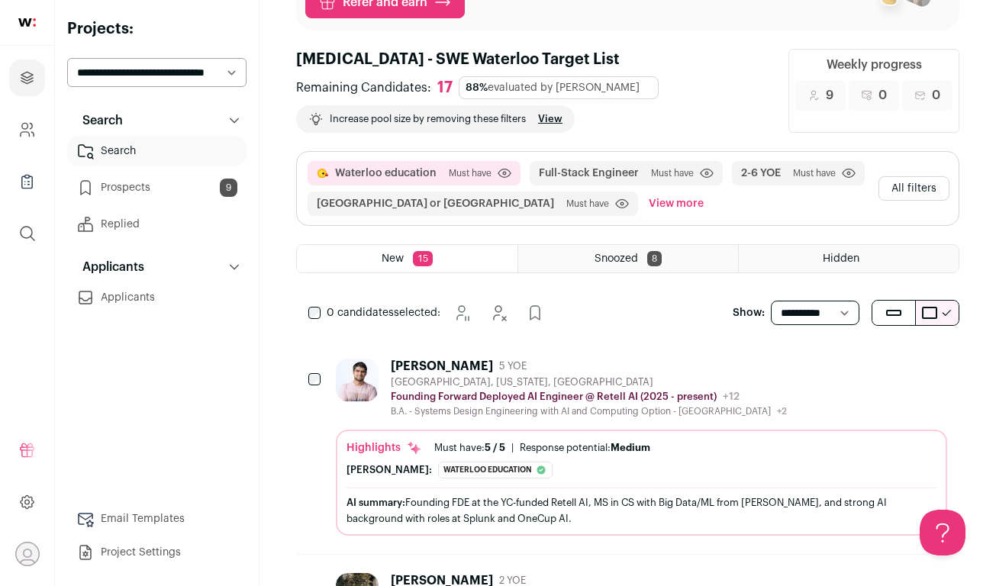
click at [899, 190] on button "All filters" at bounding box center [913, 188] width 71 height 24
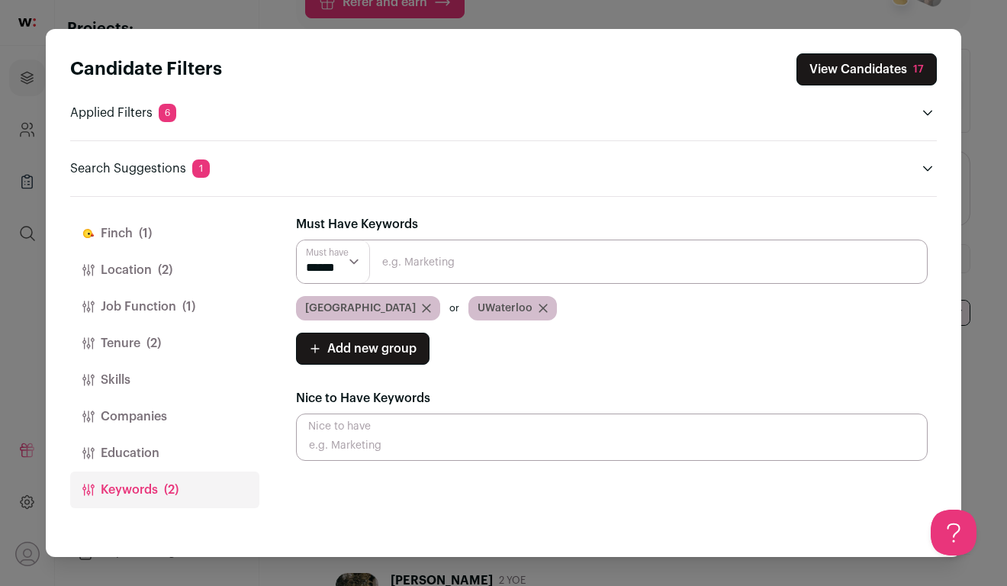
click at [184, 301] on span "(1)" at bounding box center [188, 307] width 13 height 18
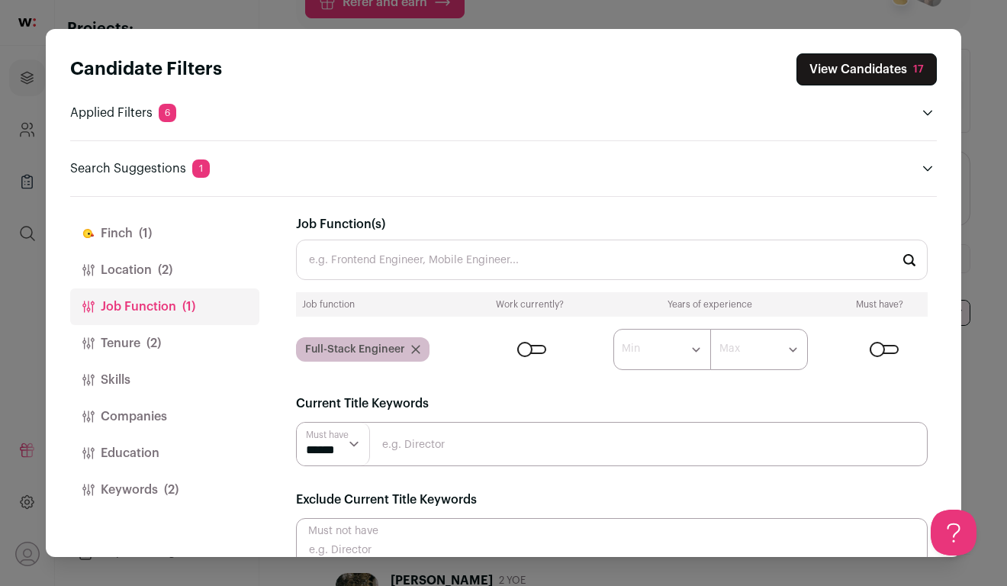
click at [179, 234] on button "[PERSON_NAME] (1)" at bounding box center [164, 233] width 189 height 37
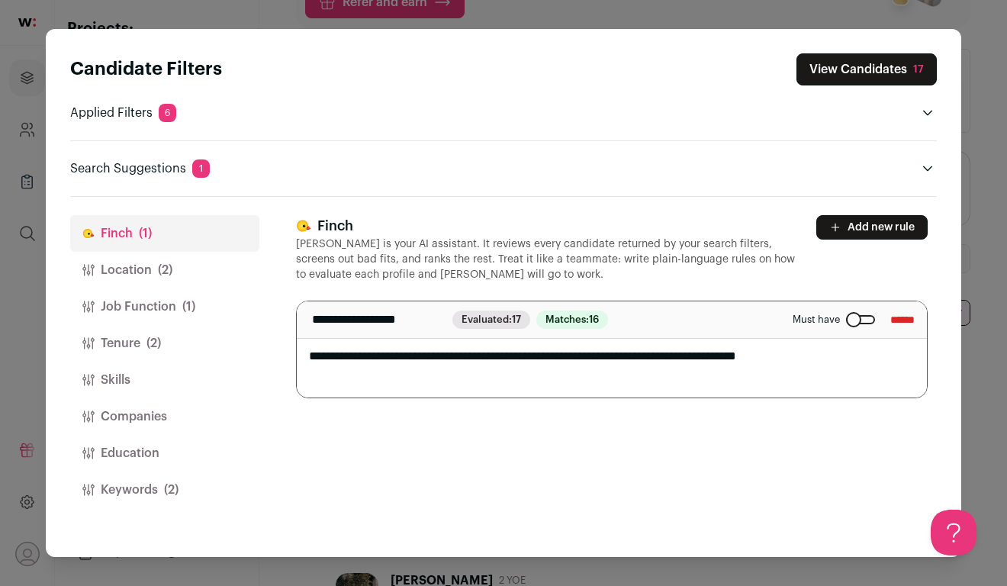
click at [848, 315] on div "Close modal via background" at bounding box center [860, 319] width 29 height 9
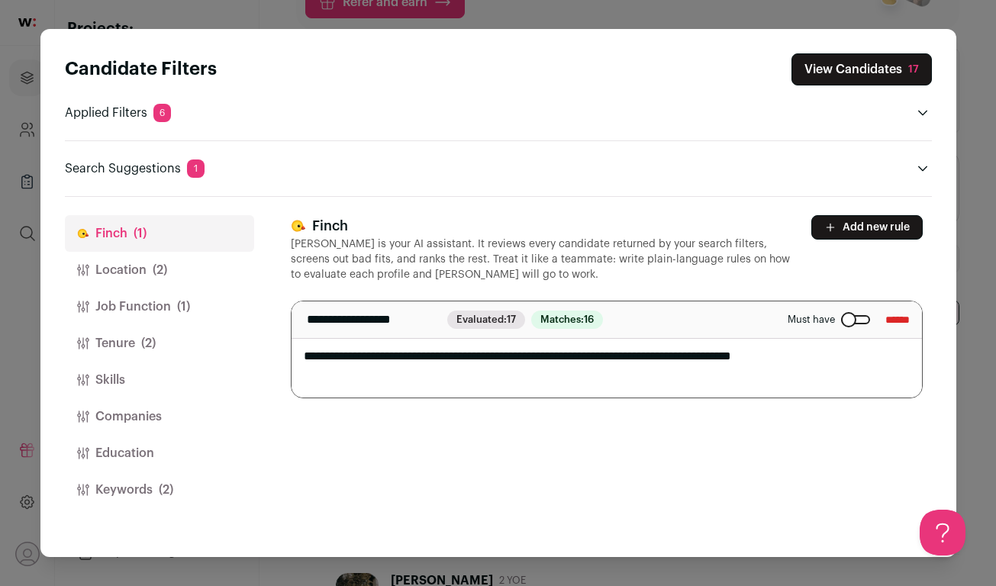
scroll to position [0, 0]
click at [970, 396] on div "Candidate Filters View Candidates 17 Applied Filters 6 Waterloo education Must …" at bounding box center [498, 293] width 996 height 586
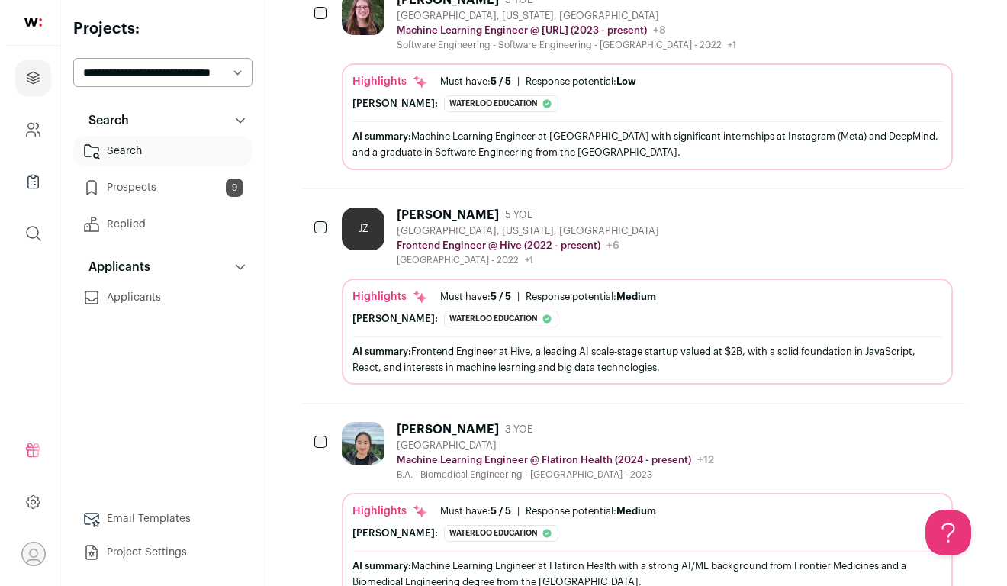
scroll to position [1550, 0]
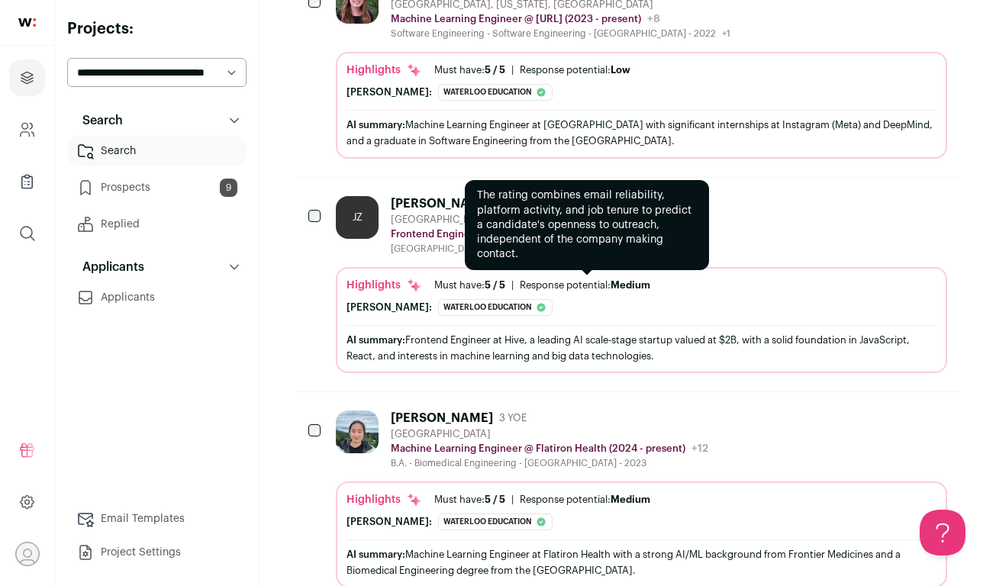
click at [604, 279] on div "Response potential: Medium" at bounding box center [585, 285] width 130 height 12
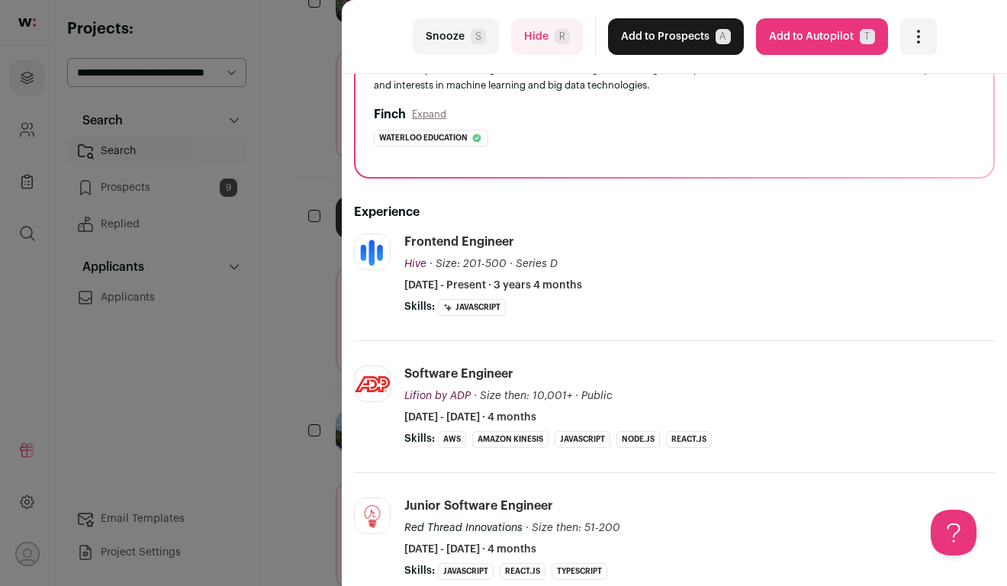
scroll to position [0, 0]
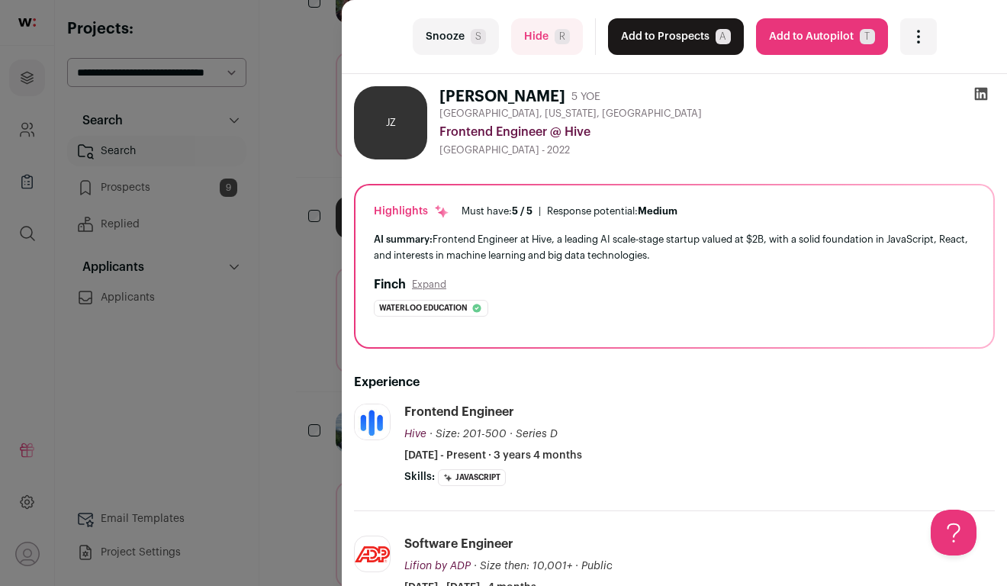
click at [975, 91] on icon at bounding box center [981, 94] width 13 height 13
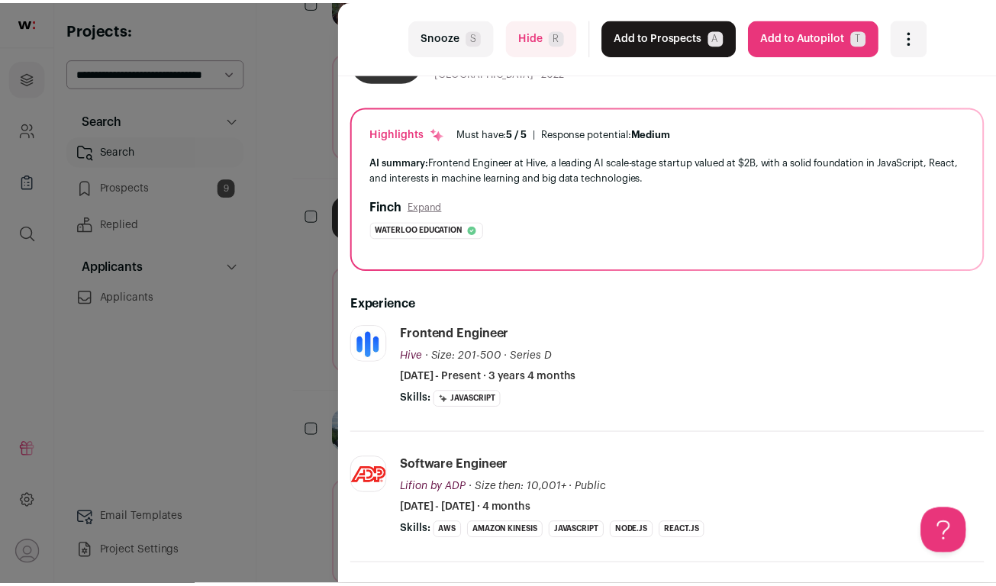
scroll to position [157, 0]
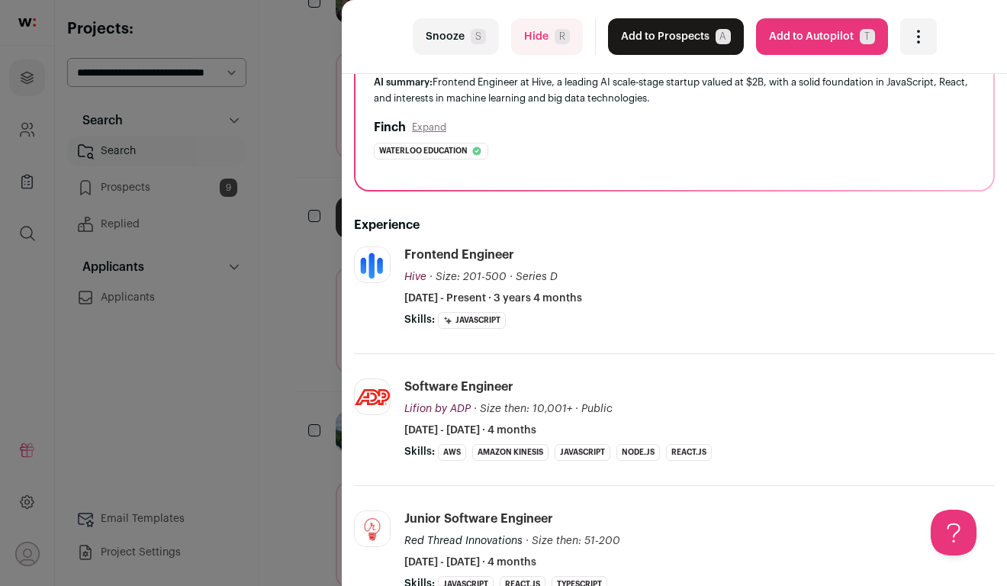
click at [676, 42] on button "Add to Prospects A" at bounding box center [676, 36] width 136 height 37
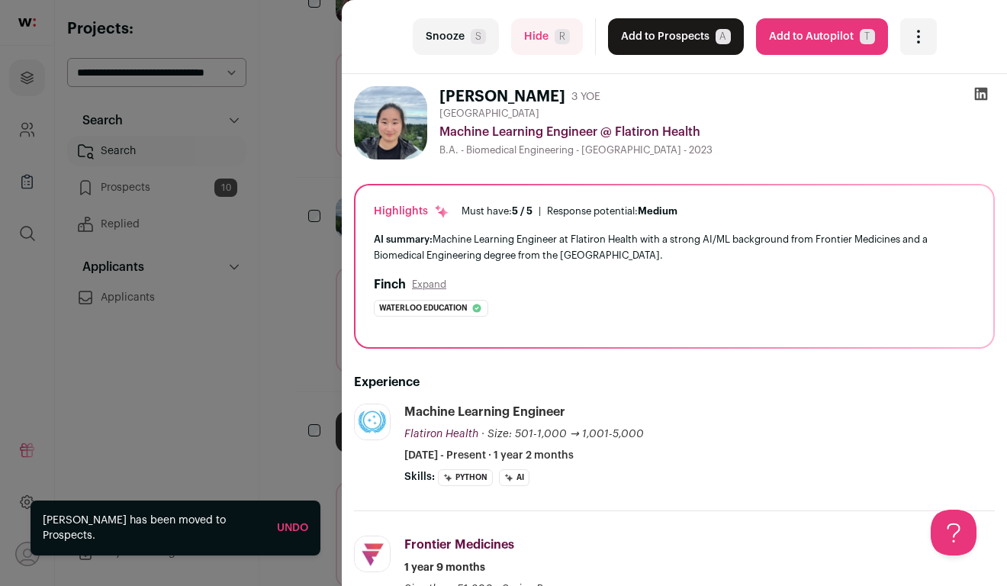
click at [310, 317] on div "last Snooze S Hide R Add to Prospects A Are you sure? Jessy Song is already in …" at bounding box center [503, 293] width 1007 height 586
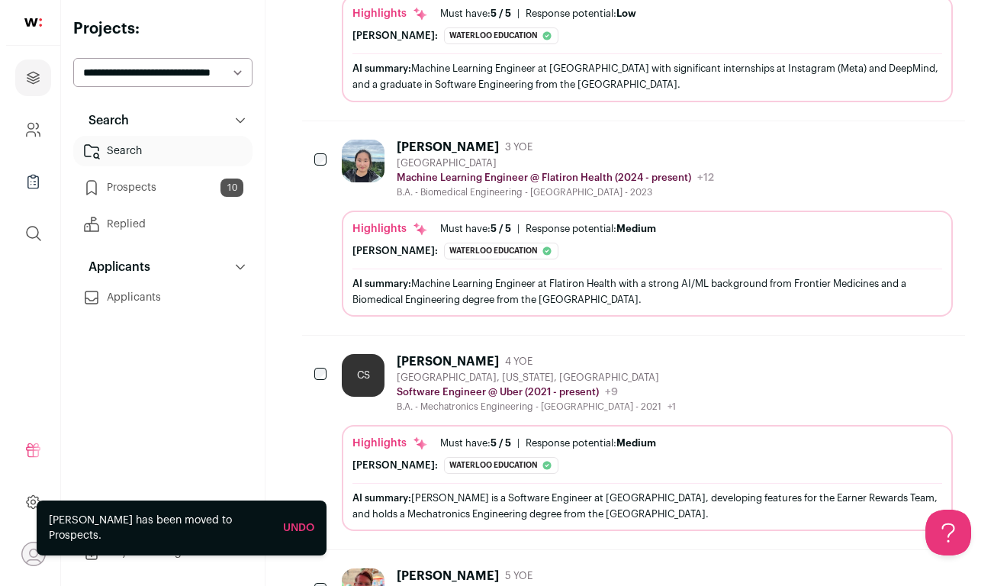
scroll to position [1634, 0]
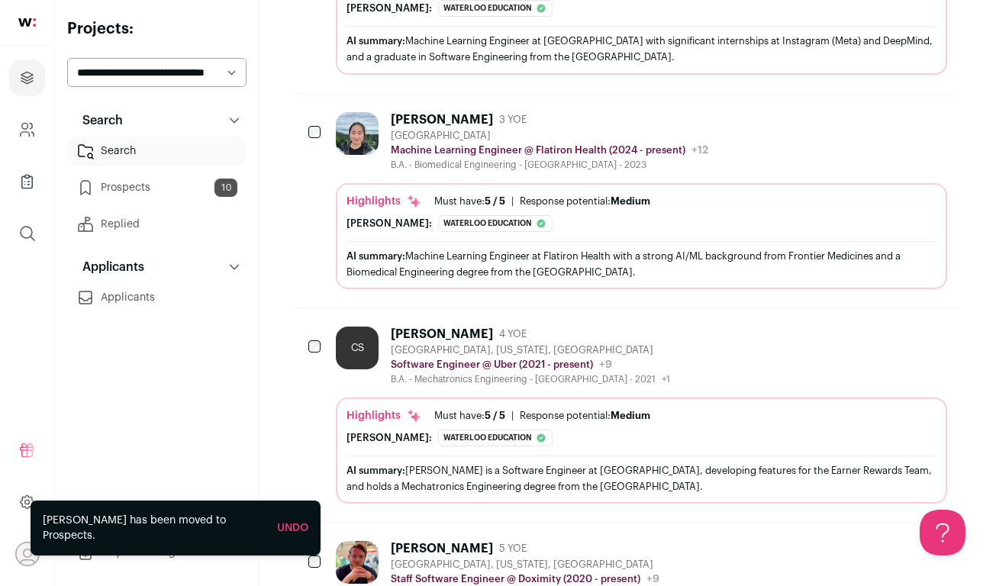
click at [459, 179] on div "Jessy Song 3 YOE San Francisco Bay Area Machine Learning Engineer @ Flatiron He…" at bounding box center [641, 200] width 611 height 177
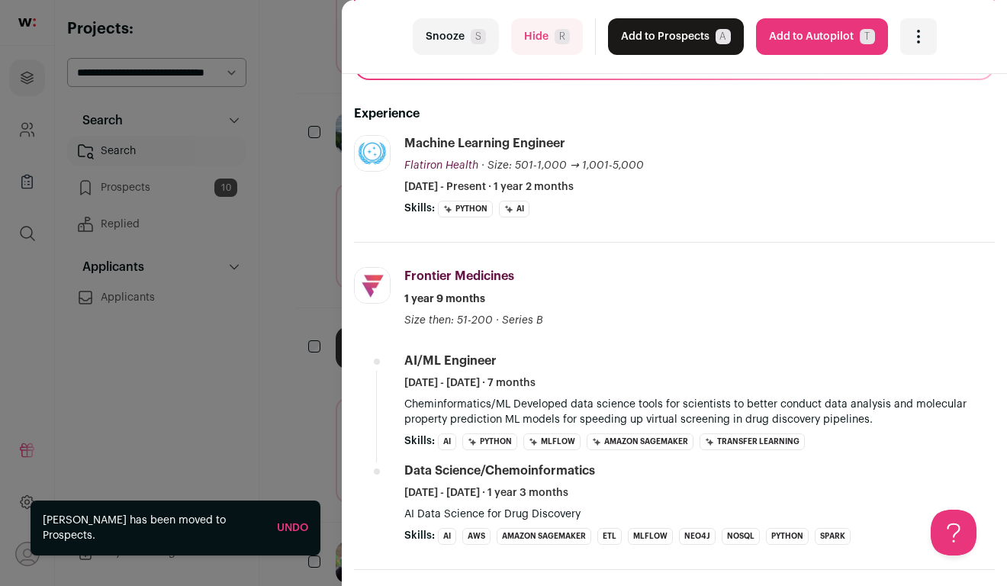
scroll to position [273, 0]
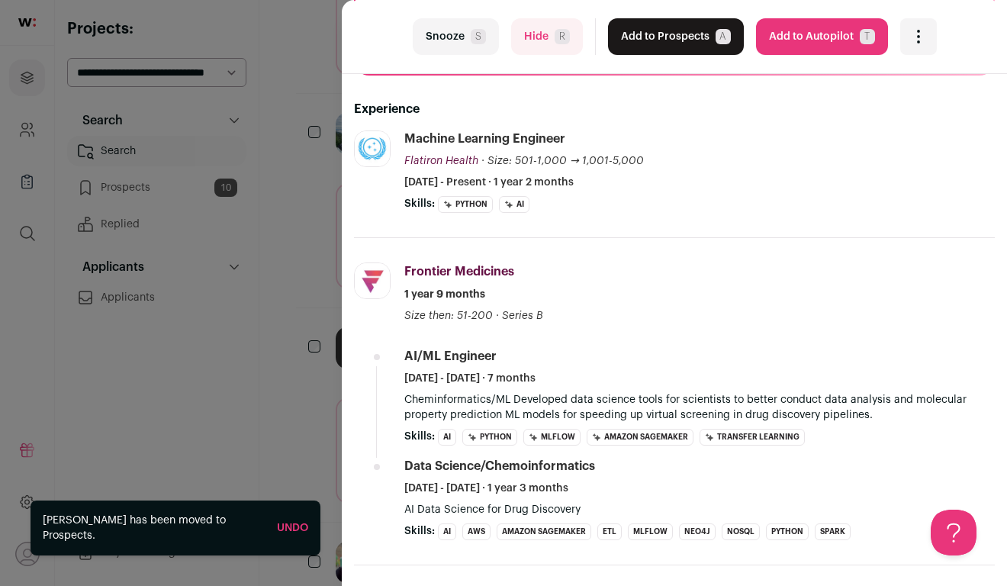
click at [292, 298] on div "last Snooze S Hide R Add to Prospects A Are you sure? Jessy Song is already in …" at bounding box center [503, 293] width 1007 height 586
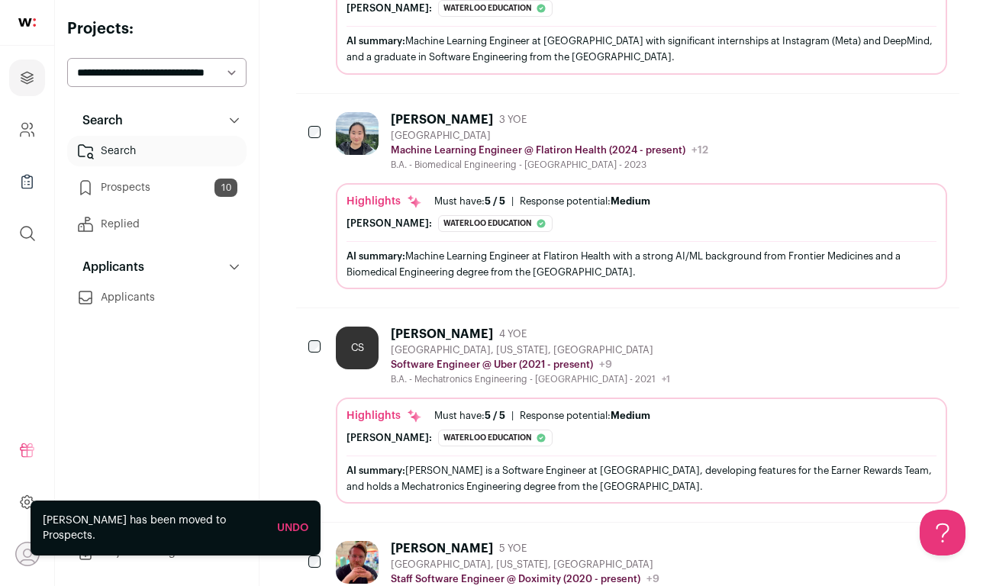
click at [377, 333] on div "CS" at bounding box center [360, 356] width 49 height 59
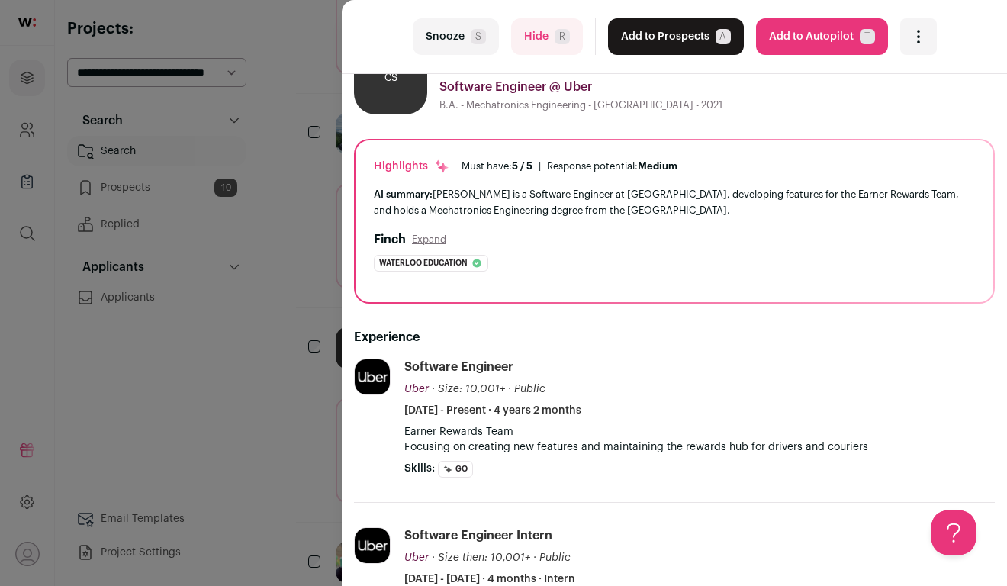
scroll to position [0, 0]
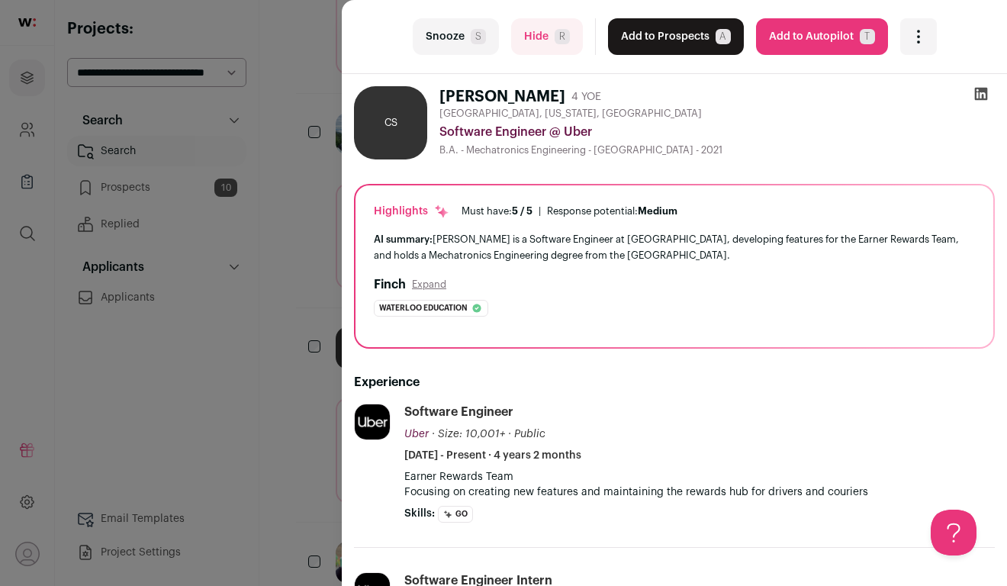
click at [684, 47] on button "Add to Prospects A" at bounding box center [676, 36] width 136 height 37
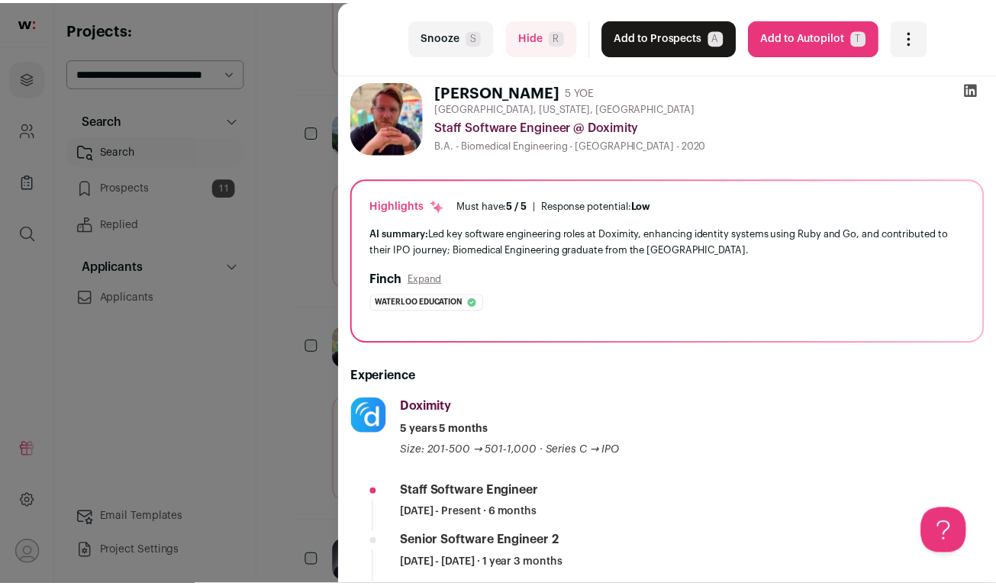
scroll to position [2, 0]
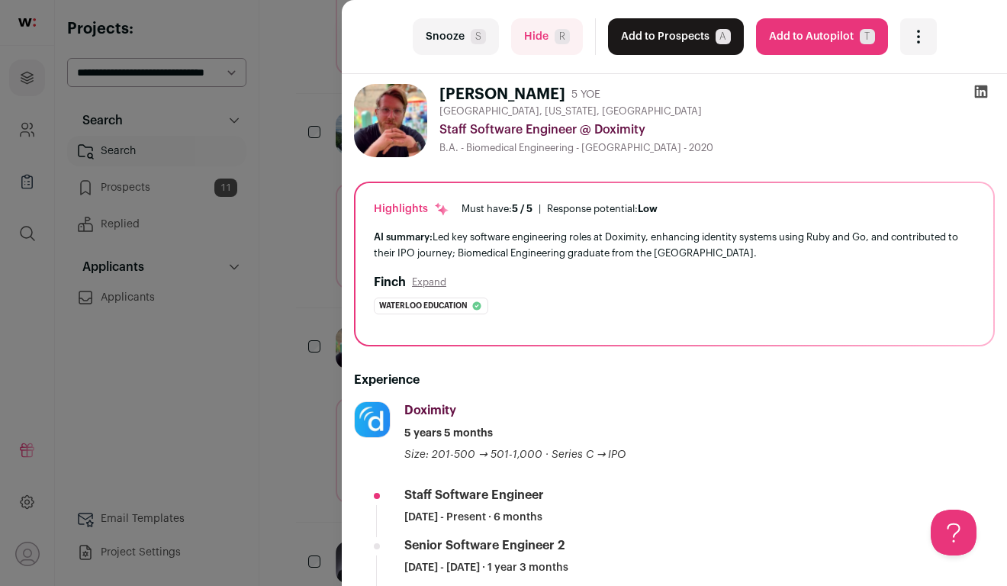
click at [296, 256] on div "last Snooze S Hide R Add to Prospects A Are you sure? William Harvey is already…" at bounding box center [503, 293] width 1007 height 586
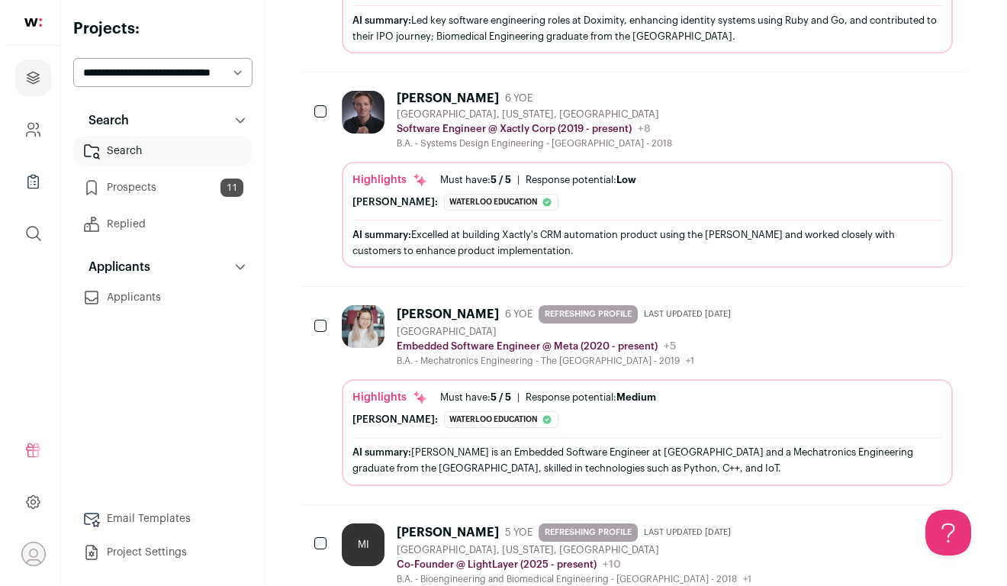
scroll to position [2091, 0]
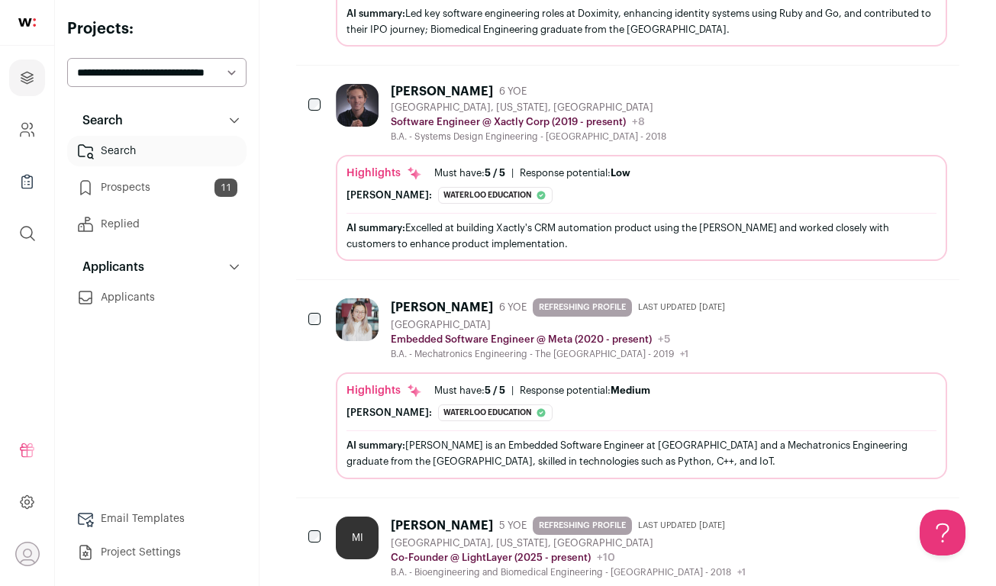
click at [641, 376] on div "Highlights Must have: 5 / 5 How many must haves have been fulfilled? | Response…" at bounding box center [641, 425] width 611 height 106
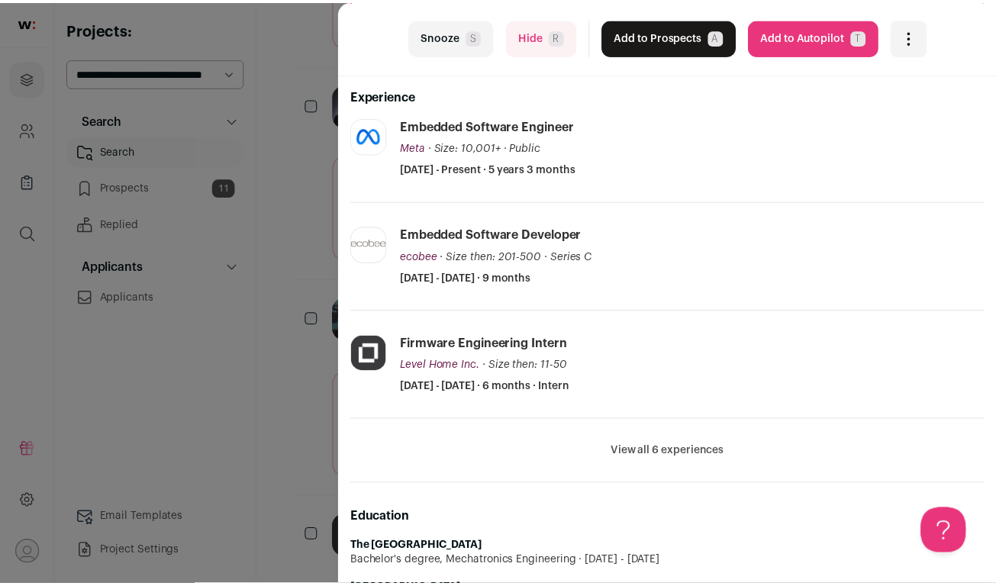
scroll to position [289, 0]
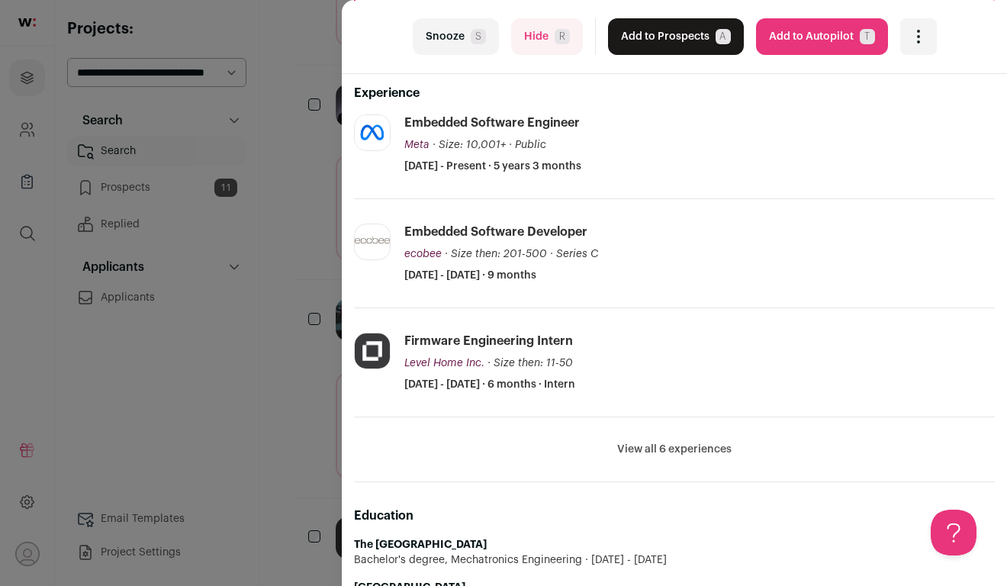
click at [463, 34] on button "Snooze S" at bounding box center [456, 36] width 86 height 37
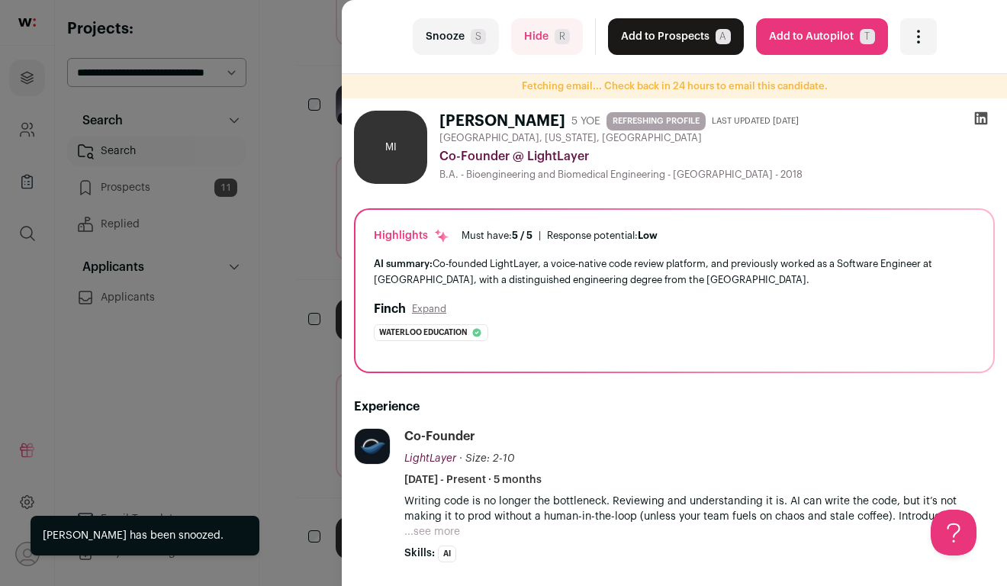
click at [306, 335] on div "last Snooze S Hide R Add to Prospects A Are you sure? Mustafa Ismail is already…" at bounding box center [503, 293] width 1007 height 586
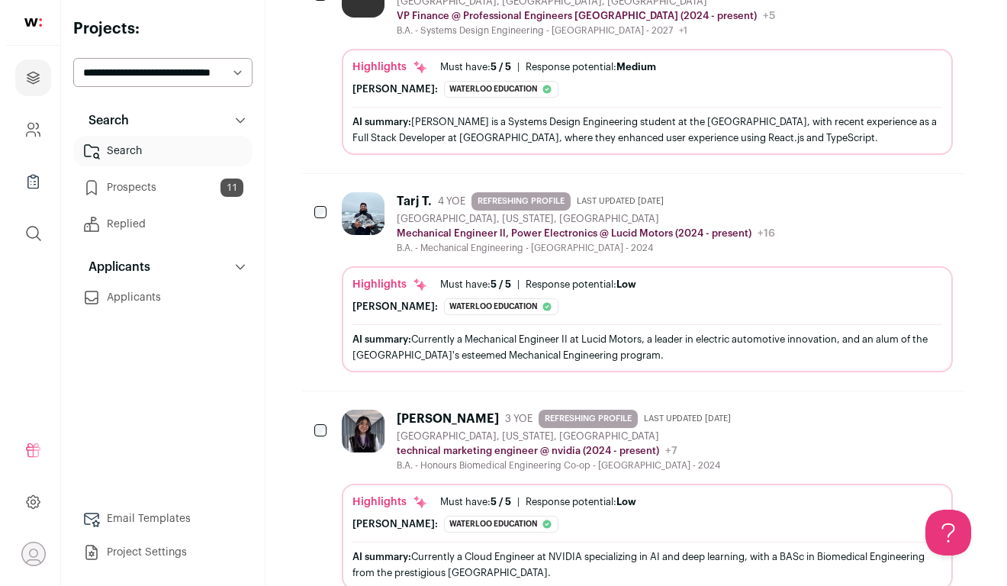
scroll to position [2646, 0]
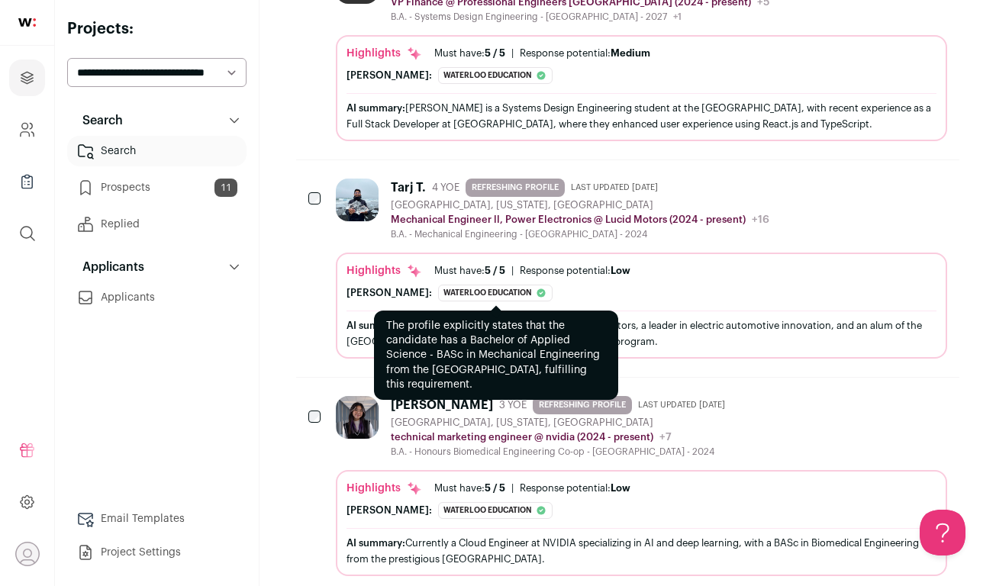
click at [463, 289] on div "Waterloo education" at bounding box center [495, 293] width 114 height 17
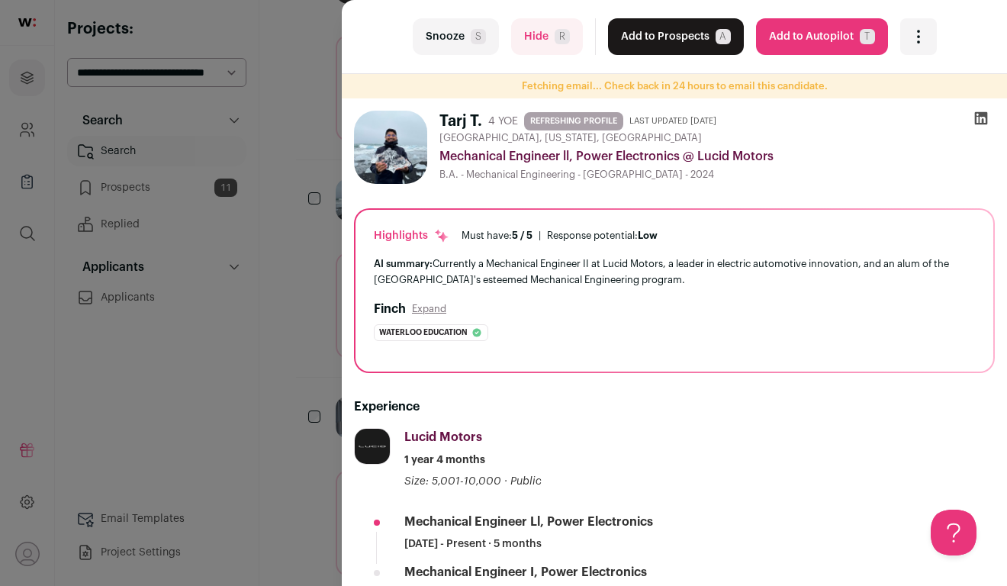
click at [520, 40] on button "Hide R" at bounding box center [547, 36] width 72 height 37
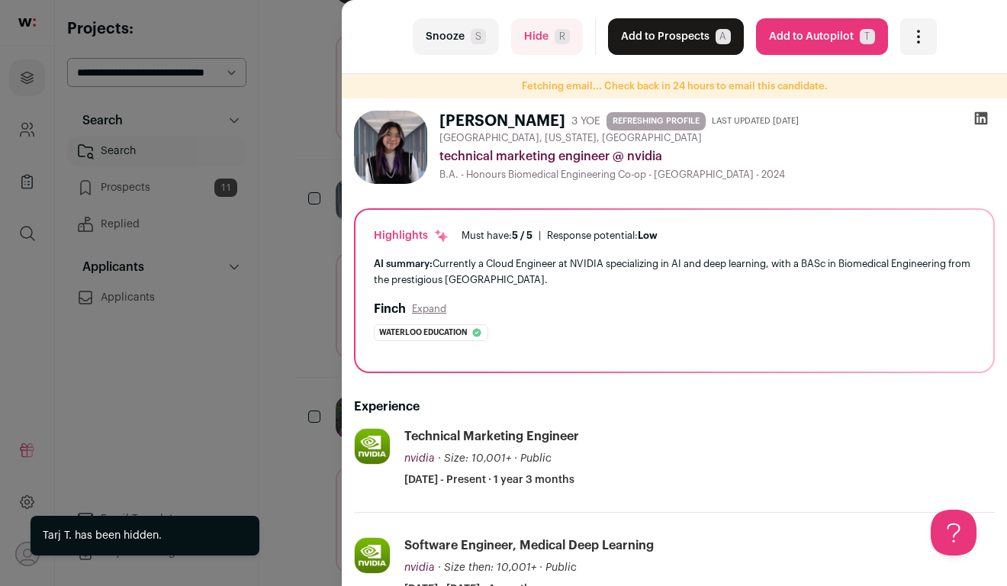
click at [531, 42] on button "Hide R" at bounding box center [547, 36] width 72 height 37
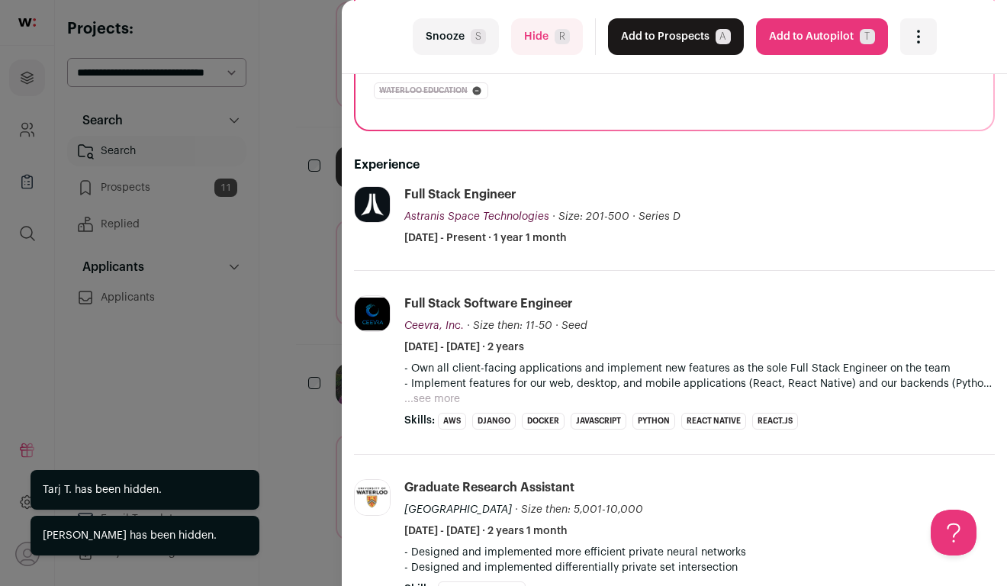
scroll to position [222, 0]
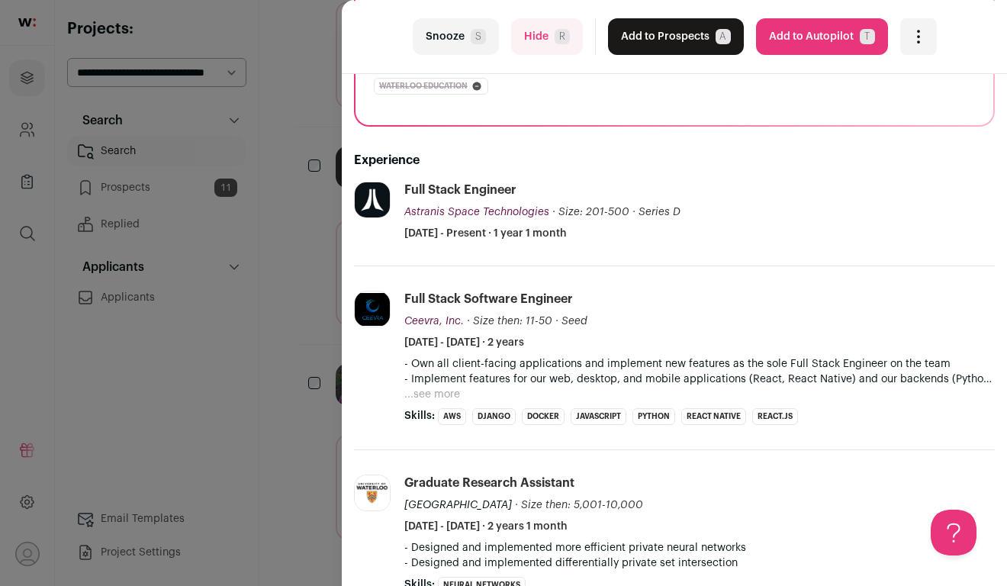
click at [444, 398] on button "...see more" at bounding box center [432, 394] width 56 height 15
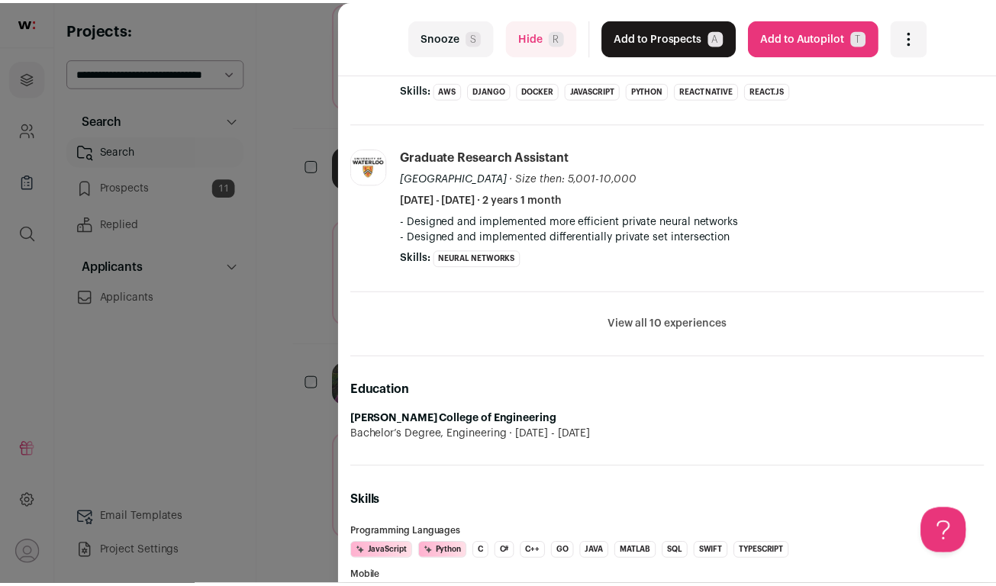
scroll to position [713, 0]
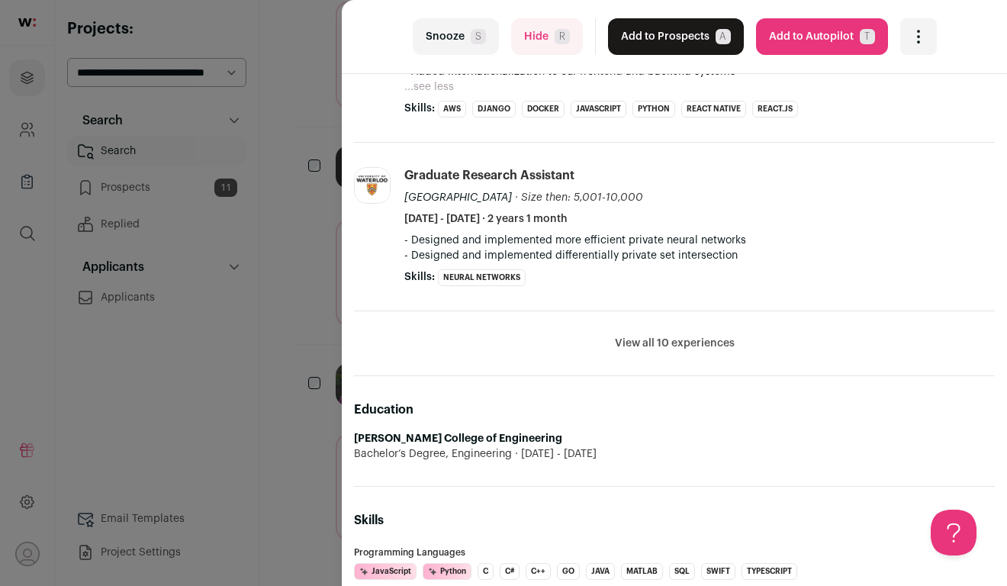
click at [650, 341] on button "View all 10 experiences" at bounding box center [675, 343] width 120 height 15
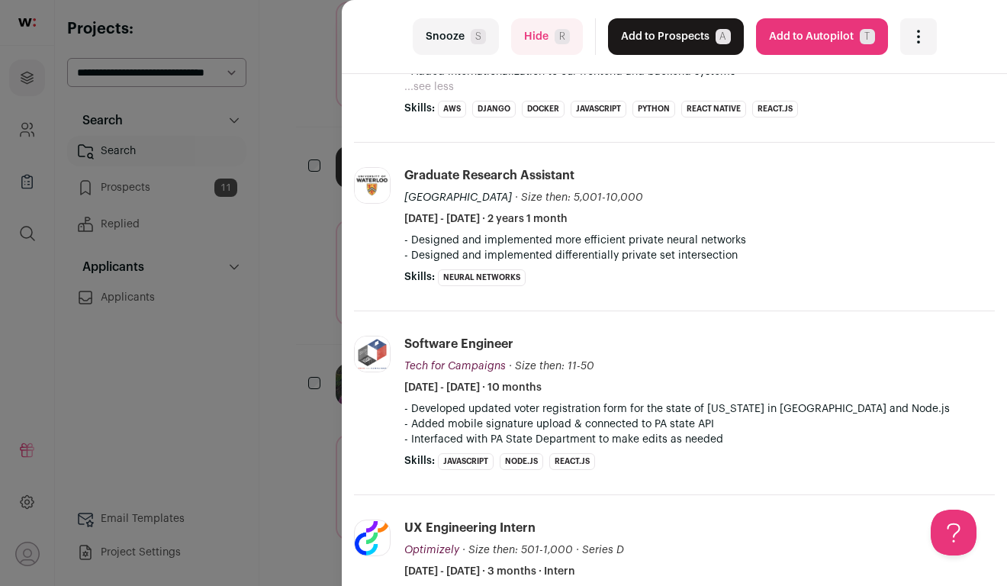
click at [307, 269] on div "last Snooze S Hide R Add to Prospects A Are you sure? Emily Lepert is already i…" at bounding box center [503, 293] width 1007 height 586
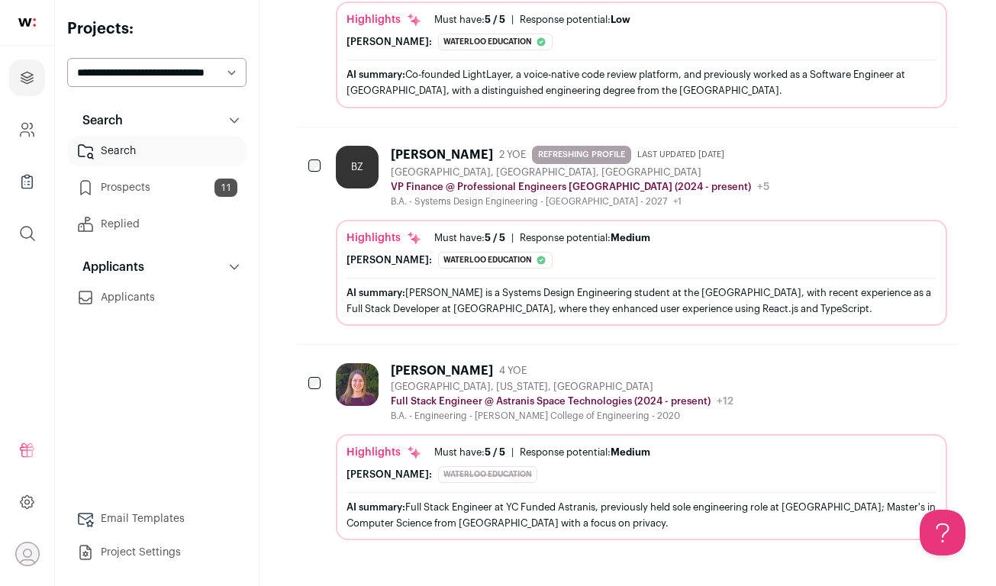
click at [427, 391] on div "[GEOGRAPHIC_DATA], [US_STATE], [GEOGRAPHIC_DATA]" at bounding box center [562, 387] width 343 height 12
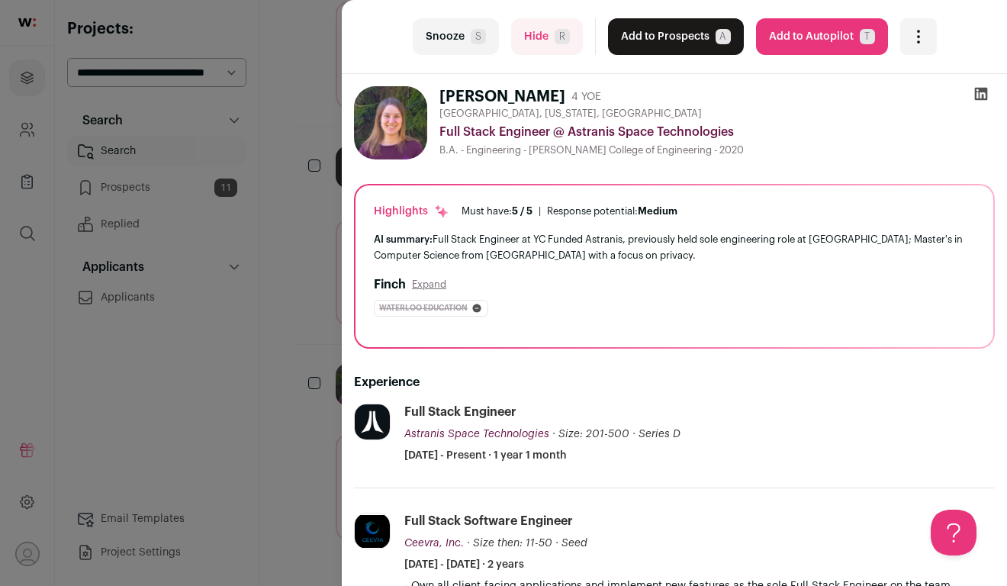
click at [324, 213] on div "last Snooze S Hide R Add to Prospects A Are you sure? Emily Lepert is already i…" at bounding box center [503, 293] width 1007 height 586
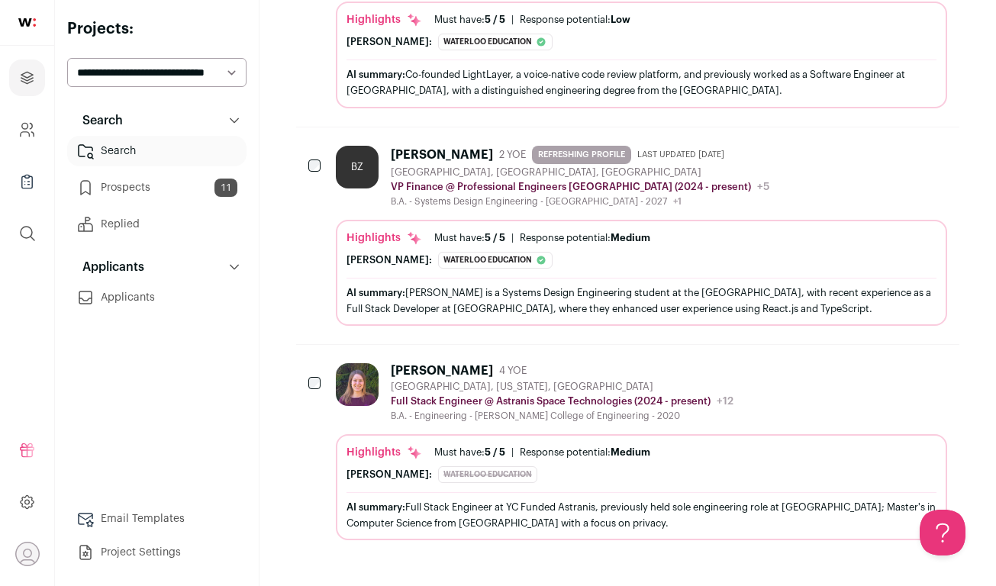
drag, startPoint x: 644, startPoint y: 416, endPoint x: 810, endPoint y: 0, distance: 447.6
click at [214, 82] on select "**********" at bounding box center [156, 72] width 179 height 29
select select "*****"
click at [67, 58] on select "**********" at bounding box center [156, 72] width 179 height 29
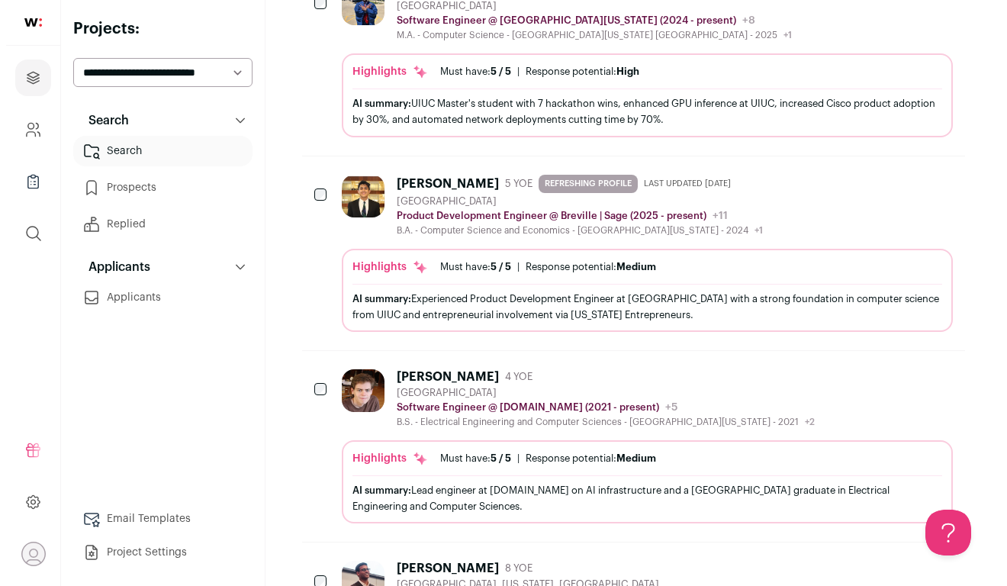
scroll to position [652, 0]
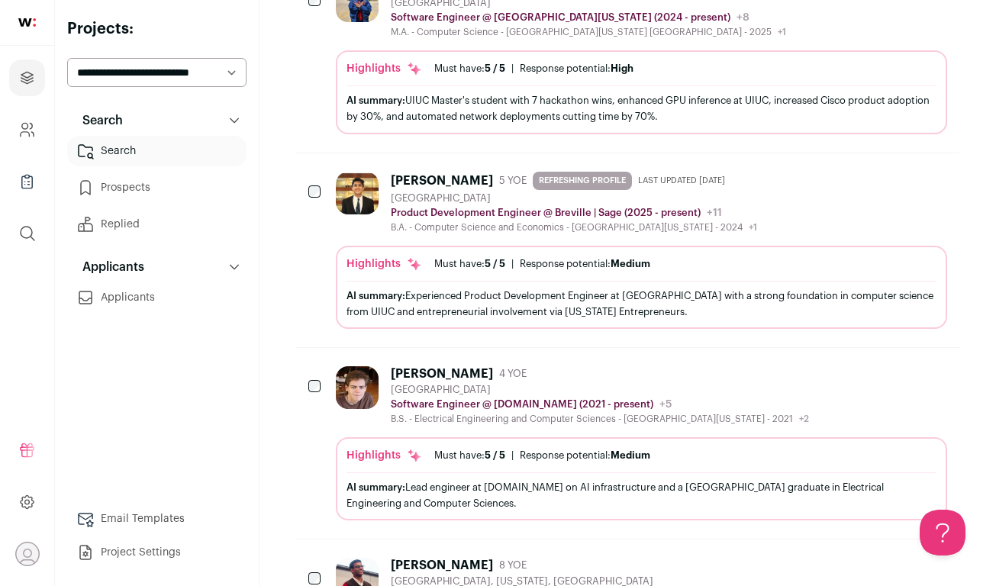
click at [440, 253] on div "Highlights Must have: 5 / 5 How many must haves have been fulfilled? | Response…" at bounding box center [641, 287] width 611 height 83
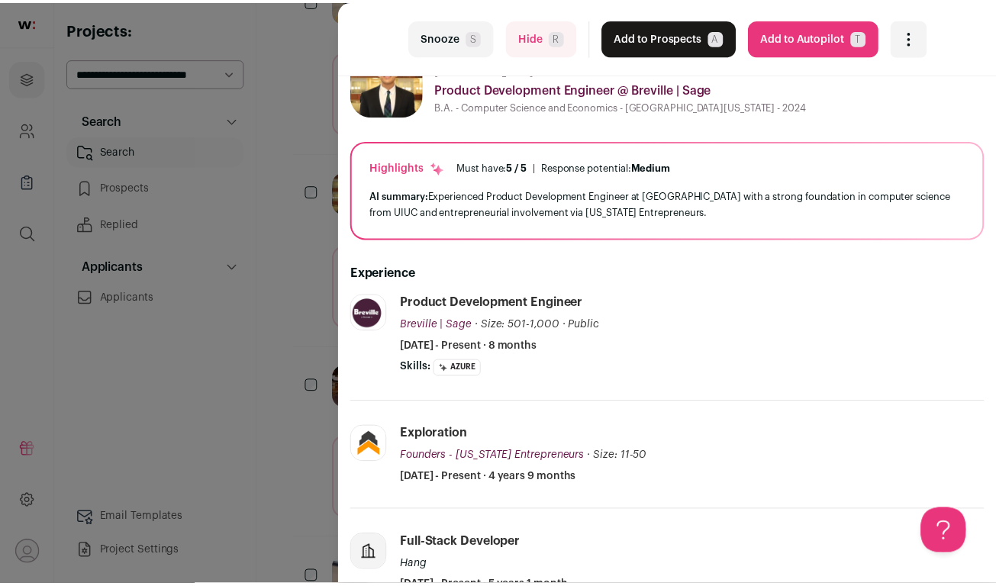
scroll to position [83, 0]
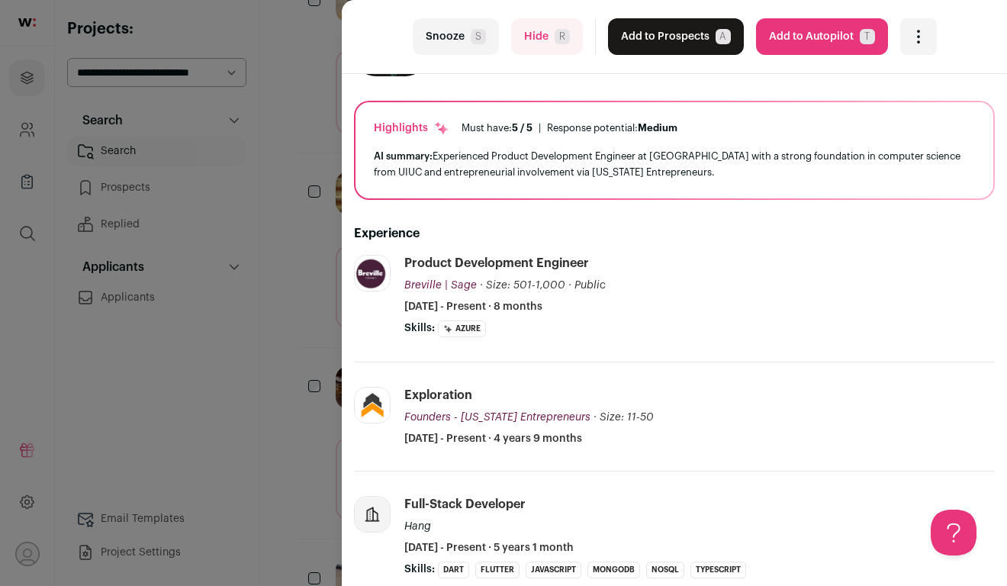
click at [305, 275] on div "last Snooze S Hide R Add to Prospects A Are you sure? Suraj Roy is already in y…" at bounding box center [503, 293] width 1007 height 586
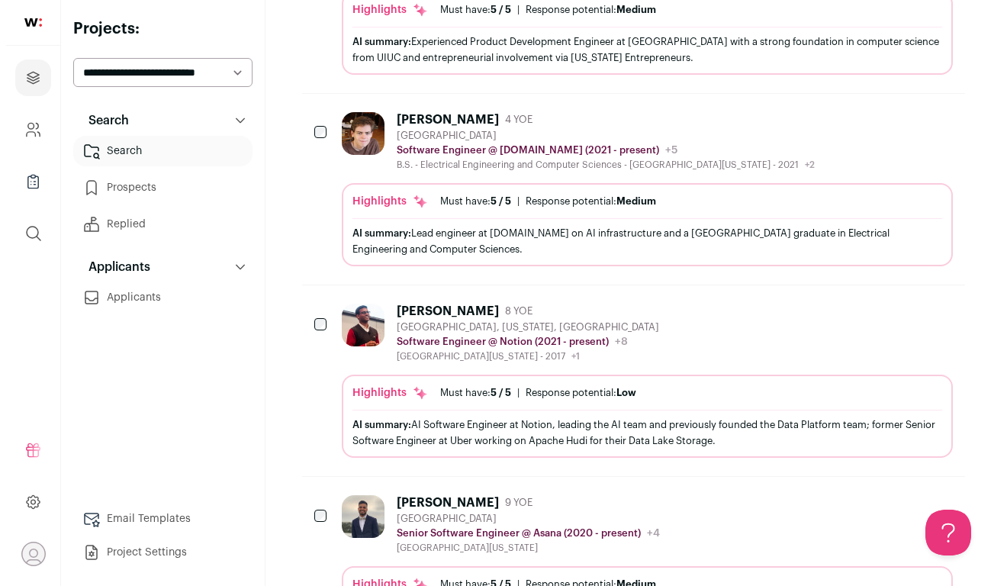
scroll to position [907, 0]
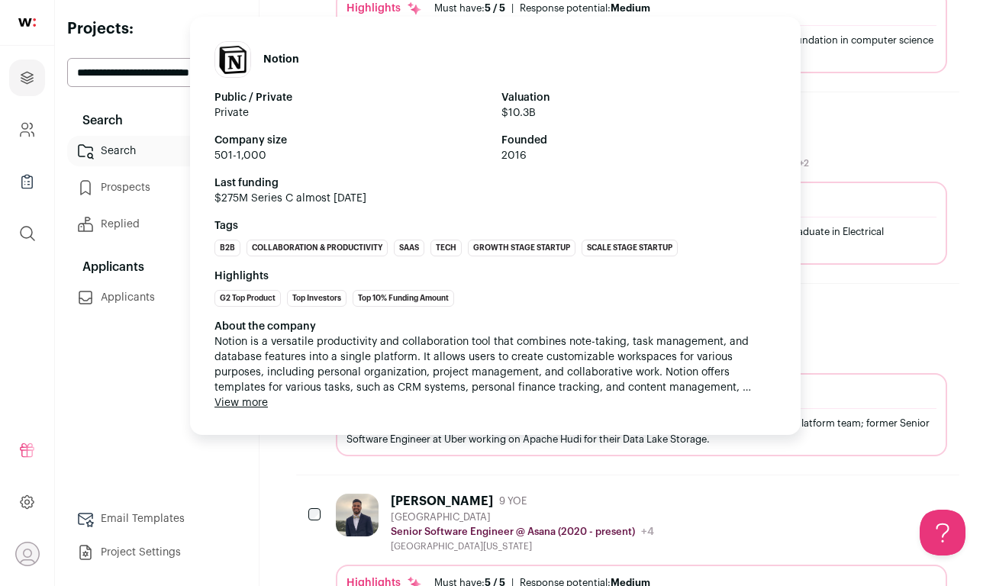
click at [440, 347] on span "Notion is a versatile productivity and collaboration tool that combines note-ta…" at bounding box center [495, 364] width 562 height 61
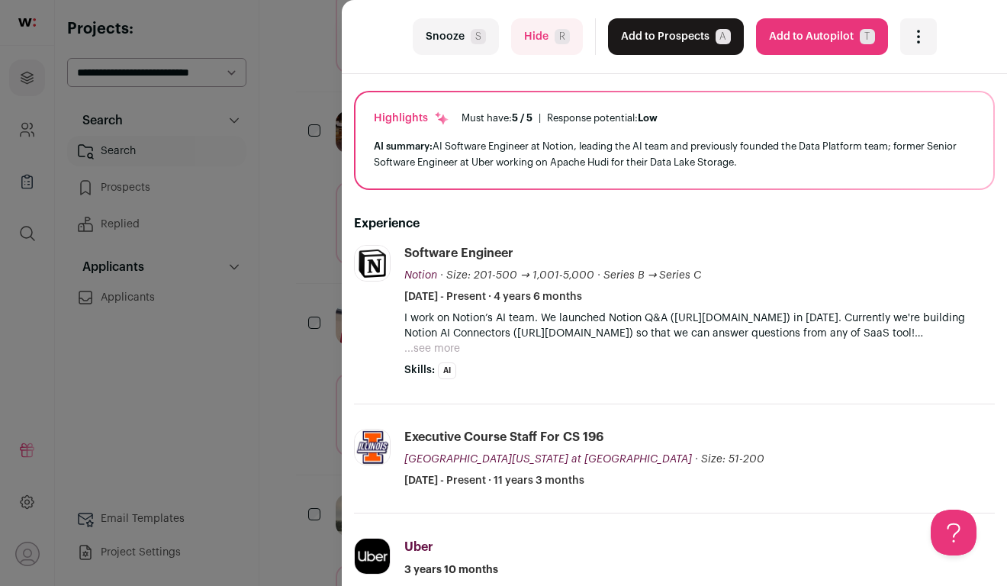
scroll to position [94, 0]
click at [433, 347] on button "...see more" at bounding box center [432, 347] width 56 height 15
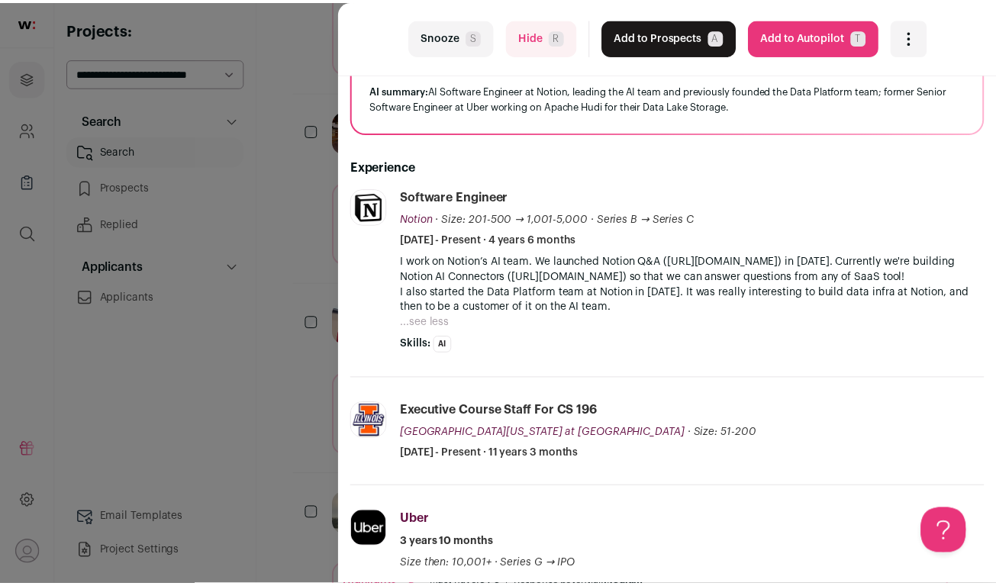
scroll to position [0, 0]
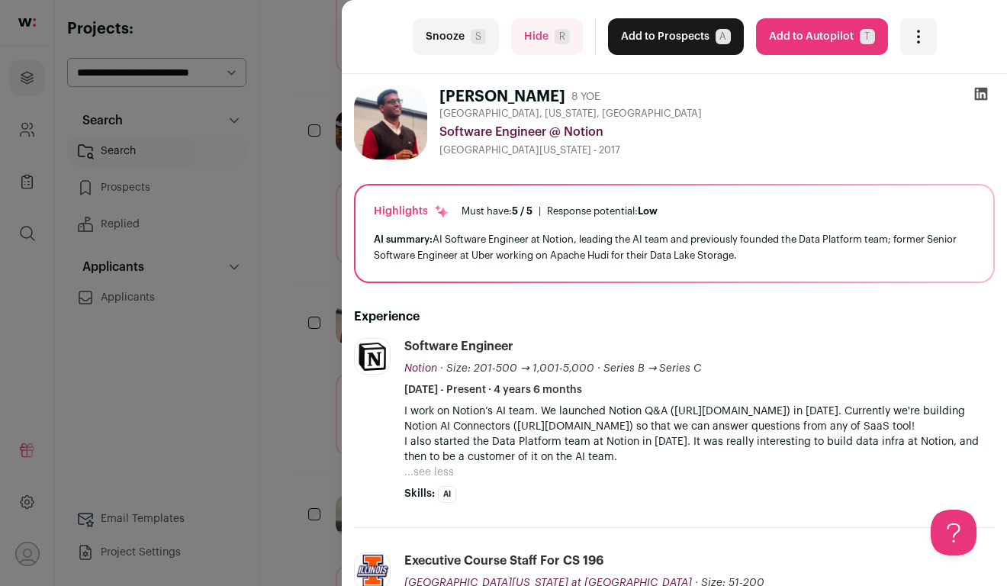
click at [975, 98] on icon at bounding box center [981, 94] width 13 height 13
click at [283, 163] on div "last Snooze S Hide R Add to Prospects A Are you sure? Abhishek Modi is already …" at bounding box center [503, 293] width 1007 height 586
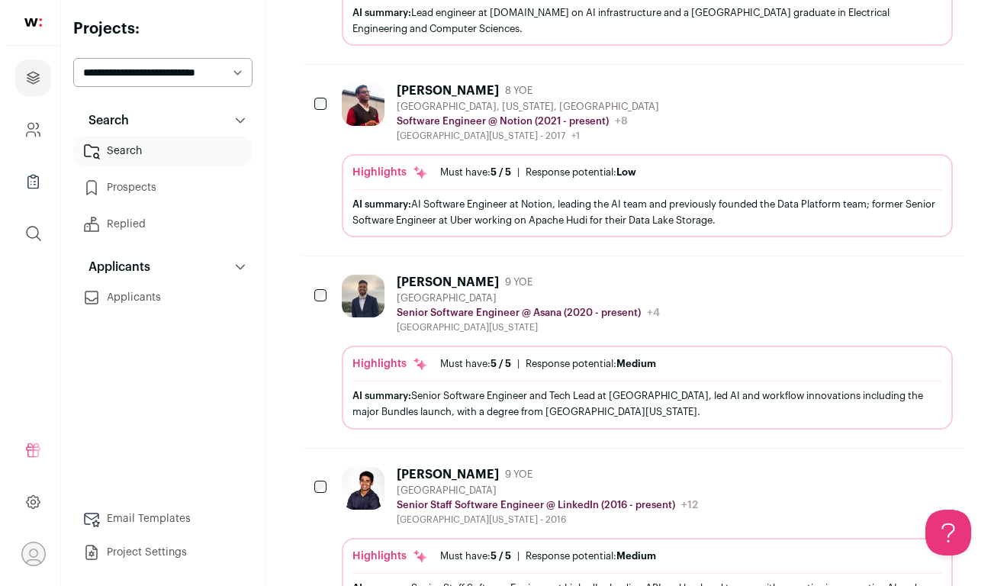
scroll to position [1129, 0]
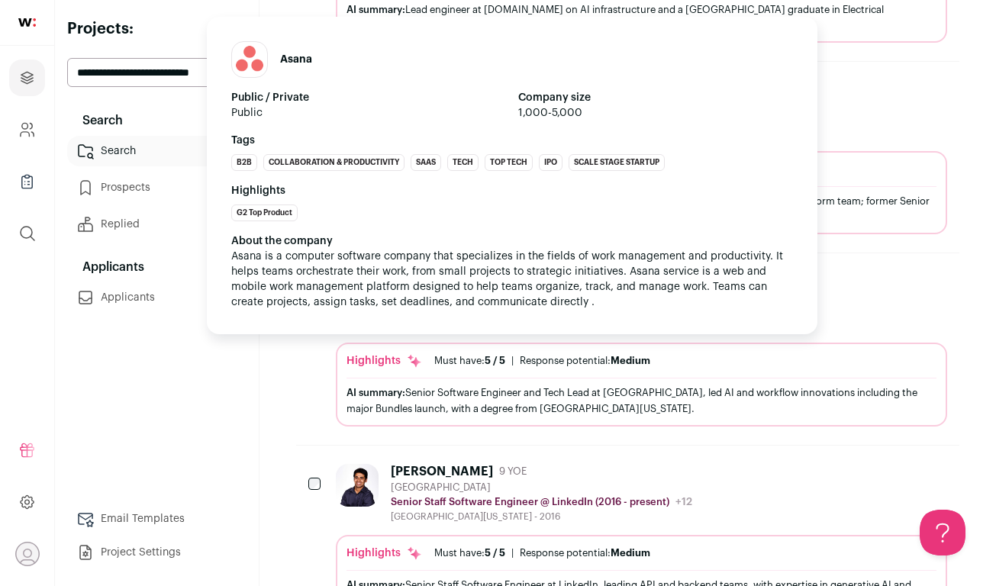
click at [516, 312] on div "Asana Public / Private Public Company size 1,000-5,000 Tags B2B Collaboration &…" at bounding box center [512, 175] width 610 height 317
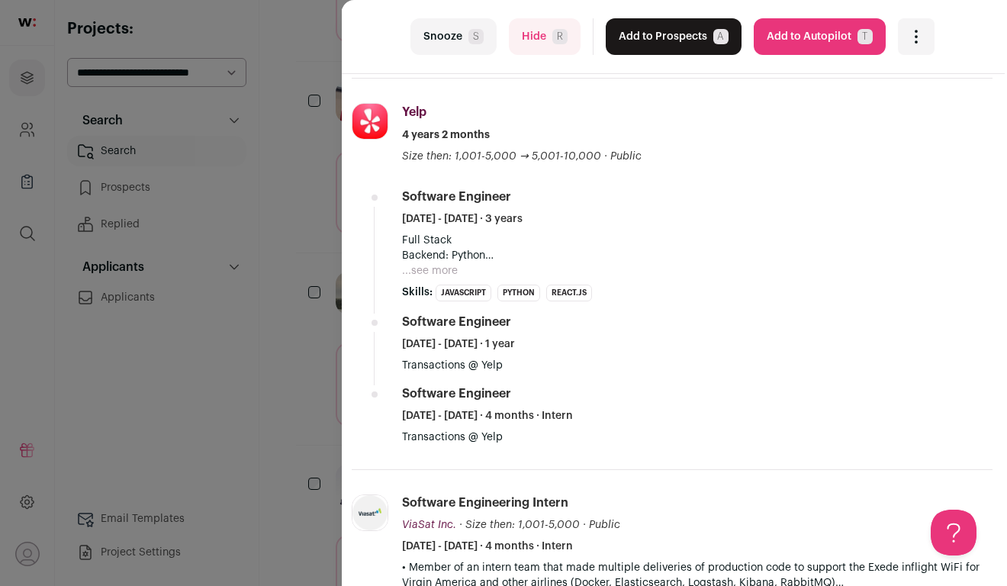
scroll to position [0, 2]
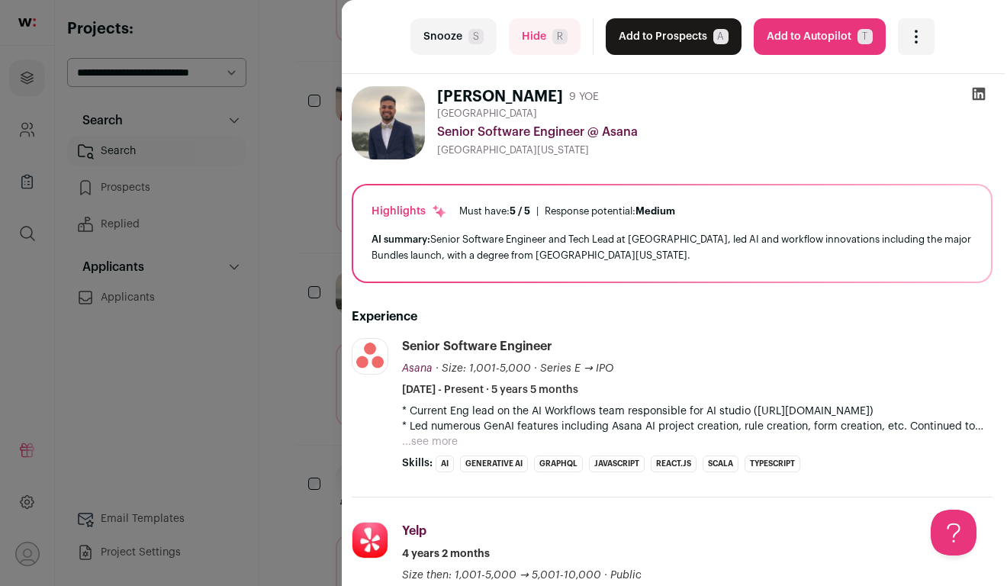
click at [701, 43] on button "Add to Prospects A" at bounding box center [674, 36] width 136 height 37
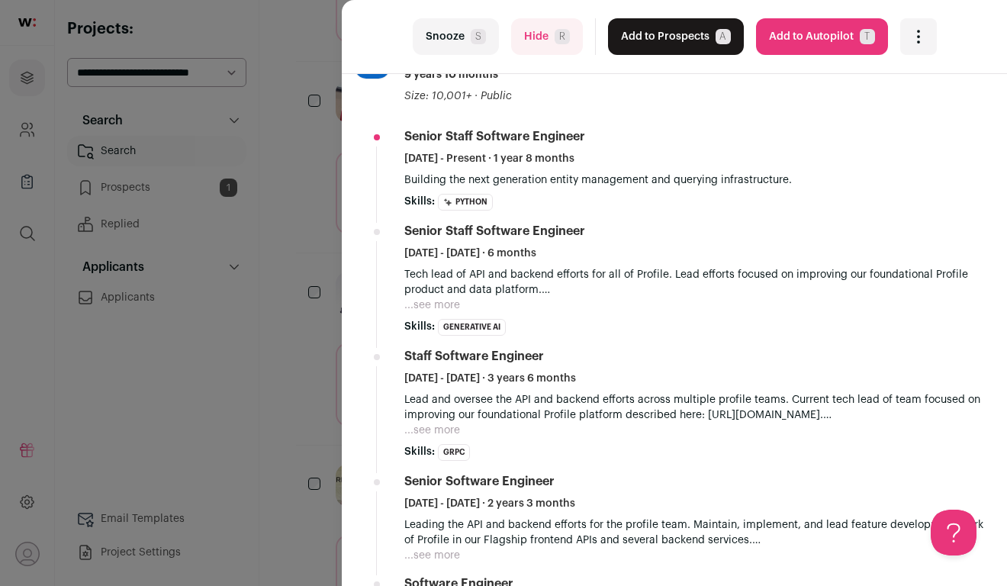
scroll to position [297, 0]
click at [466, 47] on button "Snooze S" at bounding box center [456, 36] width 86 height 37
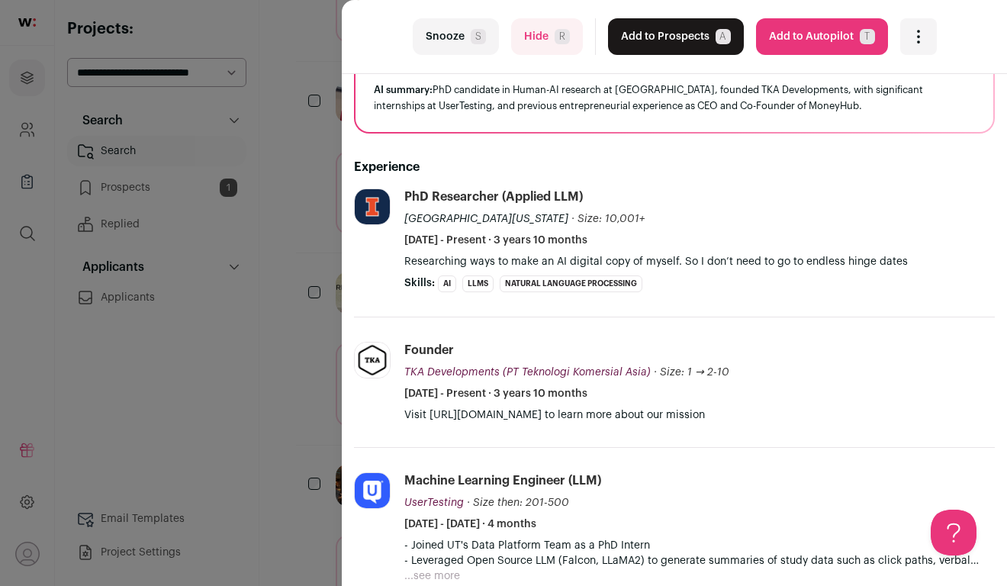
scroll to position [0, 0]
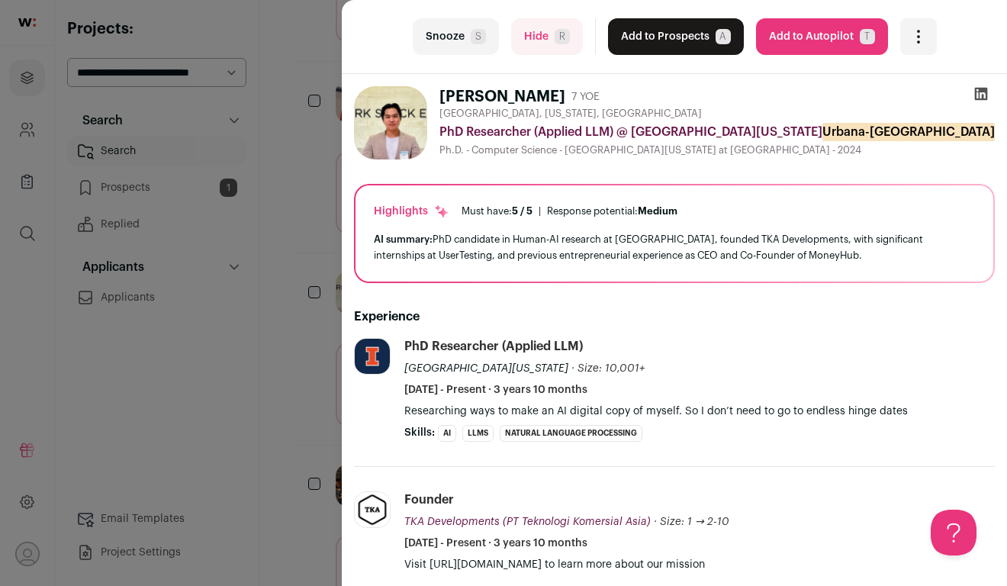
click at [465, 47] on button "Snooze S" at bounding box center [456, 36] width 86 height 37
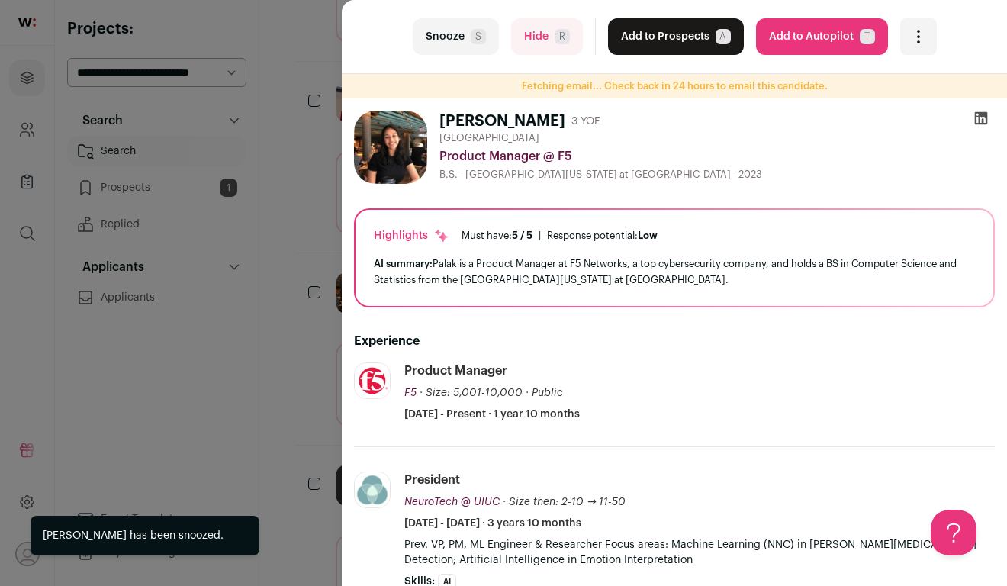
click at [543, 38] on button "Hide R" at bounding box center [547, 36] width 72 height 37
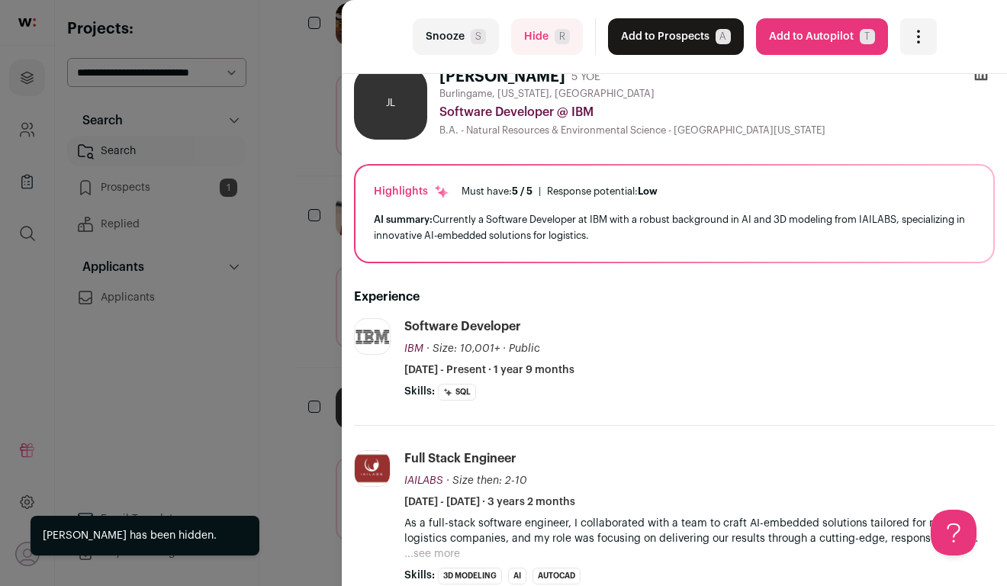
scroll to position [21, 0]
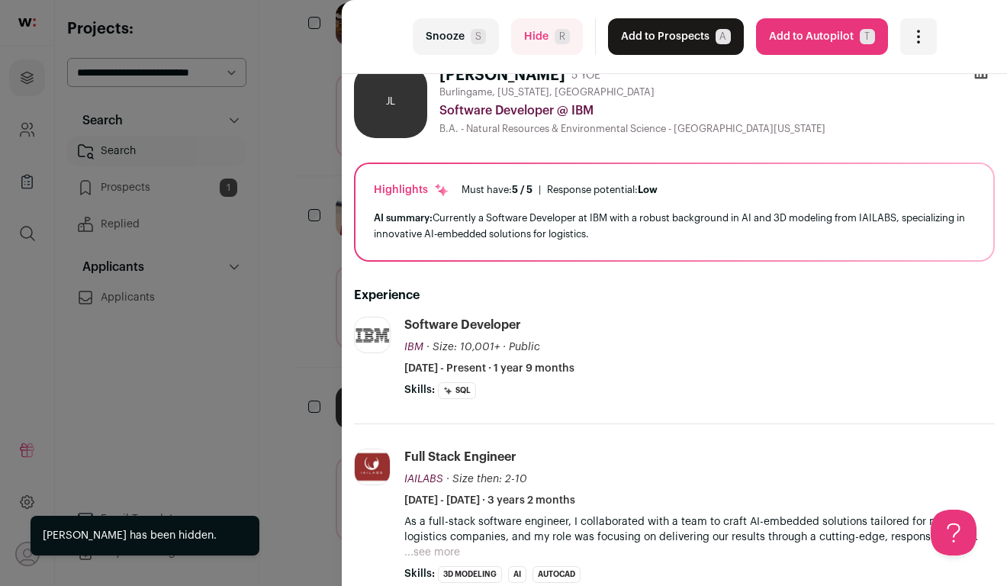
click at [538, 45] on button "Hide R" at bounding box center [547, 36] width 72 height 37
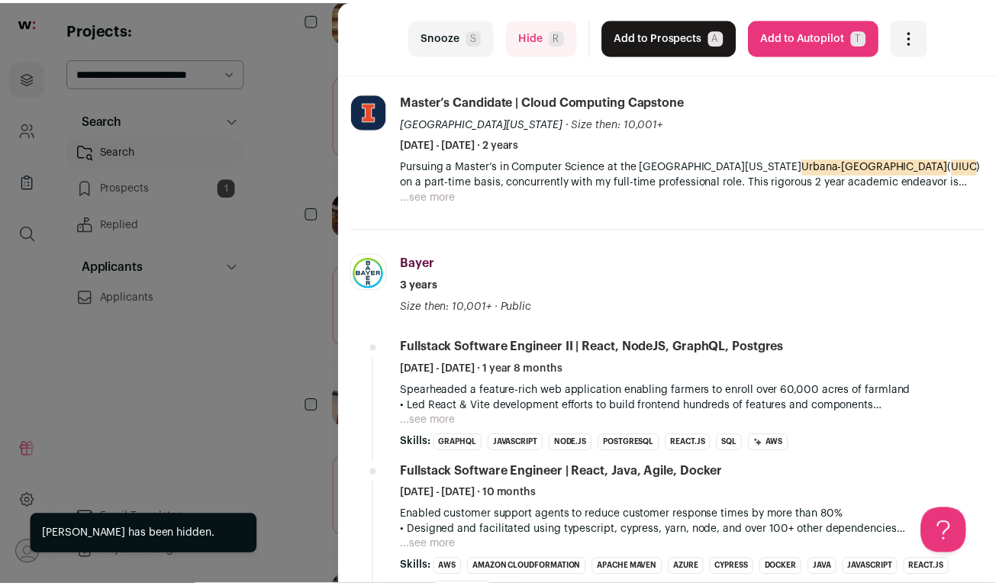
scroll to position [469, 0]
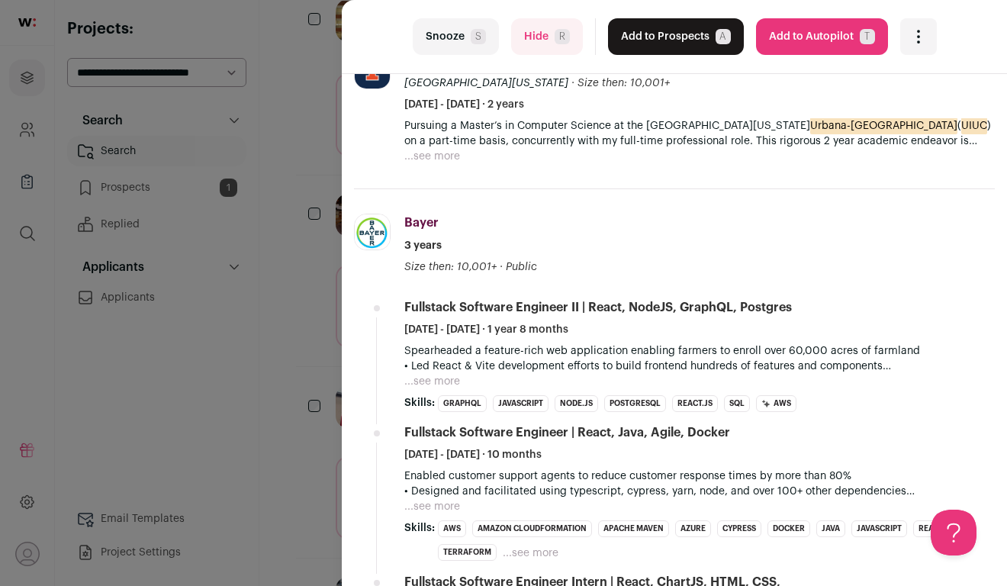
click at [315, 264] on div "last Snooze S Hide R Add to Prospects A Are you sure? Gabe De Mesa is already i…" at bounding box center [503, 293] width 1007 height 586
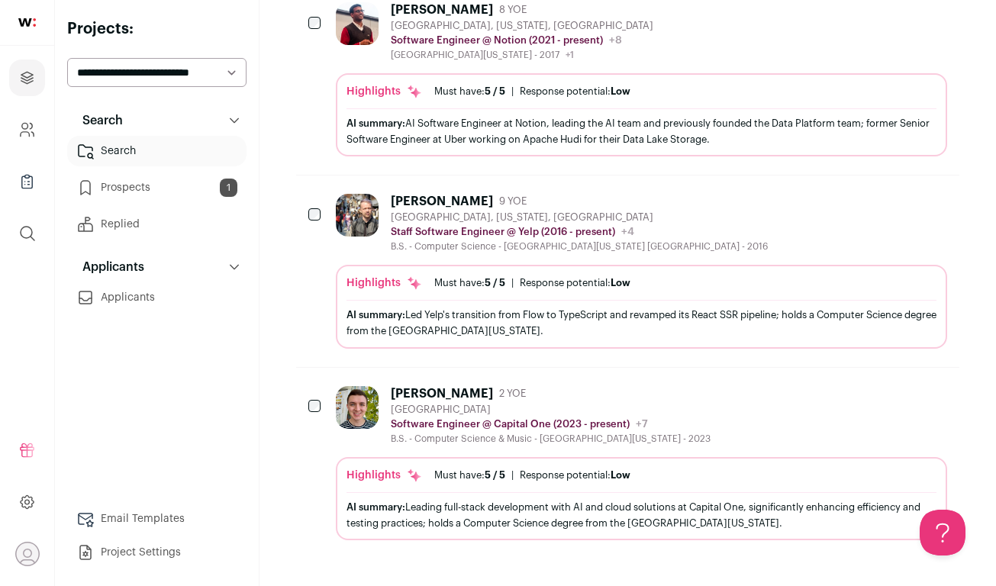
scroll to position [0, 0]
